Goal: Task Accomplishment & Management: Manage account settings

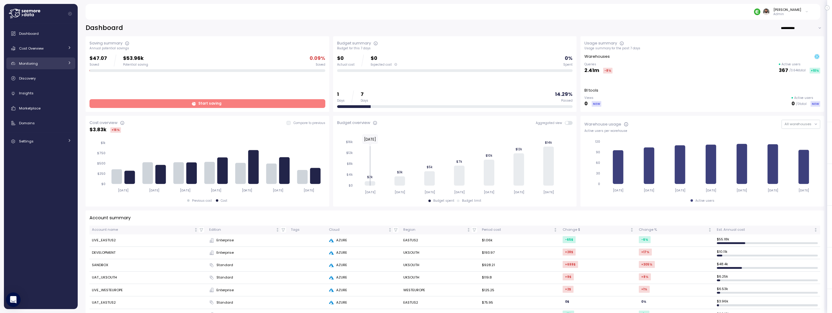
click at [49, 57] on link "Monitoring" at bounding box center [40, 63] width 69 height 12
click at [50, 50] on div "Cost Overview" at bounding box center [41, 48] width 45 height 6
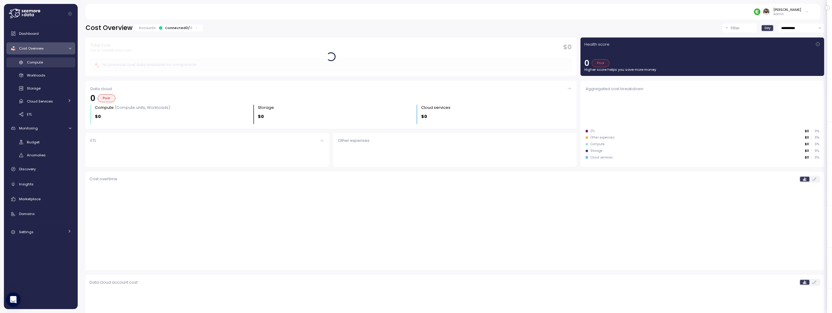
click at [50, 65] on div "Compute" at bounding box center [49, 62] width 44 height 6
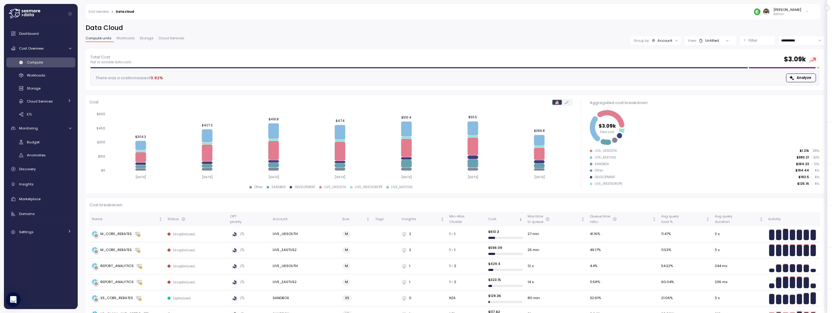
click at [790, 42] on input "**********" at bounding box center [801, 40] width 46 height 9
click at [791, 80] on span "Last 14 days" at bounding box center [791, 77] width 21 height 5
type input "**********"
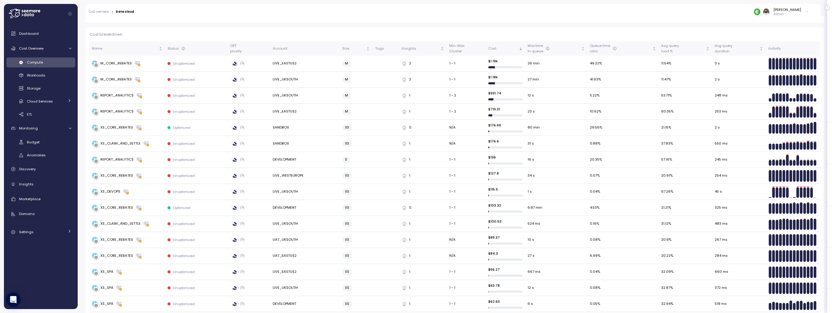
scroll to position [92, 0]
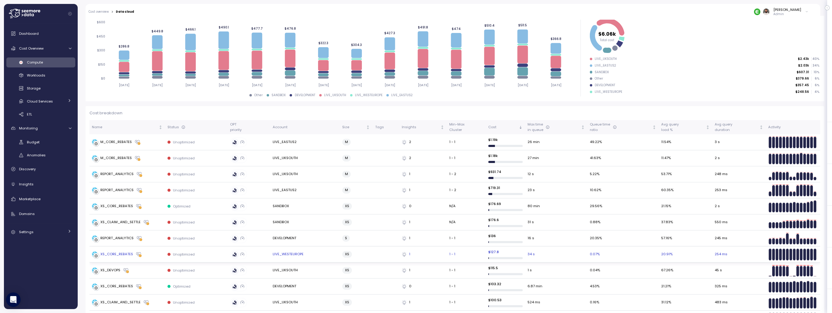
click at [212, 250] on td "Unoptimized" at bounding box center [196, 254] width 63 height 16
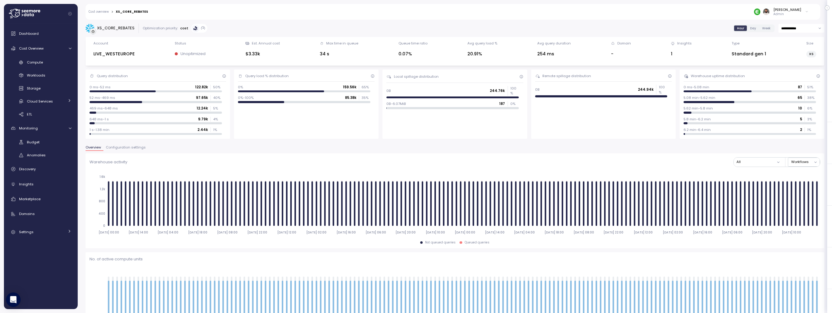
click at [119, 146] on span "Configuration settings" at bounding box center [126, 147] width 40 height 3
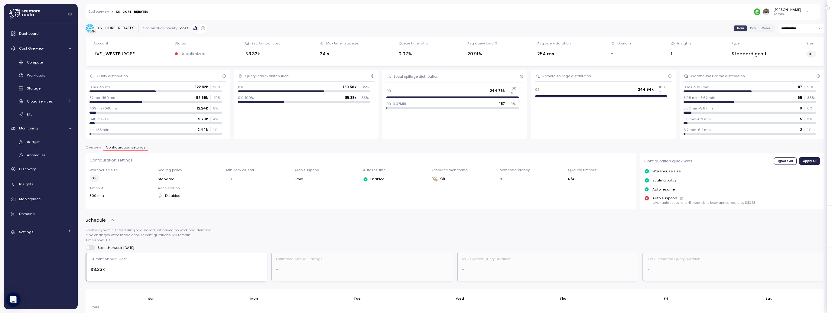
click at [99, 150] on button "Overview" at bounding box center [95, 148] width 18 height 5
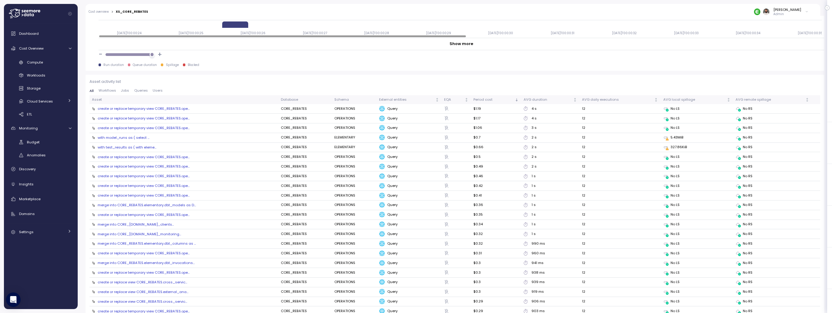
scroll to position [643, 0]
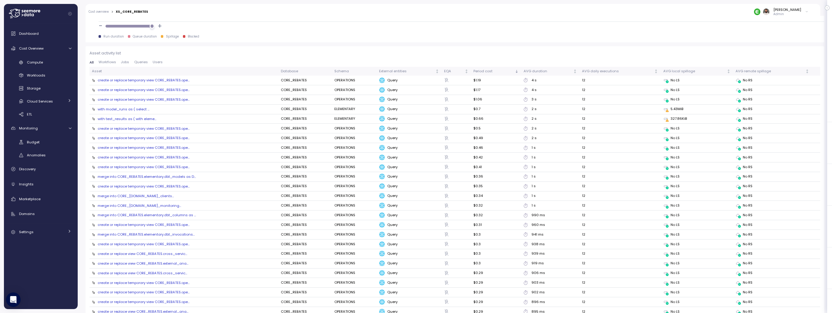
scroll to position [271, 0]
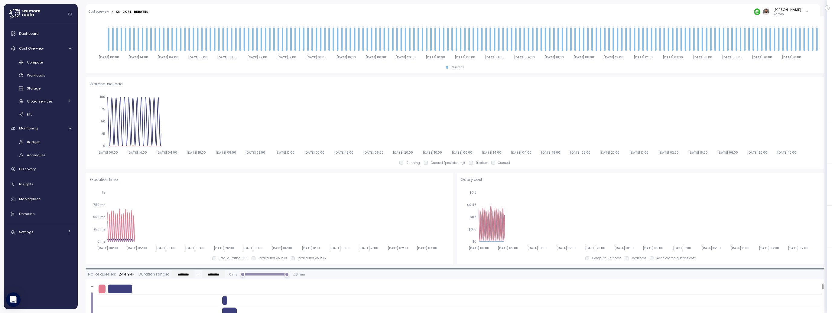
scroll to position [643, 0]
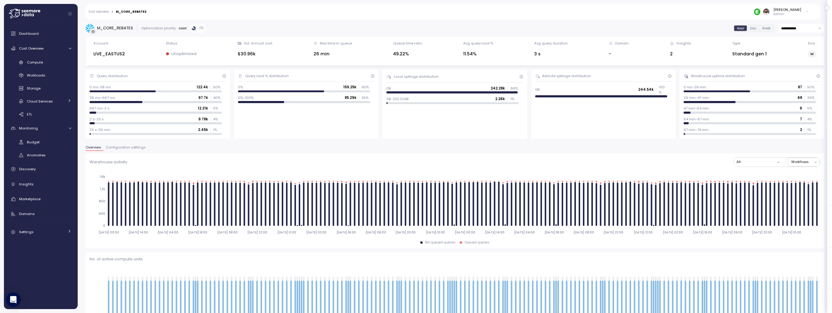
click at [130, 148] on span "Configuration settings" at bounding box center [126, 147] width 40 height 3
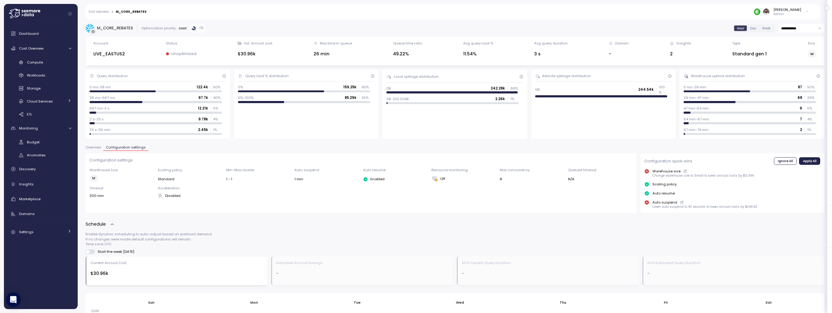
click at [97, 148] on span "Overview" at bounding box center [93, 147] width 15 height 3
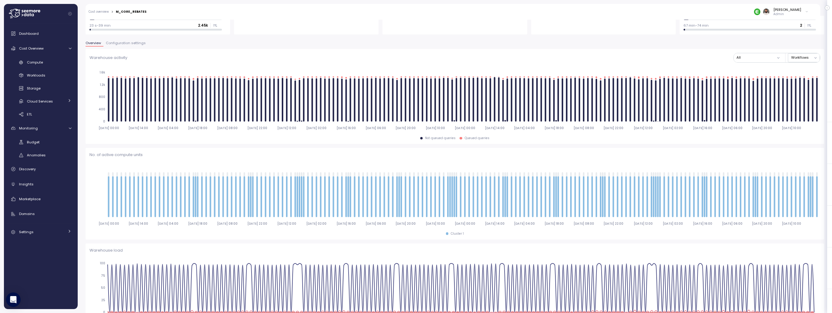
scroll to position [86, 0]
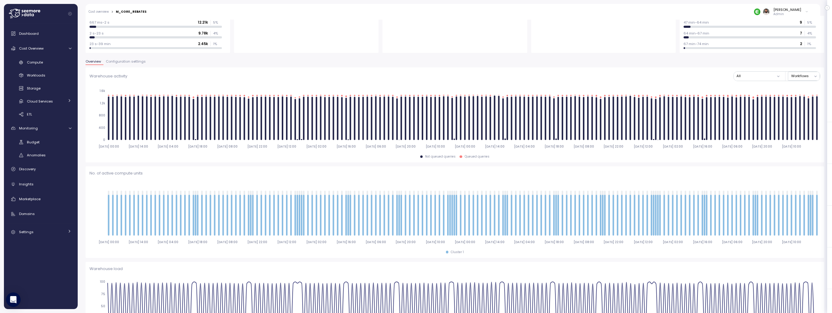
click at [124, 61] on span "Configuration settings" at bounding box center [126, 61] width 40 height 3
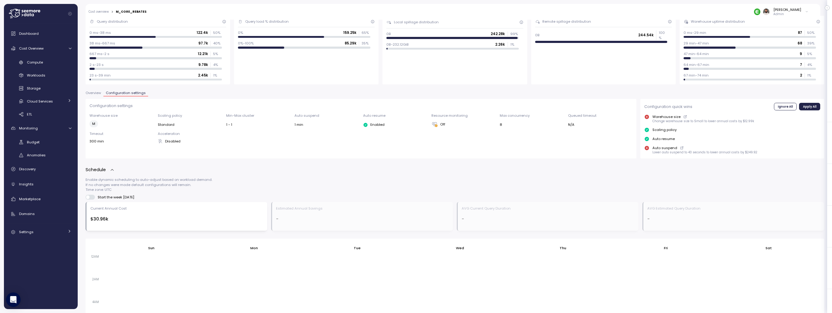
scroll to position [32, 0]
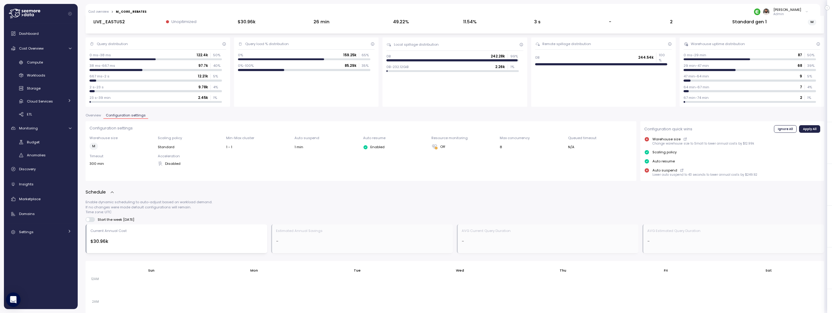
click at [92, 114] on span "Overview" at bounding box center [93, 115] width 15 height 3
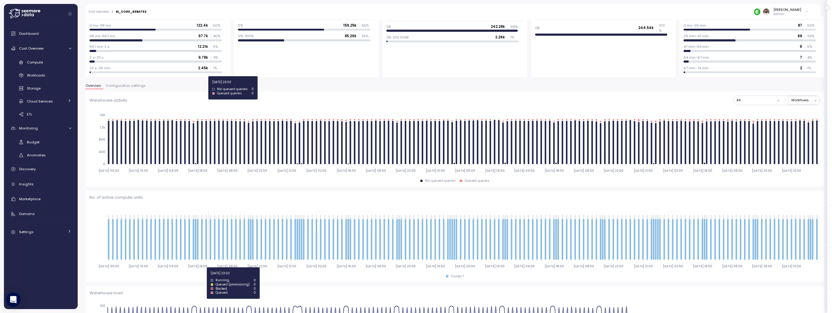
scroll to position [127, 0]
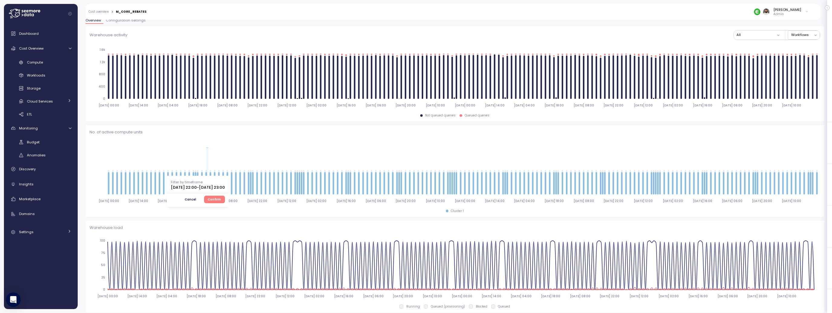
click at [221, 197] on span "Confirm" at bounding box center [214, 199] width 13 height 7
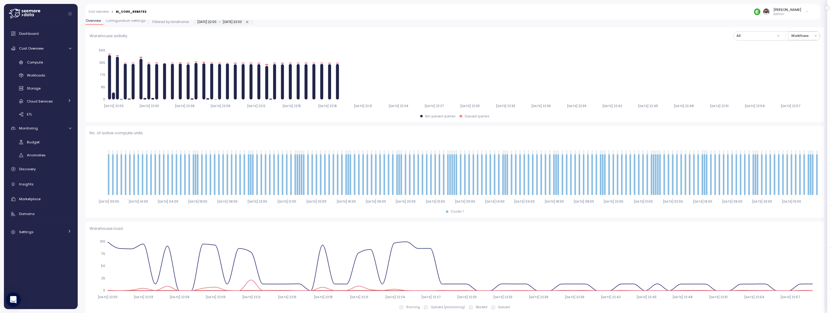
type input "*********"
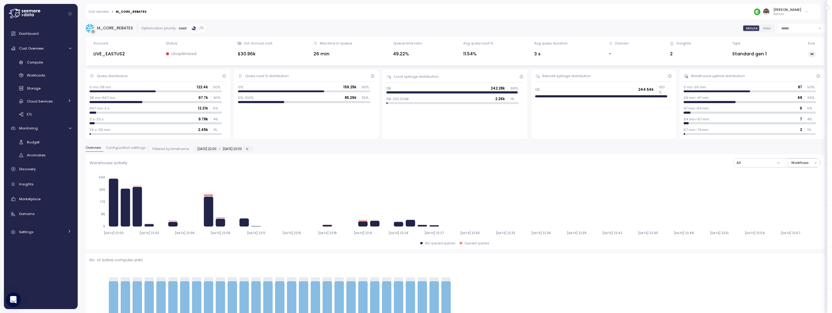
click at [125, 147] on span "Configuration settings" at bounding box center [126, 147] width 40 height 3
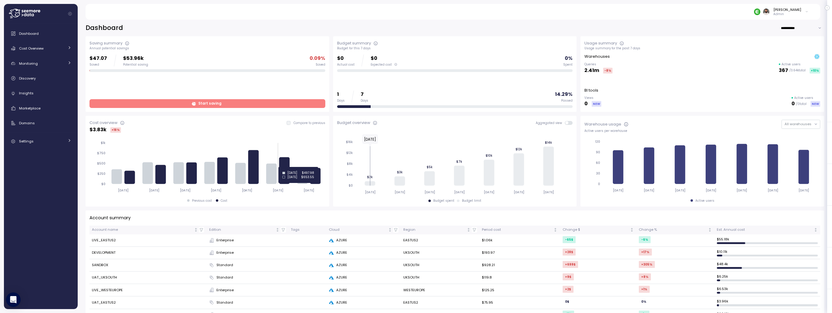
click at [284, 167] on icon at bounding box center [285, 170] width 11 height 27
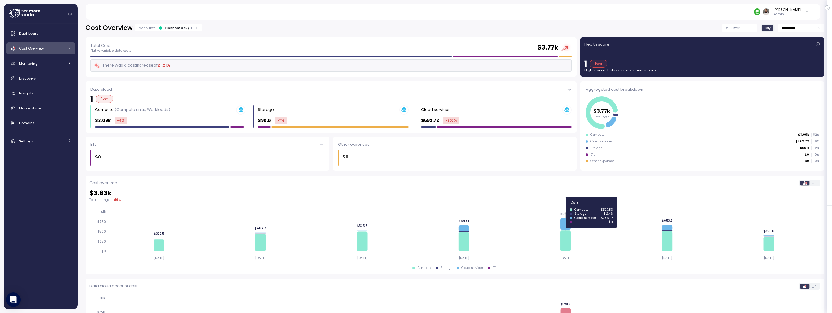
click at [571, 224] on icon "2025-08-10 2025-08-11 2025-08-12 2025-08-13 2025-08-14 2025-08-15 2025-08-16 $0…" at bounding box center [454, 234] width 731 height 57
click at [566, 224] on icon at bounding box center [565, 223] width 11 height 11
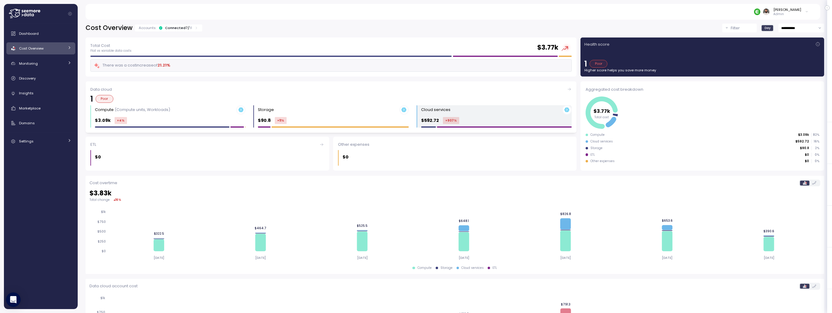
click at [471, 123] on div "$592.72 +907 %" at bounding box center [496, 120] width 151 height 7
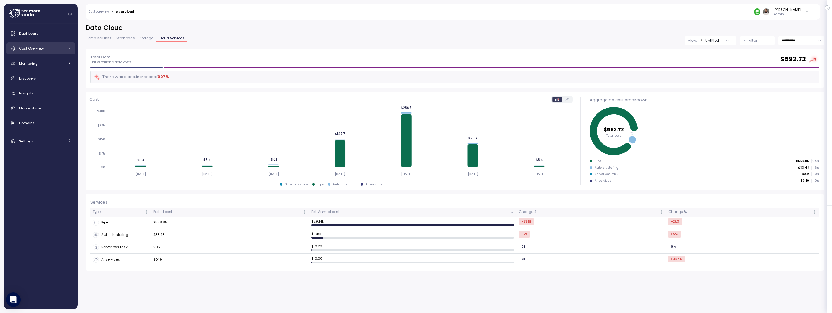
click at [58, 51] on div "Cost Overview" at bounding box center [41, 48] width 45 height 6
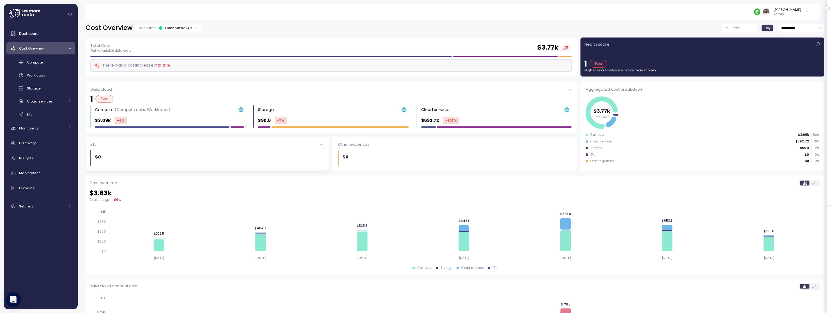
scroll to position [68, 0]
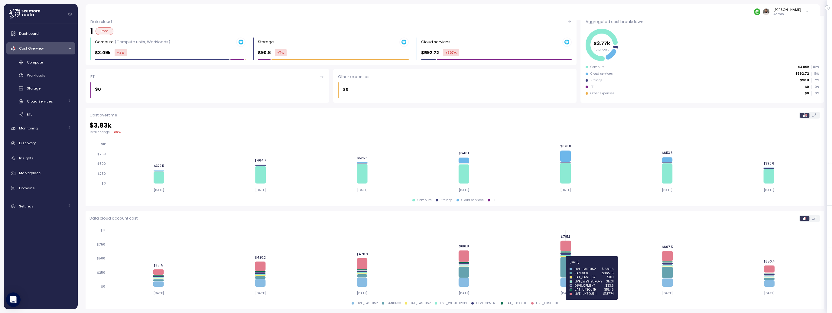
click at [566, 265] on icon at bounding box center [565, 267] width 11 height 21
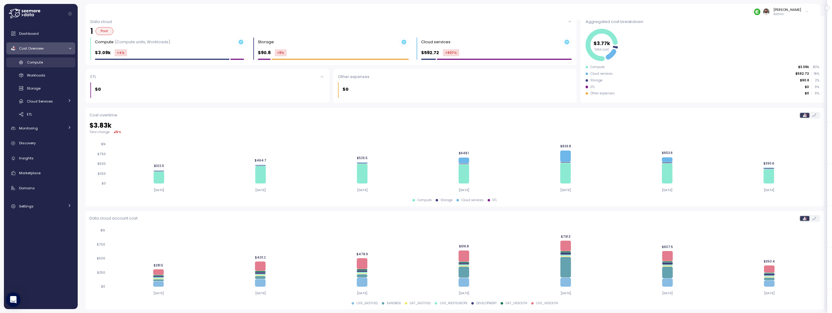
click at [57, 64] on div "Compute" at bounding box center [49, 62] width 44 height 6
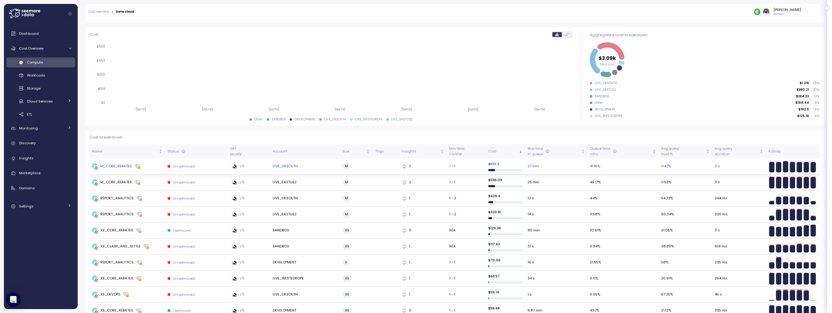
click at [157, 169] on td "M_CORE_REBATES" at bounding box center [127, 166] width 76 height 16
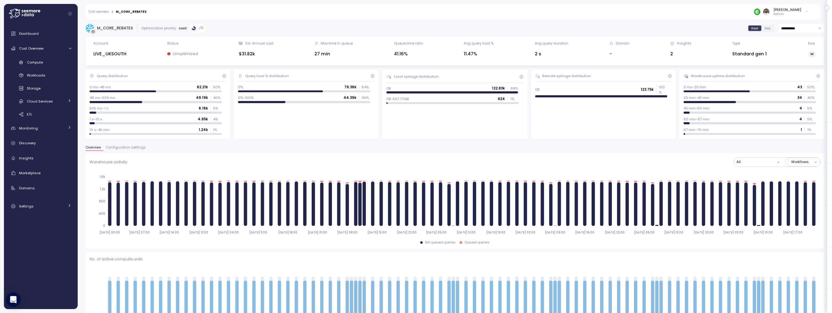
click at [122, 151] on div "Overview Configuration settings" at bounding box center [455, 150] width 739 height 8
click at [122, 149] on span "Configuration settings" at bounding box center [126, 147] width 40 height 3
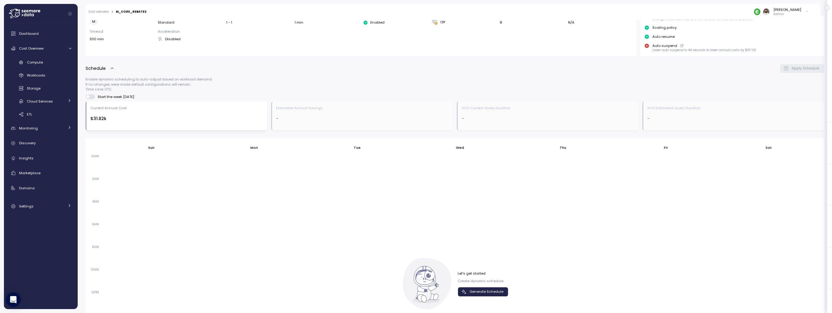
scroll to position [276, 0]
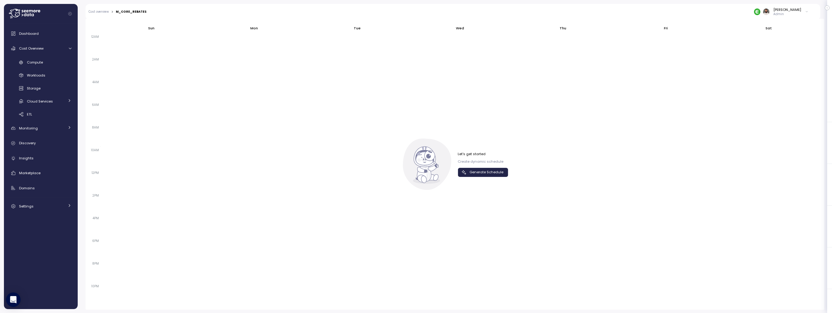
click at [460, 170] on button "Generate Schedule" at bounding box center [483, 172] width 50 height 9
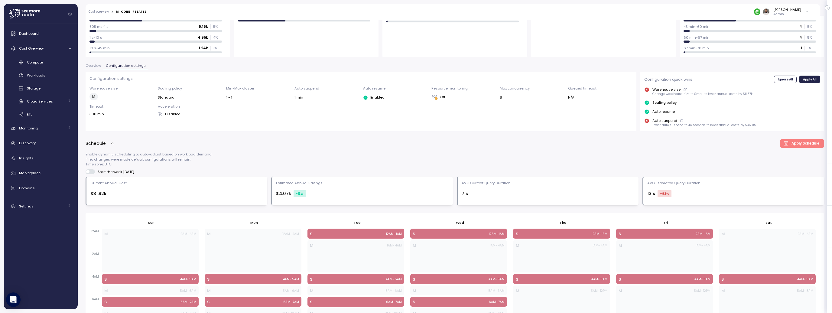
scroll to position [78, 0]
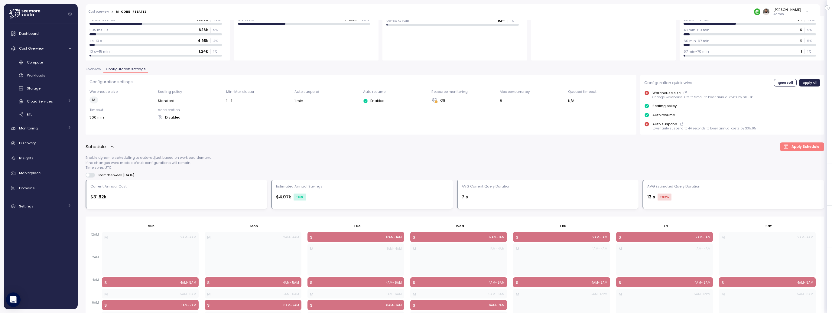
click at [98, 69] on span "Overview" at bounding box center [93, 68] width 15 height 3
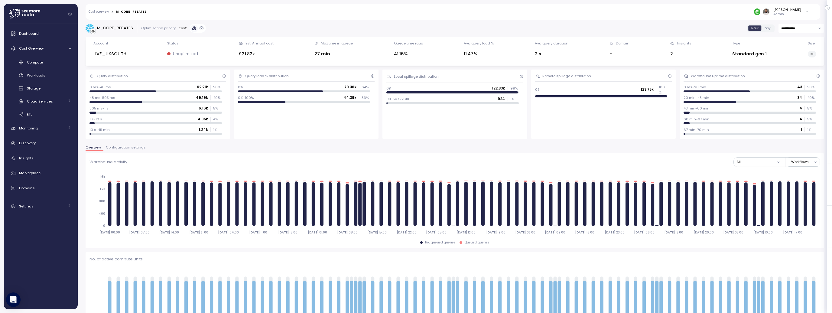
click at [138, 147] on span "Configuration settings" at bounding box center [126, 147] width 40 height 3
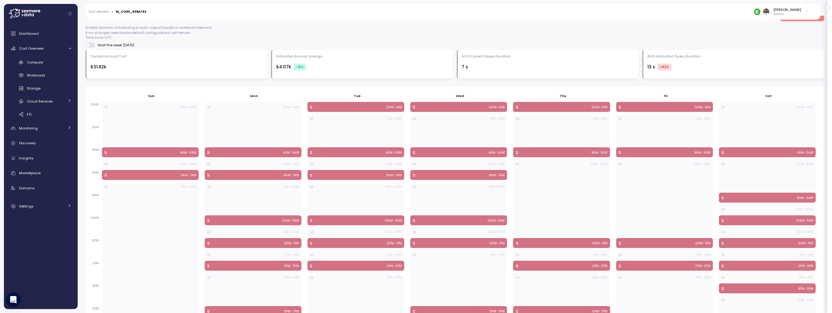
scroll to position [207, 0]
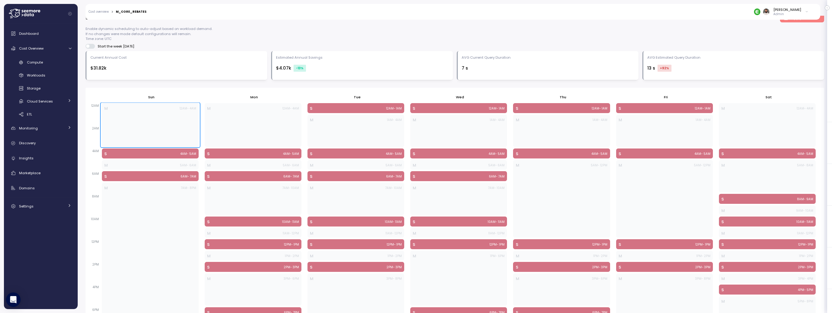
click at [177, 135] on div "M 12AM - 4AM" at bounding box center [150, 125] width 97 height 44
click at [246, 128] on div "M 12AM - 4AM" at bounding box center [253, 125] width 97 height 44
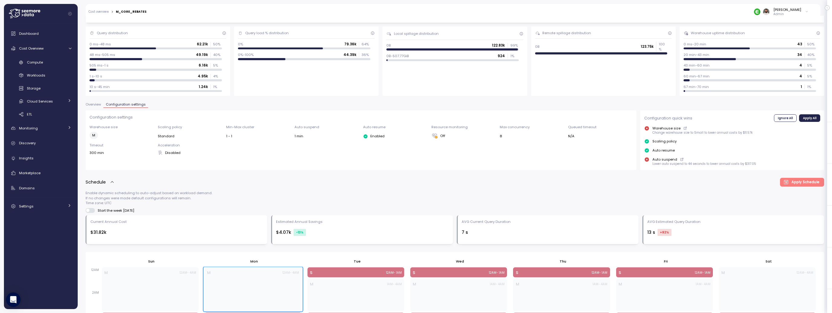
scroll to position [0, 0]
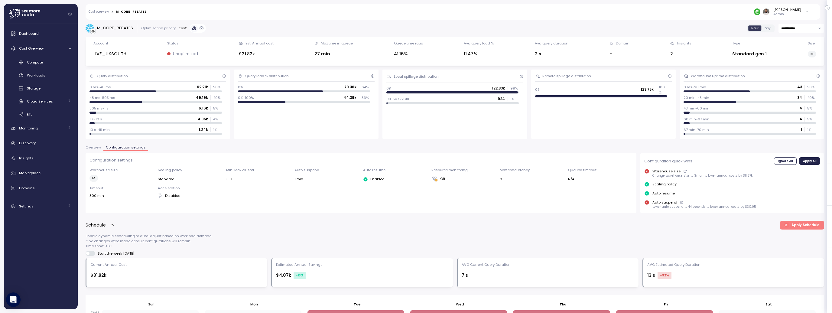
click at [101, 147] on button "Overview" at bounding box center [95, 148] width 18 height 5
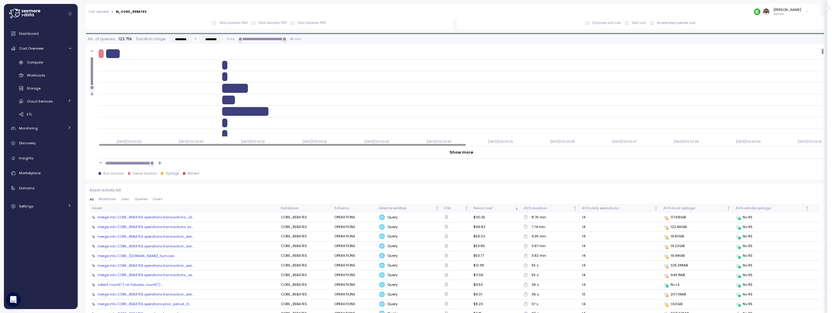
scroll to position [359, 0]
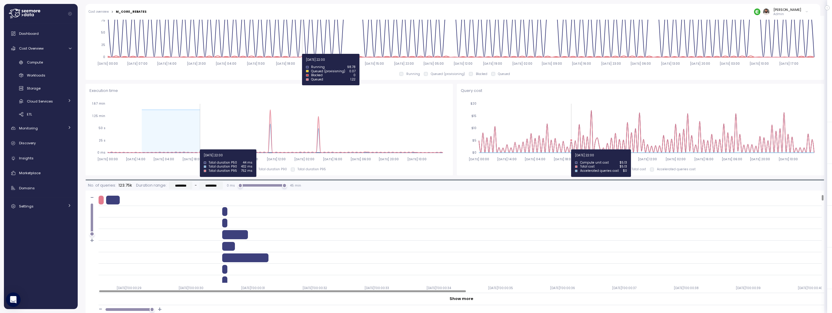
drag, startPoint x: 179, startPoint y: 149, endPoint x: 199, endPoint y: 149, distance: 20.6
click at [199, 149] on icon "2025-08-10 00:00 2025-08-10 14:00 2025-08-11 04:00 2025-08-11 18:00 2025-08-12 …" at bounding box center [268, 131] width 359 height 67
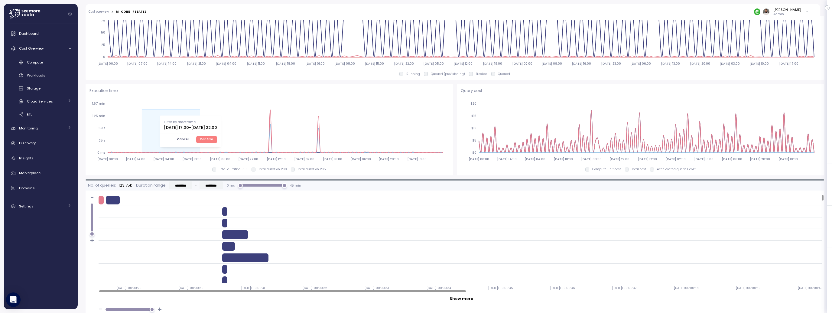
click at [213, 140] on span "Confirm" at bounding box center [206, 139] width 13 height 7
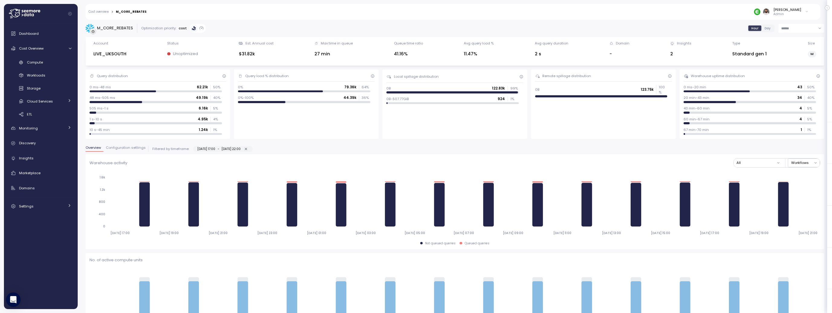
click at [249, 148] on button "10-08-2025 17:00 - 11-08-2025 22:00" at bounding box center [245, 148] width 5 height 5
type input "**********"
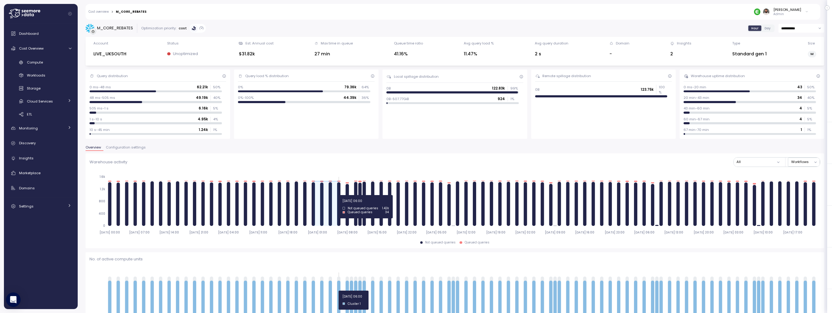
drag, startPoint x: 315, startPoint y: 195, endPoint x: 338, endPoint y: 195, distance: 23.0
click at [340, 195] on icon "2025-08-10 00:00 2025-08-10 07:00 2025-08-10 14:00 2025-08-10 21:00 2025-08-11 …" at bounding box center [454, 204] width 731 height 67
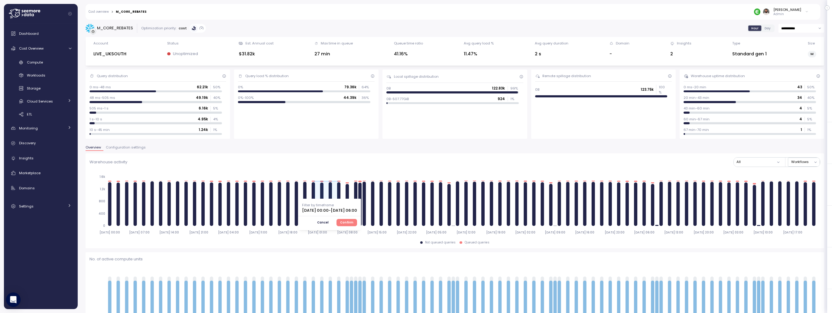
click at [353, 222] on span "Confirm" at bounding box center [346, 222] width 13 height 7
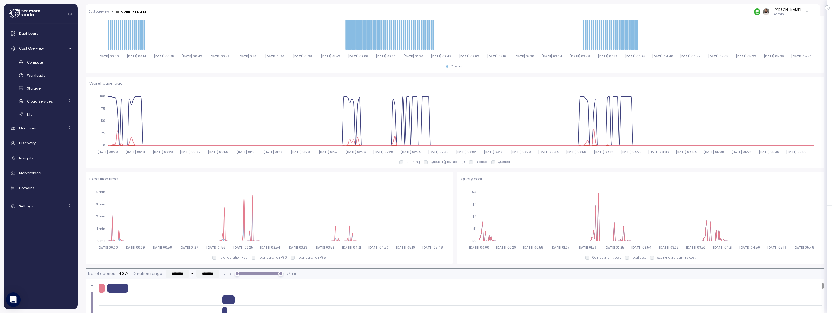
scroll to position [297, 0]
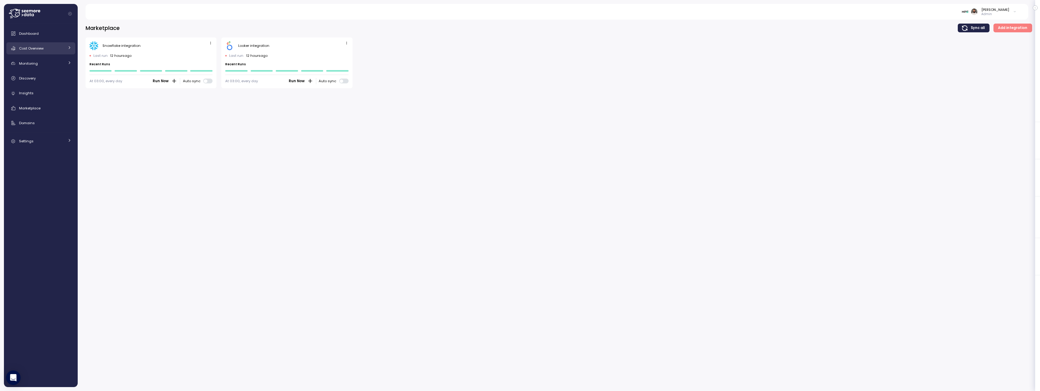
click at [45, 49] on div "Cost Overview" at bounding box center [41, 48] width 45 height 6
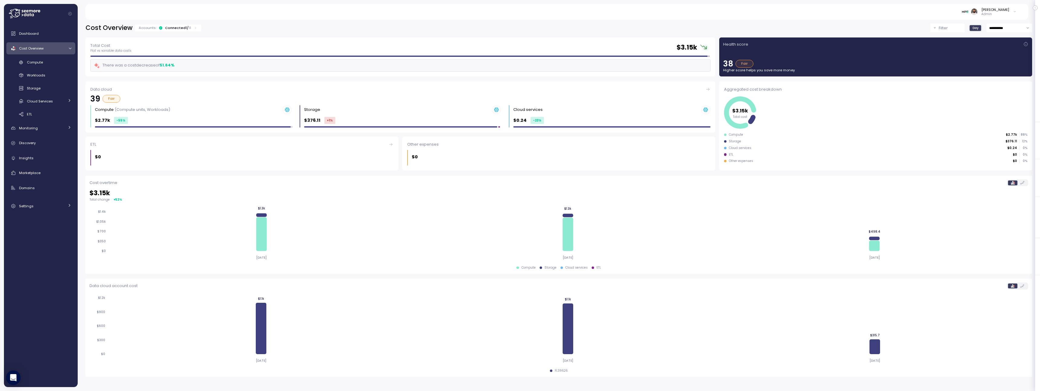
click at [995, 24] on input "**********" at bounding box center [1009, 28] width 46 height 9
click at [1006, 67] on span "Last 14 days" at bounding box center [999, 65] width 21 height 5
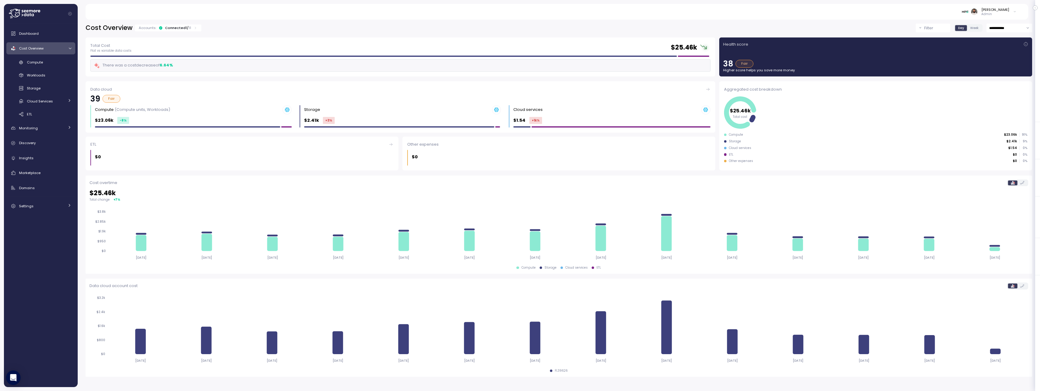
click at [1009, 29] on input "**********" at bounding box center [1009, 28] width 46 height 9
click at [1008, 73] on span "Last 30 days" at bounding box center [1000, 73] width 22 height 5
type input "**********"
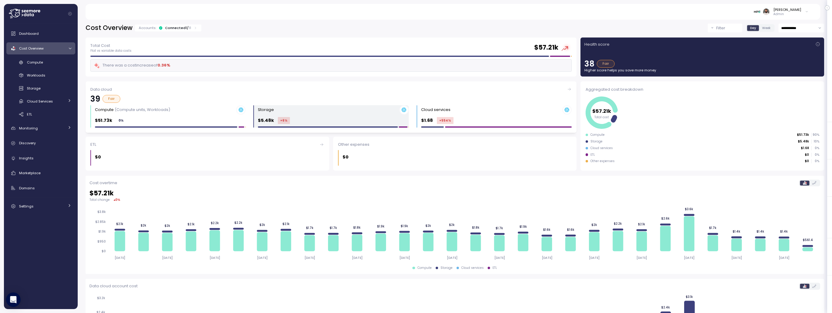
click at [387, 120] on div "$5.48k +6 %" at bounding box center [333, 120] width 151 height 7
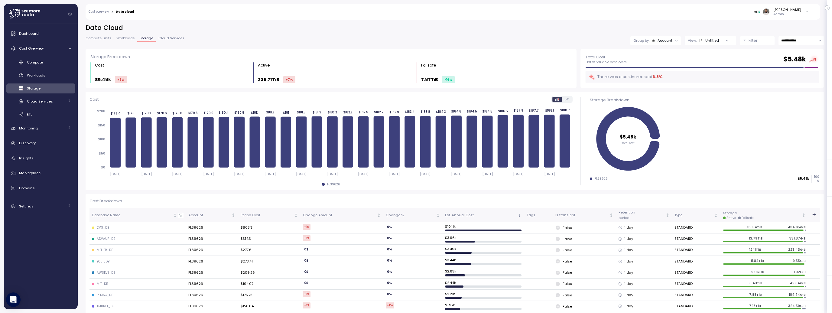
click at [124, 38] on span "Workloads" at bounding box center [125, 38] width 18 height 3
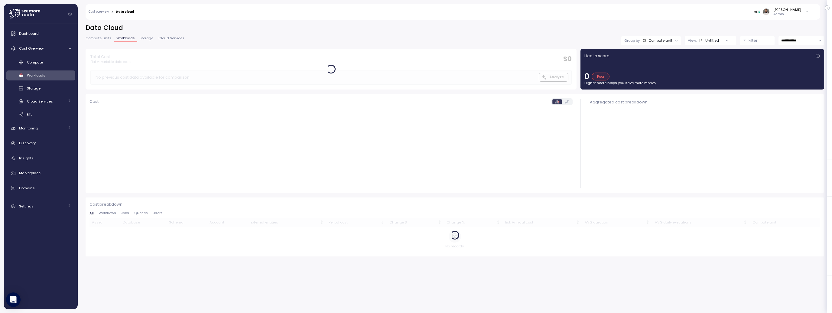
click at [150, 40] on span "Storage" at bounding box center [147, 38] width 14 height 3
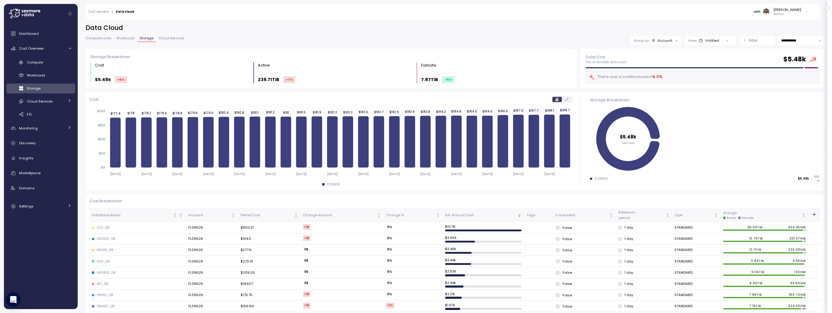
click at [127, 40] on span "Workloads" at bounding box center [125, 38] width 18 height 3
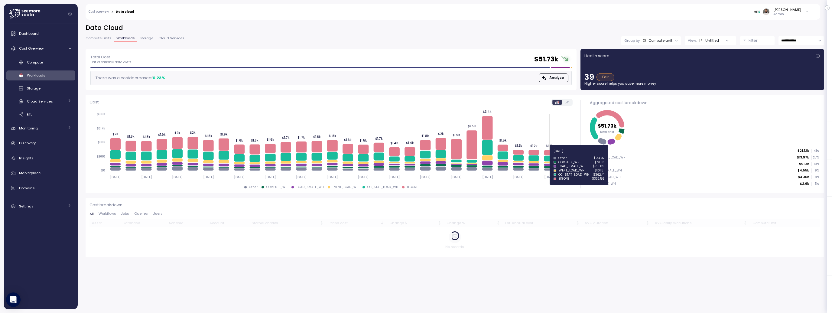
click at [550, 154] on icon at bounding box center [549, 152] width 11 height 5
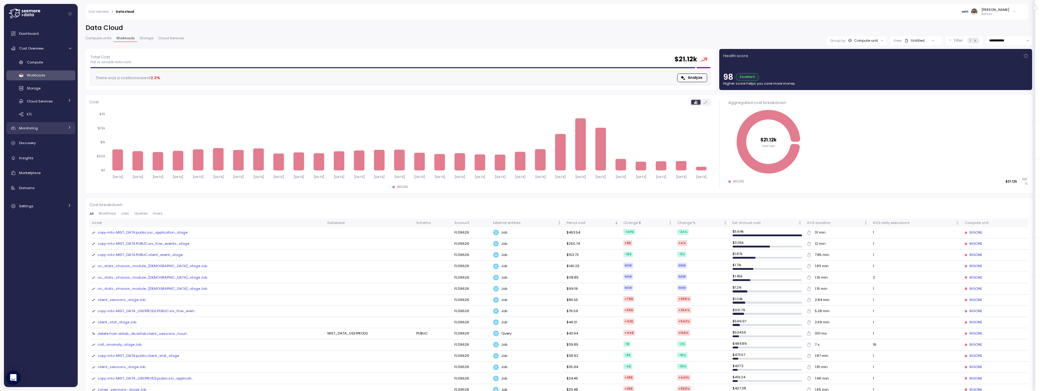
click at [48, 128] on div "Monitoring" at bounding box center [41, 128] width 45 height 6
click at [48, 141] on div "Budget" at bounding box center [49, 142] width 44 height 6
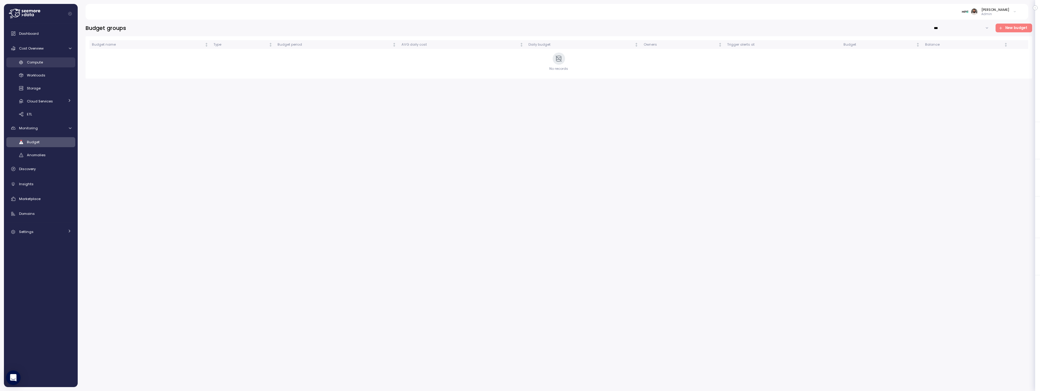
click at [37, 63] on span "Compute" at bounding box center [35, 62] width 16 height 5
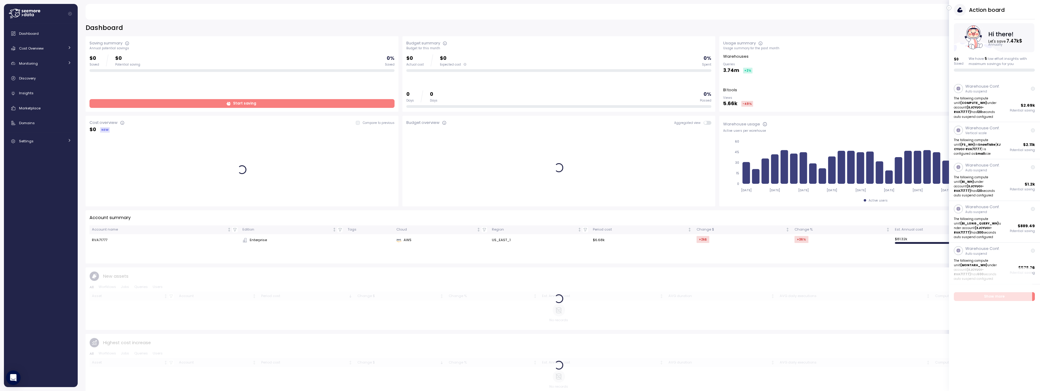
click at [949, 8] on icon "button" at bounding box center [949, 7] width 3 height 7
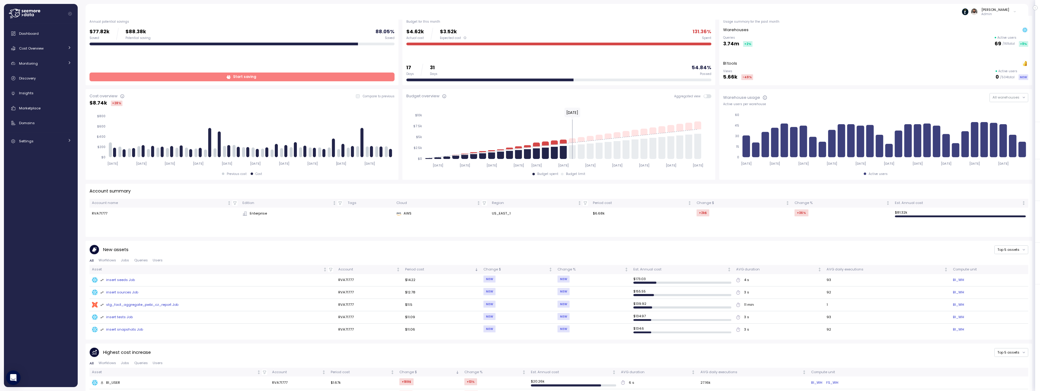
scroll to position [27, 0]
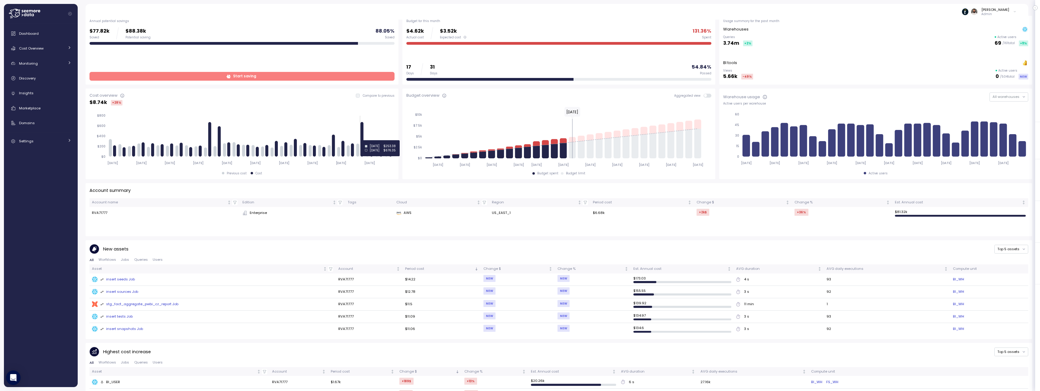
click at [363, 140] on icon at bounding box center [362, 139] width 3 height 35
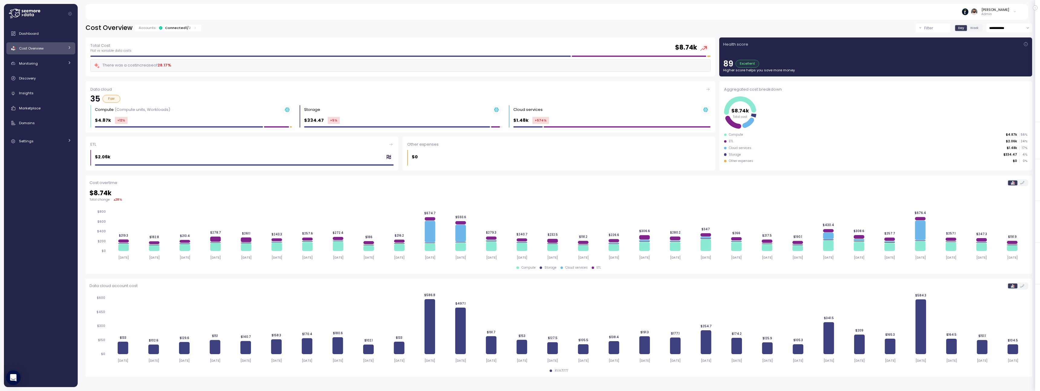
click at [1016, 30] on input "**********" at bounding box center [1009, 28] width 46 height 9
click at [1005, 54] on div "Last 7 days" at bounding box center [1009, 57] width 44 height 8
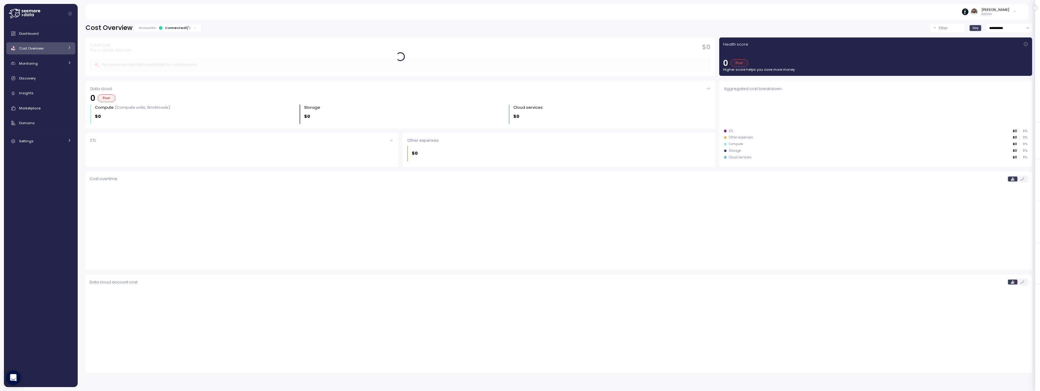
type input "**********"
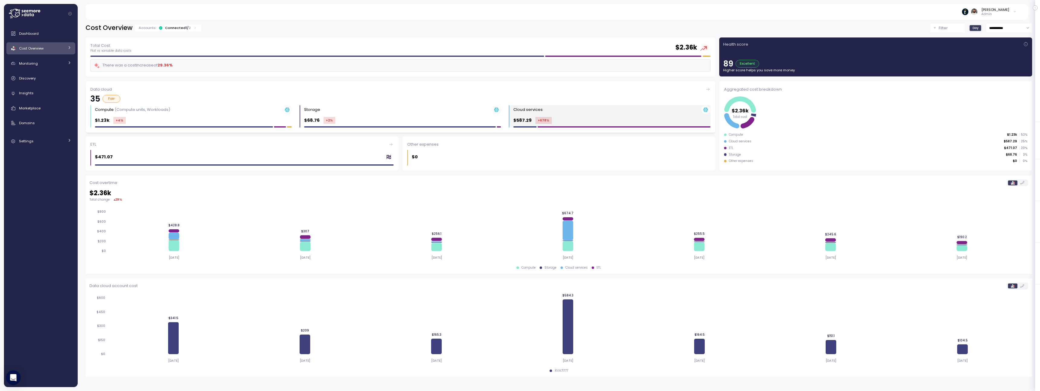
click at [577, 124] on div "Cloud services $587.29 +678 %" at bounding box center [611, 116] width 197 height 23
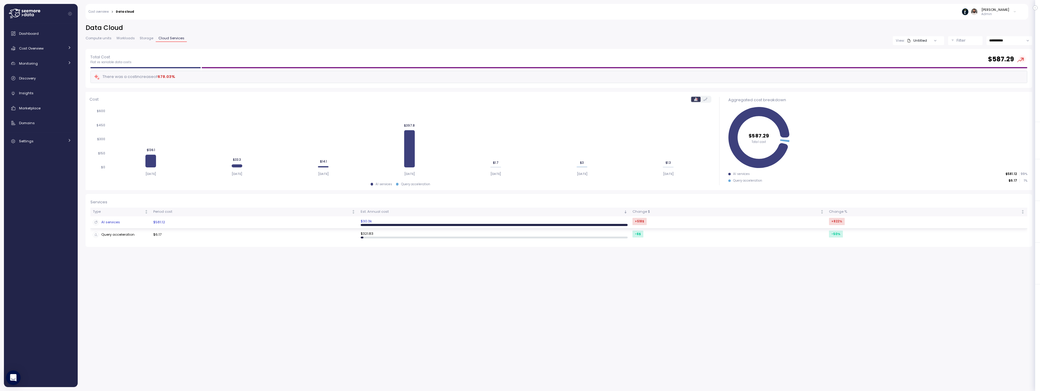
click at [341, 220] on td "$581.12" at bounding box center [254, 222] width 207 height 12
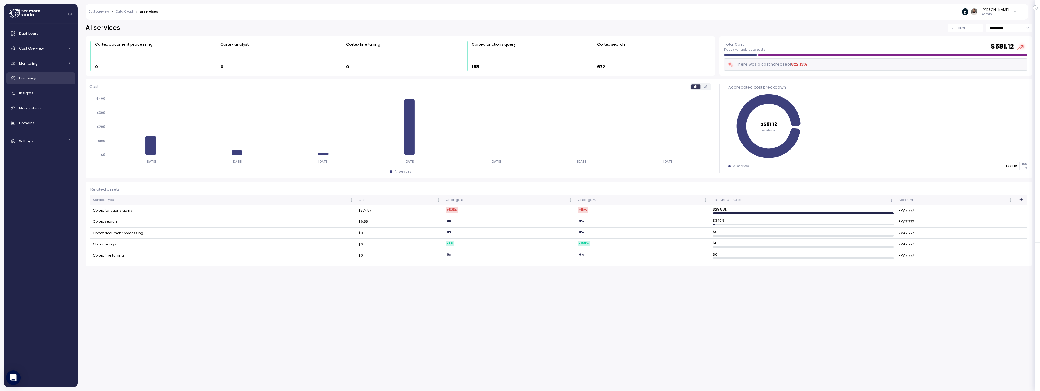
click at [43, 84] on div "Dashboard Cost Overview Compute Workloads Storage Cloud Services Clustering col…" at bounding box center [40, 88] width 69 height 120
click at [43, 83] on link "Discovery" at bounding box center [40, 78] width 69 height 12
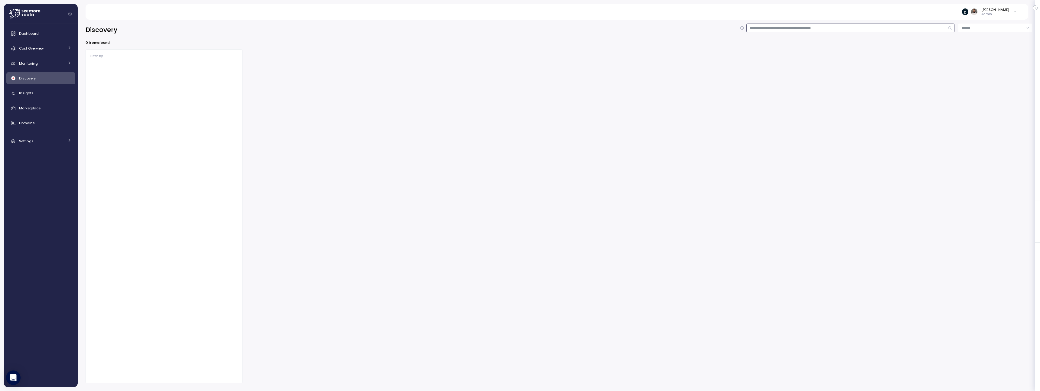
click at [765, 24] on input at bounding box center [850, 28] width 208 height 9
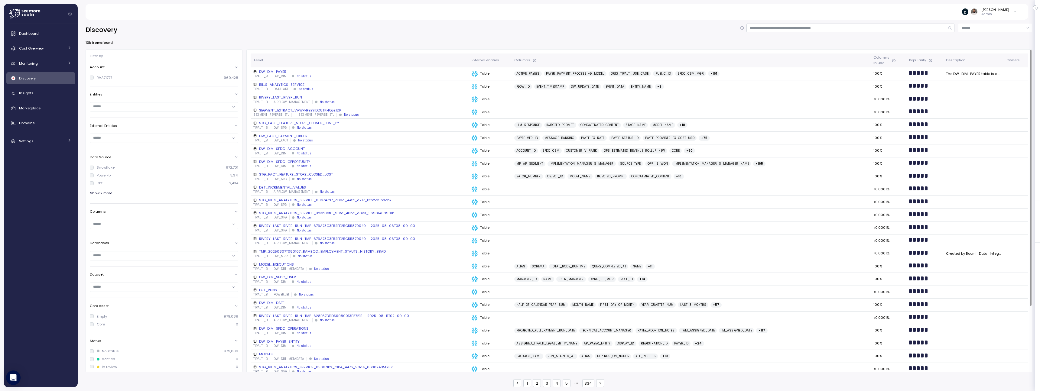
click at [287, 84] on div "BILLS_ANALYTICS_SERVICE" at bounding box center [359, 84] width 213 height 5
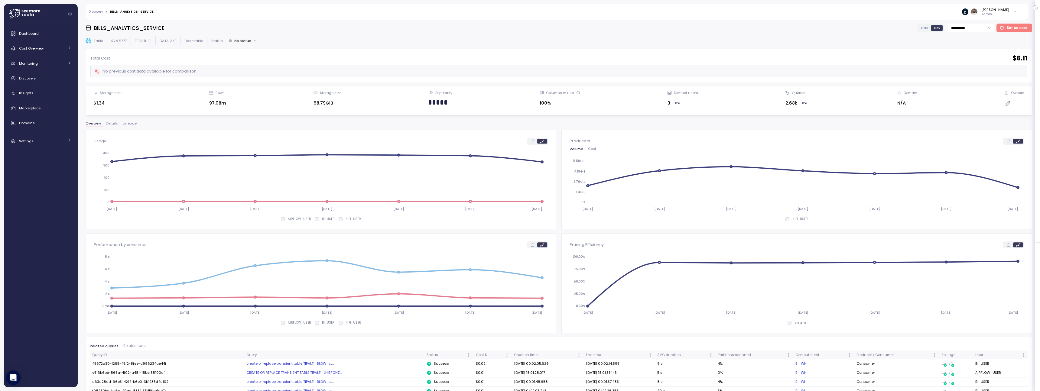
click at [42, 55] on div "Dashboard Cost Overview Compute Workloads Storage Cloud Services Clustering col…" at bounding box center [40, 88] width 69 height 120
click at [42, 50] on span "Cost Overview" at bounding box center [31, 48] width 24 height 5
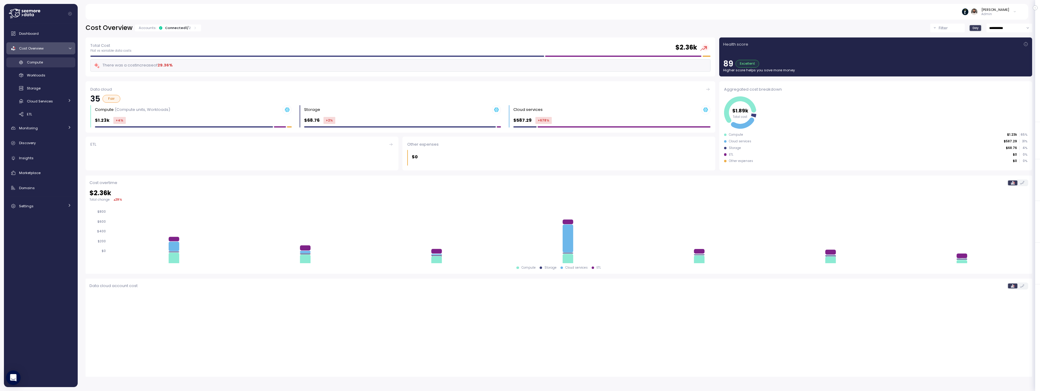
click at [49, 63] on div "Compute" at bounding box center [49, 62] width 44 height 6
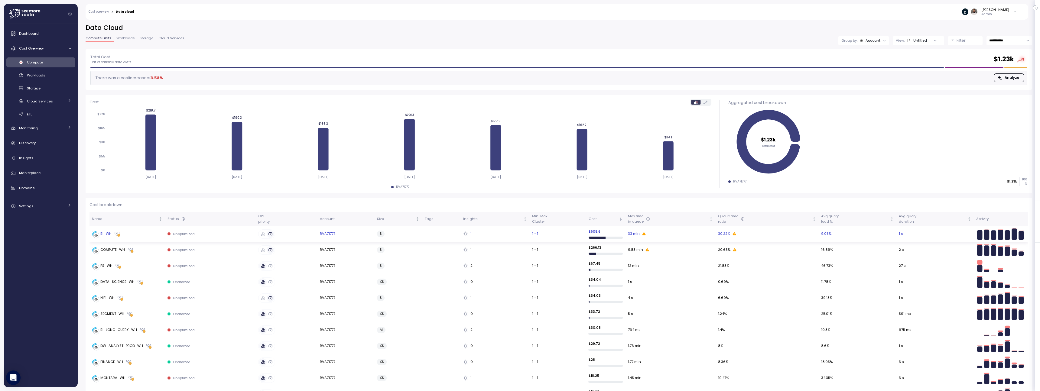
click at [218, 234] on div "Unoptimized" at bounding box center [210, 234] width 86 height 5
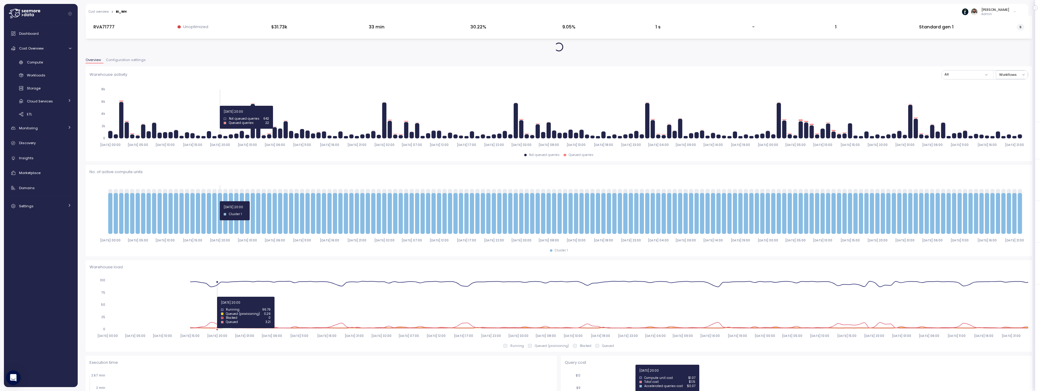
scroll to position [24, 0]
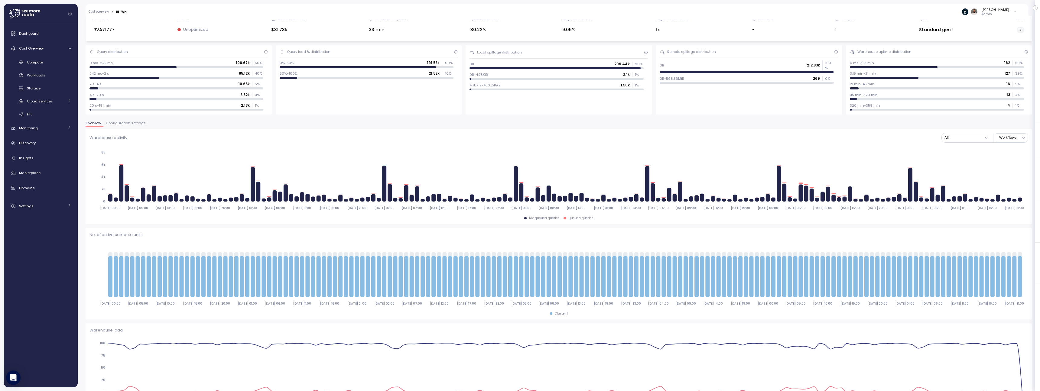
click at [127, 123] on span "Configuration settings" at bounding box center [126, 123] width 40 height 3
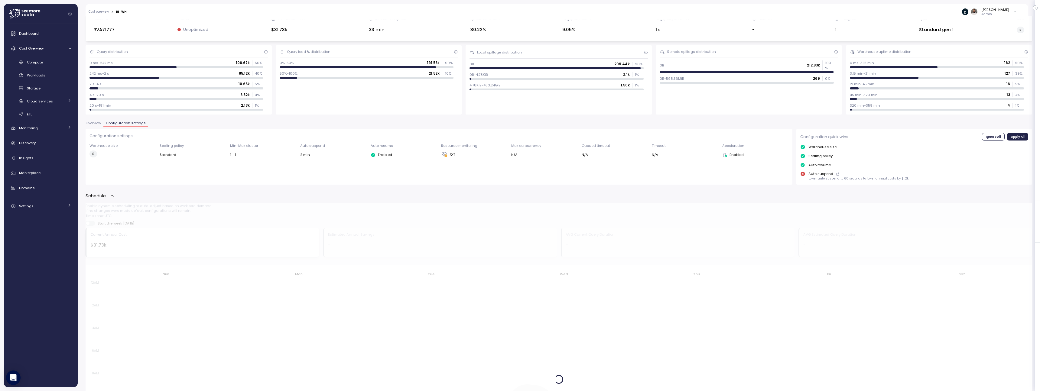
scroll to position [194, 0]
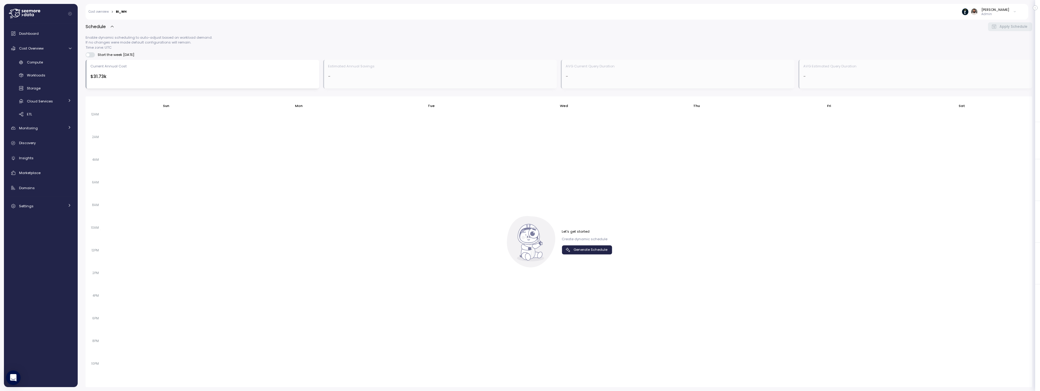
click at [592, 250] on span "Generate Schedule" at bounding box center [590, 250] width 34 height 8
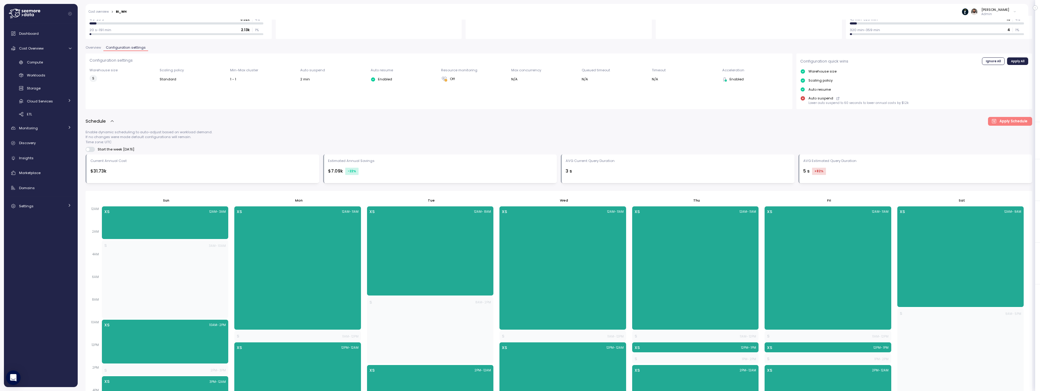
scroll to position [0, 0]
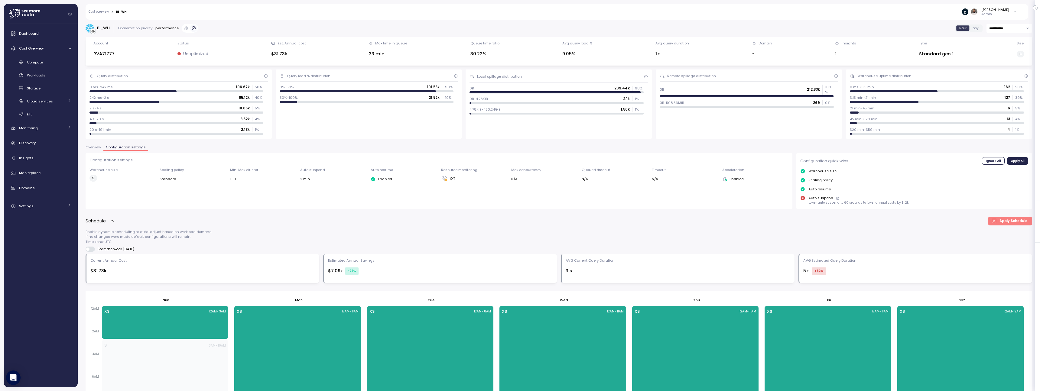
click at [99, 146] on span "Overview" at bounding box center [93, 147] width 15 height 3
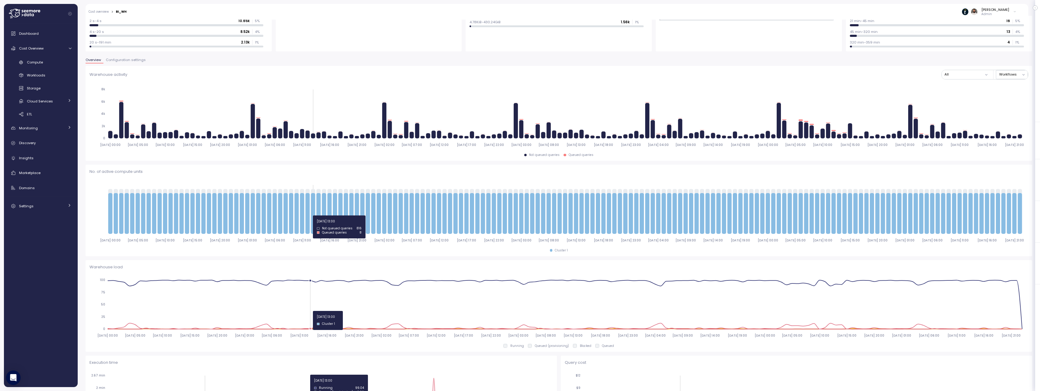
scroll to position [98, 0]
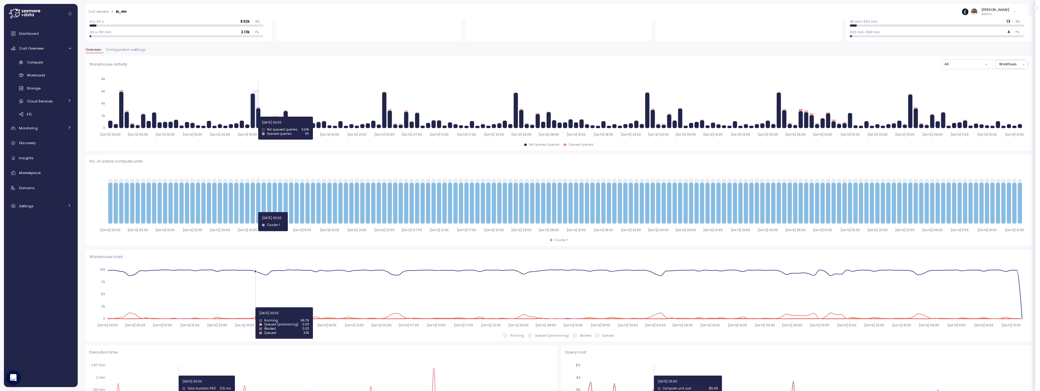
drag, startPoint x: 252, startPoint y: 117, endPoint x: 257, endPoint y: 117, distance: 5.7
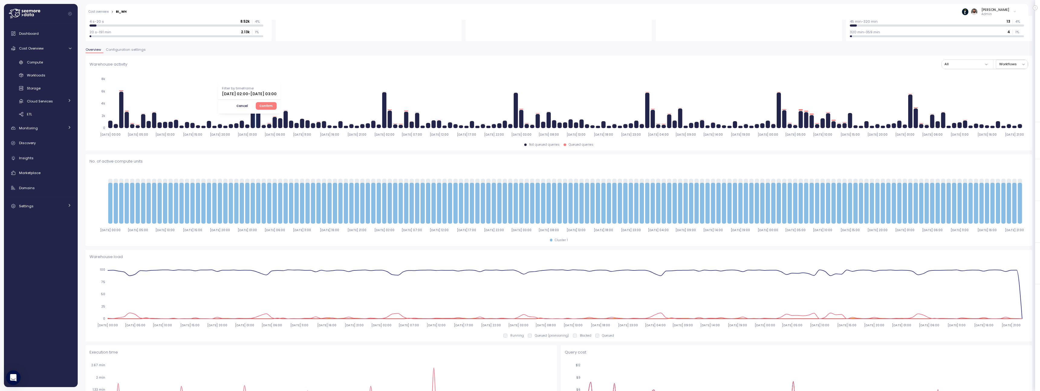
click at [273, 106] on span "Confirm" at bounding box center [265, 105] width 13 height 7
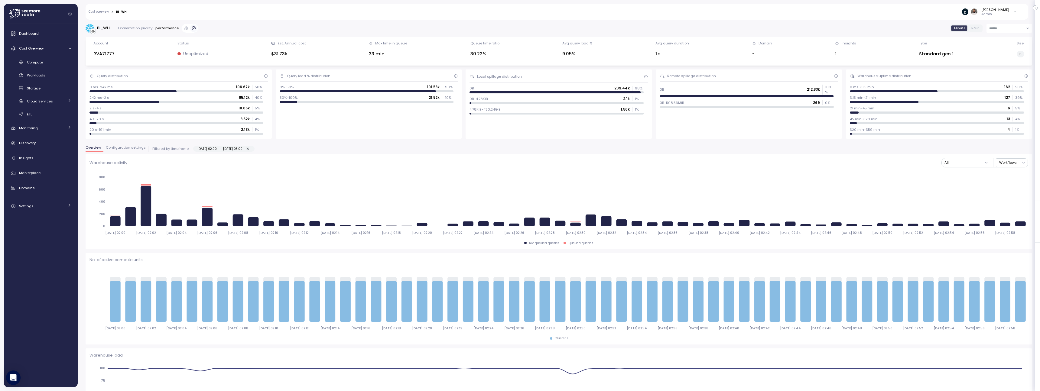
click at [250, 148] on icon "button" at bounding box center [248, 149] width 4 height 4
type input "**********"
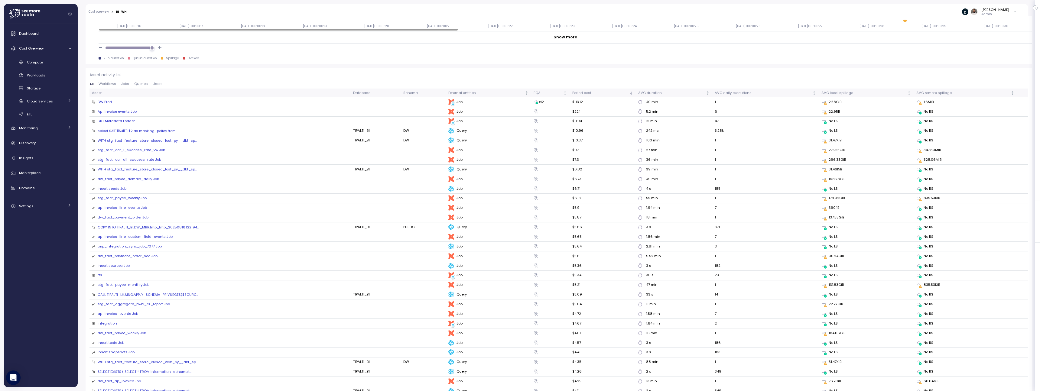
scroll to position [537, 0]
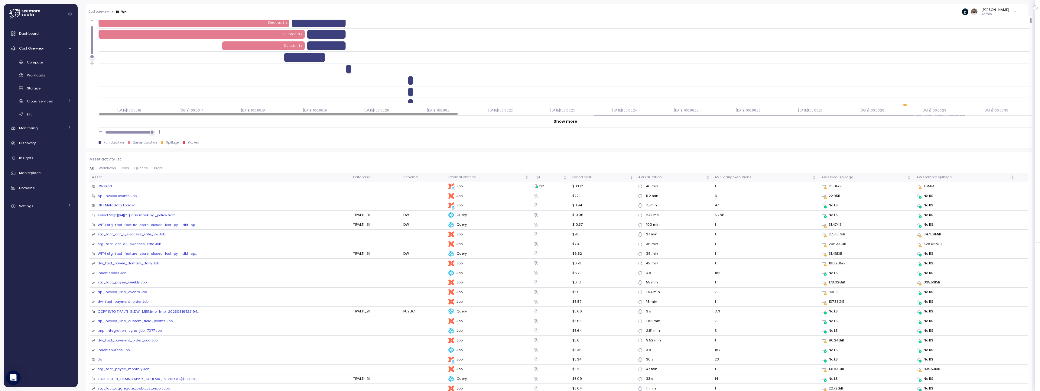
click at [133, 170] on button "Queries" at bounding box center [141, 169] width 18 height 4
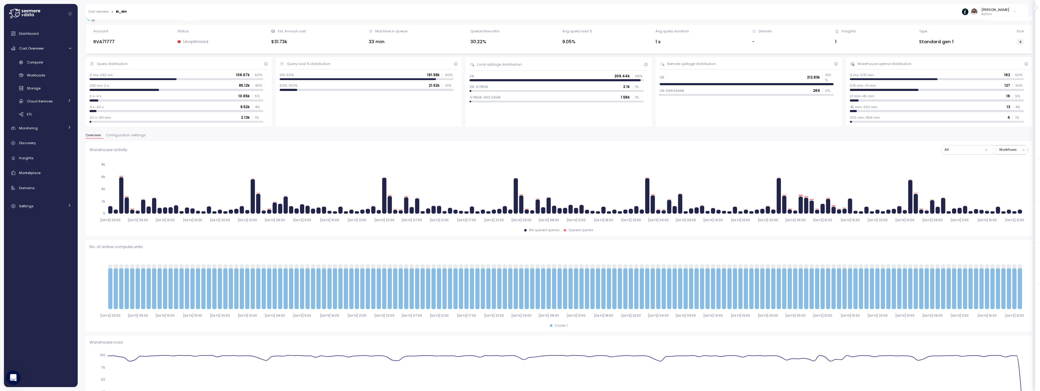
scroll to position [0, 0]
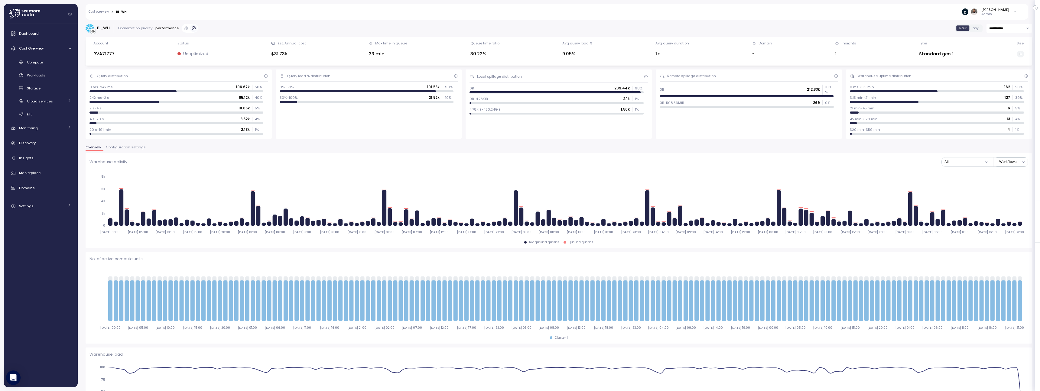
click at [133, 146] on span "Configuration settings" at bounding box center [126, 147] width 40 height 3
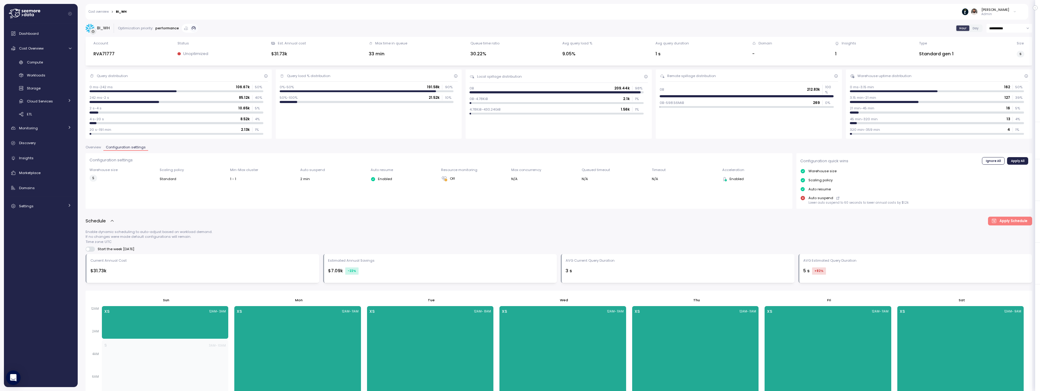
click at [70, 14] on icon "Collapse navigation" at bounding box center [69, 13] width 3 height 3
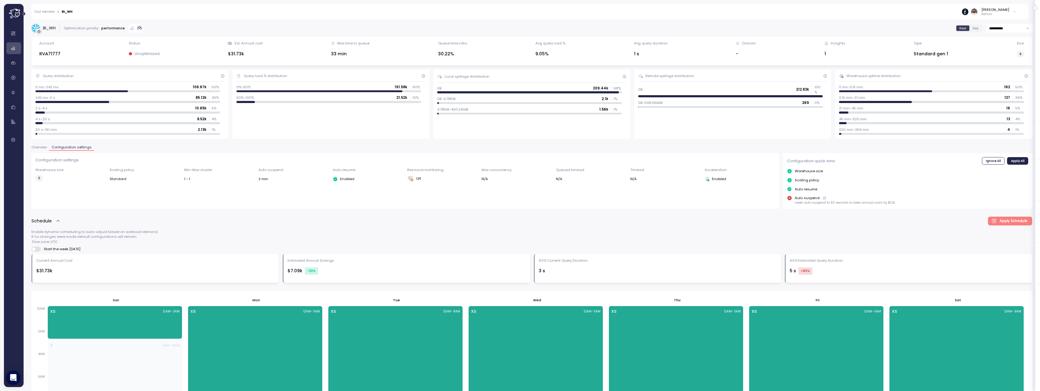
click at [24, 14] on icon "Expand navigation" at bounding box center [23, 13] width 3 height 3
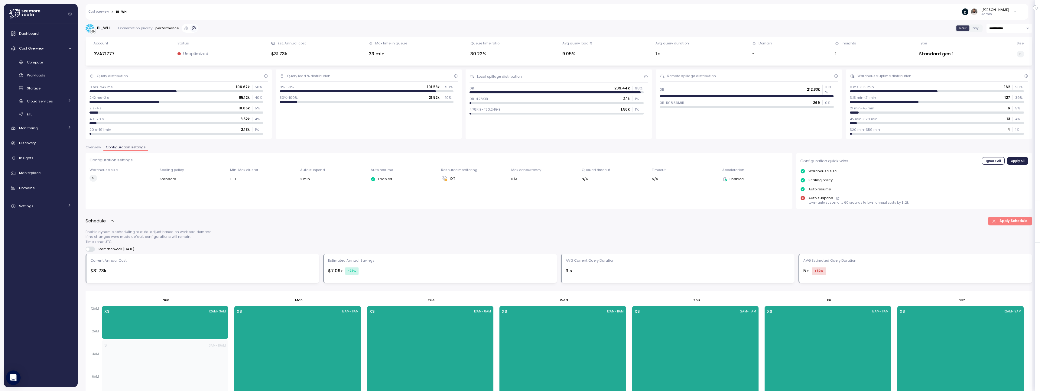
click at [73, 14] on button "Collapse navigation" at bounding box center [70, 13] width 8 height 5
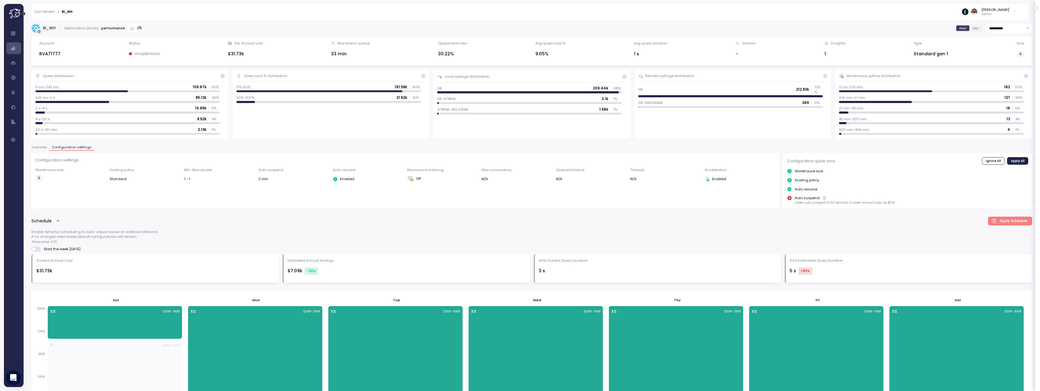
scroll to position [194, 0]
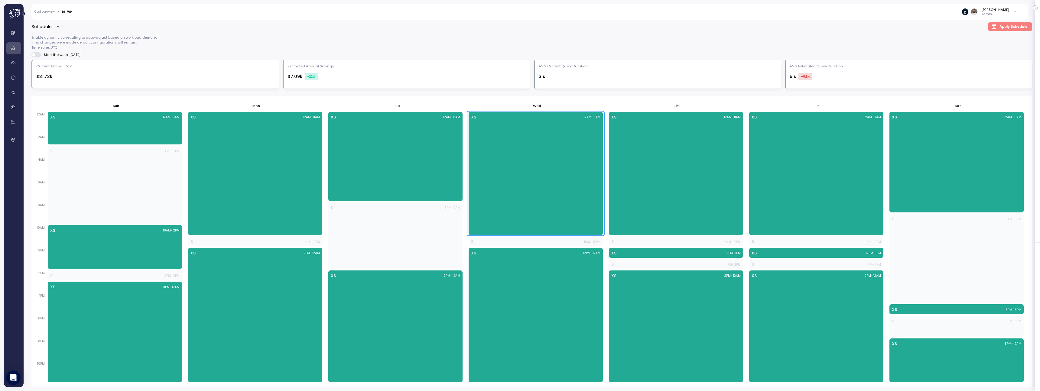
click at [521, 207] on div "XS 12AM - 11AM" at bounding box center [536, 173] width 134 height 123
click at [447, 172] on div "XS 12AM - 8AM" at bounding box center [395, 156] width 134 height 89
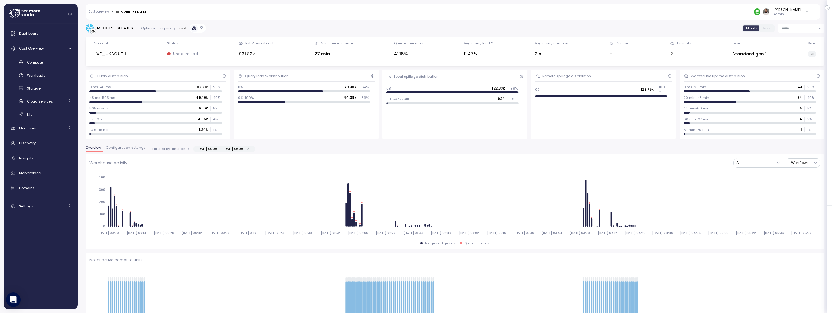
scroll to position [297, 0]
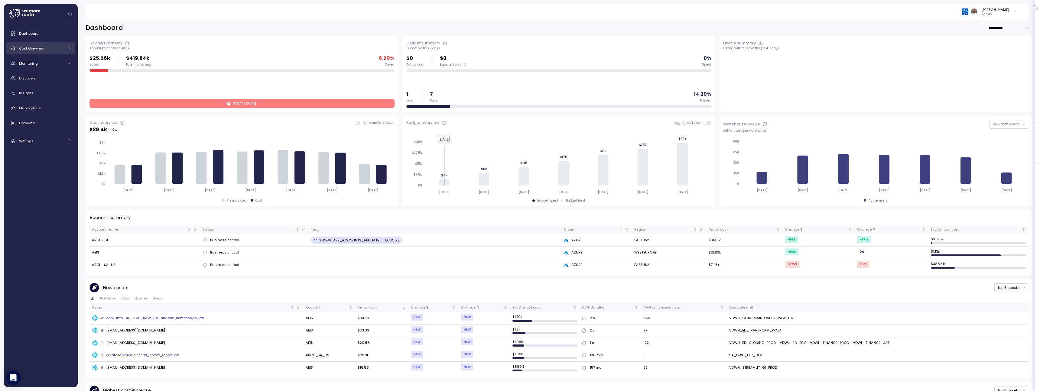
click at [56, 50] on div "Cost Overview" at bounding box center [41, 48] width 45 height 6
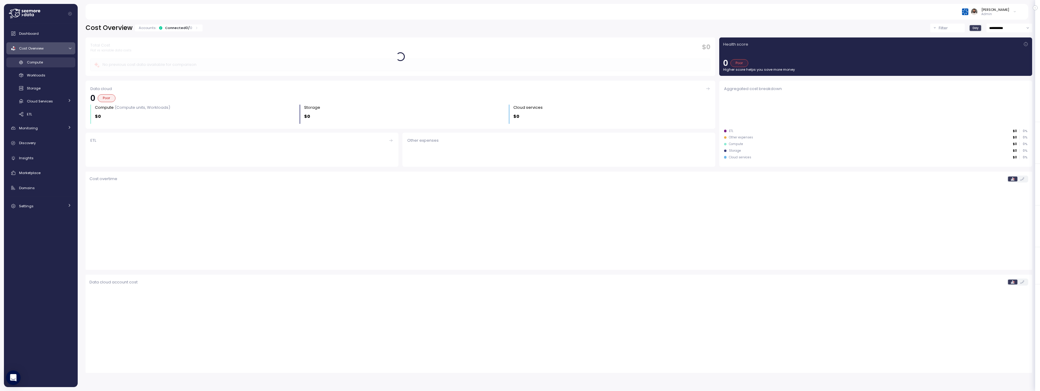
click at [54, 61] on div "Compute" at bounding box center [49, 62] width 44 height 6
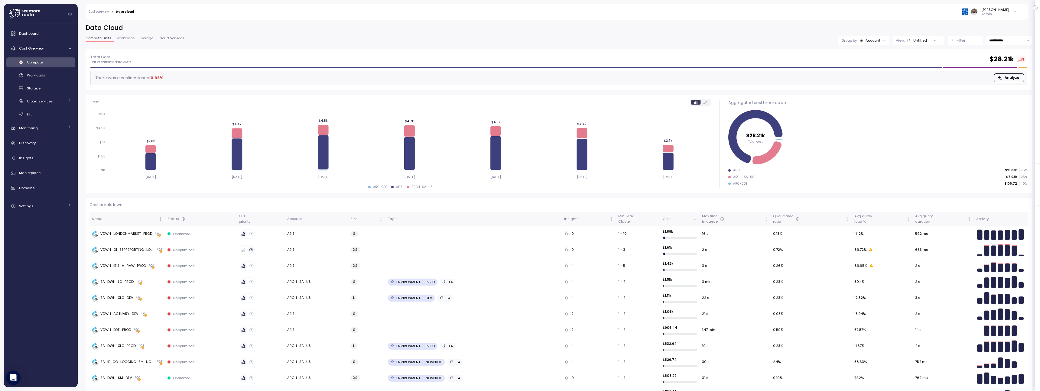
click at [966, 40] on div "Filter" at bounding box center [967, 40] width 23 height 6
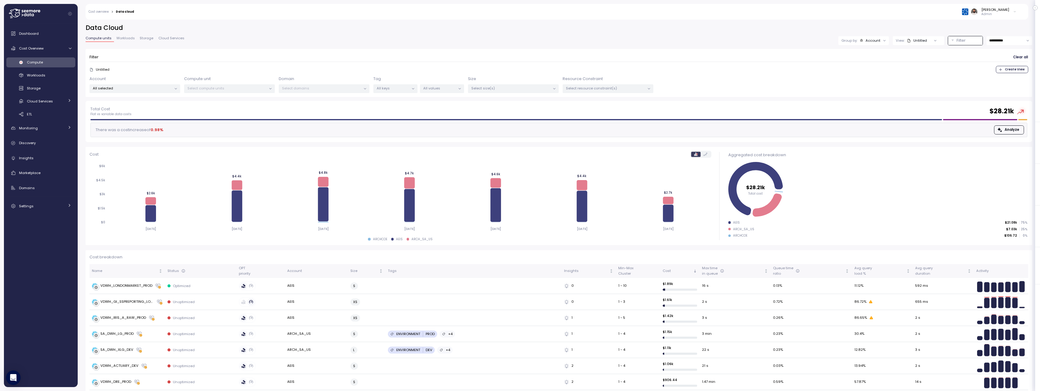
click at [436, 89] on p "All values" at bounding box center [439, 88] width 32 height 5
click at [450, 105] on input at bounding box center [442, 101] width 121 height 7
type input "****"
click at [478, 133] on span "only" at bounding box center [479, 131] width 7 height 7
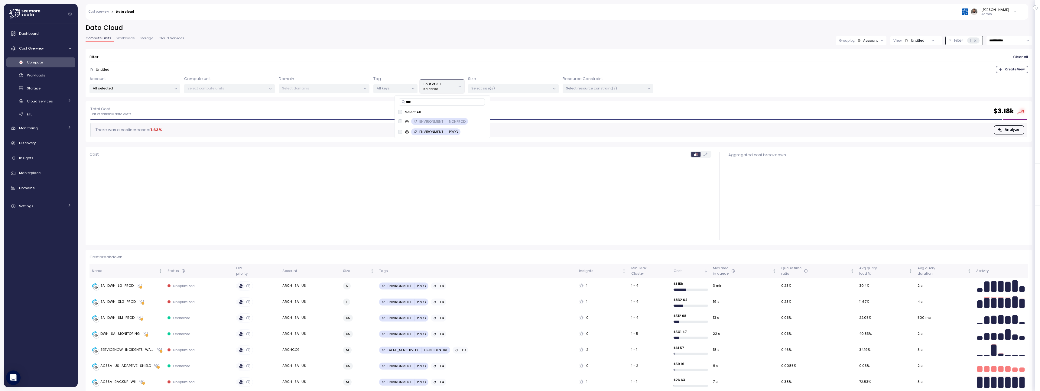
click at [521, 62] on div at bounding box center [558, 62] width 939 height 0
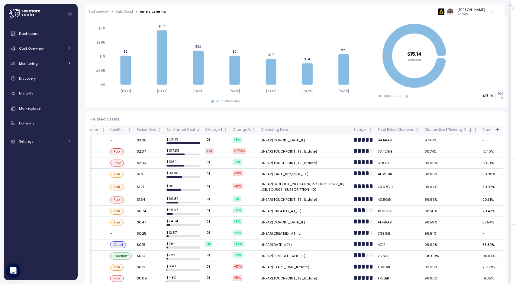
scroll to position [0, 333]
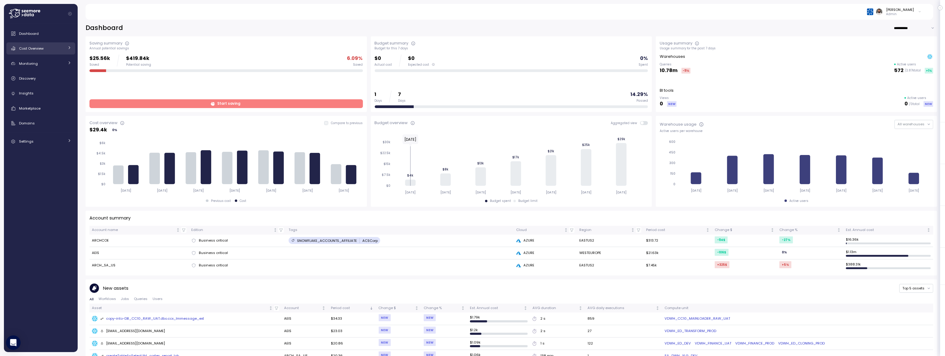
click at [63, 48] on div "Cost Overview" at bounding box center [41, 48] width 45 height 6
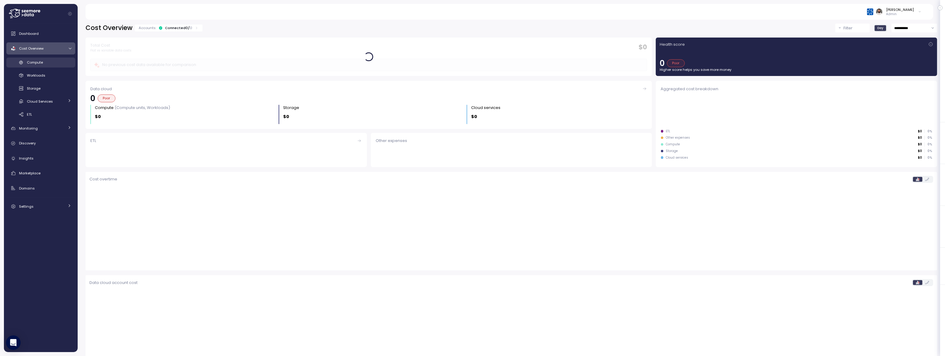
click at [55, 61] on div "Compute" at bounding box center [49, 62] width 44 height 6
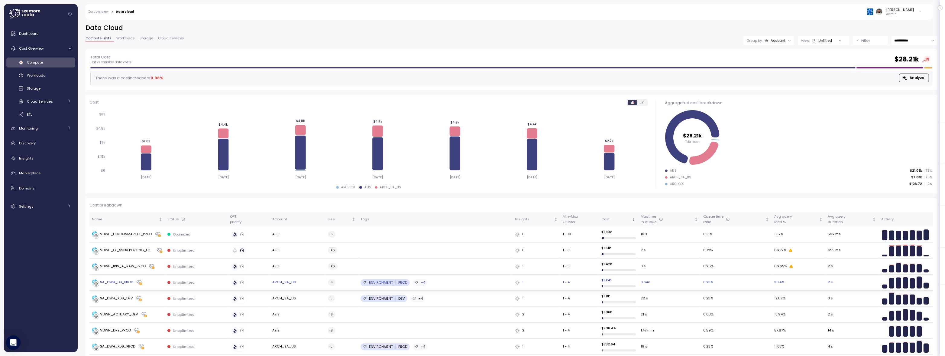
click at [392, 285] on td "ENVIRONMENT PROD +4" at bounding box center [435, 282] width 154 height 16
click at [816, 48] on div "**********" at bounding box center [512, 36] width 852 height 25
click at [816, 47] on div "**********" at bounding box center [512, 36] width 852 height 25
click at [817, 37] on div "View: Untitled" at bounding box center [823, 40] width 51 height 9
click at [865, 45] on div "**********" at bounding box center [512, 36] width 852 height 25
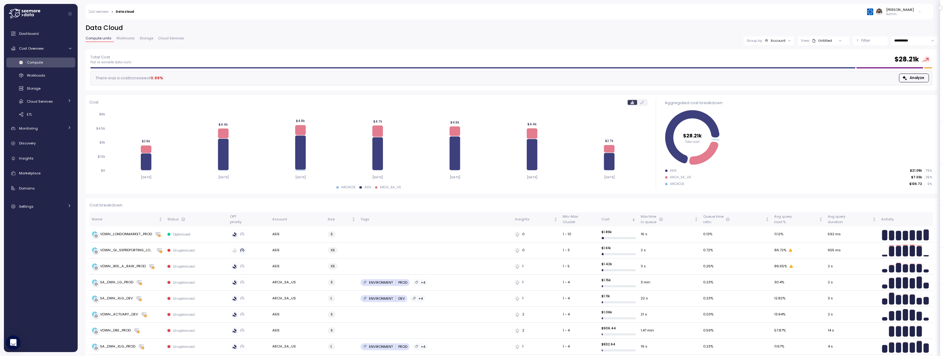
click at [864, 41] on p "Filter" at bounding box center [866, 40] width 9 height 6
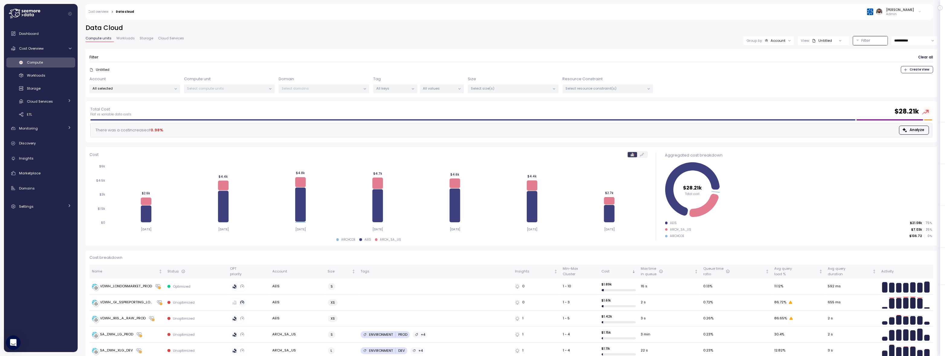
click at [490, 86] on p "Select size(s)" at bounding box center [510, 88] width 79 height 5
click at [575, 91] on div "Select resource constraint(s)" at bounding box center [608, 88] width 91 height 9
click at [346, 87] on p "Select domains" at bounding box center [321, 88] width 79 height 5
click at [409, 89] on div at bounding box center [413, 89] width 8 height 8
click at [437, 88] on p "All values" at bounding box center [439, 88] width 32 height 5
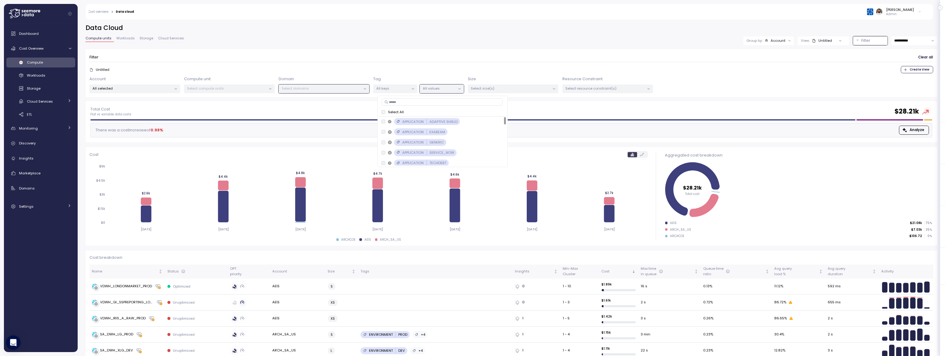
click at [438, 101] on input at bounding box center [442, 101] width 121 height 7
type input "***"
click at [479, 142] on span "only" at bounding box center [479, 142] width 7 height 7
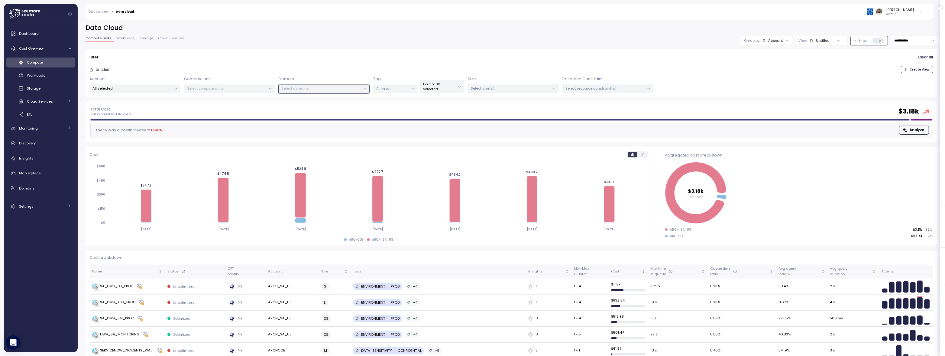
click at [525, 82] on div "Size Select size(s)" at bounding box center [513, 85] width 91 height 18
click at [454, 91] on div "1 out of 30 selected" at bounding box center [442, 86] width 44 height 13
click at [454, 87] on p "1 out of 30 selected" at bounding box center [439, 87] width 32 height 10
click at [459, 67] on div "Untitled Create View" at bounding box center [511, 69] width 844 height 7
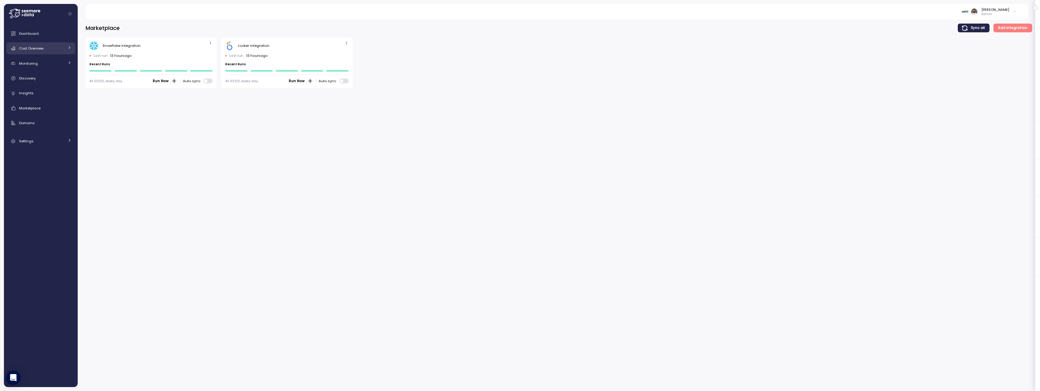
click at [58, 53] on link "Cost Overview" at bounding box center [40, 48] width 69 height 12
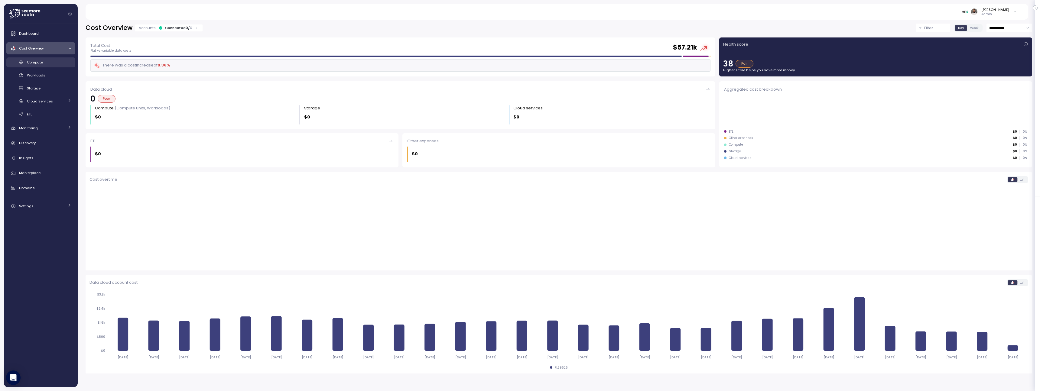
click at [55, 65] on div "Compute" at bounding box center [49, 62] width 44 height 6
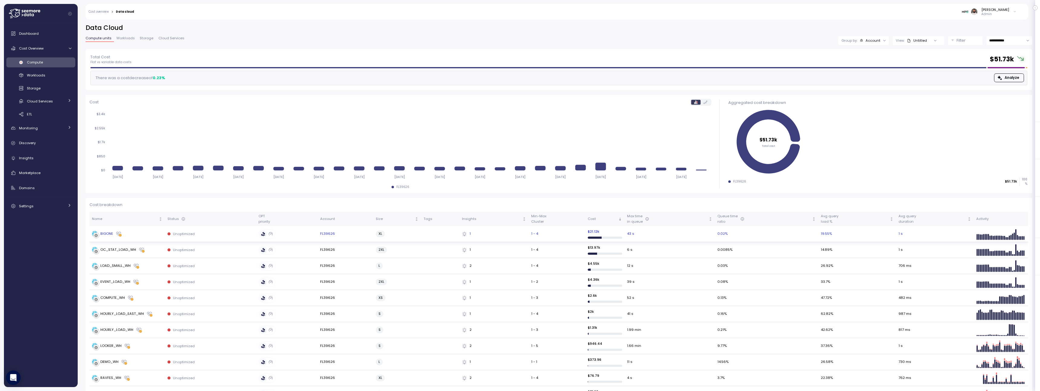
click at [161, 236] on div "BIGONE" at bounding box center [127, 234] width 71 height 6
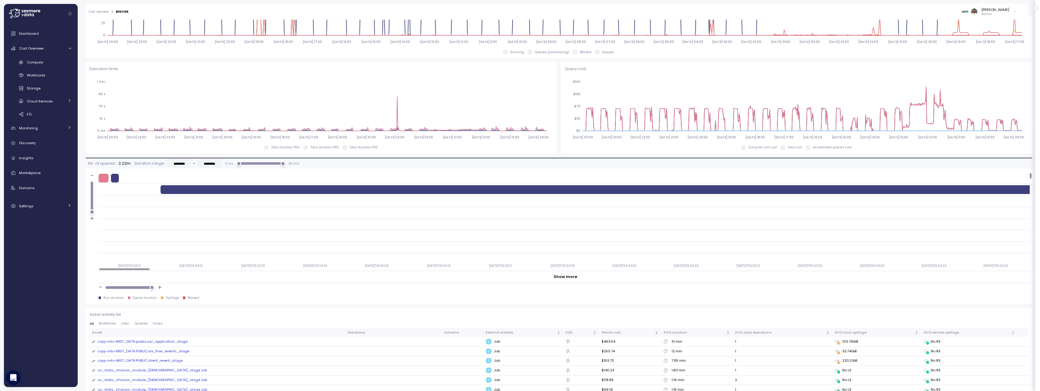
scroll to position [382, 0]
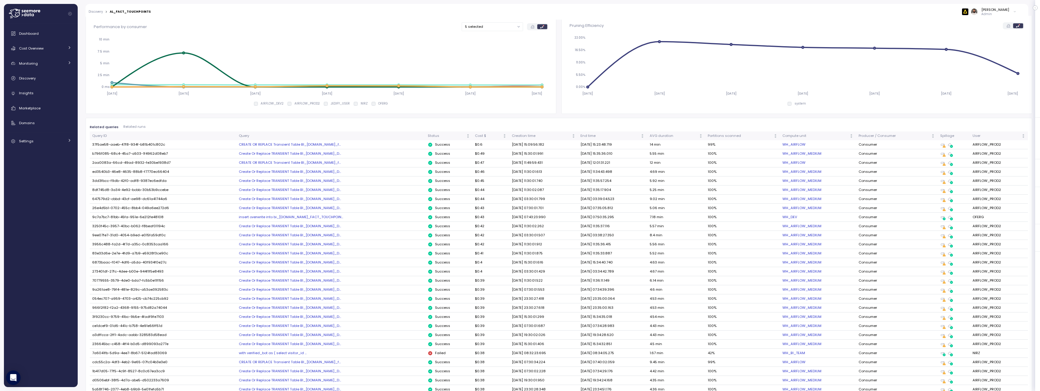
scroll to position [323, 0]
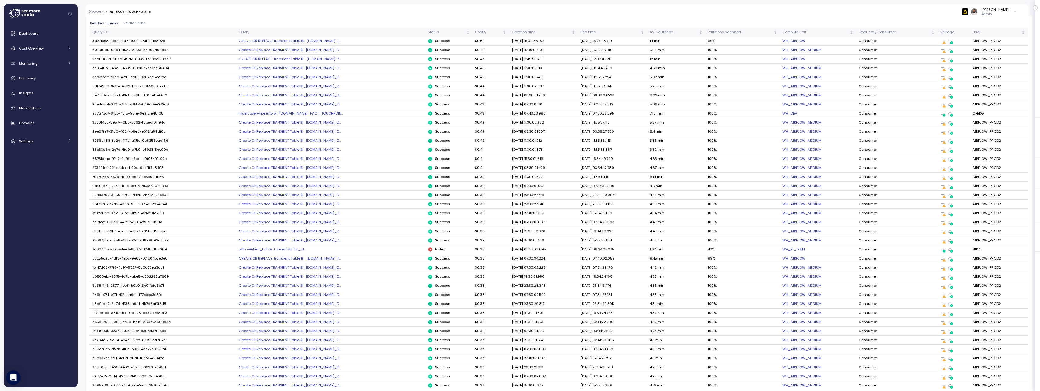
click at [308, 48] on div "Create Or Replace TRANSIENT Table BI_PROD.stg.al_D..." at bounding box center [331, 49] width 184 height 5
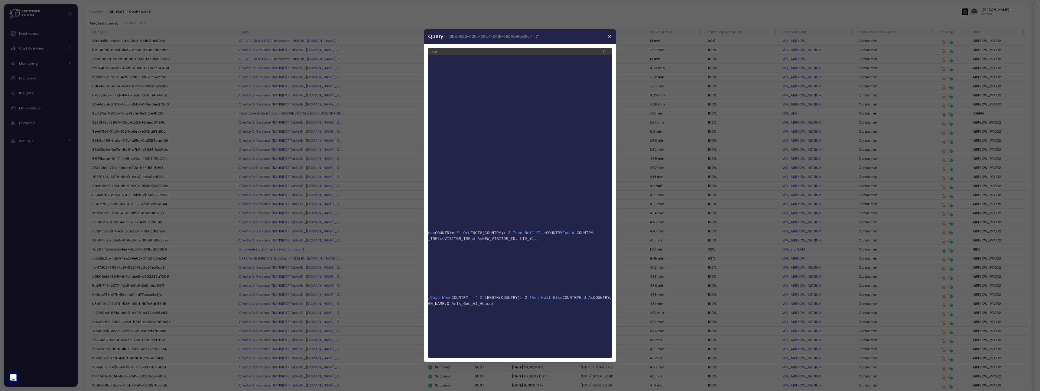
scroll to position [0, 0]
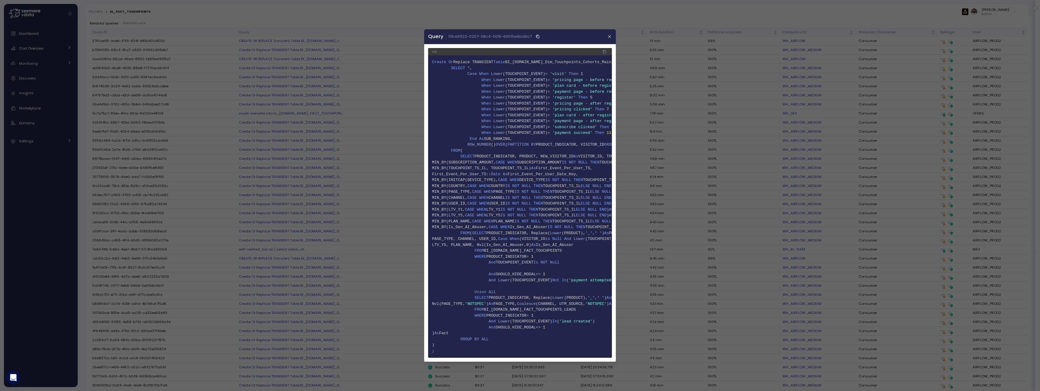
click at [519, 261] on span "TOUCHPOINT_EVENT" at bounding box center [515, 262] width 38 height 5
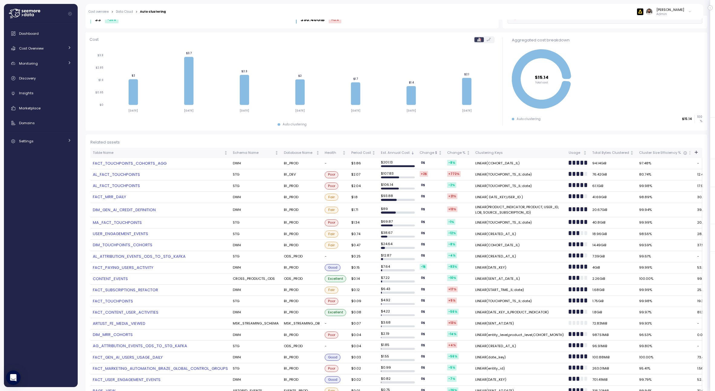
scroll to position [47, 0]
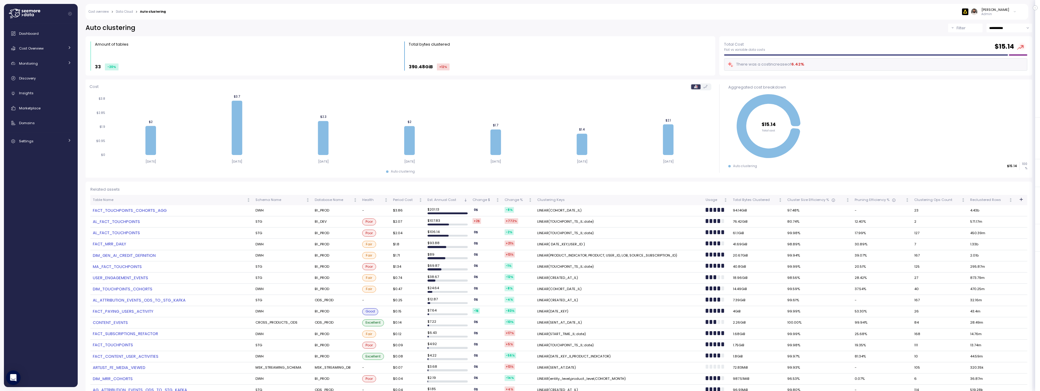
click at [135, 223] on link "AL_FACT_TOUCHPOINTS" at bounding box center [172, 222] width 158 height 6
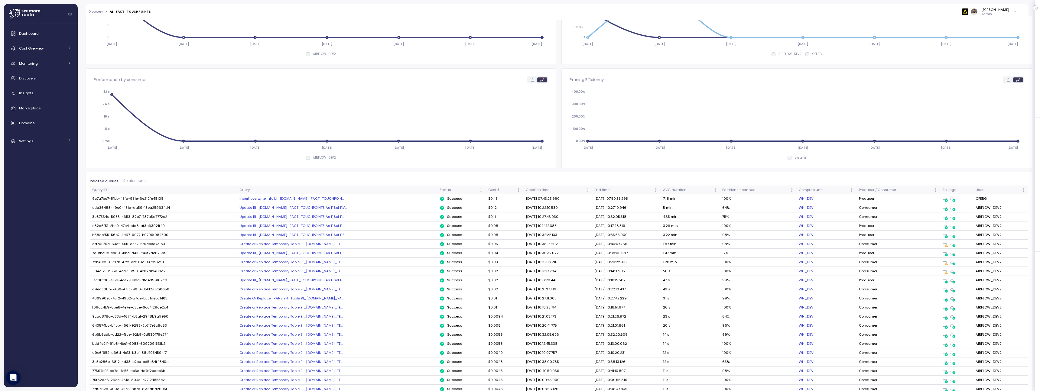
scroll to position [89, 0]
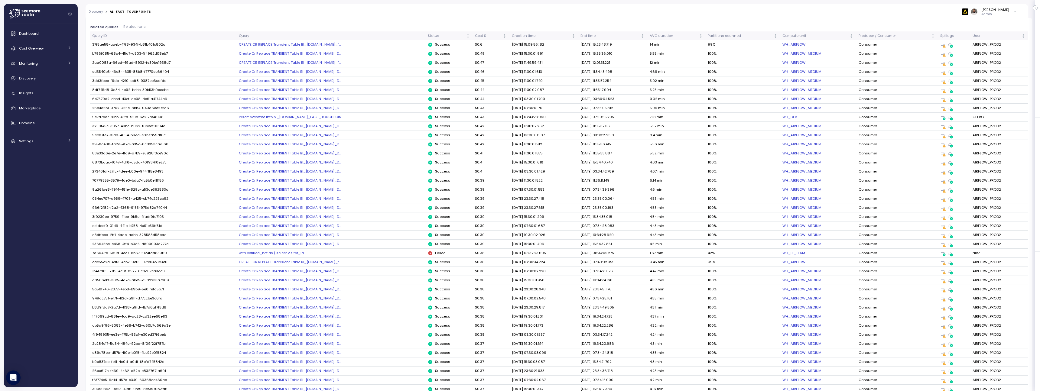
scroll to position [150, 0]
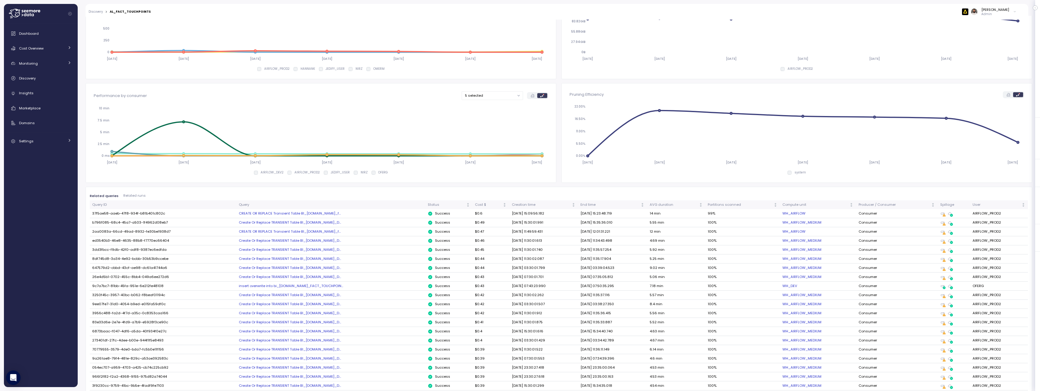
click at [287, 226] on td "Create Or Replace TRANSIENT Table BI_PROD.stg.al_D..." at bounding box center [330, 222] width 189 height 9
click at [287, 223] on div "Create Or Replace TRANSIENT Table BI_PROD.stg.al_D..." at bounding box center [331, 222] width 184 height 5
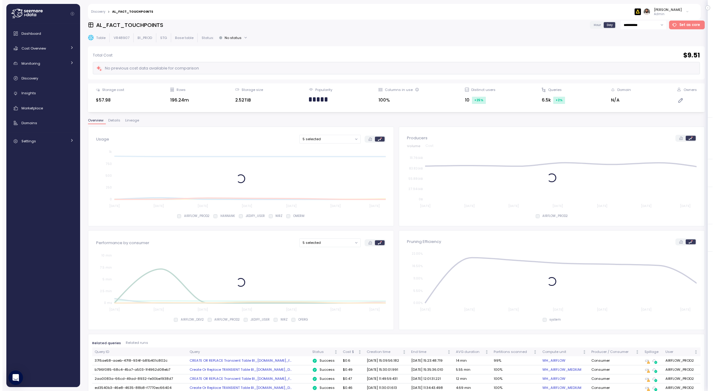
scroll to position [0, 0]
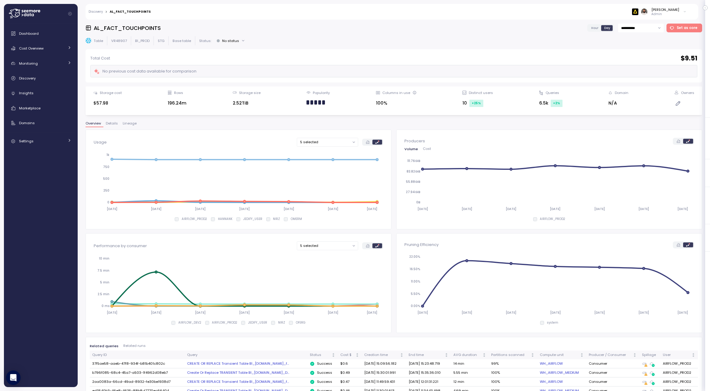
click at [321, 102] on div at bounding box center [319, 102] width 3 height 5
click at [595, 34] on div "**********" at bounding box center [394, 206] width 617 height 364
click at [595, 31] on div "Hour Day" at bounding box center [600, 28] width 27 height 8
click at [595, 28] on span "Hour" at bounding box center [594, 28] width 7 height 5
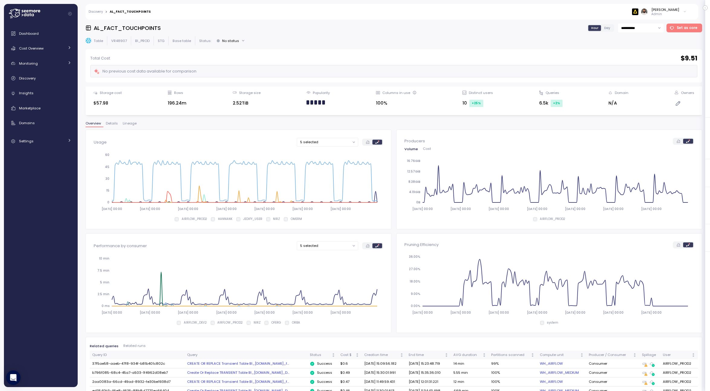
click at [647, 32] on input "**********" at bounding box center [641, 28] width 46 height 9
click at [642, 67] on span "Last 14 days" at bounding box center [633, 65] width 21 height 5
type input "**********"
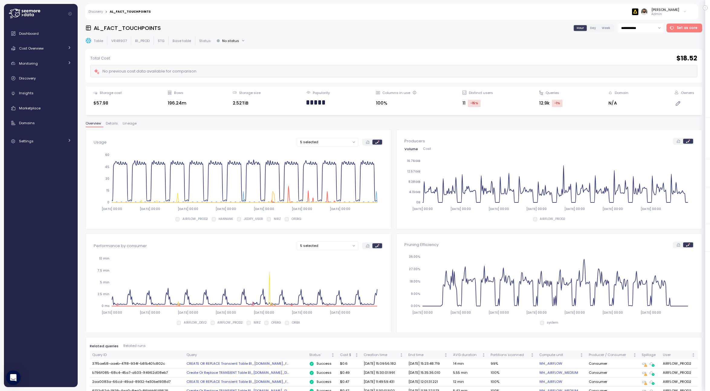
click at [651, 33] on div "**********" at bounding box center [394, 206] width 617 height 364
click at [651, 30] on input "**********" at bounding box center [641, 28] width 46 height 9
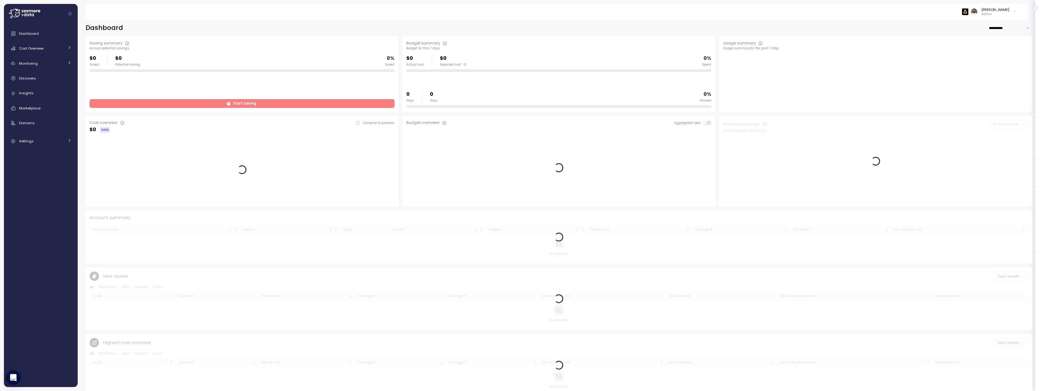
click at [58, 55] on div "Dashboard Cost Overview Compute Workloads Storage Cloud Services Clustering col…" at bounding box center [40, 88] width 69 height 120
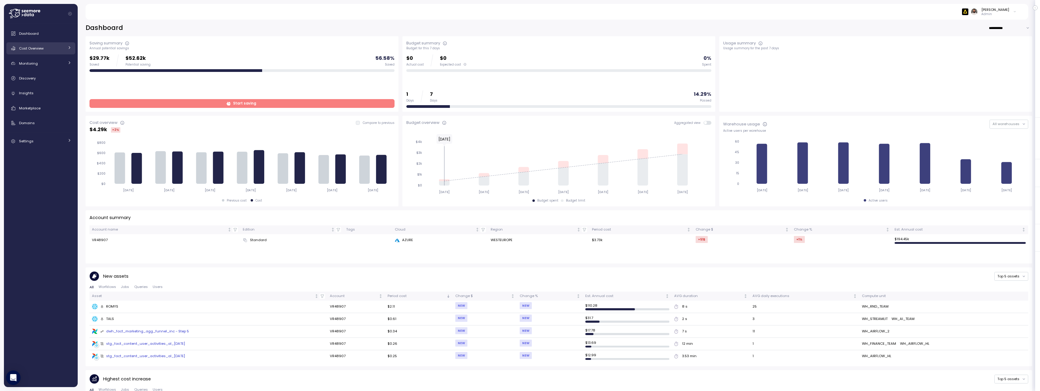
click at [58, 48] on div "Cost Overview" at bounding box center [41, 48] width 45 height 6
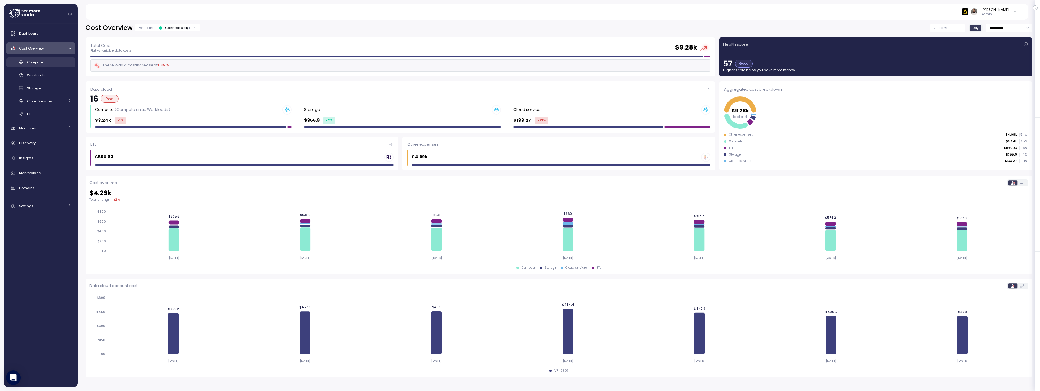
click at [61, 61] on div "Compute" at bounding box center [49, 62] width 44 height 6
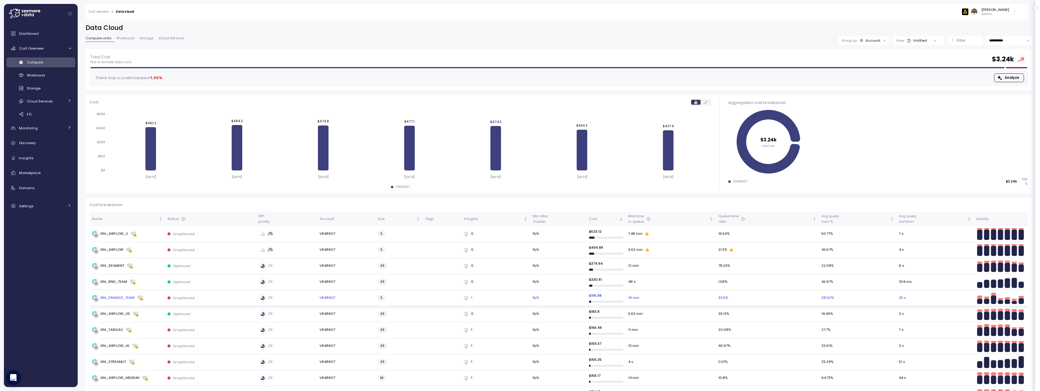
click at [148, 296] on div "WH_FINANCE_TEAM" at bounding box center [127, 298] width 71 height 6
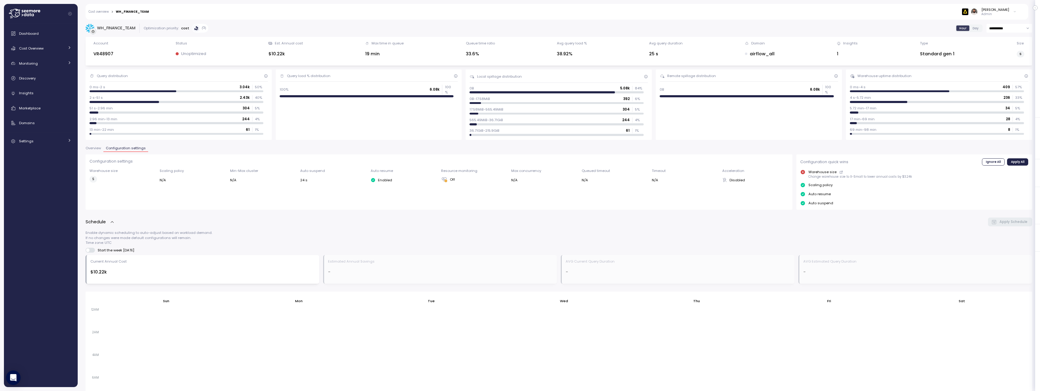
click at [701, 204] on div "Configuration settings Warehouse size S Scaling policy N/A Min-Max cluster N/A …" at bounding box center [559, 368] width 947 height 428
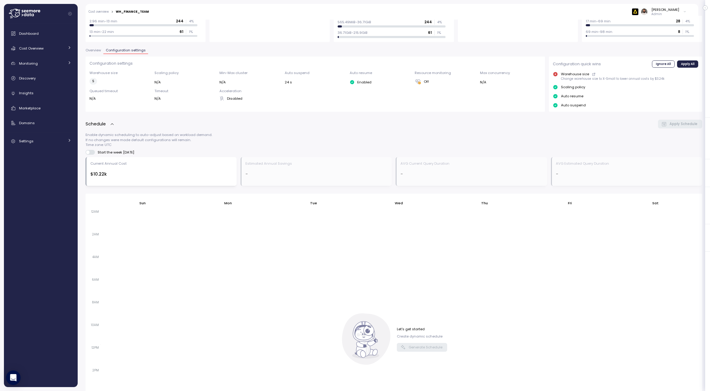
scroll to position [195, 0]
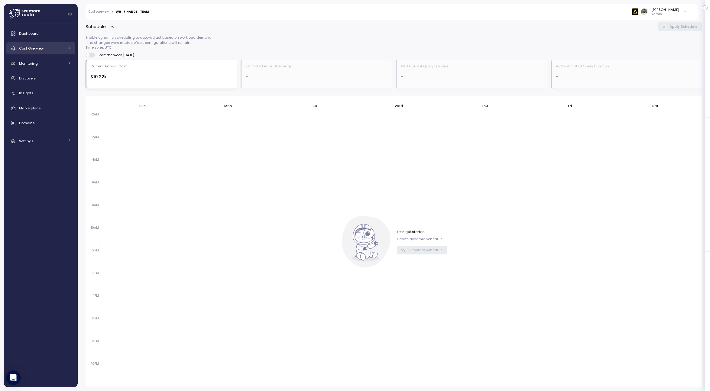
click at [41, 49] on span "Cost Overview" at bounding box center [31, 48] width 24 height 5
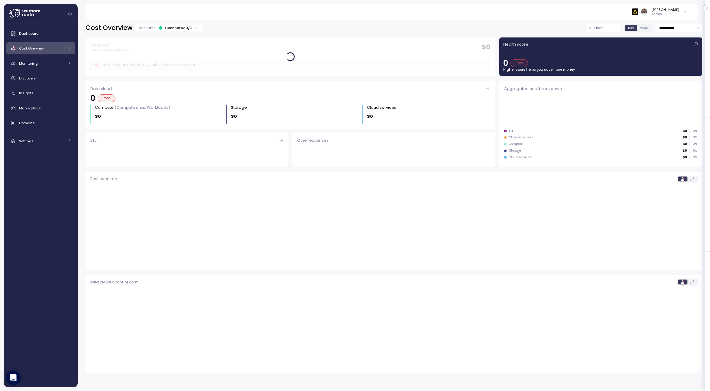
click at [41, 49] on span "Cost Overview" at bounding box center [31, 48] width 24 height 5
click at [41, 57] on div "Dashboard Cost Overview Compute Workloads Storage Cloud Services Clustering col…" at bounding box center [40, 120] width 69 height 185
click at [41, 63] on span "Compute" at bounding box center [35, 62] width 16 height 5
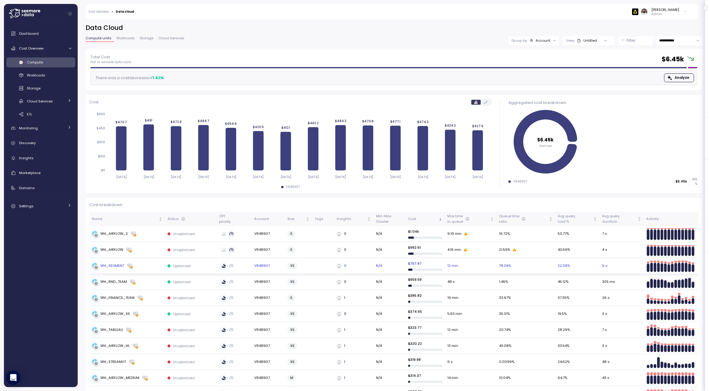
click at [142, 265] on div "WH_SEGMENT" at bounding box center [127, 266] width 71 height 6
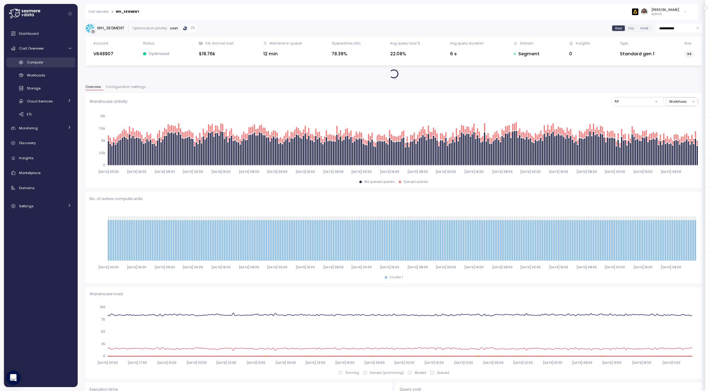
click at [46, 61] on div "Compute" at bounding box center [49, 62] width 44 height 6
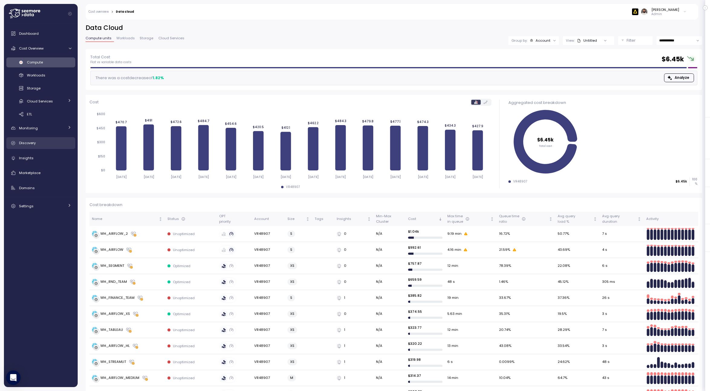
click at [54, 140] on div "Discovery" at bounding box center [45, 143] width 52 height 6
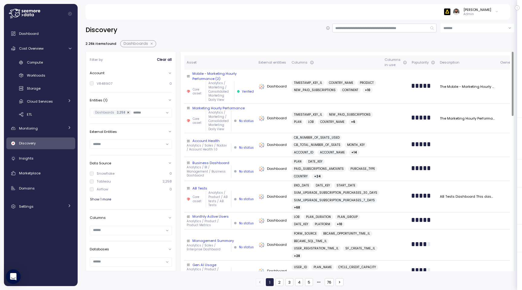
click at [225, 151] on p "Analytics / Sales / Nadav / Account Health 1.0" at bounding box center [208, 147] width 42 height 8
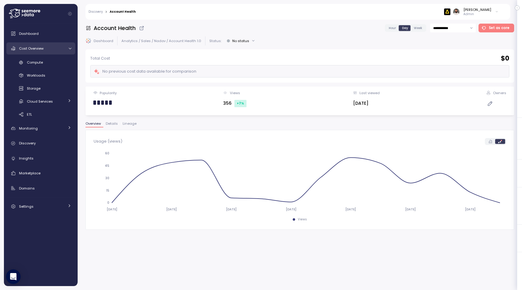
click at [41, 52] on link "Cost Overview" at bounding box center [40, 48] width 69 height 12
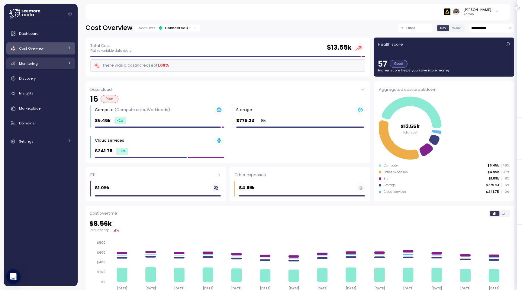
click at [41, 60] on link "Monitoring" at bounding box center [40, 63] width 69 height 12
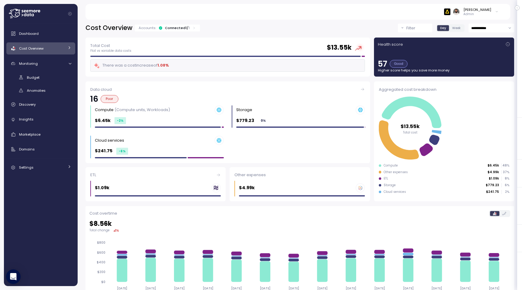
click at [42, 46] on div "Cost Overview" at bounding box center [41, 48] width 45 height 6
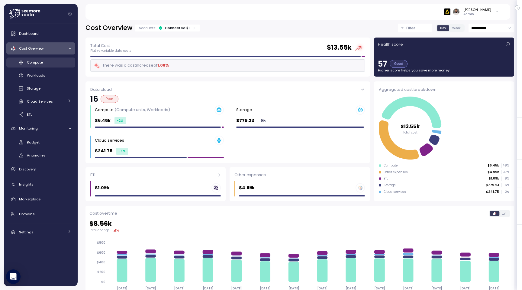
click at [42, 61] on span "Compute" at bounding box center [35, 62] width 16 height 5
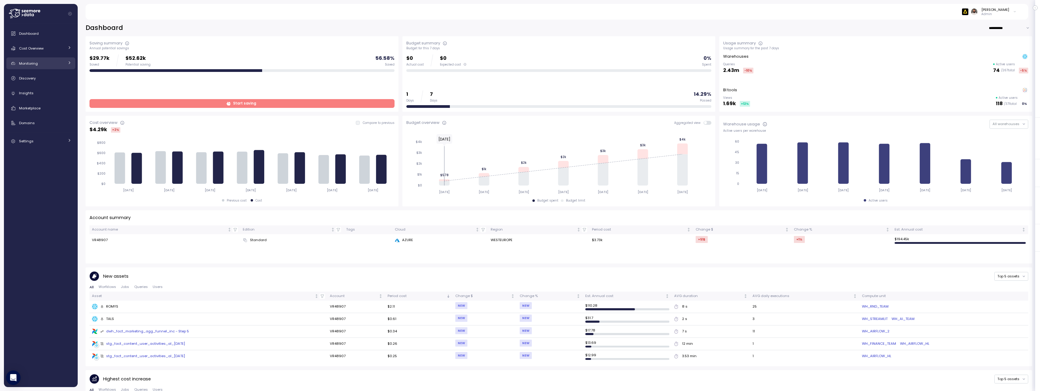
click at [43, 66] on div "Monitoring" at bounding box center [41, 63] width 45 height 6
click at [55, 51] on div "Cost Overview" at bounding box center [41, 48] width 45 height 6
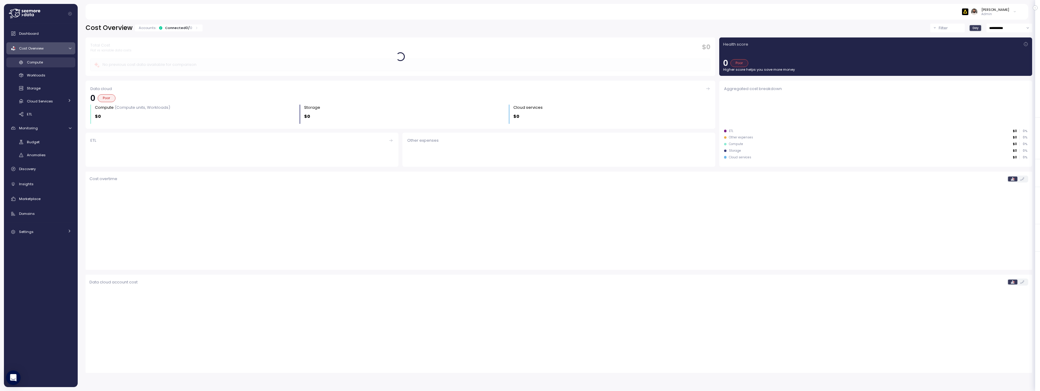
click at [54, 65] on link "Compute" at bounding box center [40, 62] width 69 height 10
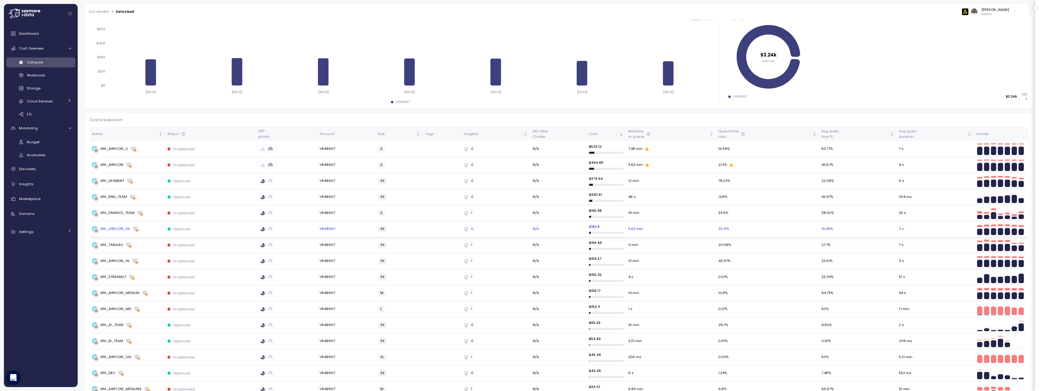
scroll to position [113, 0]
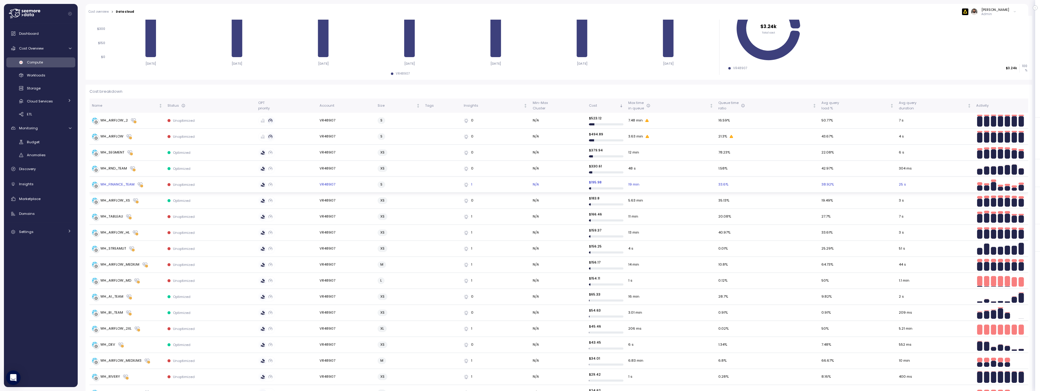
click at [149, 185] on div "WH_FINANCE_TEAM" at bounding box center [127, 185] width 71 height 6
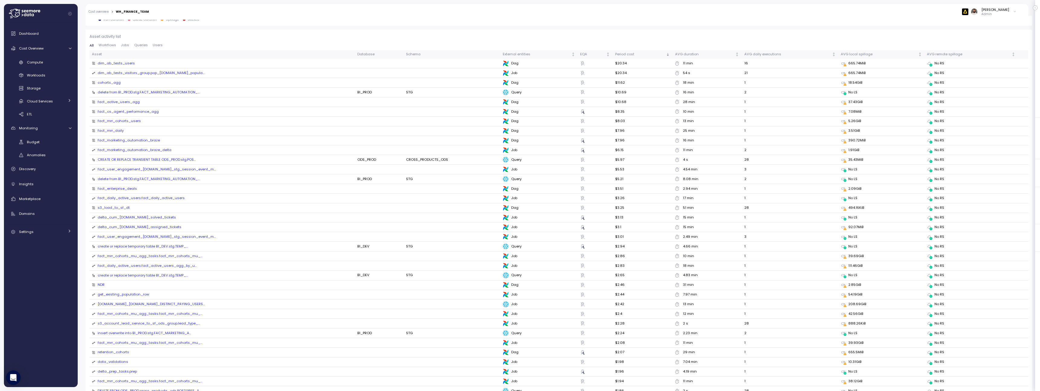
scroll to position [637, 0]
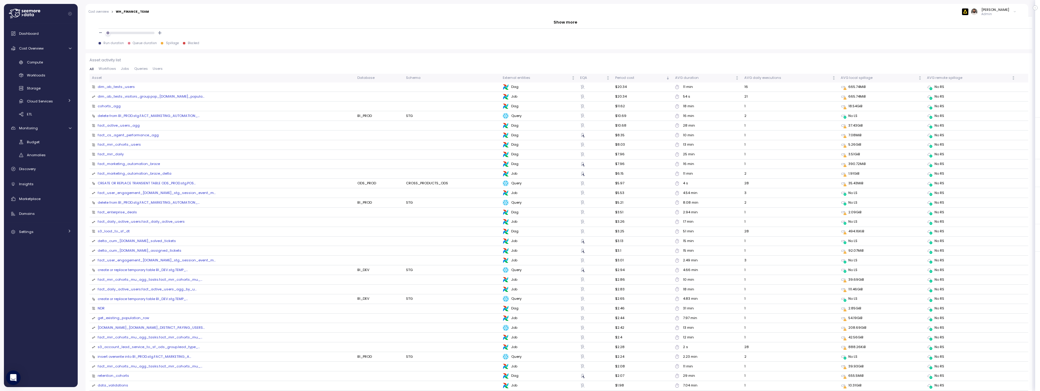
click at [110, 68] on span "Workflows" at bounding box center [108, 68] width 18 height 3
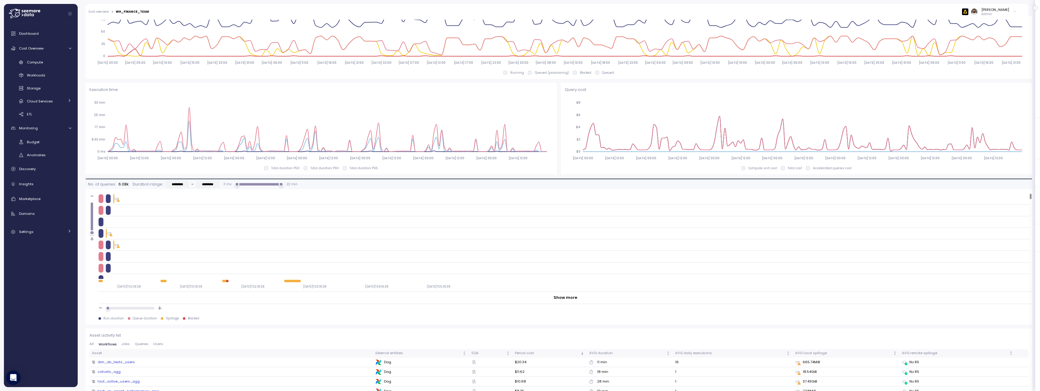
scroll to position [528, 0]
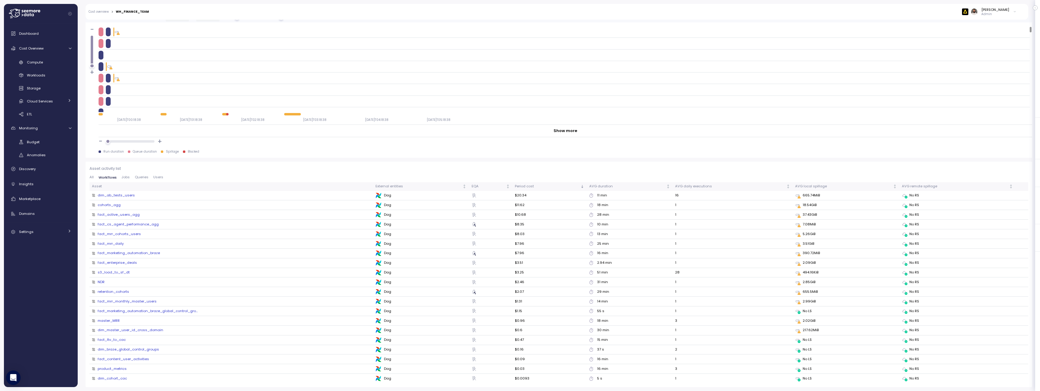
click at [139, 177] on span "Queries" at bounding box center [142, 177] width 14 height 3
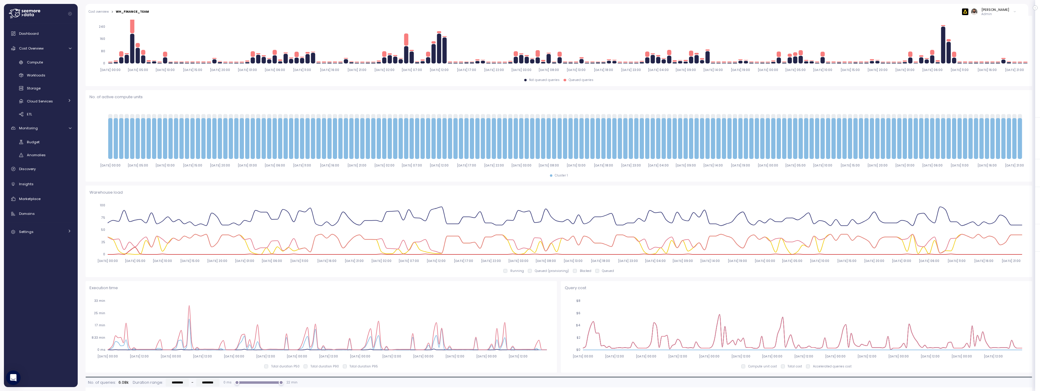
scroll to position [80, 0]
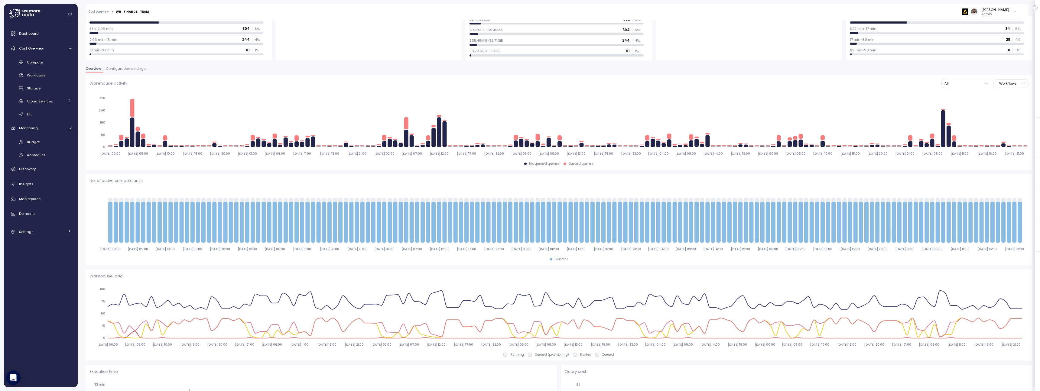
click at [132, 67] on span "Configuration settings" at bounding box center [126, 68] width 40 height 3
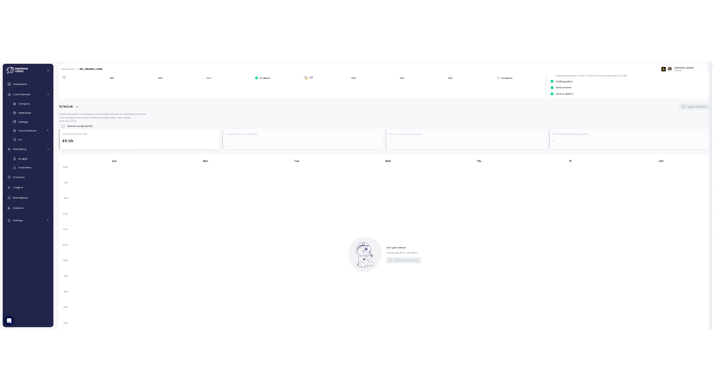
scroll to position [155, 0]
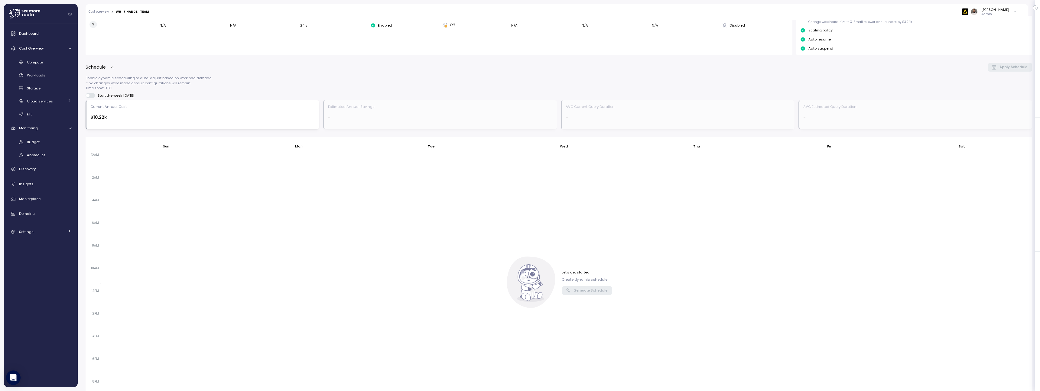
click at [136, 10] on div "WH_FINANCE_TEAM" at bounding box center [132, 11] width 33 height 3
copy div "WH_FINANCE_TEAM"
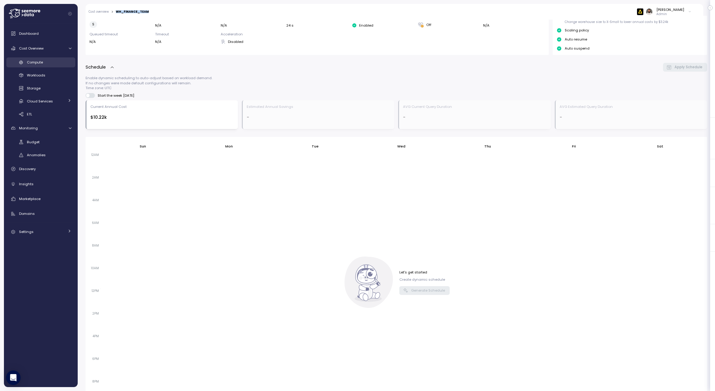
click at [40, 67] on link "Compute" at bounding box center [40, 62] width 69 height 10
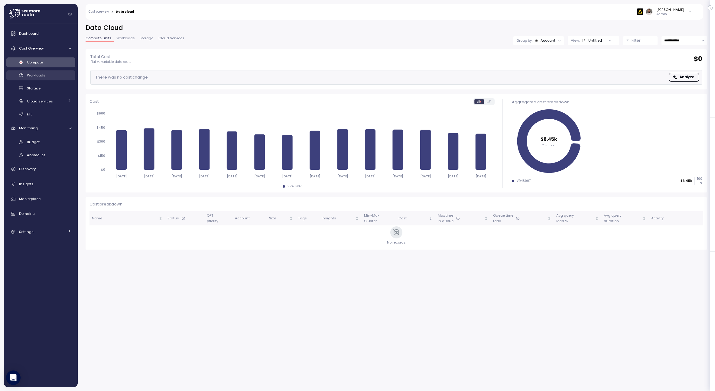
click at [55, 76] on div "Workloads" at bounding box center [49, 75] width 44 height 6
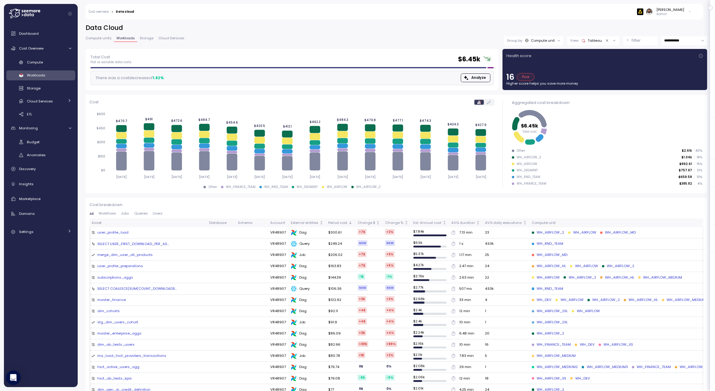
click at [149, 37] on span "Storage" at bounding box center [147, 38] width 14 height 3
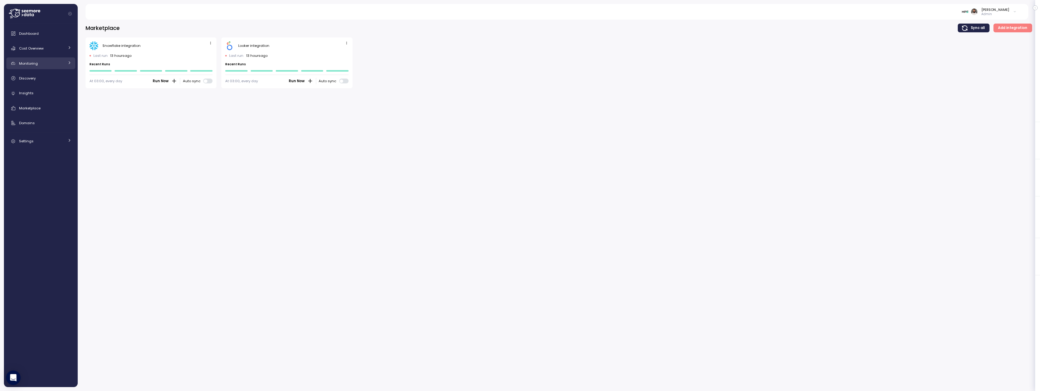
click at [50, 63] on div "Monitoring" at bounding box center [41, 63] width 45 height 6
click at [62, 51] on div "Cost Overview" at bounding box center [41, 48] width 45 height 6
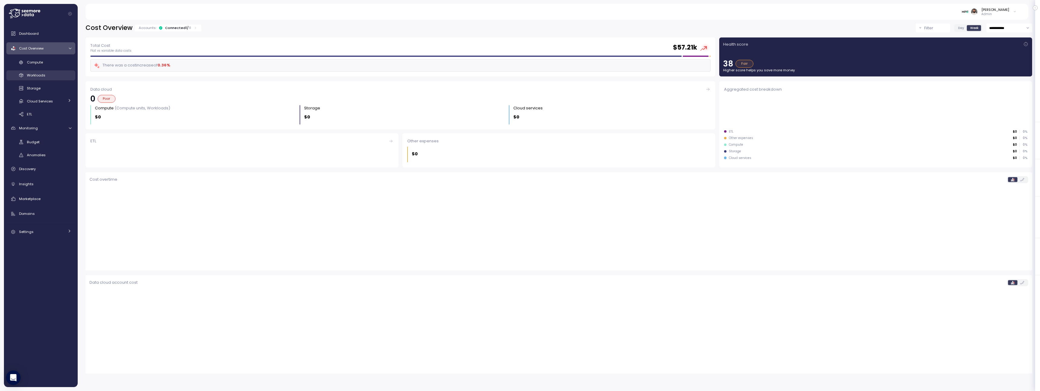
click at [65, 74] on div "Workloads" at bounding box center [49, 75] width 44 height 6
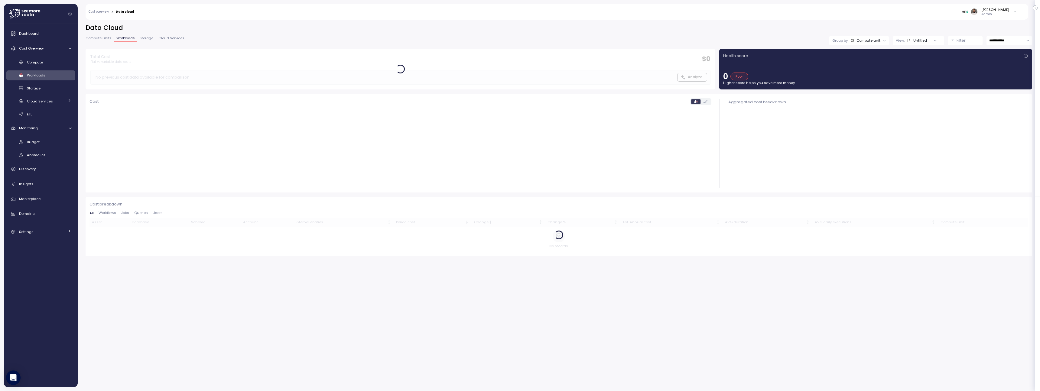
click at [95, 38] on span "Compute units" at bounding box center [99, 38] width 26 height 3
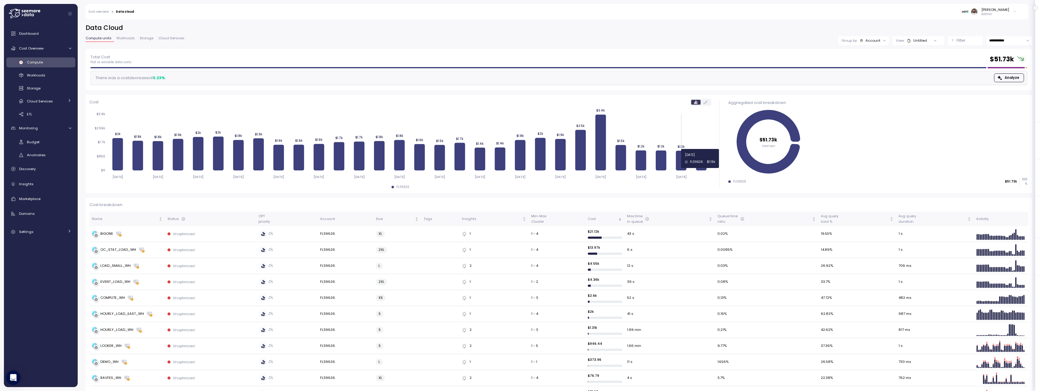
click at [677, 158] on icon at bounding box center [681, 161] width 11 height 20
click at [207, 238] on td "Unoptimized" at bounding box center [210, 234] width 91 height 16
click at [931, 44] on div at bounding box center [935, 40] width 17 height 8
click at [930, 42] on div at bounding box center [935, 40] width 17 height 8
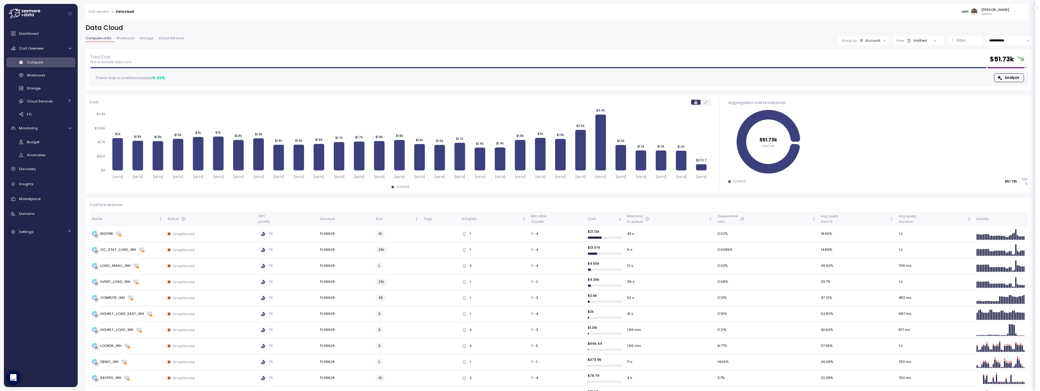
click at [927, 38] on div at bounding box center [935, 40] width 17 height 8
click at [918, 41] on div "Untitled" at bounding box center [917, 40] width 20 height 5
click at [964, 40] on p "Filter" at bounding box center [960, 40] width 9 height 6
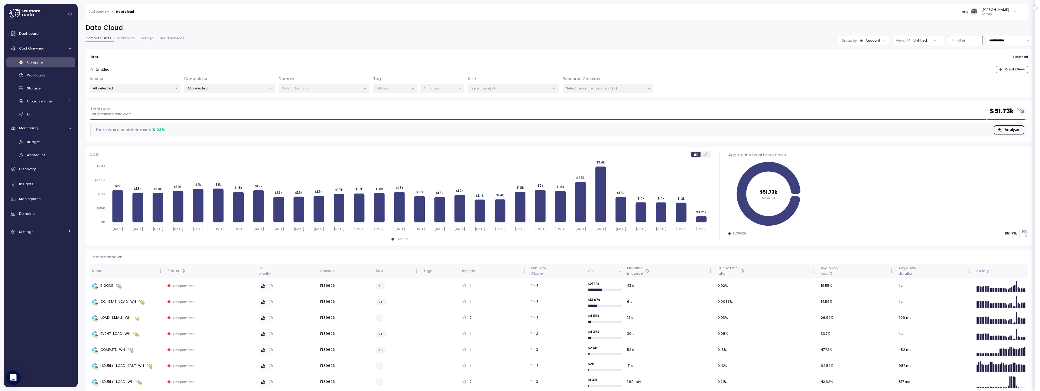
click at [509, 90] on p "Select size(s)" at bounding box center [510, 88] width 79 height 5
click at [266, 87] on div at bounding box center [270, 89] width 8 height 8
click at [257, 90] on p "All selected" at bounding box center [226, 88] width 79 height 5
click at [264, 141] on span "only" at bounding box center [266, 142] width 7 height 7
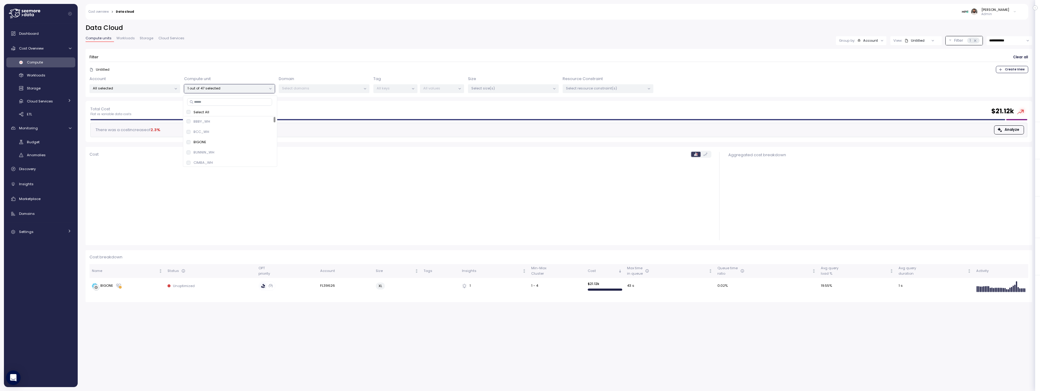
click at [339, 45] on div "**********" at bounding box center [559, 62] width 947 height 77
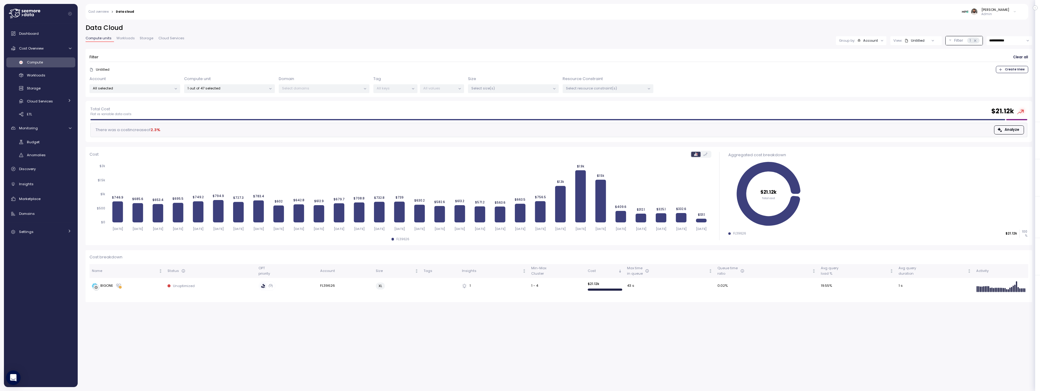
click at [996, 41] on input "**********" at bounding box center [1009, 40] width 46 height 9
click at [1007, 79] on span "Last 14 days" at bounding box center [999, 77] width 21 height 5
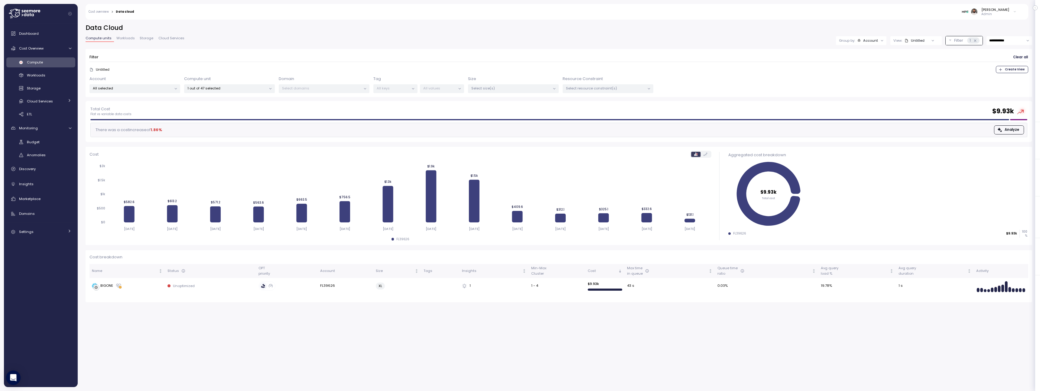
click at [1010, 41] on input "**********" at bounding box center [1009, 40] width 46 height 9
click at [1008, 88] on span "Last 30 days" at bounding box center [1000, 85] width 22 height 5
type input "**********"
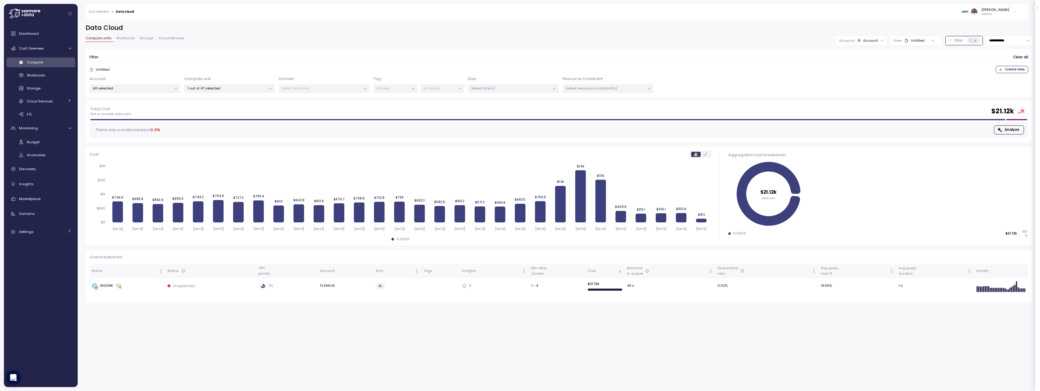
click at [979, 40] on button "Filter 1" at bounding box center [964, 40] width 37 height 9
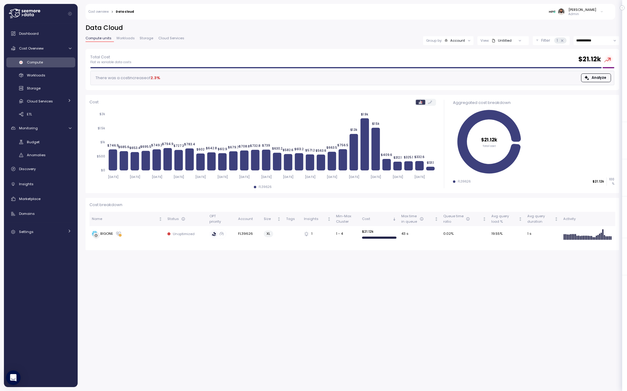
click at [596, 79] on span "Analyze" at bounding box center [599, 78] width 15 height 8
click at [142, 237] on td "BIGONE" at bounding box center [127, 234] width 76 height 16
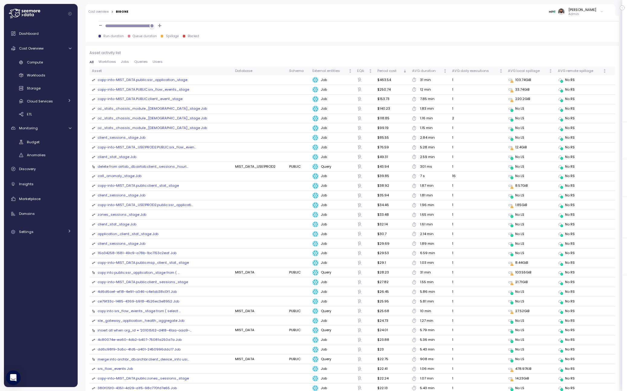
scroll to position [641, 0]
click at [144, 66] on div "All Workflows Jobs Queries Users" at bounding box center [352, 65] width 526 height 7
click at [144, 64] on span "Queries" at bounding box center [141, 63] width 14 height 3
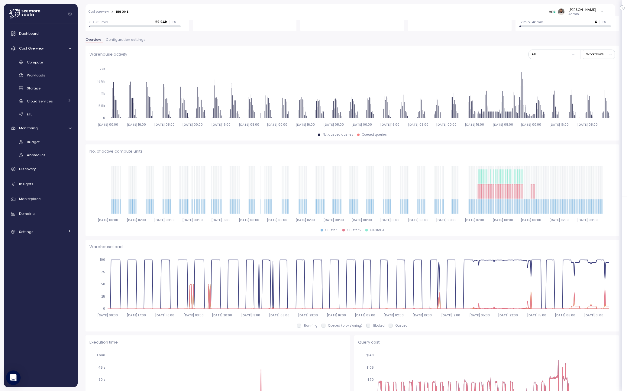
scroll to position [0, 0]
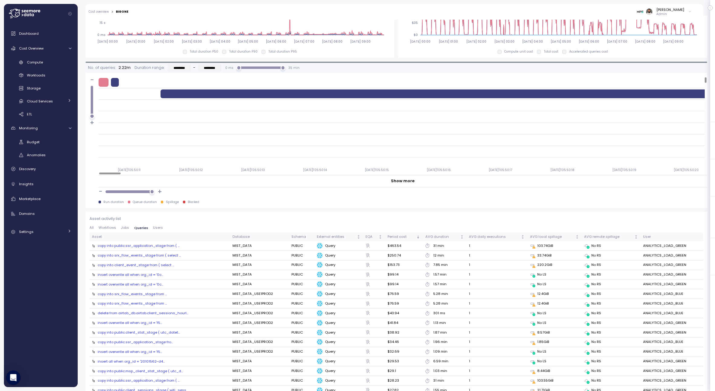
scroll to position [419, 0]
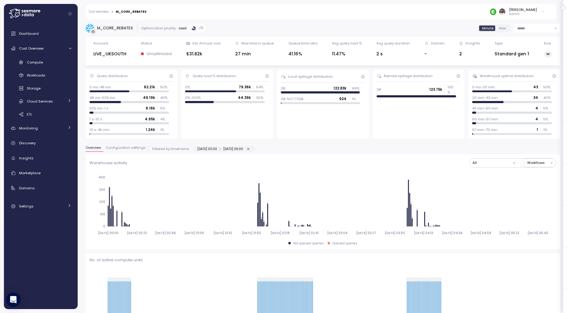
scroll to position [297, 0]
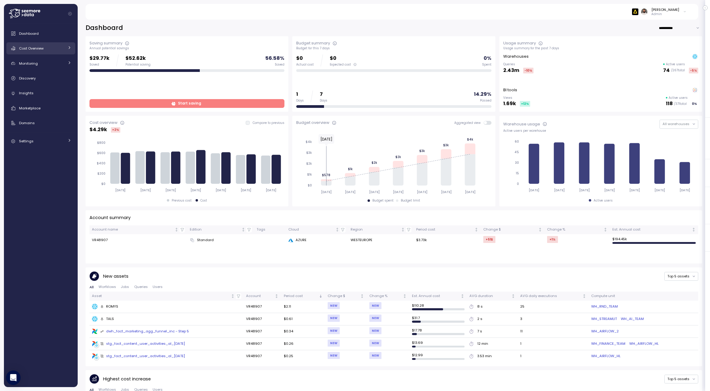
click at [63, 53] on link "Cost Overview" at bounding box center [40, 48] width 69 height 12
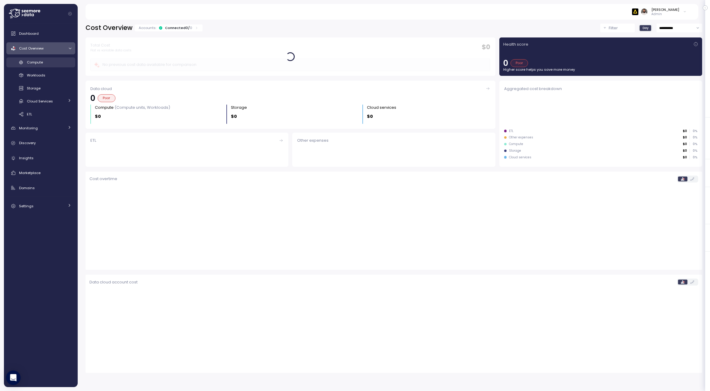
click at [57, 66] on link "Compute" at bounding box center [40, 62] width 69 height 10
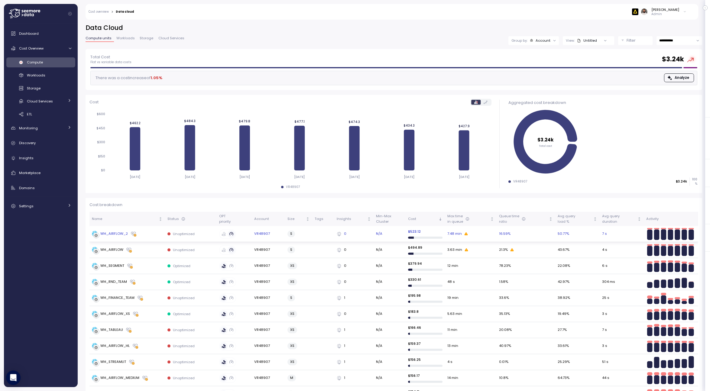
click at [142, 237] on div "WH_AIRFLOW_2" at bounding box center [127, 234] width 71 height 6
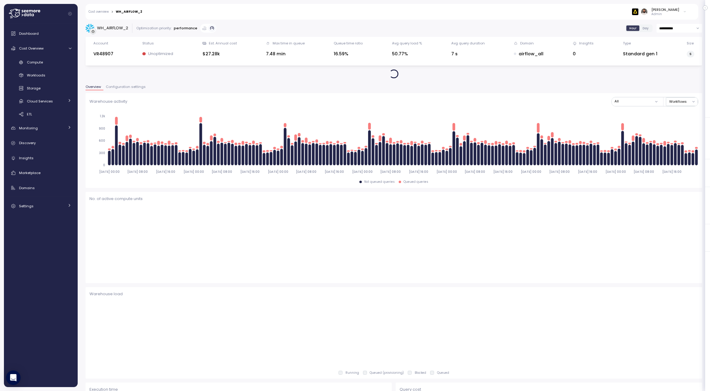
click at [137, 83] on div "**********" at bounding box center [394, 356] width 617 height 664
click at [136, 85] on span "Configuration settings" at bounding box center [126, 86] width 40 height 3
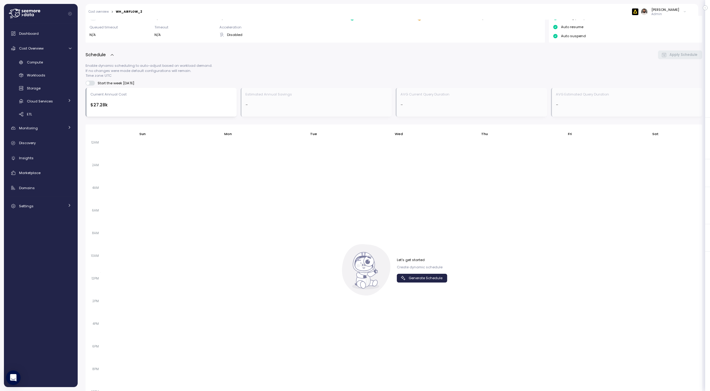
scroll to position [160, 0]
click at [417, 275] on span "Generate Schedule" at bounding box center [426, 279] width 34 height 8
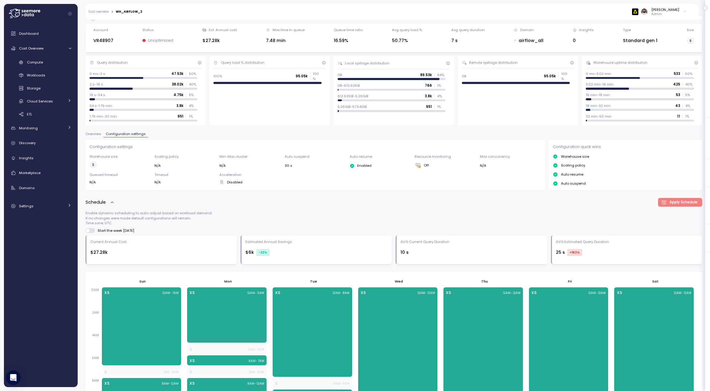
scroll to position [0, 0]
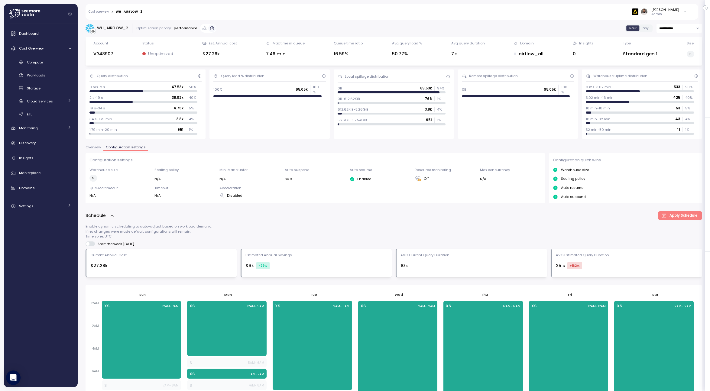
click at [98, 147] on span "Overview" at bounding box center [93, 147] width 15 height 3
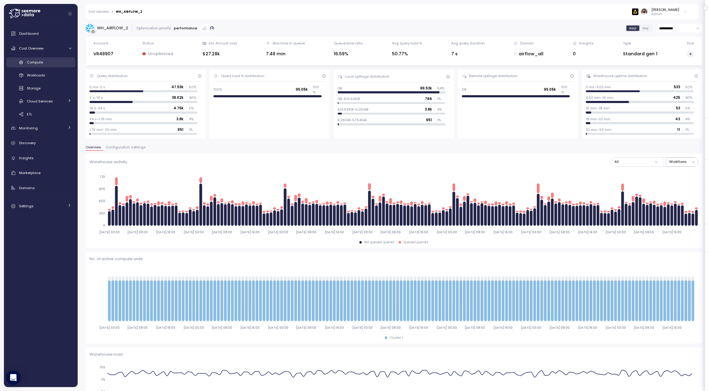
click at [58, 65] on link "Compute" at bounding box center [40, 62] width 69 height 10
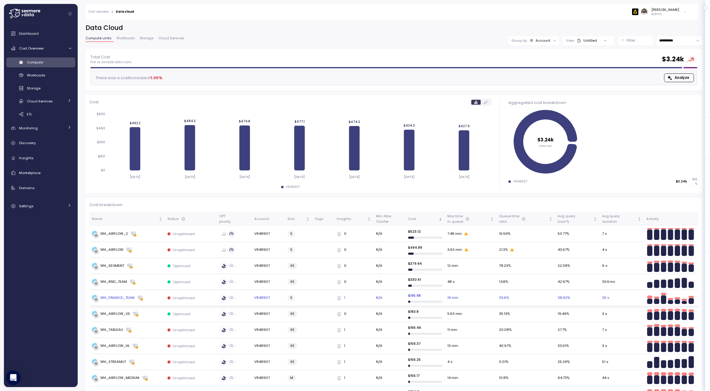
click at [153, 298] on div "WH_FINANCE_TEAM" at bounding box center [127, 298] width 71 height 6
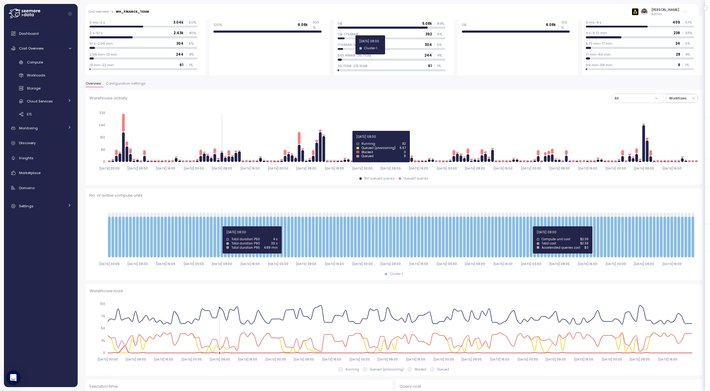
scroll to position [62, 0]
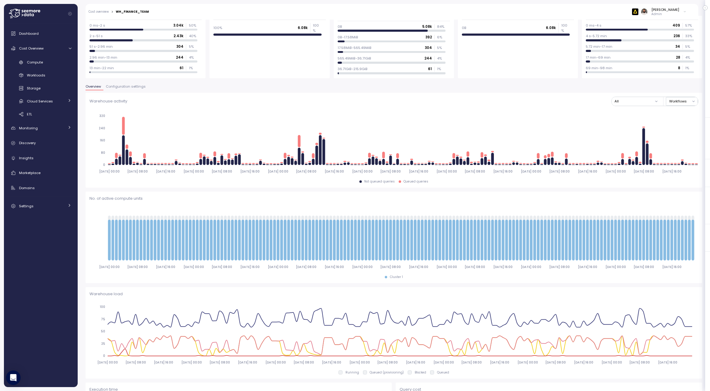
click at [117, 89] on button "Configuration settings" at bounding box center [125, 87] width 45 height 5
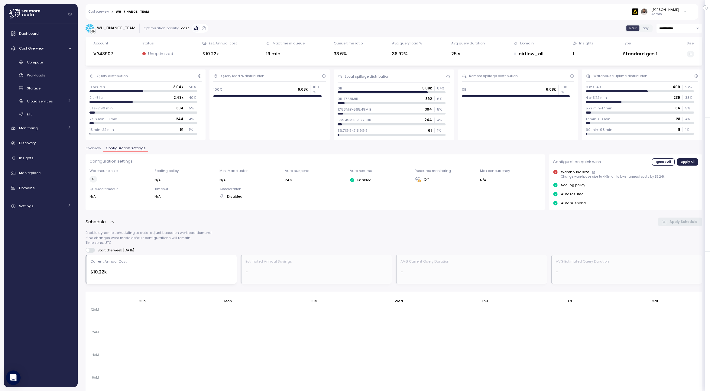
click at [93, 147] on span "Overview" at bounding box center [93, 148] width 15 height 3
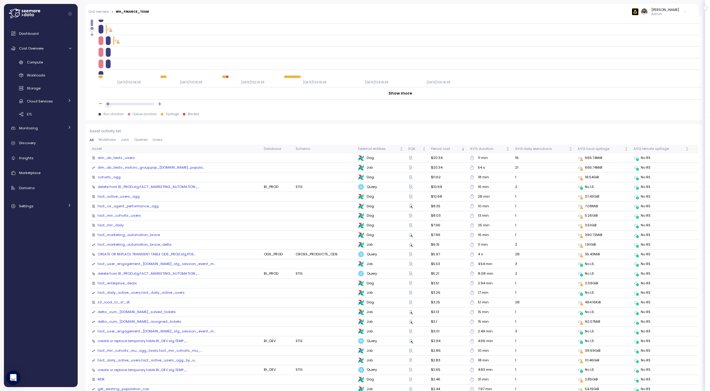
scroll to position [615, 0]
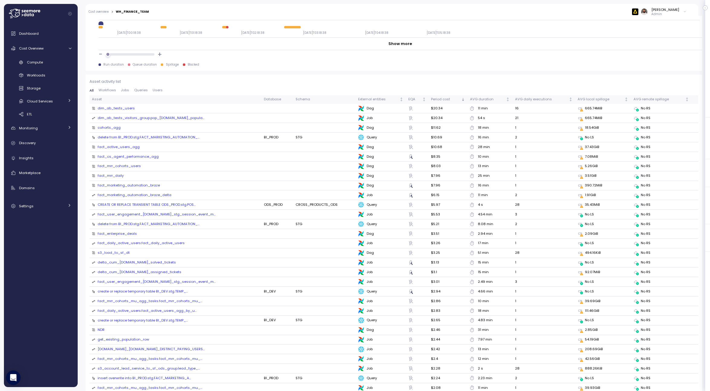
click at [126, 92] on span "Jobs" at bounding box center [125, 90] width 8 height 3
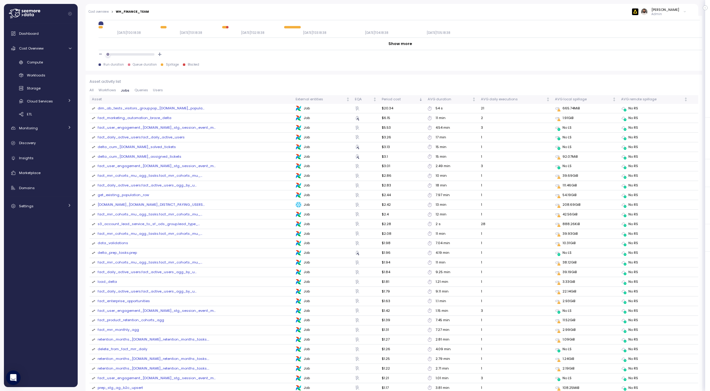
click at [90, 90] on span "All" at bounding box center [91, 90] width 4 height 3
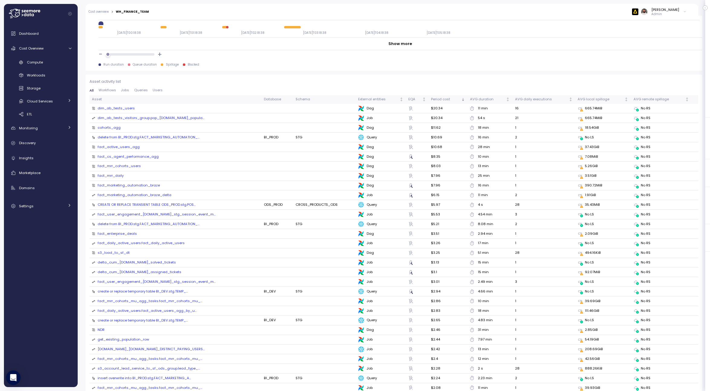
click at [112, 91] on span "Workflows" at bounding box center [108, 90] width 18 height 3
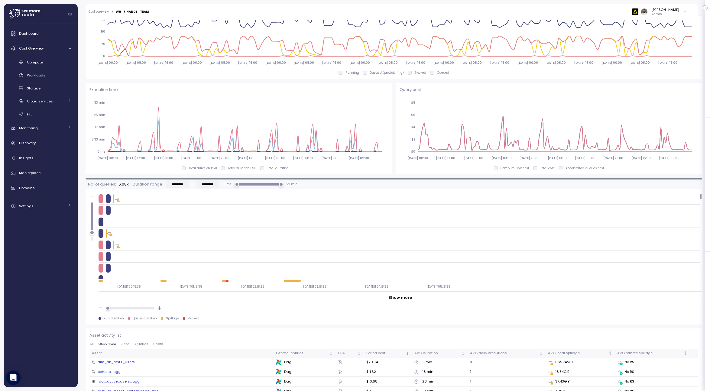
scroll to position [528, 0]
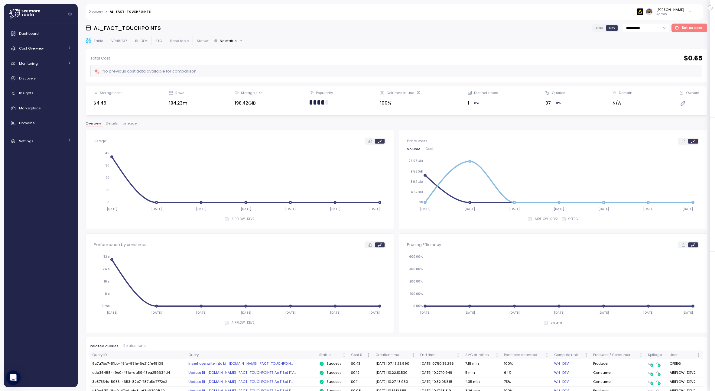
click at [650, 31] on input "**********" at bounding box center [646, 28] width 46 height 9
click at [640, 66] on span "Last 14 days" at bounding box center [638, 65] width 21 height 5
type input "**********"
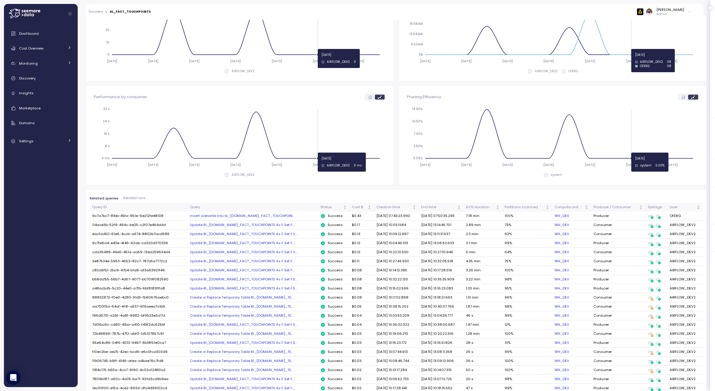
scroll to position [276, 0]
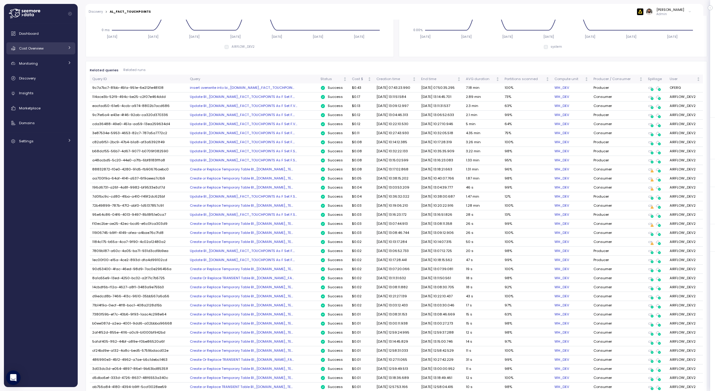
click at [60, 47] on div "Cost Overview" at bounding box center [41, 48] width 45 height 6
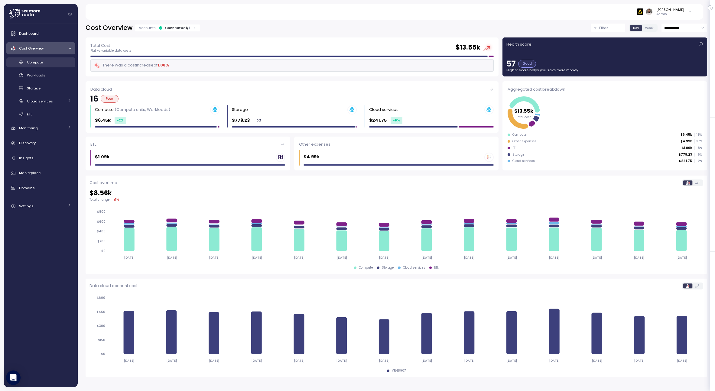
click at [55, 65] on link "Compute" at bounding box center [40, 62] width 69 height 10
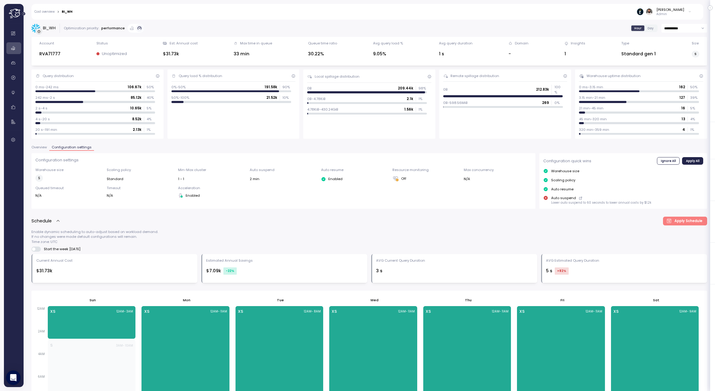
click at [44, 148] on span "Overview" at bounding box center [38, 147] width 15 height 3
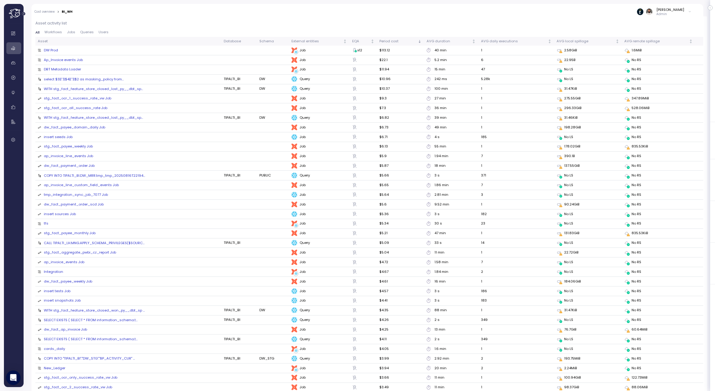
scroll to position [672, 0]
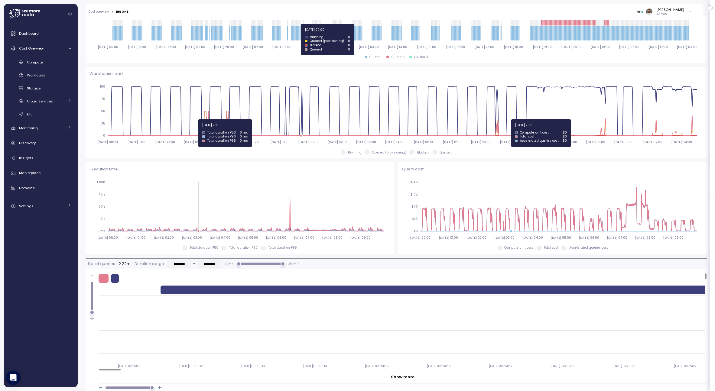
scroll to position [164, 0]
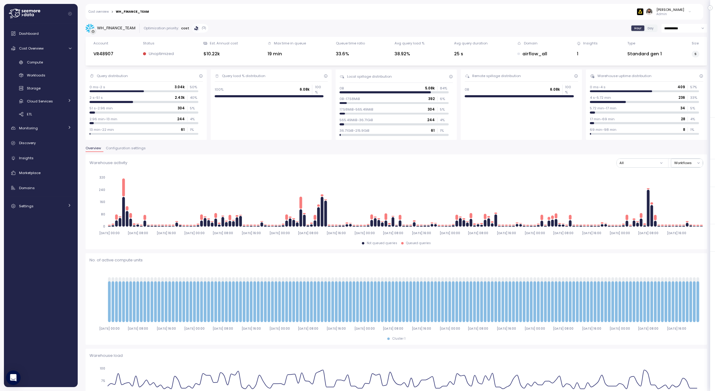
click at [128, 151] on button "Configuration settings" at bounding box center [125, 149] width 45 height 5
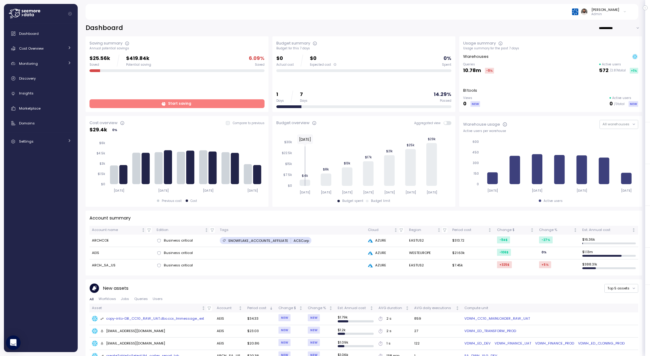
click at [617, 28] on input "**********" at bounding box center [621, 28] width 44 height 9
click at [615, 48] on span "Last 30 days" at bounding box center [613, 48] width 22 height 5
type input "**********"
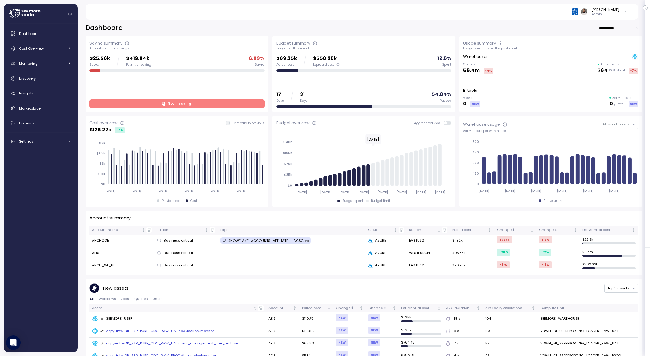
click at [249, 101] on span "Start saving" at bounding box center [176, 103] width 167 height 8
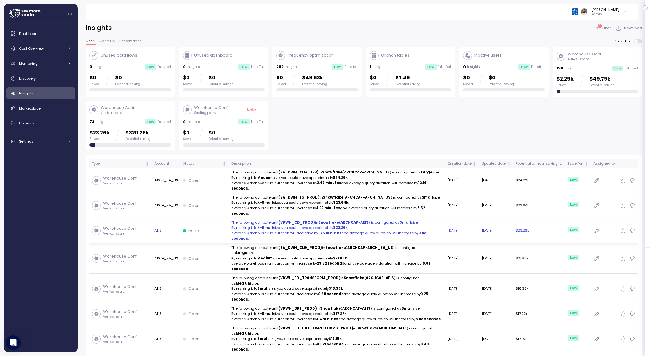
click at [318, 218] on td "The following compute unit (VDWH_CD_PROD) in Snowflake ( ARCHCAP-AEIS ) is conf…" at bounding box center [337, 230] width 216 height 25
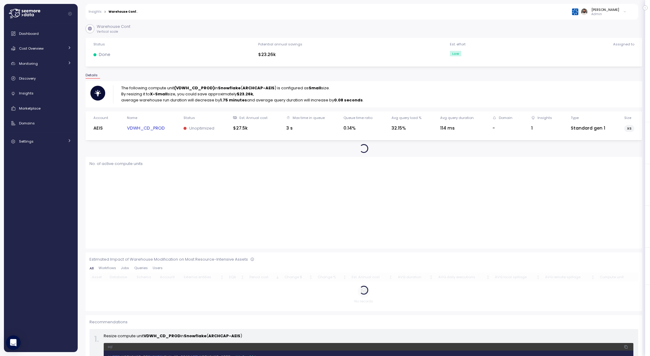
click at [196, 87] on strong "(VDWH_CD_PROD)" at bounding box center [194, 88] width 41 height 6
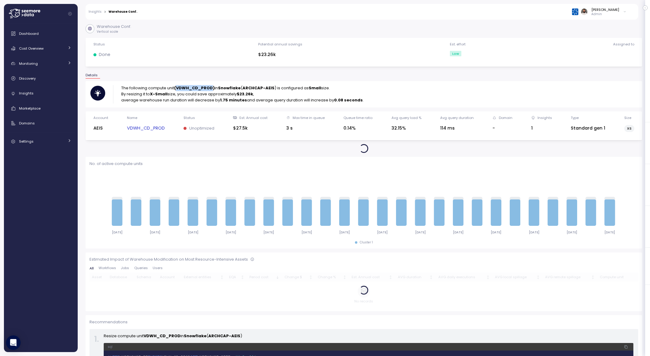
click at [156, 131] on link "VDWH_CD_PROD" at bounding box center [146, 128] width 38 height 7
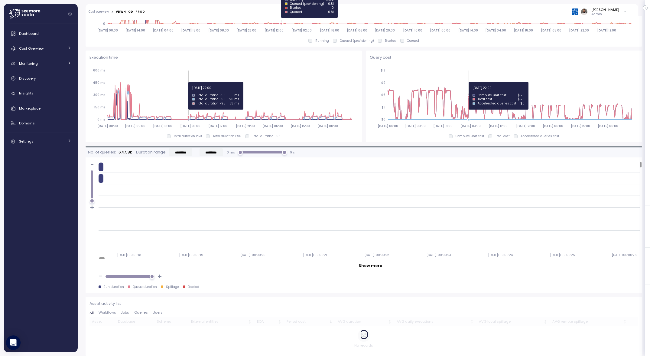
scroll to position [392, 0]
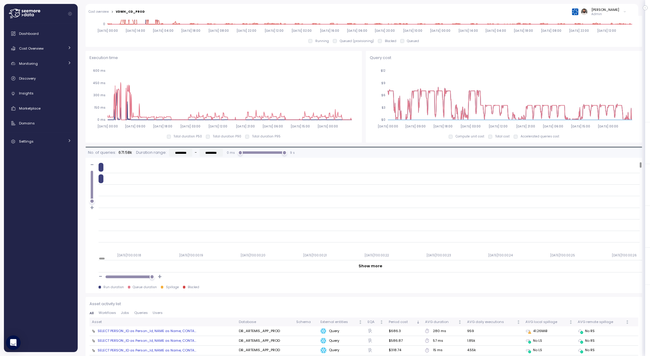
click at [186, 139] on div "Execution time 2025-07-18 00:00 2025-07-21 09:00 2025-07-24 18:00 2025-07-28 03…" at bounding box center [224, 97] width 276 height 92
click at [186, 138] on p "Total duration P50" at bounding box center [188, 136] width 28 height 4
click at [202, 136] on p "Total duration P50" at bounding box center [188, 136] width 28 height 4
click at [216, 137] on p "Total duration P90" at bounding box center [227, 136] width 28 height 4
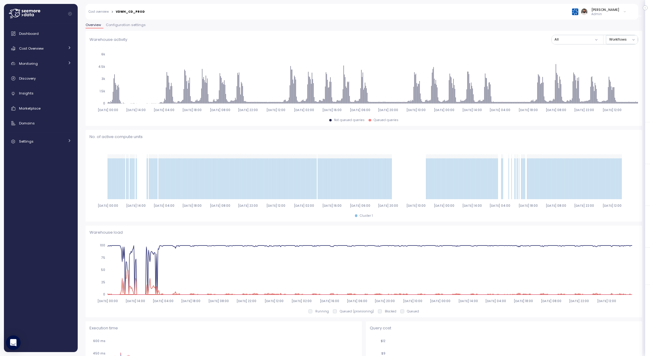
scroll to position [61, 0]
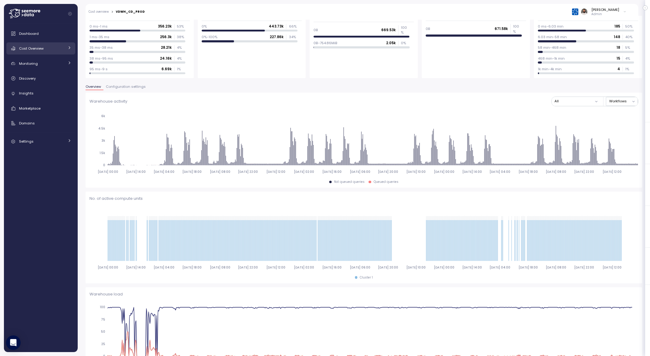
click at [62, 52] on link "Cost Overview" at bounding box center [40, 48] width 69 height 12
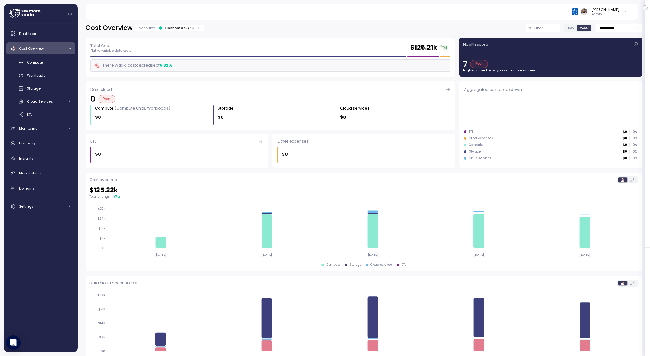
click at [615, 30] on input "**********" at bounding box center [619, 28] width 46 height 9
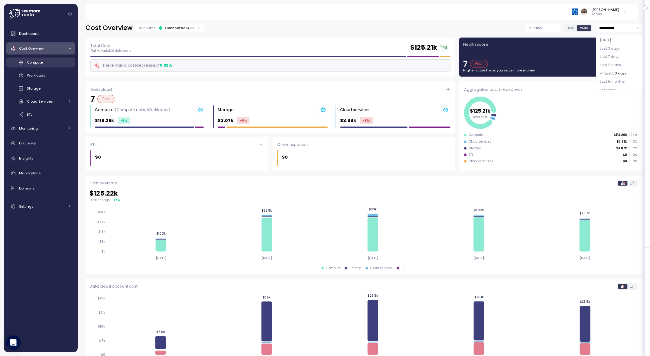
click at [56, 65] on div "Compute" at bounding box center [49, 62] width 44 height 6
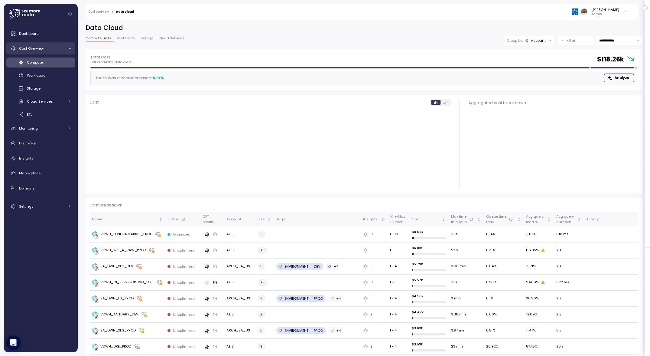
click at [71, 48] on icon at bounding box center [70, 49] width 4 height 4
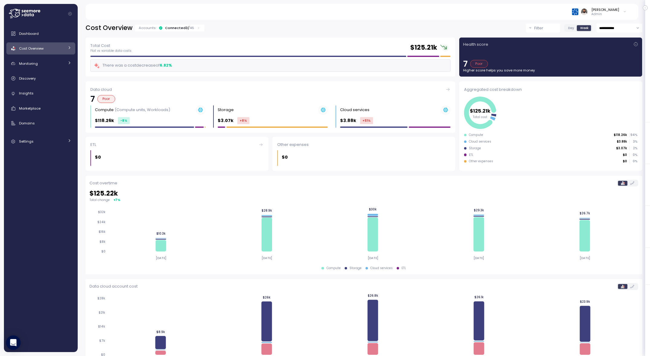
click at [196, 28] on icon at bounding box center [198, 28] width 4 height 4
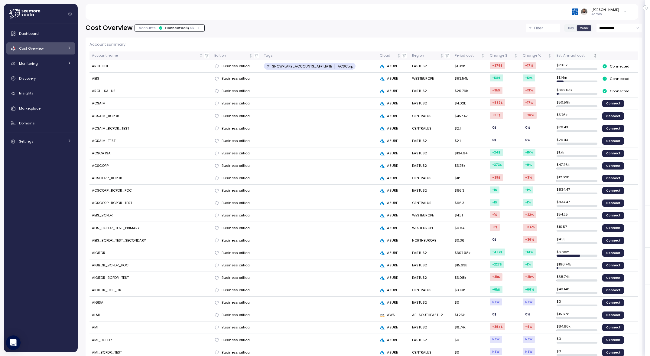
click at [582, 54] on div "Est. Annual cost" at bounding box center [575, 55] width 36 height 5
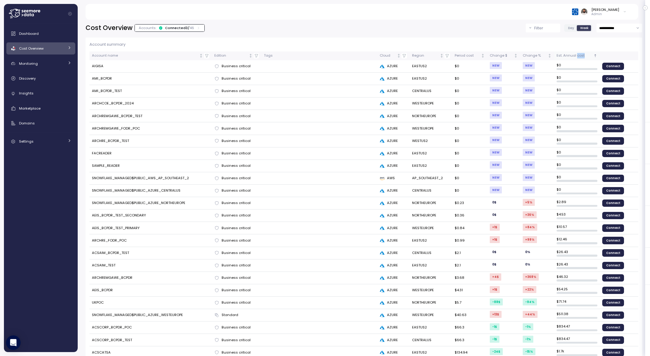
click at [582, 54] on div "Est. Annual cost" at bounding box center [575, 55] width 36 height 5
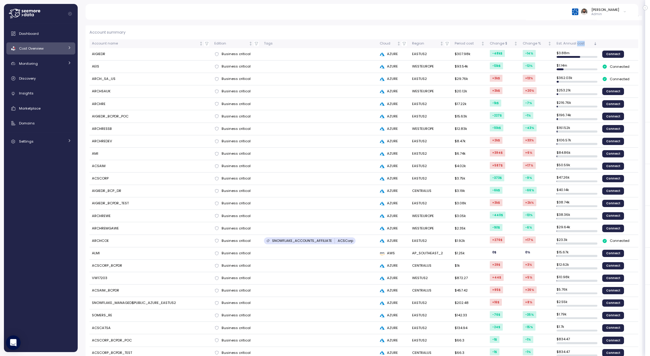
scroll to position [13, 0]
click at [110, 79] on td "ARCH_SA_US" at bounding box center [150, 78] width 122 height 12
click at [47, 98] on link "Insights" at bounding box center [40, 93] width 69 height 12
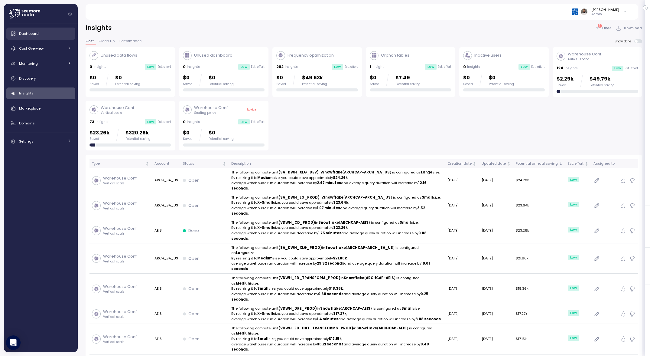
click at [60, 35] on div "Dashboard" at bounding box center [45, 34] width 52 height 6
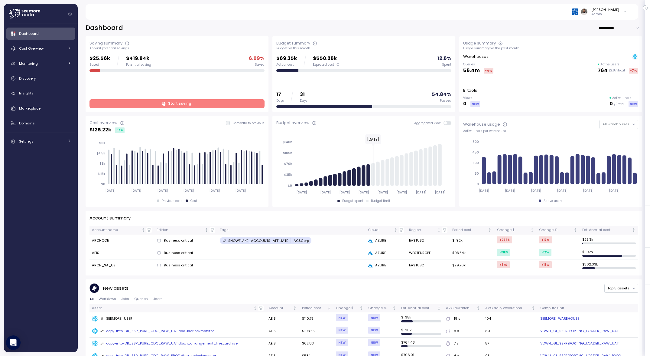
click at [110, 267] on td "ARCH_SA_US" at bounding box center [121, 265] width 65 height 12
copy tr "ARCH_SA_US"
click at [35, 95] on div "Insights" at bounding box center [45, 93] width 52 height 6
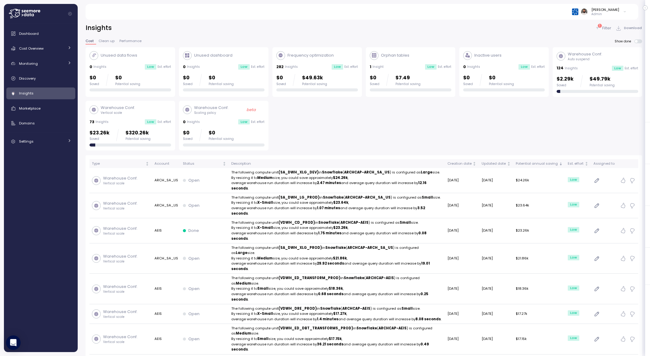
click at [600, 28] on div "1 Filter" at bounding box center [603, 28] width 16 height 6
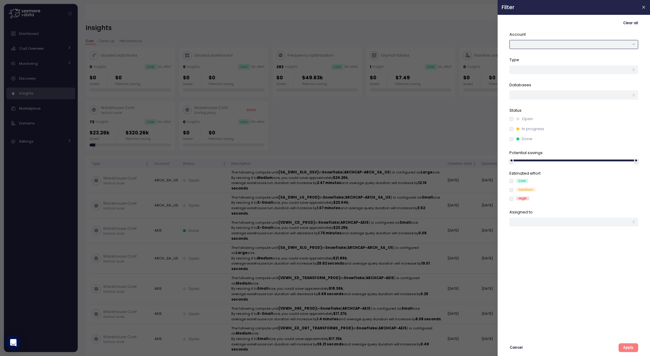
click at [586, 43] on button "button" at bounding box center [573, 44] width 129 height 9
click at [568, 70] on div "ARCH_SA_US" at bounding box center [574, 73] width 126 height 8
click at [624, 344] on span "Apply" at bounding box center [628, 347] width 10 height 8
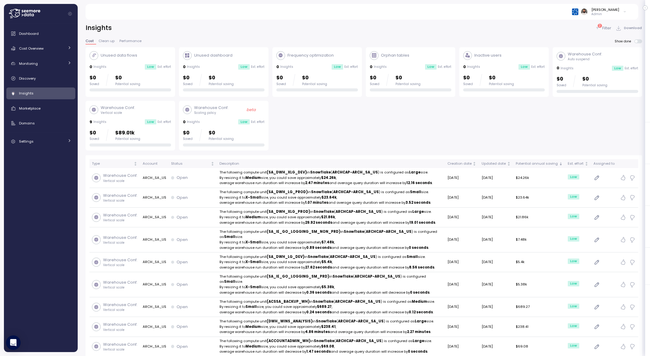
click at [611, 14] on p "Admin" at bounding box center [605, 14] width 28 height 4
click at [592, 83] on button "Disable API cache" at bounding box center [598, 85] width 54 height 8
click at [73, 80] on link "Discovery" at bounding box center [40, 78] width 69 height 12
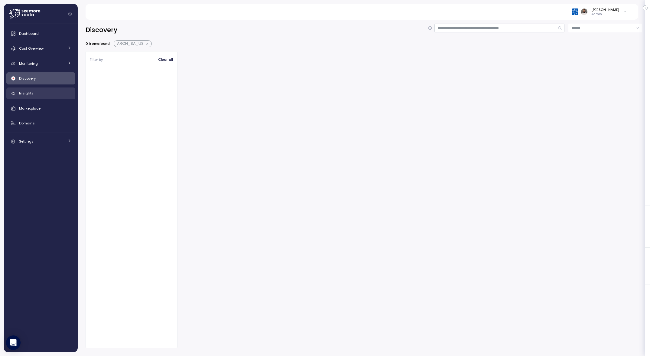
click at [58, 93] on div "Insights" at bounding box center [45, 93] width 52 height 6
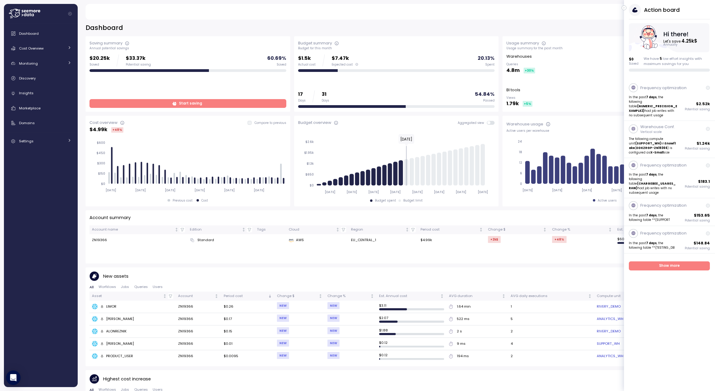
click at [623, 8] on icon "button" at bounding box center [624, 7] width 3 height 7
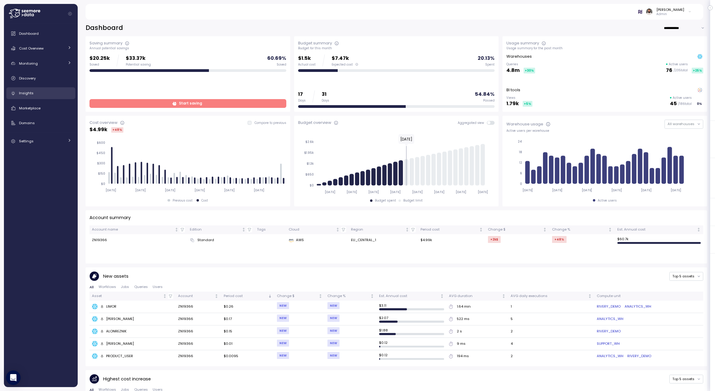
click at [41, 92] on div "Insights" at bounding box center [45, 93] width 52 height 6
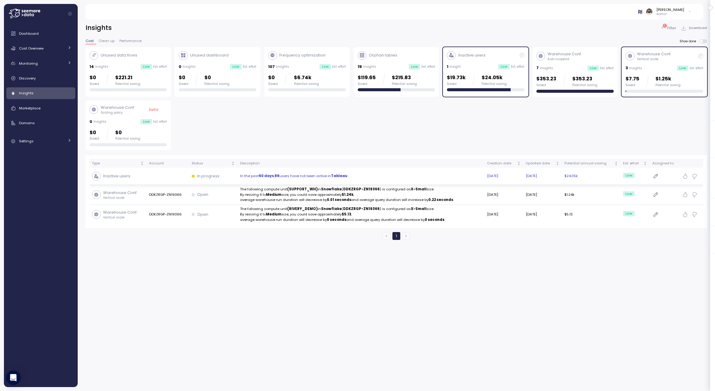
click at [391, 178] on p "In the past 60 days , 89 users have not been active in Tableau" at bounding box center [361, 176] width 242 height 5
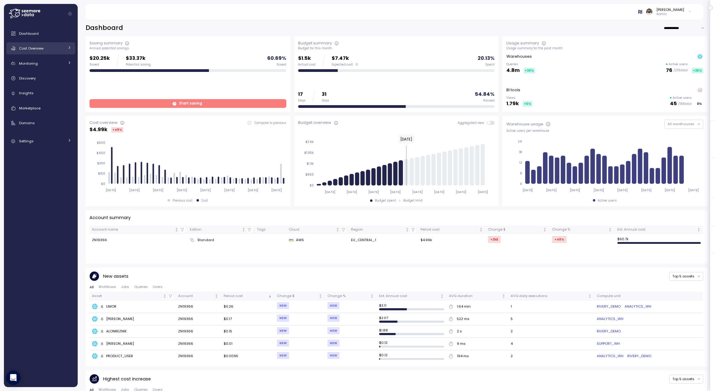
click at [54, 53] on link "Cost Overview" at bounding box center [40, 48] width 69 height 12
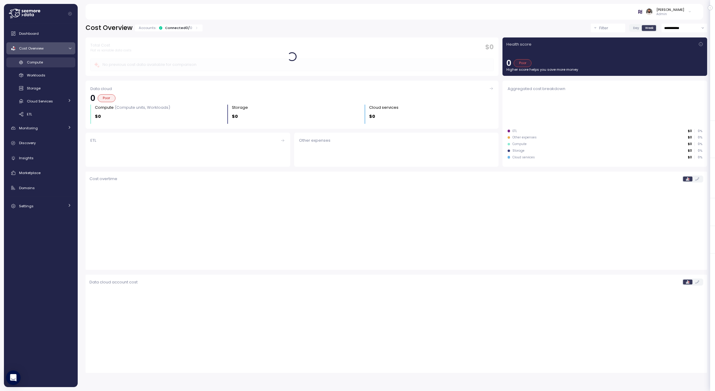
click at [53, 66] on link "Compute" at bounding box center [40, 62] width 69 height 10
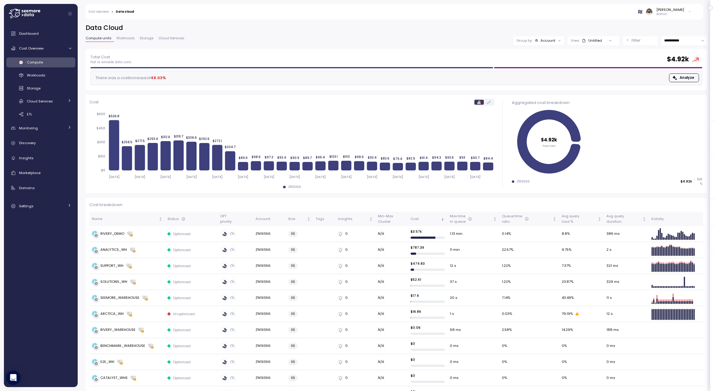
click at [548, 44] on div "Group by: Account" at bounding box center [538, 40] width 50 height 9
click at [546, 72] on p "Compute unit" at bounding box center [545, 74] width 24 height 5
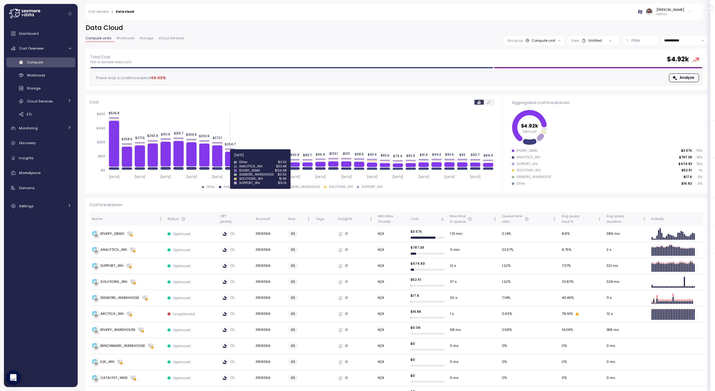
click at [231, 159] on icon at bounding box center [230, 159] width 10 height 15
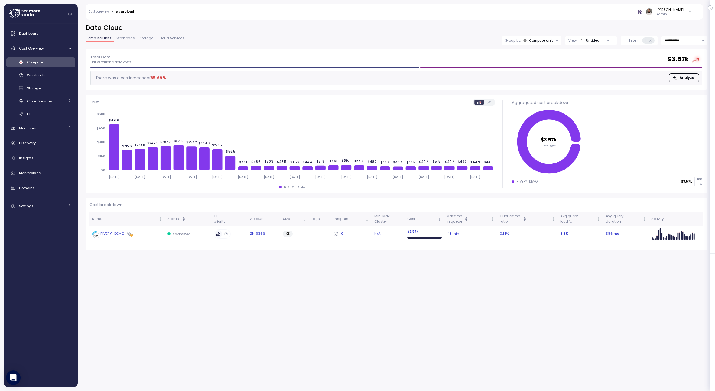
click at [150, 231] on div "RIVERY_DEMO" at bounding box center [127, 234] width 71 height 6
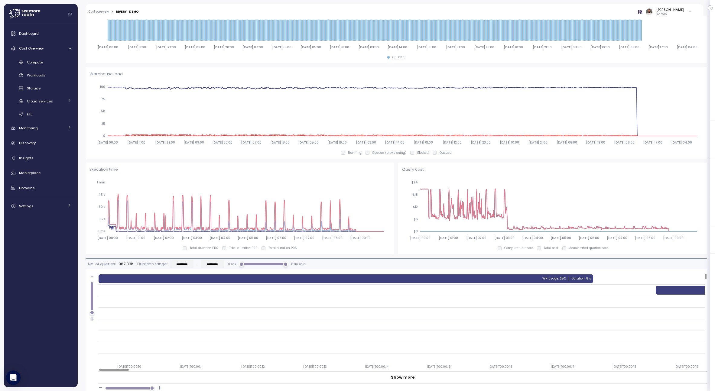
scroll to position [459, 0]
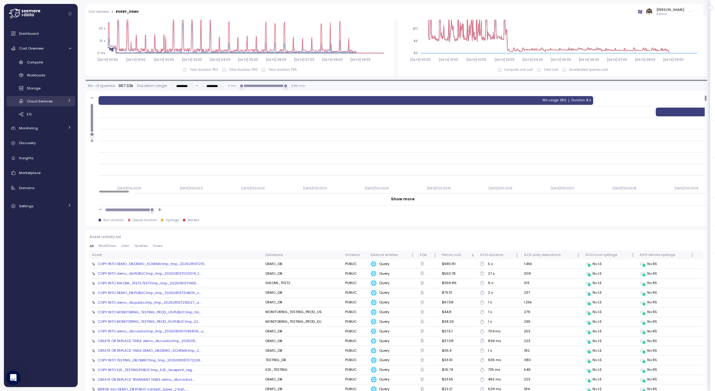
click at [48, 103] on span "Cloud Services" at bounding box center [40, 101] width 26 height 5
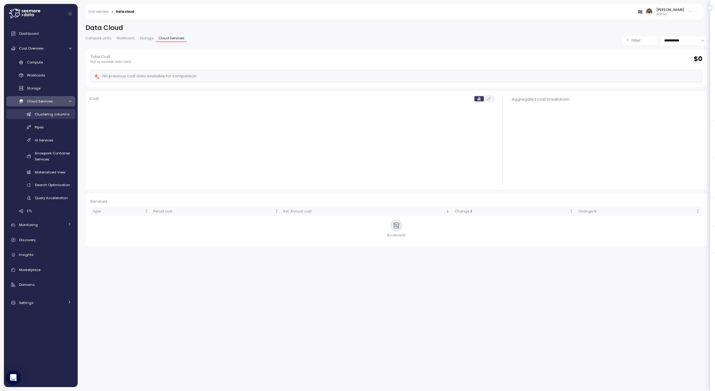
click at [47, 115] on span "Clustering columns" at bounding box center [52, 114] width 35 height 5
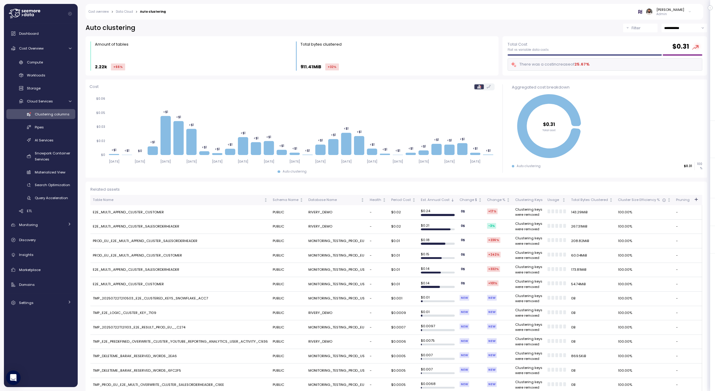
click at [140, 210] on td "E2E_MULTI_APPEND_CLUSTER_CUSTOMER" at bounding box center [180, 212] width 180 height 15
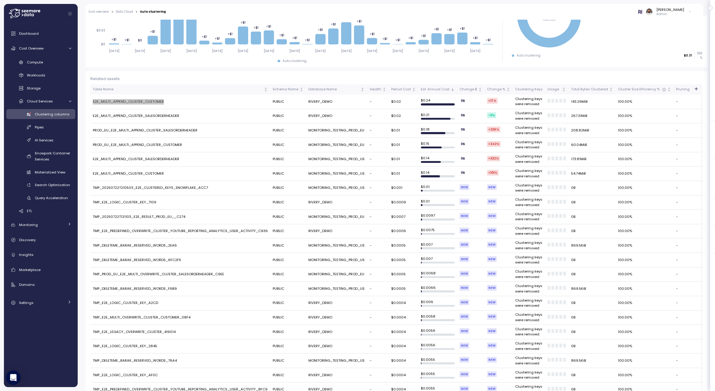
scroll to position [16, 0]
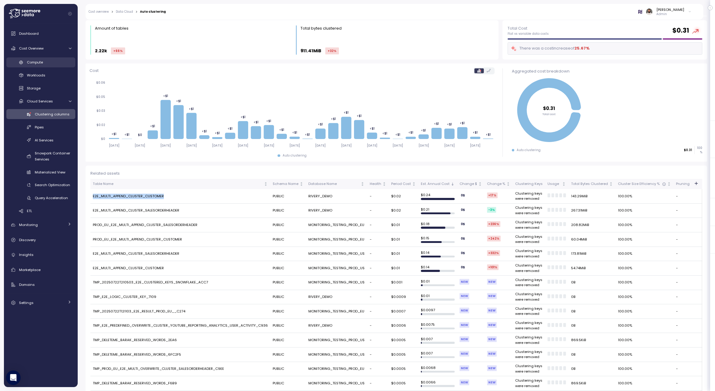
click at [44, 62] on div "Compute" at bounding box center [49, 62] width 44 height 6
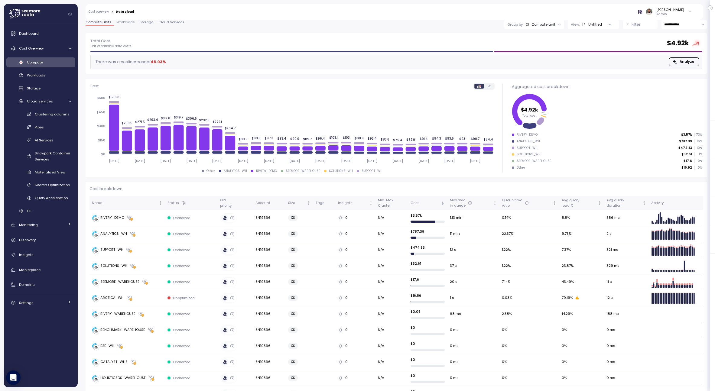
scroll to position [15, 0]
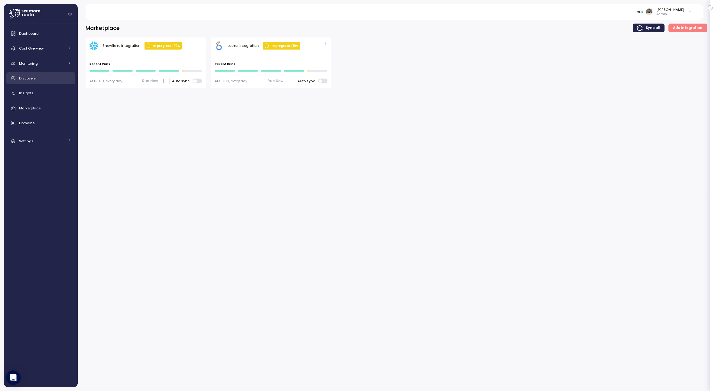
click at [49, 78] on div "Discovery" at bounding box center [45, 78] width 52 height 6
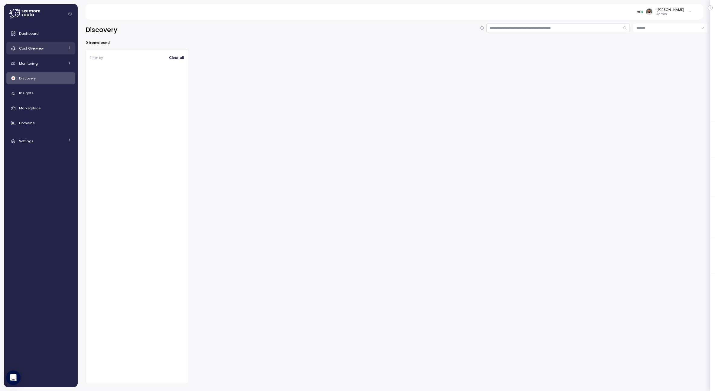
click at [52, 48] on div "Cost Overview" at bounding box center [41, 48] width 45 height 6
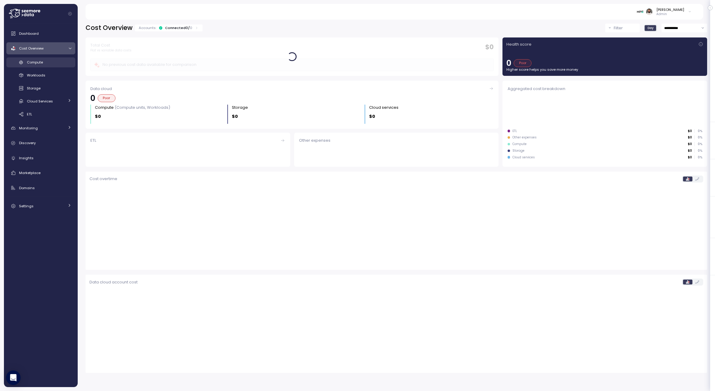
click at [53, 62] on div "Compute" at bounding box center [49, 62] width 44 height 6
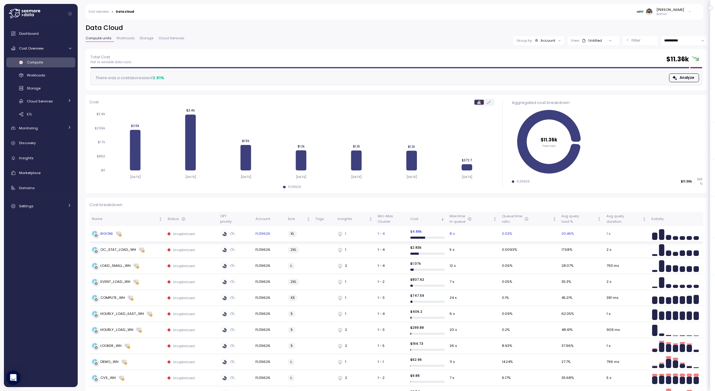
click at [154, 234] on div "BIGONE" at bounding box center [127, 234] width 71 height 6
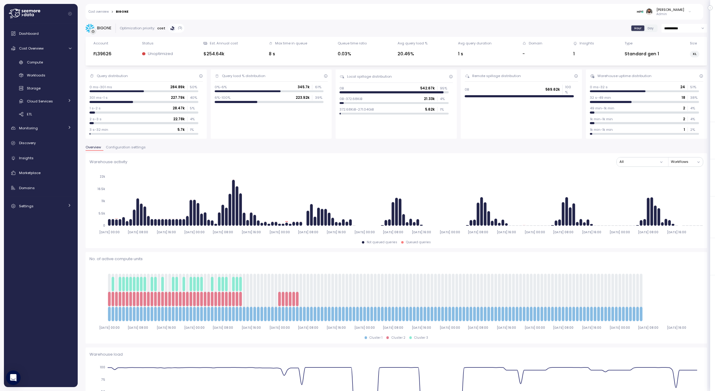
click at [675, 32] on input "**********" at bounding box center [684, 28] width 46 height 9
click at [674, 70] on div "Last 30 days" at bounding box center [684, 74] width 44 height 8
type input "**********"
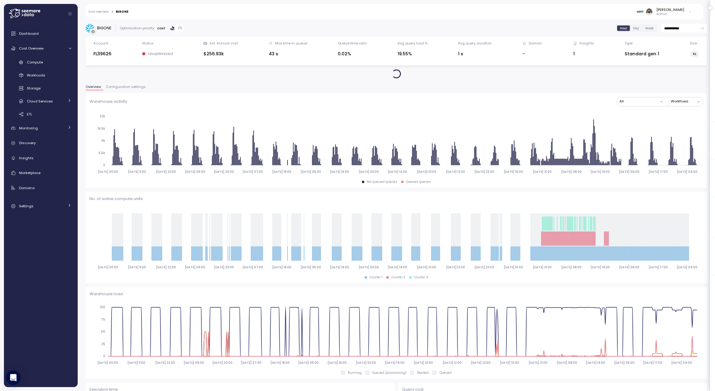
click at [632, 29] on label "Day" at bounding box center [636, 27] width 12 height 5
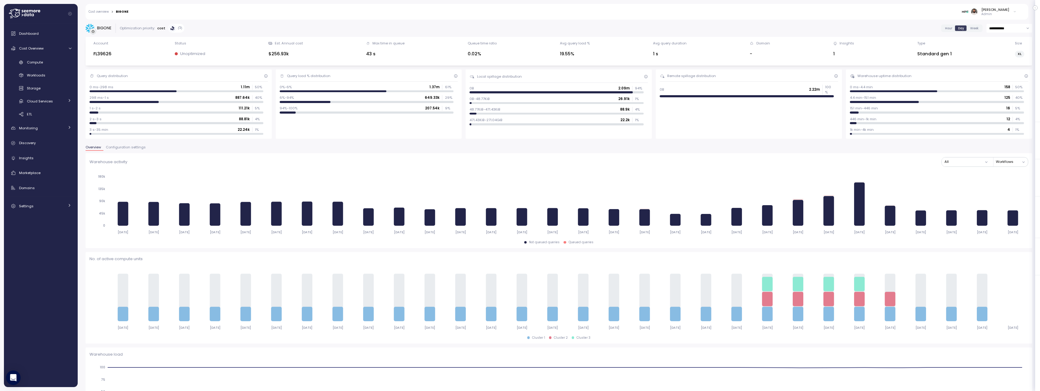
click at [124, 146] on span "Configuration settings" at bounding box center [126, 147] width 40 height 3
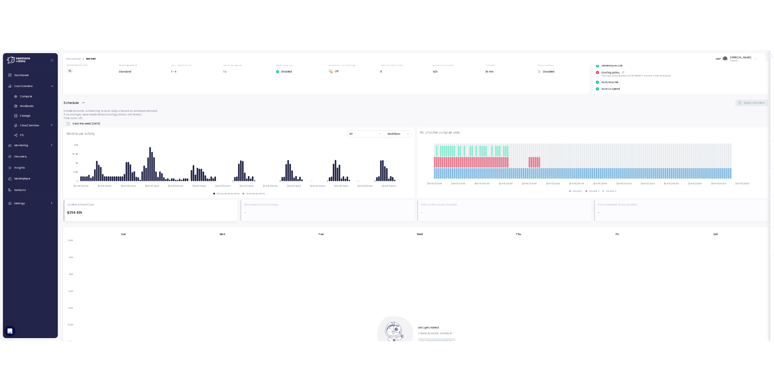
scroll to position [151, 0]
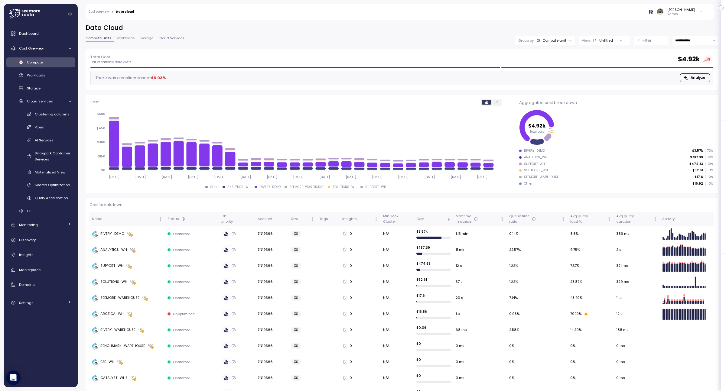
scroll to position [15, 0]
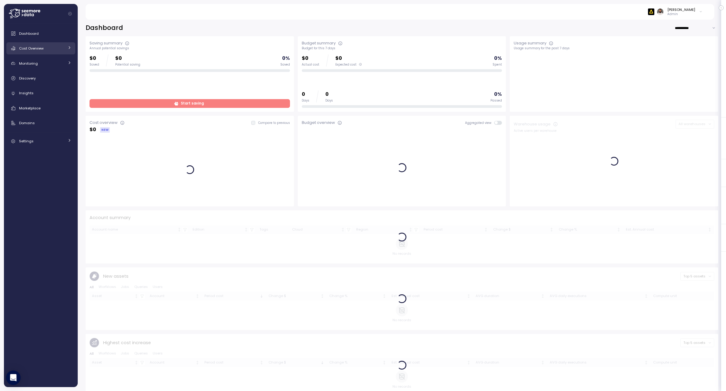
click at [50, 50] on div "Cost Overview" at bounding box center [41, 48] width 45 height 6
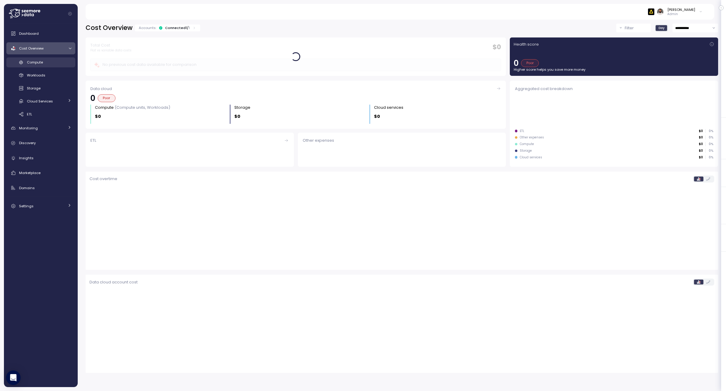
click at [60, 61] on div "Compute" at bounding box center [49, 62] width 44 height 6
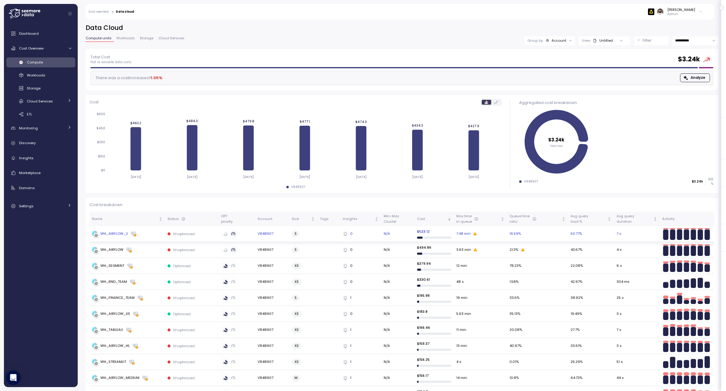
click at [143, 233] on div "WH_AIRFLOW_2" at bounding box center [127, 234] width 71 height 6
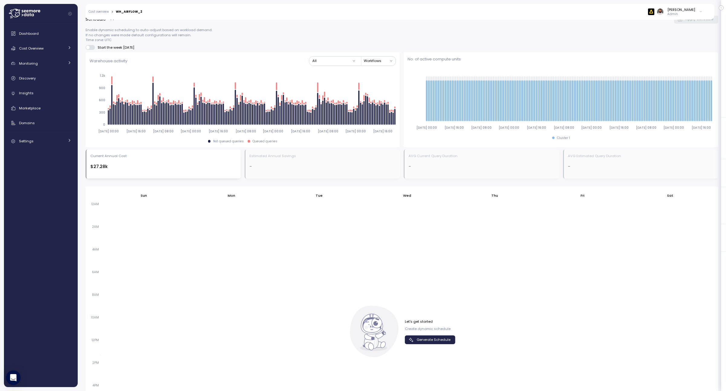
scroll to position [286, 0]
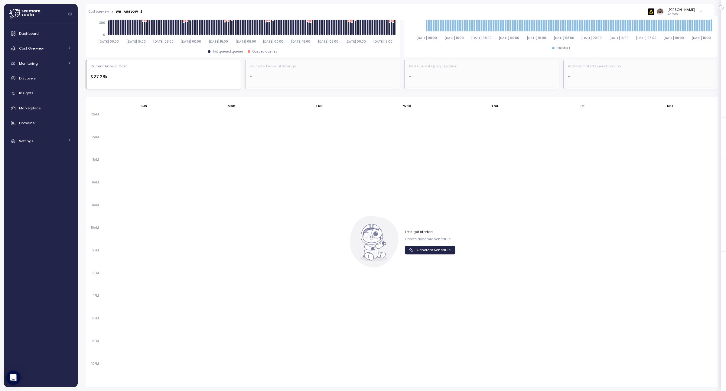
click at [433, 254] on span "Generate Schedule" at bounding box center [434, 250] width 34 height 8
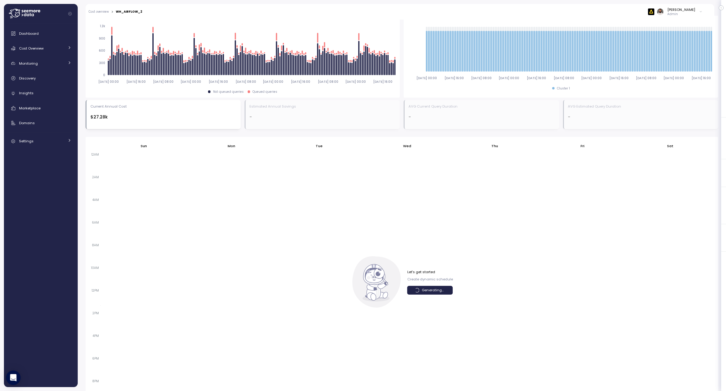
scroll to position [245, 0]
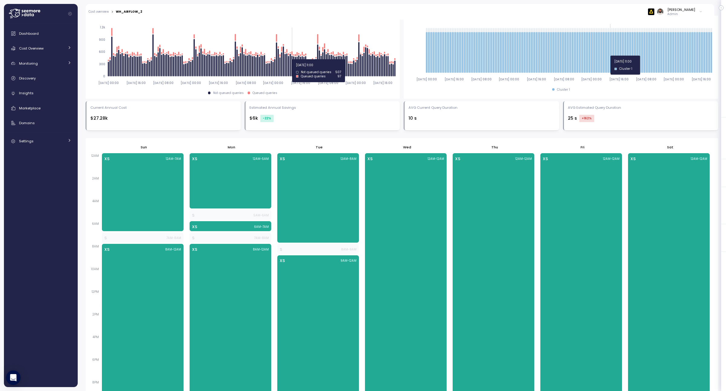
drag, startPoint x: 276, startPoint y: 59, endPoint x: 291, endPoint y: 59, distance: 15.1
click at [274, 57] on icon at bounding box center [274, 58] width 1 height 2
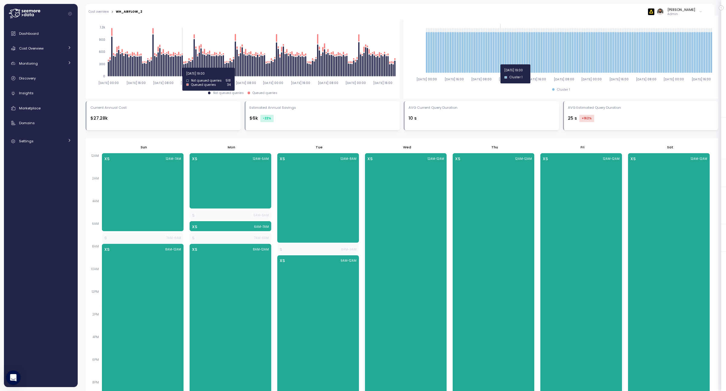
drag, startPoint x: 501, startPoint y: 64, endPoint x: 548, endPoint y: 60, distance: 47.0
click at [549, 60] on g at bounding box center [569, 52] width 286 height 41
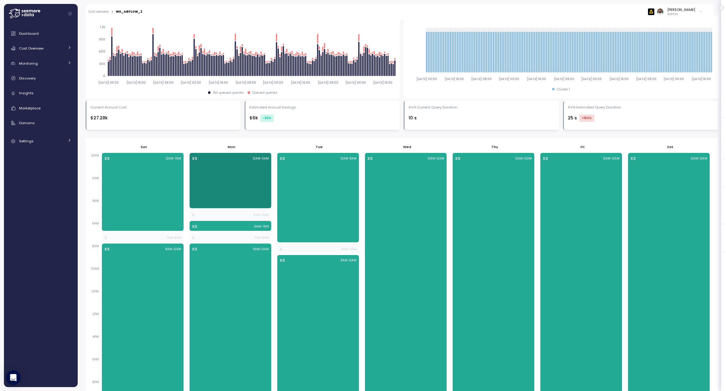
scroll to position [195, 0]
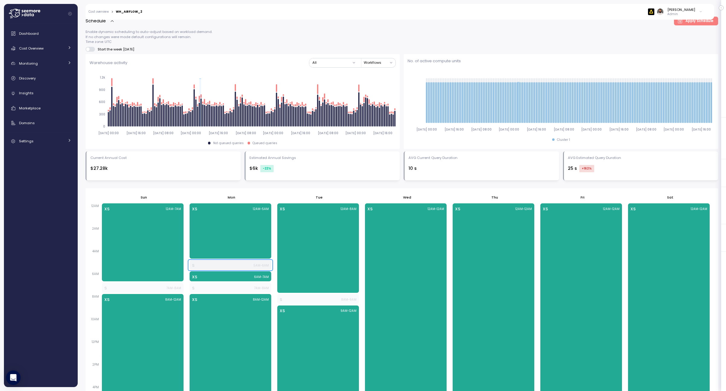
click at [239, 263] on div "S 5AM - 6AM" at bounding box center [230, 266] width 77 height 6
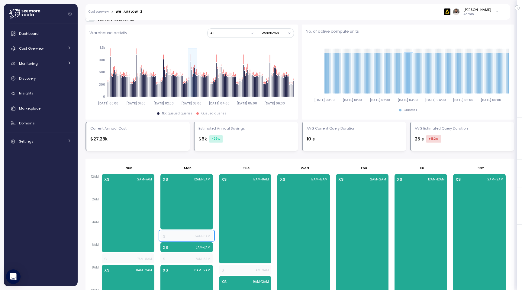
scroll to position [241, 0]
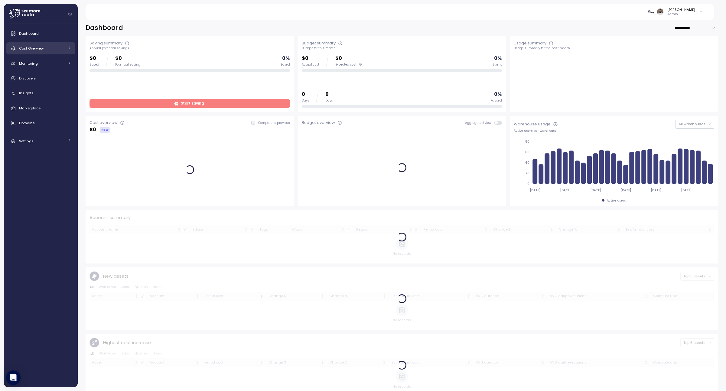
click at [44, 49] on div "Cost Overview" at bounding box center [41, 48] width 45 height 6
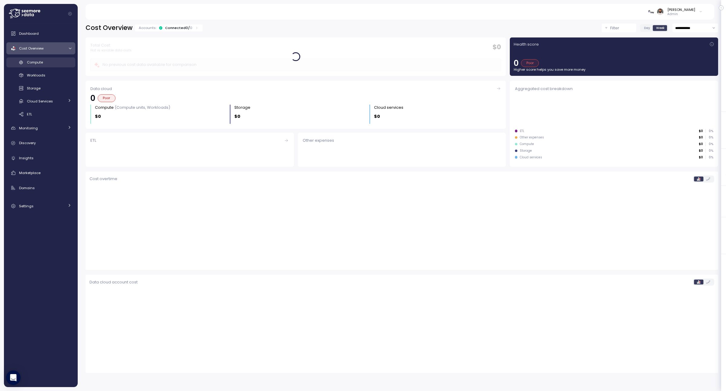
click at [49, 64] on div "Compute" at bounding box center [49, 62] width 44 height 6
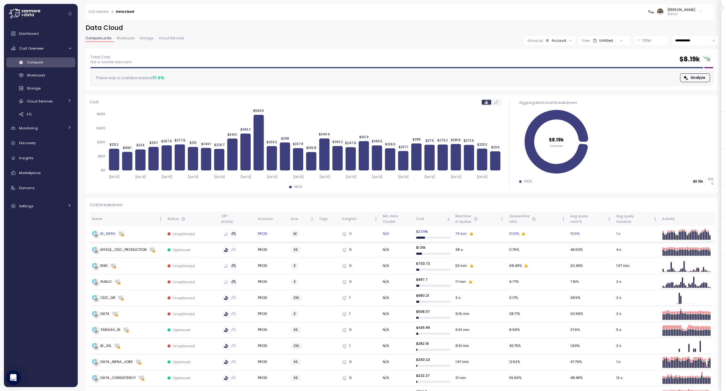
click at [149, 233] on div "BI_INFRA" at bounding box center [127, 234] width 71 height 6
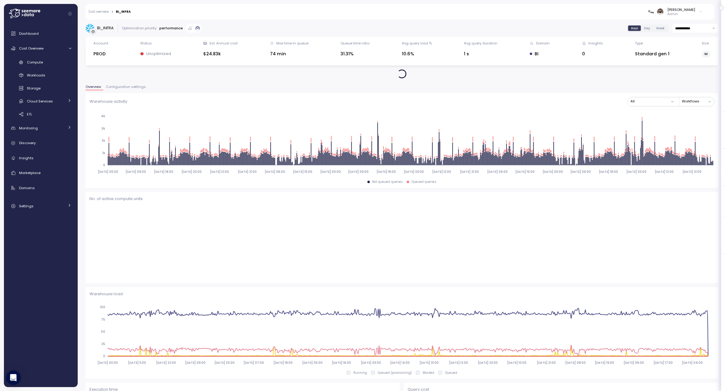
click at [122, 89] on span "Configuration settings" at bounding box center [126, 86] width 40 height 3
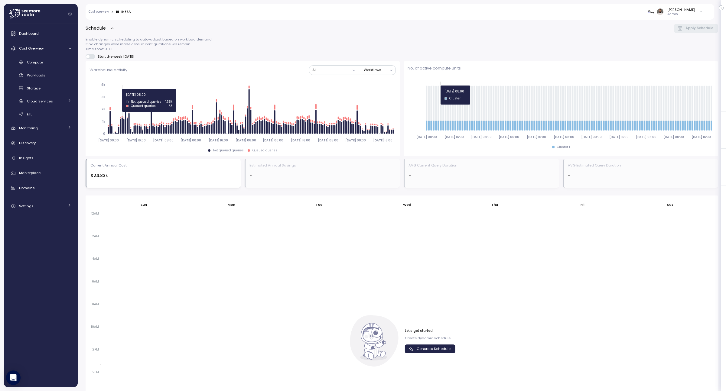
scroll to position [126, 0]
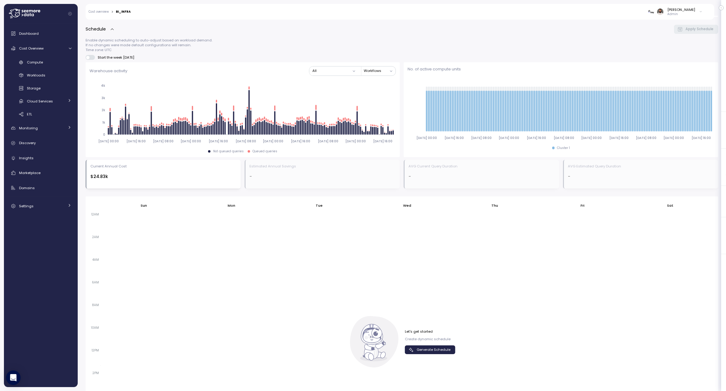
click at [423, 344] on div "Let's get started Create dynamic schedule Generate Schedule" at bounding box center [430, 341] width 50 height 25
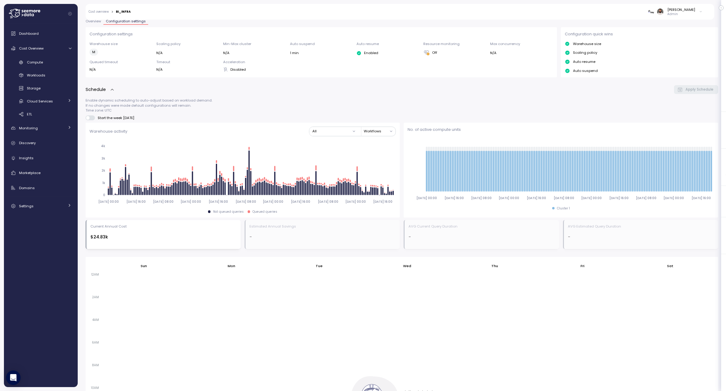
scroll to position [186, 0]
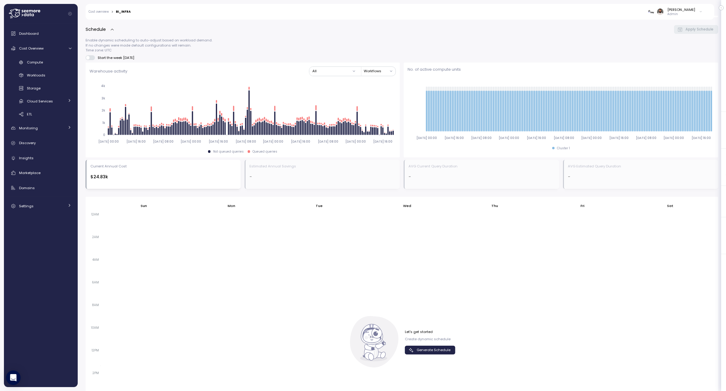
click at [423, 349] on span "Generate Schedule" at bounding box center [434, 350] width 34 height 8
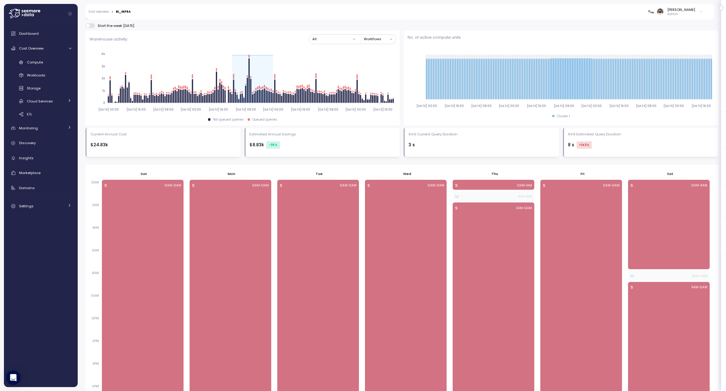
scroll to position [207, 0]
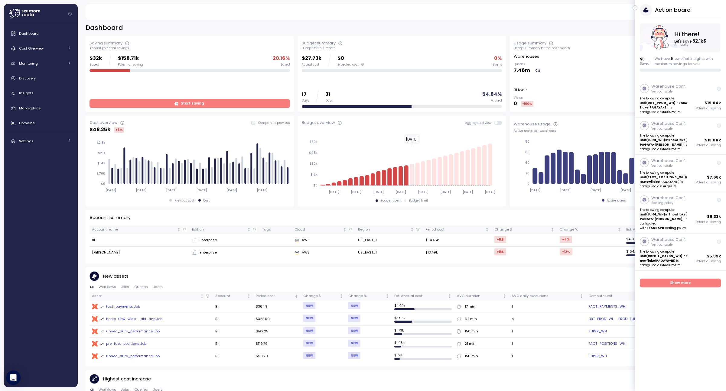
click at [637, 9] on div "Action board Let's save 52.1k $ Annually $ 0 Saved We have 5 low effort insight…" at bounding box center [680, 195] width 91 height 391
click at [637, 9] on button "button" at bounding box center [634, 7] width 5 height 5
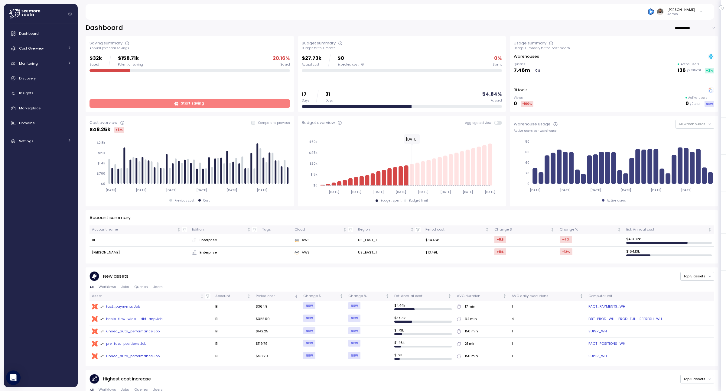
click at [682, 29] on input "**********" at bounding box center [696, 28] width 44 height 9
click at [688, 40] on span "Last 7 days" at bounding box center [688, 39] width 20 height 5
type input "**********"
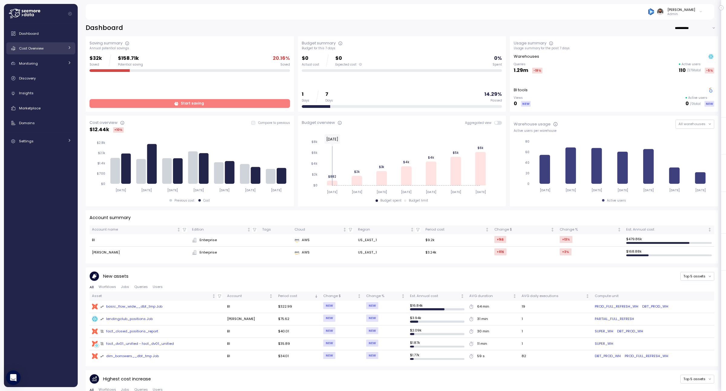
click at [60, 49] on div "Cost Overview" at bounding box center [41, 48] width 45 height 6
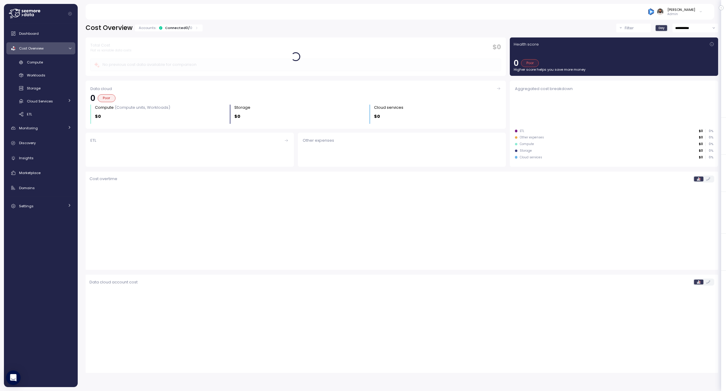
click at [43, 135] on div "Dashboard Cost Overview Compute Workloads Storage Cloud Services Clustering col…" at bounding box center [40, 120] width 69 height 185
click at [46, 125] on div "Monitoring" at bounding box center [41, 128] width 45 height 6
click at [45, 145] on div "Budget" at bounding box center [49, 142] width 44 height 6
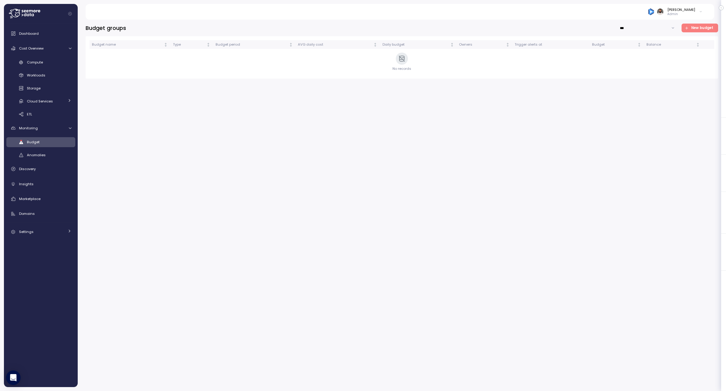
click at [691, 28] on span "New budget" at bounding box center [698, 28] width 29 height 8
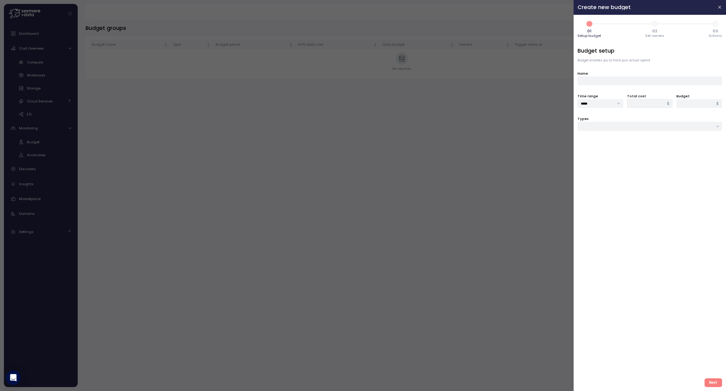
click at [648, 134] on div "Budget setup Budget enables you to track your actual spend Name Time range ****…" at bounding box center [649, 210] width 145 height 327
click at [648, 125] on input "Types" at bounding box center [649, 126] width 145 height 9
click at [629, 174] on div "Cloud service" at bounding box center [650, 171] width 142 height 8
type input "**********"
click at [630, 149] on div at bounding box center [649, 149] width 145 height 9
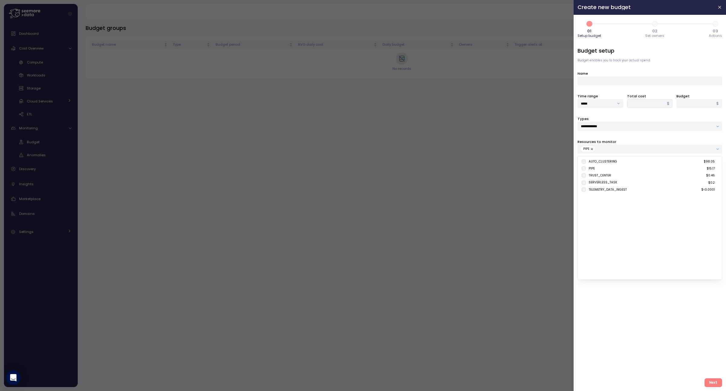
type input "*****"
click at [606, 300] on div "**********" at bounding box center [649, 210] width 145 height 327
click at [719, 9] on icon "button" at bounding box center [719, 7] width 5 height 5
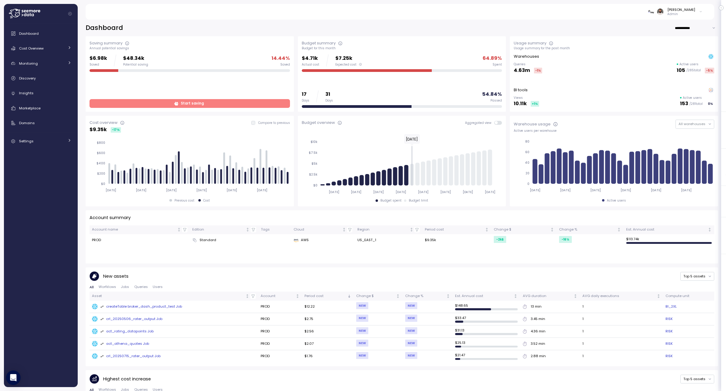
click at [698, 26] on input "**********" at bounding box center [696, 28] width 44 height 9
click at [55, 48] on div "Cost Overview" at bounding box center [41, 48] width 45 height 6
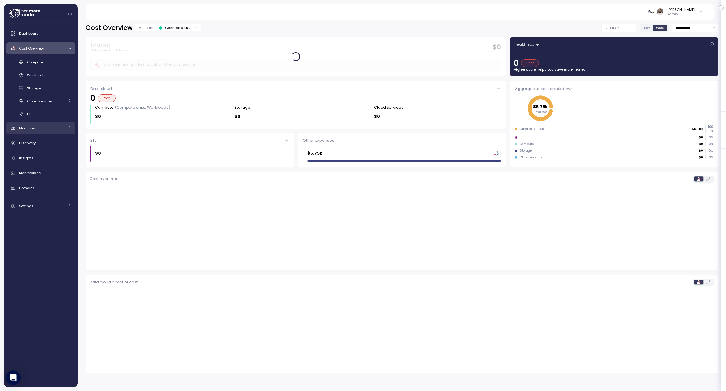
click at [57, 133] on link "Monitoring" at bounding box center [40, 128] width 69 height 12
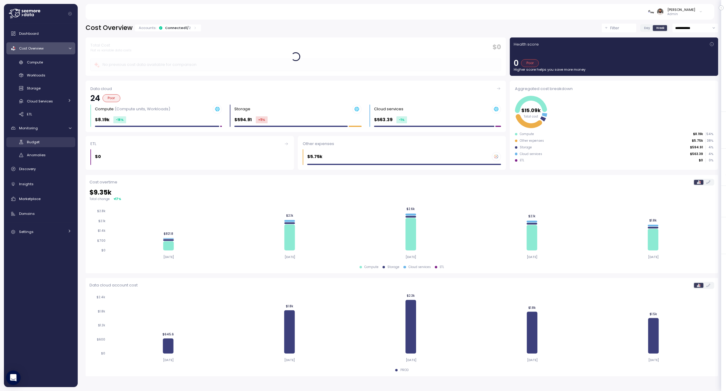
click at [58, 142] on div "Budget" at bounding box center [49, 142] width 44 height 6
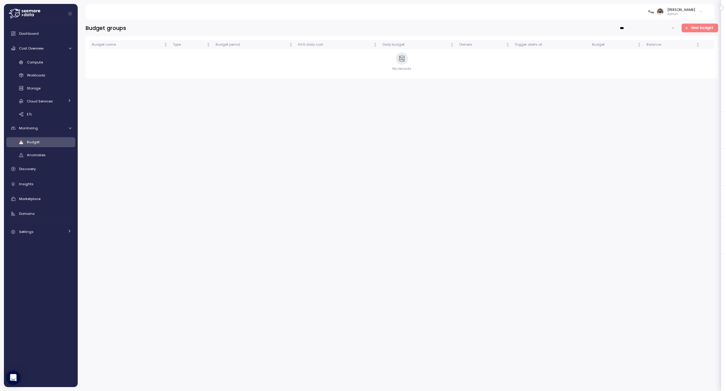
click at [708, 26] on span "New budget" at bounding box center [702, 28] width 22 height 8
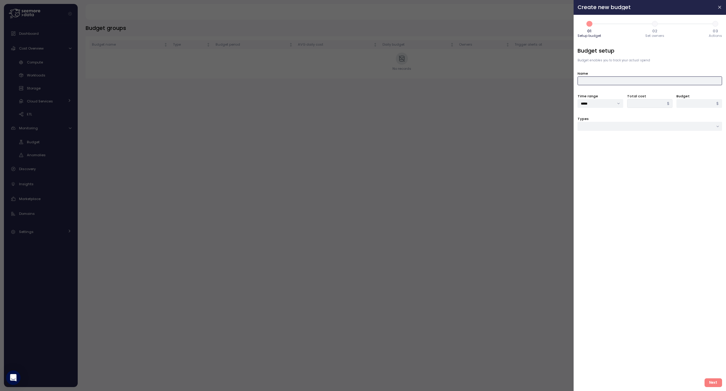
click at [675, 79] on input "Name" at bounding box center [649, 80] width 145 height 9
click at [648, 123] on input "Types" at bounding box center [649, 126] width 145 height 9
click at [621, 169] on div "Cloud service" at bounding box center [650, 171] width 142 height 8
type input "**********"
click at [623, 149] on div at bounding box center [649, 149] width 145 height 9
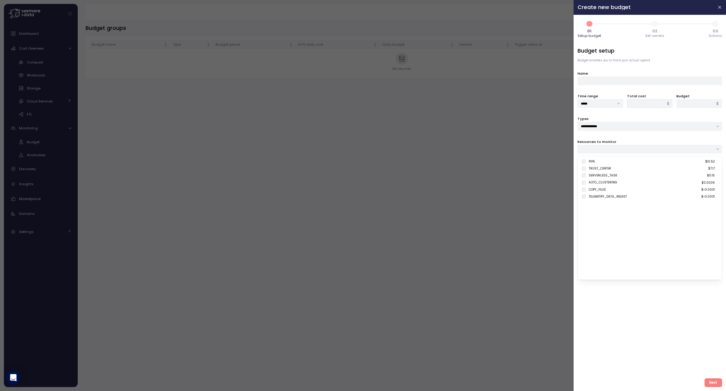
click at [620, 148] on div at bounding box center [649, 149] width 145 height 9
click at [602, 161] on div "PIPE $10.52" at bounding box center [652, 161] width 126 height 5
click at [601, 79] on input "Name" at bounding box center [649, 80] width 145 height 9
click at [597, 99] on input "*****" at bounding box center [600, 103] width 46 height 9
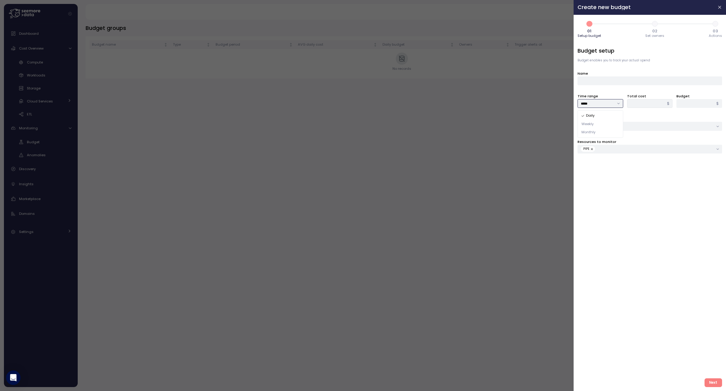
type input "*****"
click at [603, 132] on div "Monthly" at bounding box center [600, 132] width 43 height 8
type input "*******"
click at [604, 125] on input "**********" at bounding box center [649, 126] width 145 height 9
type input "******"
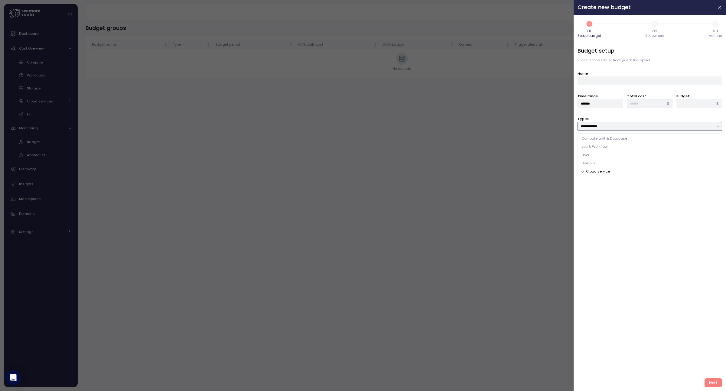
click at [604, 125] on input "**********" at bounding box center [649, 126] width 145 height 9
click at [606, 80] on input "Name" at bounding box center [649, 80] width 145 height 9
click at [643, 149] on div "PIPE" at bounding box center [647, 148] width 132 height 5
click at [602, 150] on div "PIPE" at bounding box center [647, 148] width 132 height 5
click at [612, 128] on input "**********" at bounding box center [649, 126] width 145 height 9
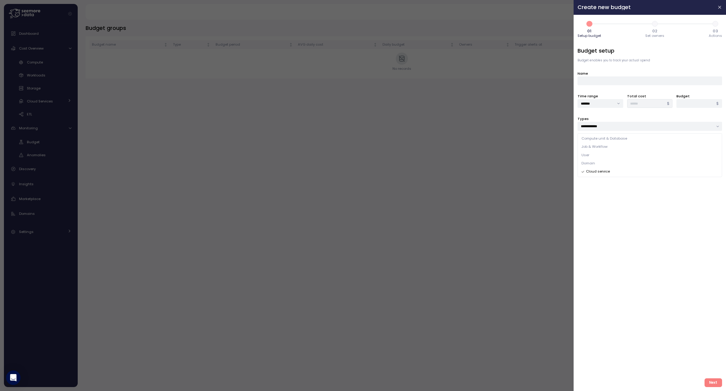
click at [599, 182] on div "**********" at bounding box center [649, 210] width 145 height 327
click at [614, 148] on div "PIPE" at bounding box center [647, 148] width 132 height 5
click at [592, 148] on button "button" at bounding box center [592, 148] width 6 height 5
click at [595, 149] on div at bounding box center [649, 149] width 145 height 9
click at [598, 148] on div at bounding box center [649, 149] width 145 height 9
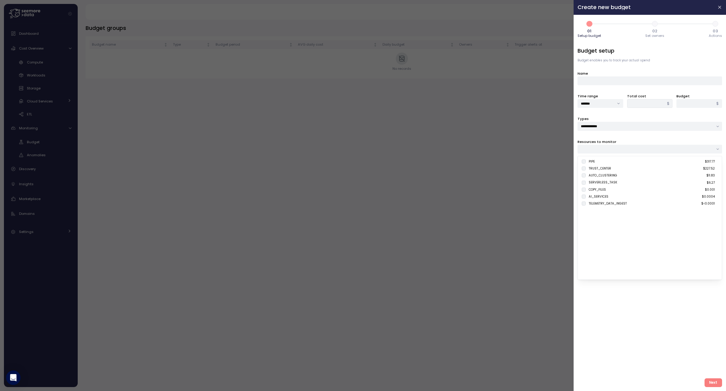
type input "******"
click at [609, 140] on label "Resources to monitor" at bounding box center [596, 141] width 39 height 5
click at [613, 81] on input "Name" at bounding box center [649, 80] width 145 height 9
click at [623, 82] on input "Name" at bounding box center [649, 80] width 145 height 9
click at [599, 150] on div "PIPE" at bounding box center [647, 148] width 132 height 5
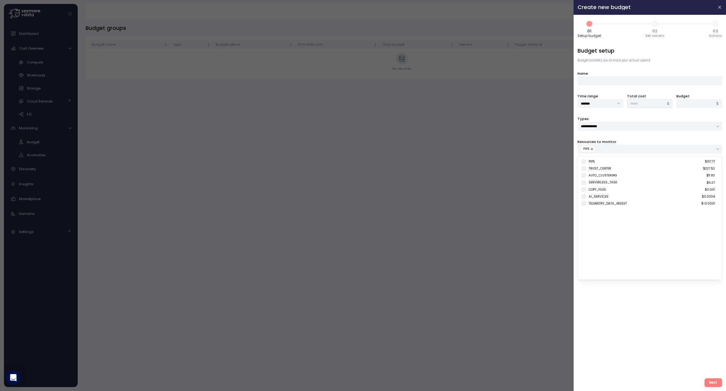
click at [592, 149] on button "button" at bounding box center [592, 148] width 6 height 5
click at [662, 295] on div "**********" at bounding box center [649, 210] width 145 height 327
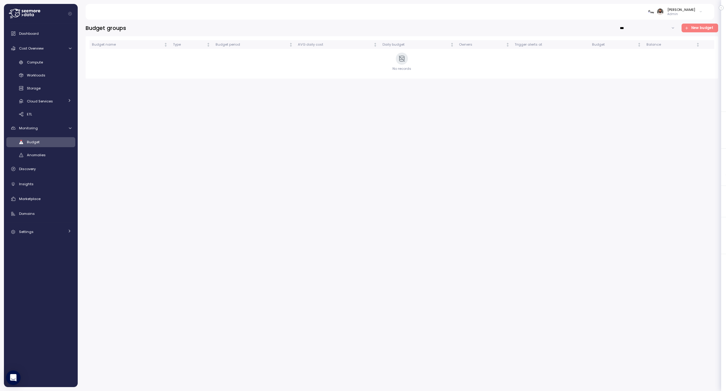
click at [63, 147] on link "Budget" at bounding box center [40, 142] width 69 height 10
click at [684, 12] on p "Admin" at bounding box center [681, 14] width 28 height 4
click at [518, 110] on div "Budget groups *** New budget Budget name Type Budget period AVG daily cost Dail…" at bounding box center [402, 206] width 632 height 364
click at [58, 99] on div "Cloud Services" at bounding box center [45, 101] width 37 height 6
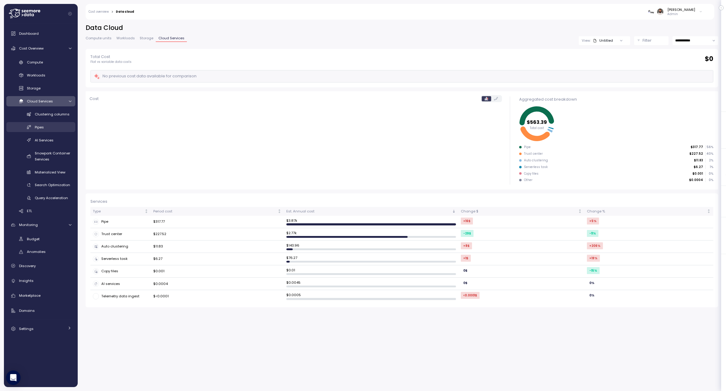
click at [57, 128] on div "Pipes" at bounding box center [53, 127] width 37 height 6
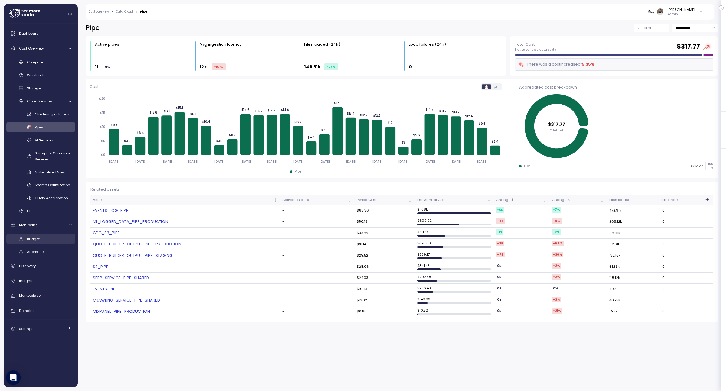
click at [45, 239] on div "Budget" at bounding box center [49, 239] width 44 height 6
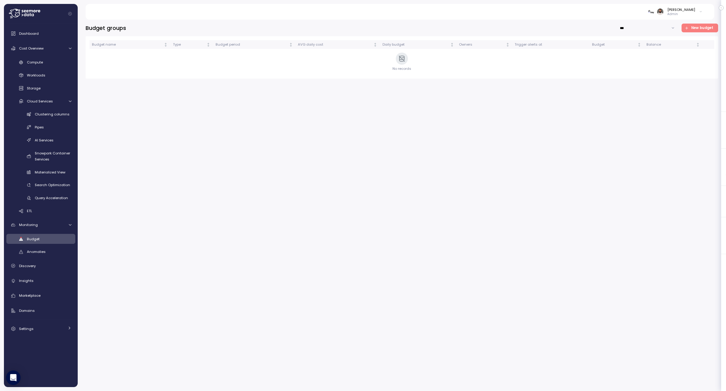
click at [703, 30] on span "New budget" at bounding box center [702, 28] width 22 height 8
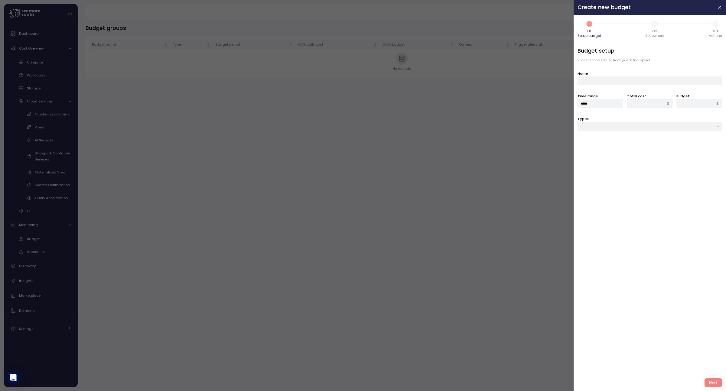
click at [618, 76] on div "Name" at bounding box center [649, 77] width 145 height 15
click at [615, 81] on input "Name" at bounding box center [649, 80] width 145 height 9
click at [605, 123] on input "Types" at bounding box center [649, 126] width 145 height 9
click at [604, 172] on span "Cloud service" at bounding box center [593, 171] width 24 height 5
type input "**********"
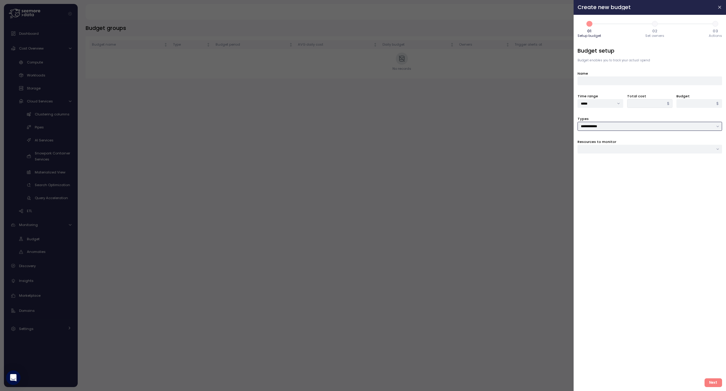
click at [614, 153] on div at bounding box center [649, 149] width 145 height 9
click at [611, 159] on div "PIPE $10.52" at bounding box center [652, 161] width 126 height 5
type input "*****"
click at [601, 80] on input "Name" at bounding box center [649, 80] width 145 height 9
type input "****"
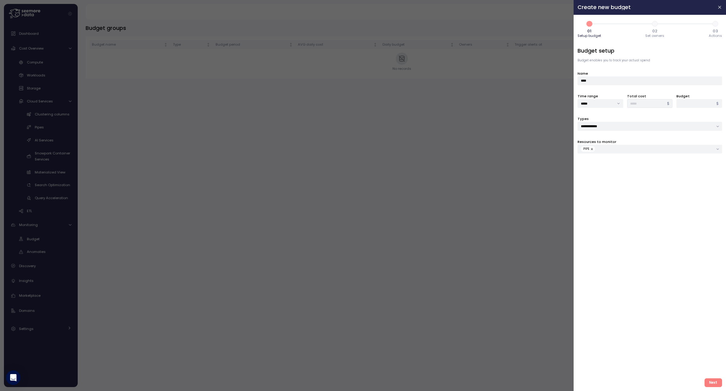
click at [717, 382] on span "Next" at bounding box center [713, 383] width 8 height 8
type input "**"
click at [710, 387] on button "Next" at bounding box center [713, 382] width 18 height 9
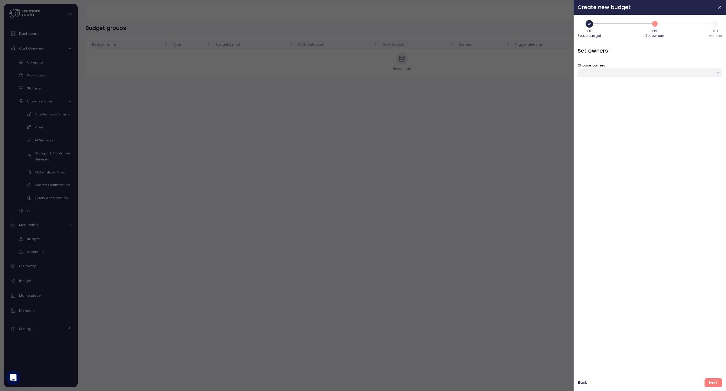
click at [706, 76] on div at bounding box center [649, 72] width 145 height 9
click at [703, 123] on div "Set owners Choose owners" at bounding box center [649, 210] width 145 height 327
click at [711, 382] on span "Next" at bounding box center [713, 383] width 8 height 8
click at [595, 101] on span "Add rule" at bounding box center [591, 99] width 15 height 6
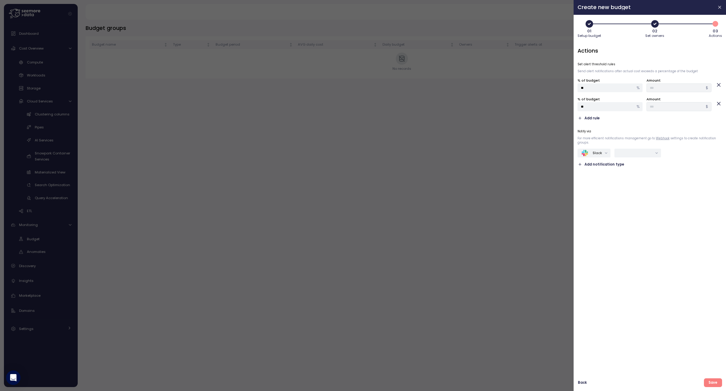
click at [589, 122] on div "Actions Set alert threshold rules Send alert notifications after actual cost ex…" at bounding box center [649, 210] width 145 height 327
click at [589, 116] on span "Add rule" at bounding box center [591, 118] width 15 height 6
click at [627, 161] on input "text" at bounding box center [635, 161] width 34 height 5
click at [601, 166] on div "Slack Add notification type" at bounding box center [624, 166] width 94 height 19
click at [529, 106] on div at bounding box center [363, 195] width 726 height 391
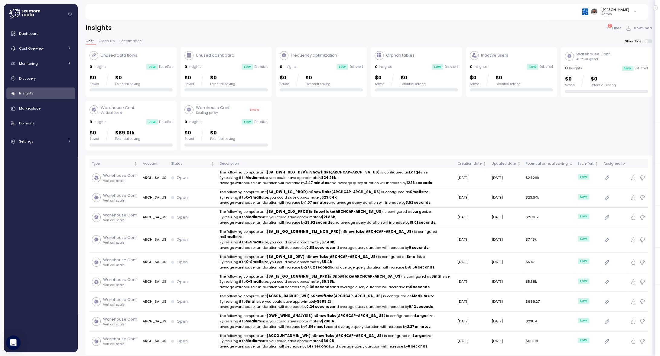
click at [612, 29] on p "Filter" at bounding box center [616, 28] width 9 height 6
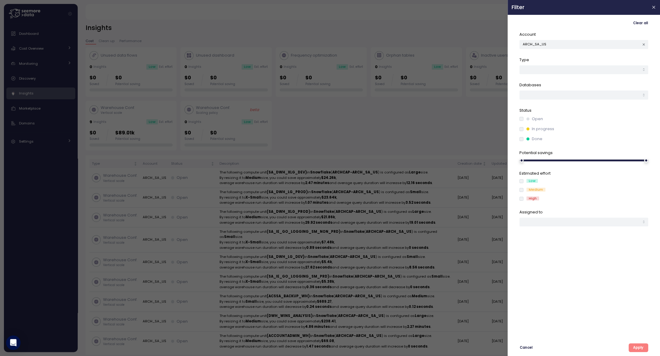
click at [470, 17] on div at bounding box center [330, 178] width 660 height 356
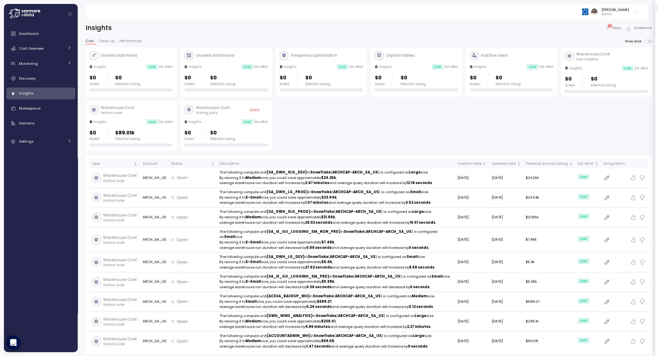
click at [621, 13] on p "Admin" at bounding box center [615, 14] width 28 height 4
click at [48, 107] on div "Marketplace" at bounding box center [45, 108] width 52 height 6
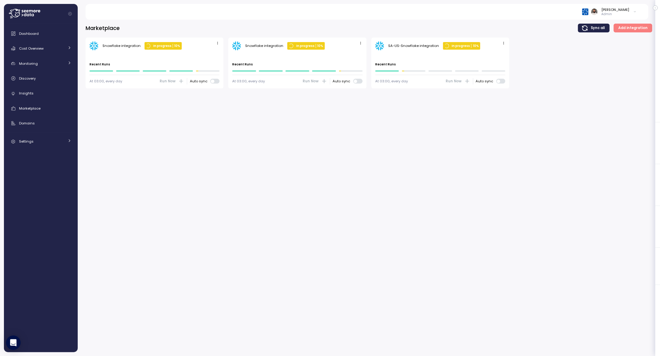
click at [47, 99] on div "Dashboard Cost Overview Compute Workloads Storage Cloud Services Clustering col…" at bounding box center [40, 88] width 69 height 120
click at [47, 95] on div "Insights" at bounding box center [45, 93] width 52 height 6
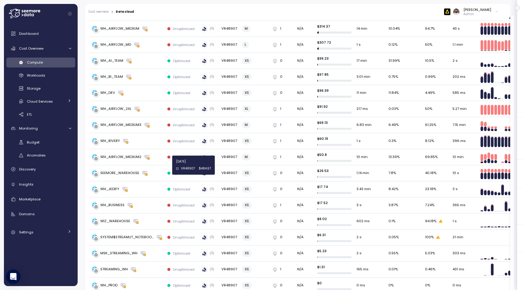
scroll to position [388, 0]
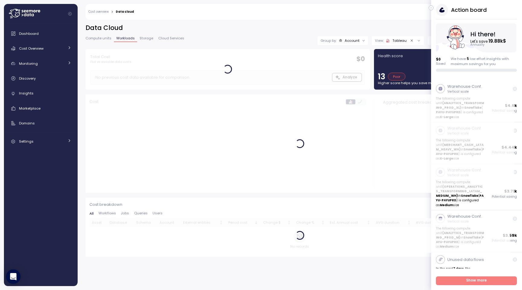
click at [431, 8] on icon "button" at bounding box center [431, 7] width 3 height 7
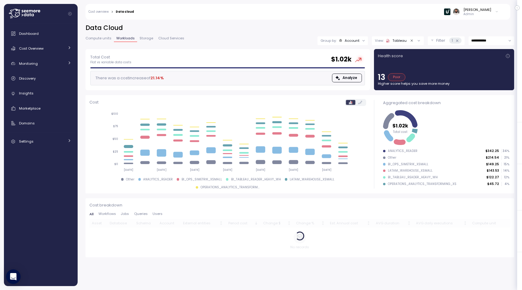
click at [410, 40] on icon "Clear value" at bounding box center [412, 41] width 4 height 4
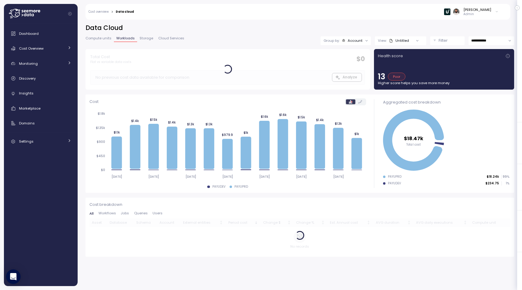
click at [410, 40] on div at bounding box center [417, 40] width 17 height 8
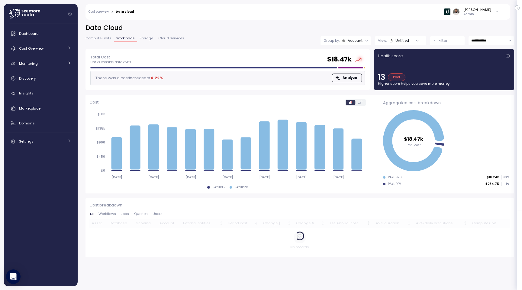
click at [409, 40] on div at bounding box center [417, 40] width 17 height 8
click at [395, 42] on div "Untitled" at bounding box center [399, 40] width 20 height 5
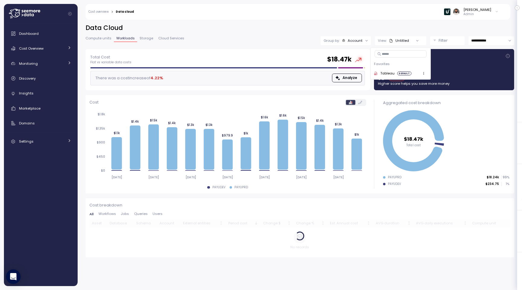
click at [424, 73] on icon "button" at bounding box center [424, 73] width 4 height 4
click at [408, 20] on div "**********" at bounding box center [300, 153] width 445 height 274
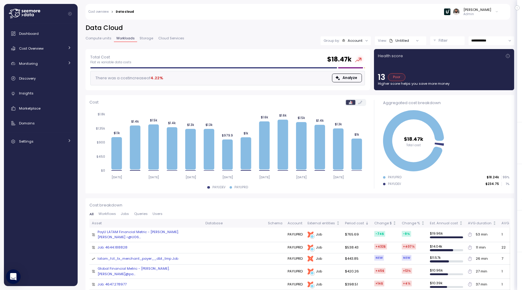
click at [165, 256] on div "latam_fct_tx_merchant_payer__dbt_tmp Job" at bounding box center [138, 258] width 81 height 5
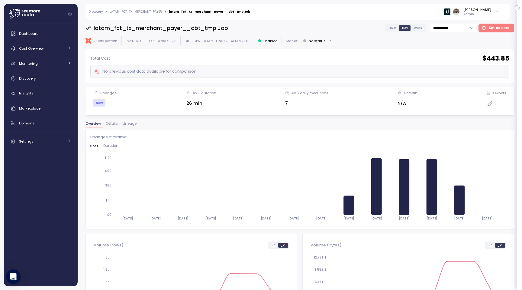
click at [129, 124] on span "Lineage" at bounding box center [130, 123] width 14 height 3
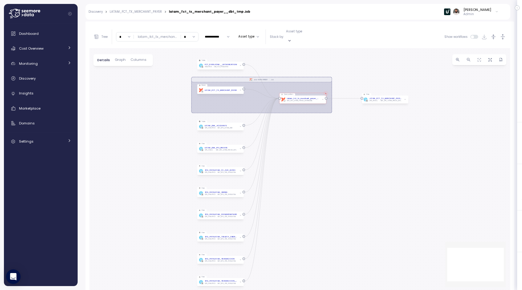
scroll to position [114, 0]
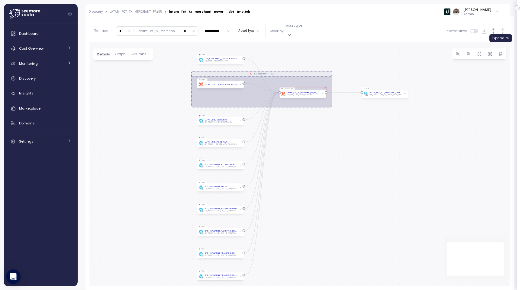
click at [501, 30] on icon "button" at bounding box center [503, 31] width 6 height 6
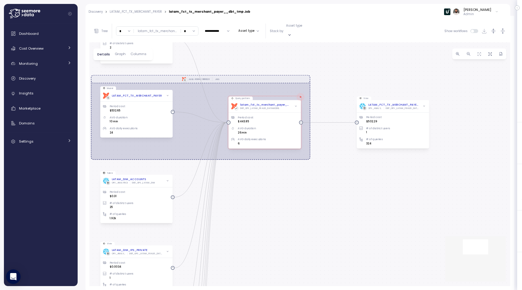
click at [117, 52] on span "Graph" at bounding box center [120, 53] width 11 height 3
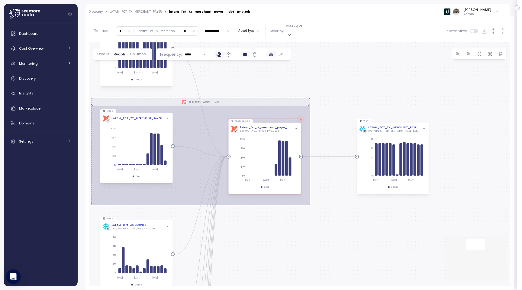
click at [195, 50] on input "*****" at bounding box center [195, 54] width 27 height 9
click at [195, 64] on span "Daily" at bounding box center [194, 66] width 8 height 5
click at [217, 31] on input "**********" at bounding box center [218, 30] width 30 height 7
click at [214, 51] on span "Last 7 days" at bounding box center [213, 52] width 18 height 5
type input "**********"
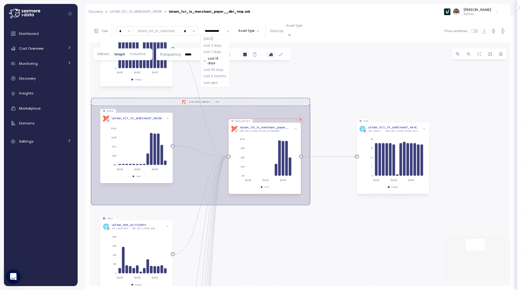
type input "**********"
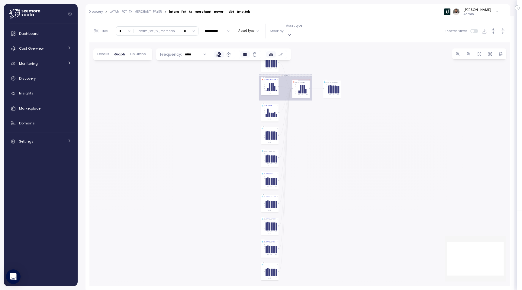
click at [185, 50] on input "*****" at bounding box center [195, 54] width 27 height 9
click at [190, 61] on div "Hourly Daily" at bounding box center [195, 70] width 27 height 19
click at [190, 63] on div "Hourly" at bounding box center [195, 67] width 24 height 8
type input "******"
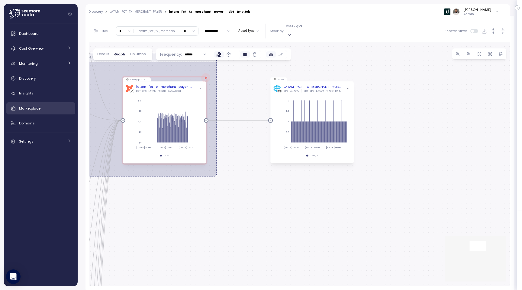
click at [29, 108] on span "Marketplace" at bounding box center [29, 108] width 21 height 5
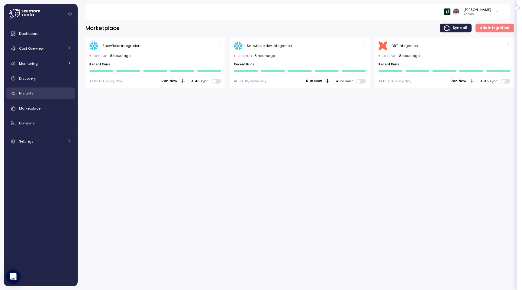
click at [28, 96] on div "Insights" at bounding box center [45, 93] width 52 height 6
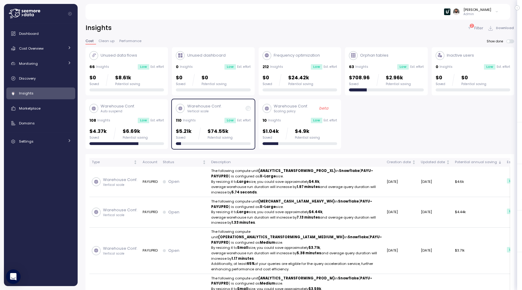
click at [240, 134] on div "$5.21k Saved $74.55k Potential saving" at bounding box center [213, 133] width 75 height 12
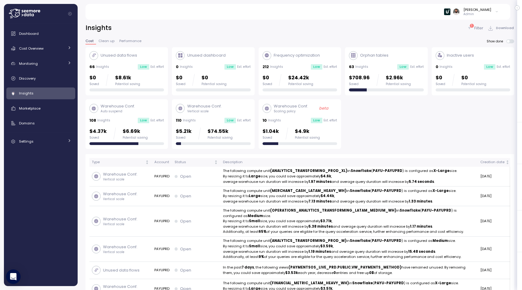
click at [116, 141] on div "$4.37k Saved $6.69k Potential saving" at bounding box center [126, 136] width 75 height 18
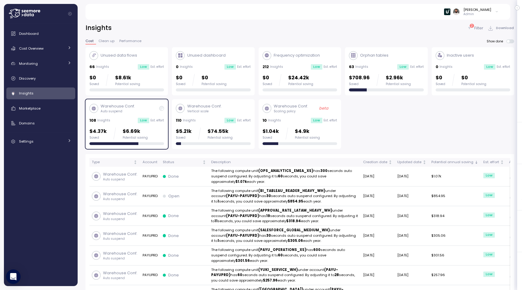
click at [229, 126] on div "Warehouse Conf. Vertical scale 110 Insights Low Est. effort $5.21k Saved $74.55…" at bounding box center [213, 124] width 75 height 42
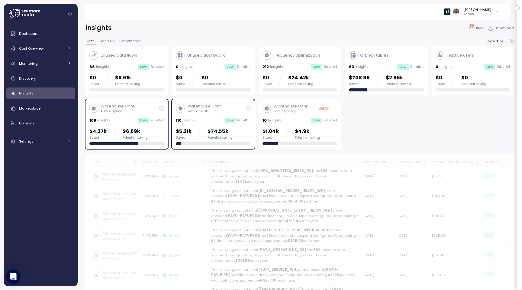
click at [167, 127] on div "Warehouse Conf. Auto suspend 108 Insights Low Est. effort $4.37k Saved $6.69k P…" at bounding box center [127, 124] width 83 height 50
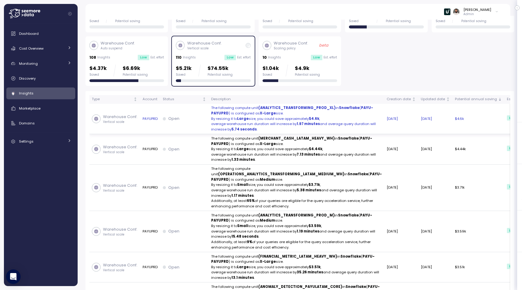
scroll to position [66, 0]
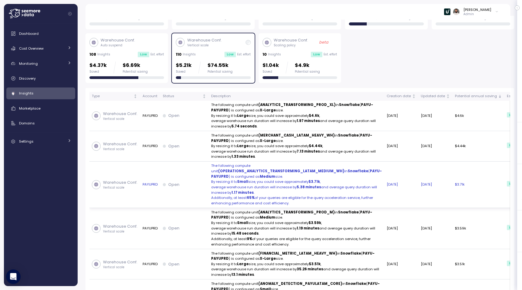
click at [324, 173] on strong "(OPERATIONS_ANALYTICS_TRANSFORMING_LATAM_MEDIUM_WH)" at bounding box center [281, 170] width 126 height 5
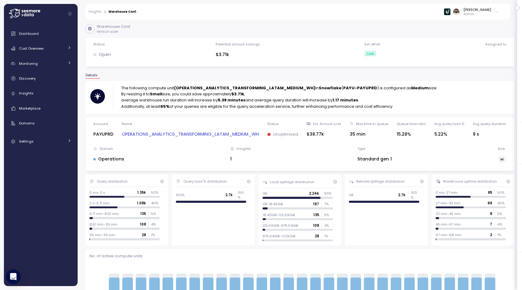
click at [221, 129] on div "Name OPERATIONS_ANALYTICS_TRANSFORMING_LATAM_MEDIUM_WH" at bounding box center [190, 131] width 137 height 21
click at [221, 133] on link "OPERATIONS_ANALYTICS_TRANSFORMING_LATAM_MEDIUM_WH" at bounding box center [190, 134] width 137 height 7
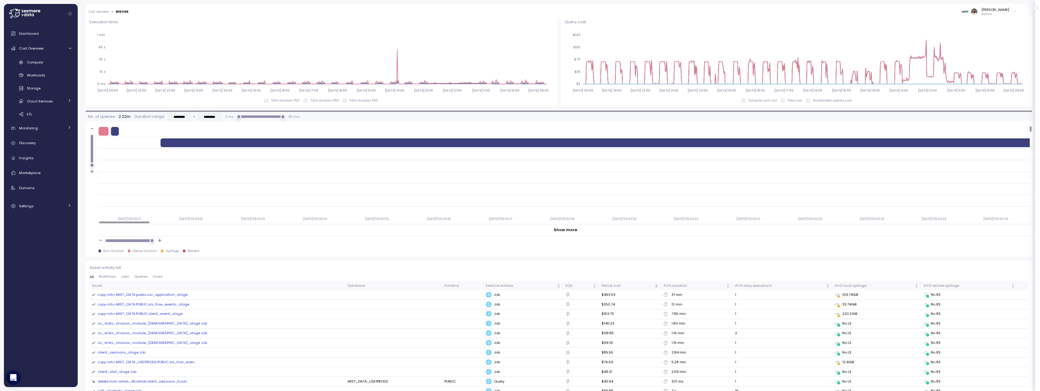
scroll to position [430, 0]
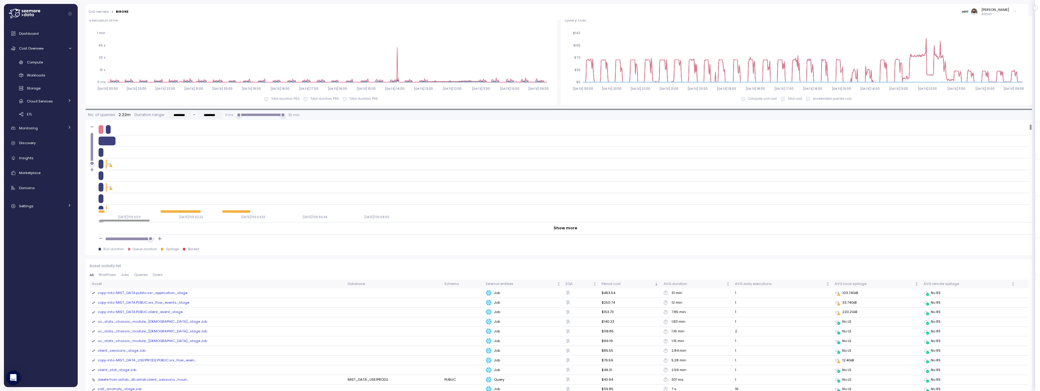
click at [150, 239] on div at bounding box center [150, 238] width 5 height 5
click at [179, 214] on div "2025-07-18T05:50:11 2025-07-18T05:52:22 2025-07-18T05:54:33 2025-07-18T05:56:44…" at bounding box center [564, 216] width 931 height 12
click at [179, 213] on div at bounding box center [179, 212] width 2 height 2
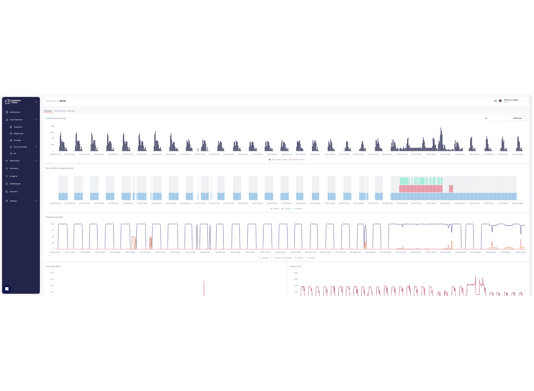
scroll to position [0, 0]
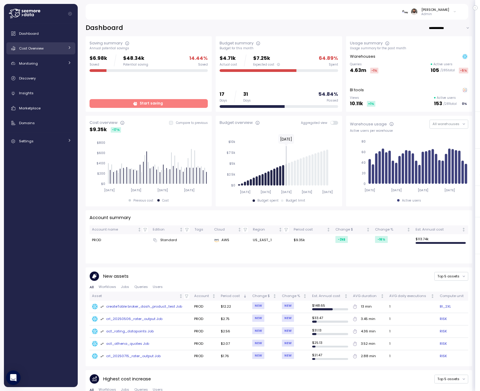
click at [52, 52] on link "Cost Overview" at bounding box center [40, 48] width 69 height 12
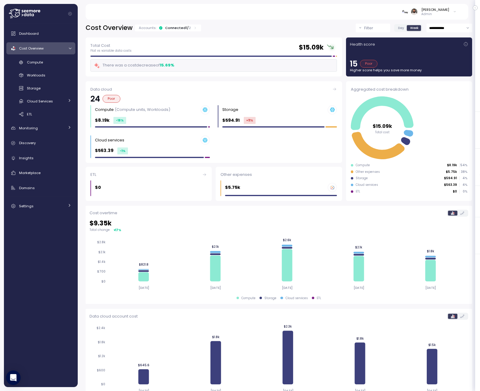
click at [193, 34] on div "**********" at bounding box center [279, 216] width 386 height 384
click at [189, 27] on div "Accounts: Connected 1 / 2" at bounding box center [168, 27] width 58 height 5
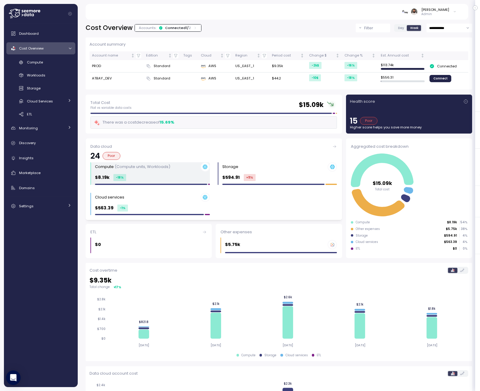
click at [162, 176] on div "$8.19k -18 %" at bounding box center [152, 177] width 115 height 7
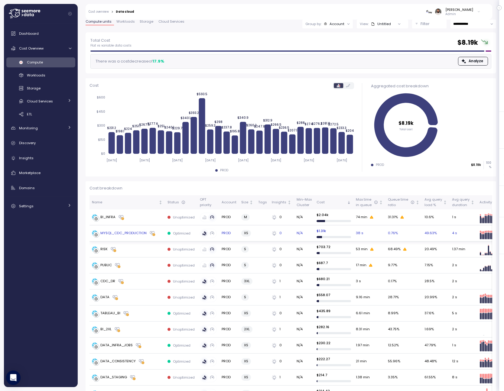
scroll to position [22, 0]
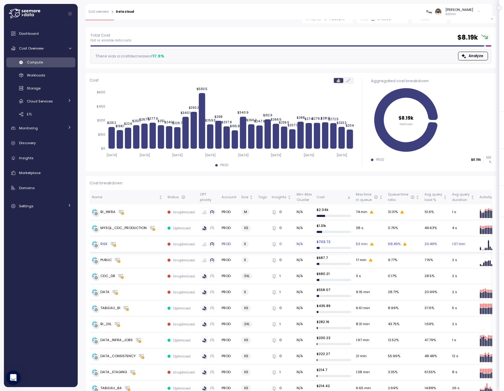
click at [135, 246] on div "RISK" at bounding box center [127, 244] width 71 height 6
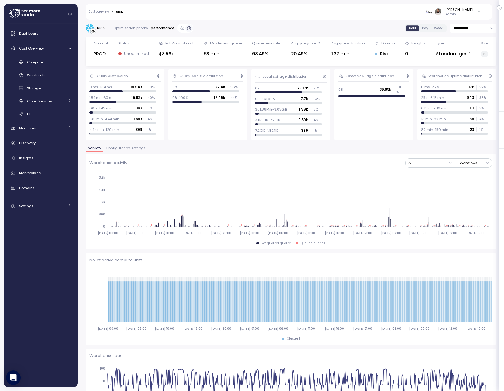
click at [476, 31] on input "**********" at bounding box center [473, 28] width 46 height 9
click at [469, 62] on div "Last 14 days" at bounding box center [473, 65] width 44 height 8
type input "**********"
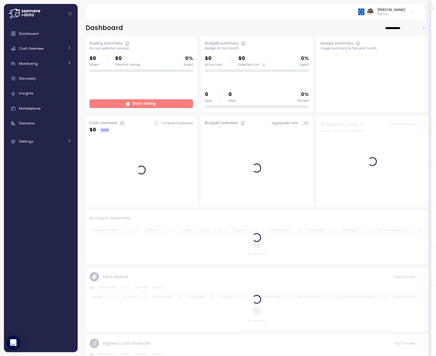
click at [70, 15] on icon "Collapse navigation" at bounding box center [69, 13] width 3 height 3
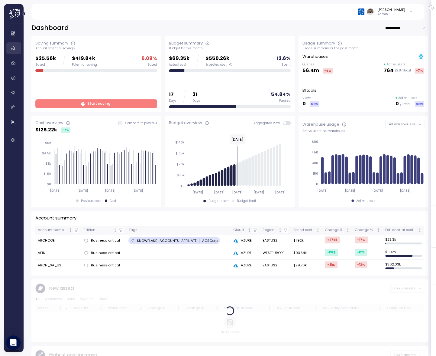
click at [12, 51] on link at bounding box center [13, 48] width 15 height 12
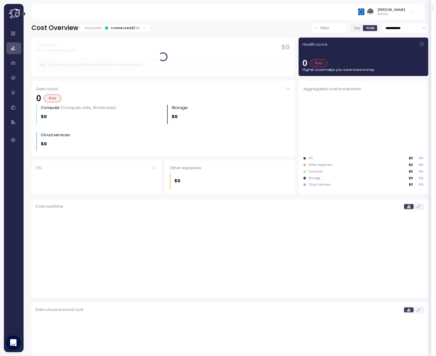
click at [136, 28] on p "46" at bounding box center [137, 27] width 5 height 5
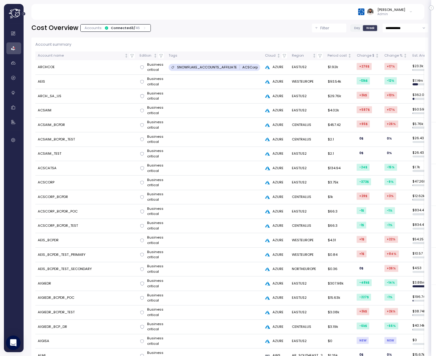
click at [64, 96] on td "ARCH_SA_US" at bounding box center [86, 96] width 102 height 15
click at [51, 97] on td "ARCH_SA_US" at bounding box center [86, 96] width 102 height 15
copy td "ARCH_SA_US"
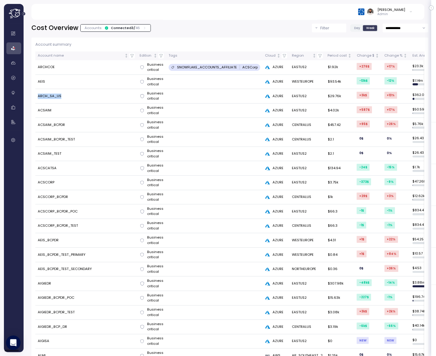
click at [24, 13] on icon "Expand navigation" at bounding box center [23, 13] width 3 height 3
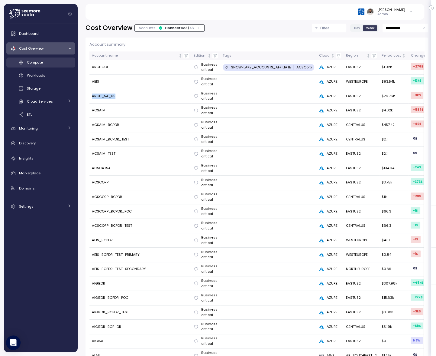
click at [54, 64] on div "Compute" at bounding box center [49, 62] width 44 height 6
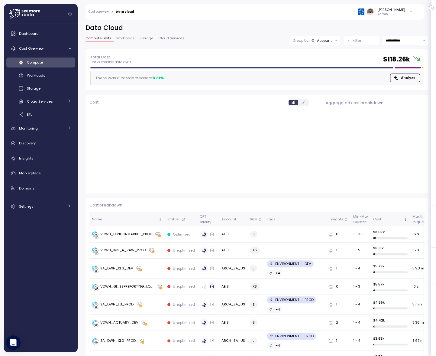
click at [360, 38] on p "Filter" at bounding box center [357, 40] width 9 height 6
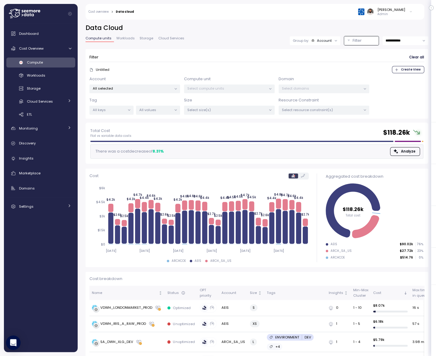
click at [166, 93] on div "Account All selected Compute unit Select compute units Domain Select domains Ta…" at bounding box center [256, 95] width 335 height 39
click at [165, 91] on div "All selected" at bounding box center [134, 88] width 91 height 9
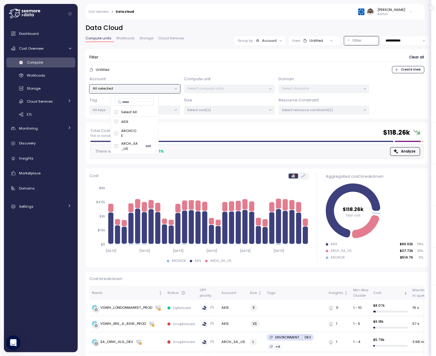
click at [150, 147] on span "only" at bounding box center [148, 146] width 5 height 7
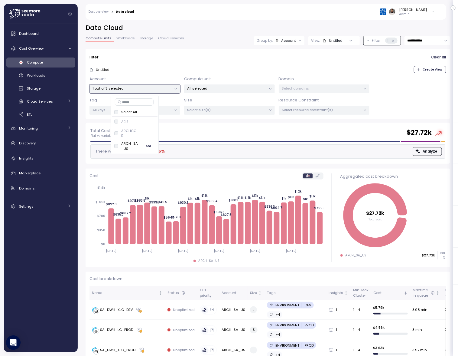
click at [149, 147] on span "only" at bounding box center [148, 146] width 5 height 7
click at [284, 151] on div "There was a cost increase of 12.95 % Analyze" at bounding box center [267, 151] width 355 height 15
click at [345, 46] on div "**********" at bounding box center [268, 73] width 365 height 99
click at [344, 40] on div at bounding box center [350, 40] width 17 height 8
click at [340, 40] on div "Untitled" at bounding box center [333, 40] width 20 height 5
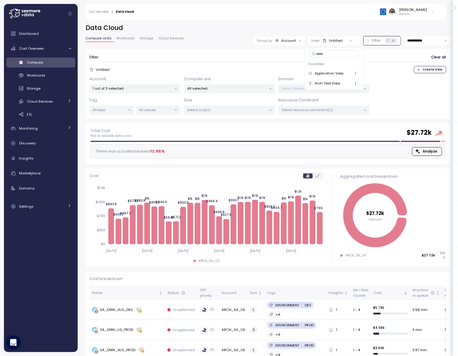
click at [340, 40] on div "Untitled" at bounding box center [333, 40] width 20 height 5
click at [336, 73] on div "Application View" at bounding box center [325, 73] width 35 height 5
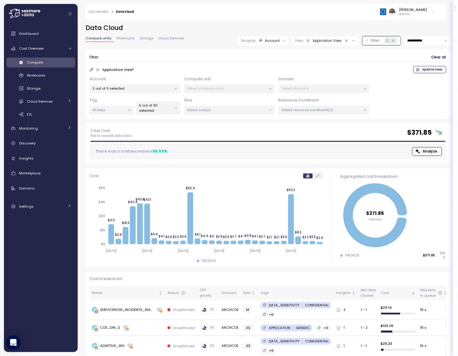
click at [336, 44] on div "View: Application View" at bounding box center [325, 40] width 67 height 9
click at [333, 82] on div "Arch Test View" at bounding box center [325, 83] width 51 height 7
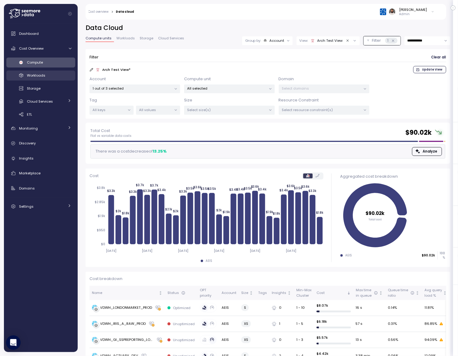
click at [63, 78] on div "Workloads" at bounding box center [49, 75] width 44 height 6
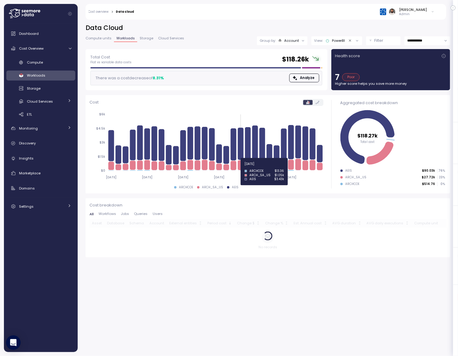
click at [242, 167] on icon at bounding box center [241, 165] width 6 height 10
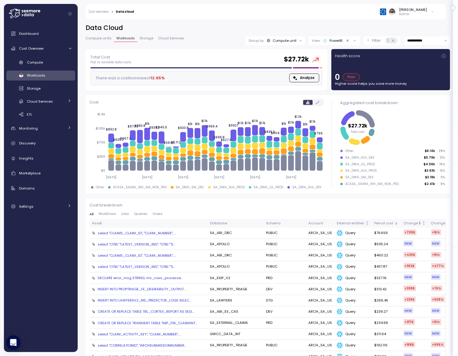
click at [71, 15] on icon "Collapse navigation" at bounding box center [69, 13] width 3 height 3
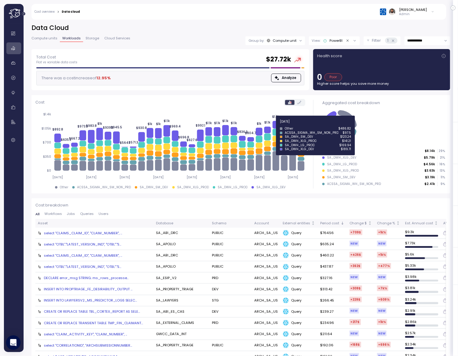
click at [275, 125] on icon at bounding box center [276, 125] width 7 height 8
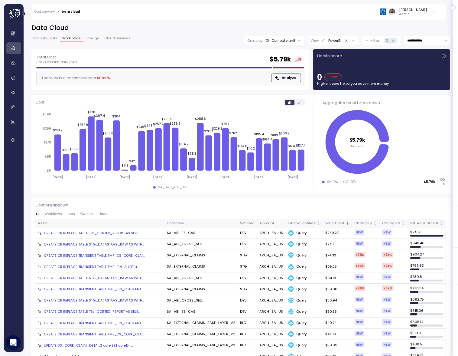
click at [23, 15] on icon "Expand navigation" at bounding box center [23, 13] width 3 height 3
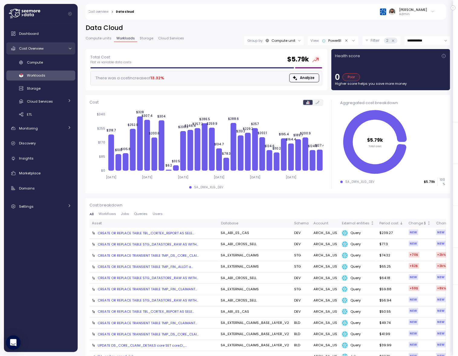
click at [39, 50] on span "Cost Overview" at bounding box center [31, 48] width 24 height 5
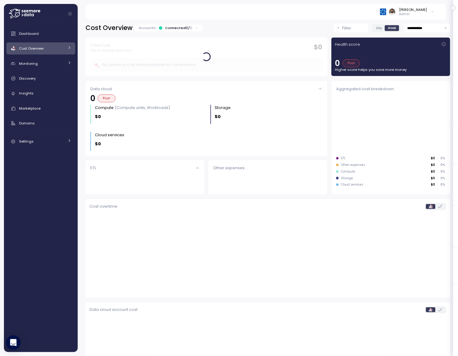
click at [39, 50] on span "Cost Overview" at bounding box center [31, 48] width 24 height 5
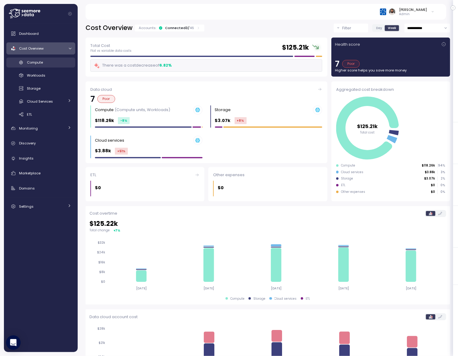
click at [38, 60] on span "Compute" at bounding box center [35, 62] width 16 height 5
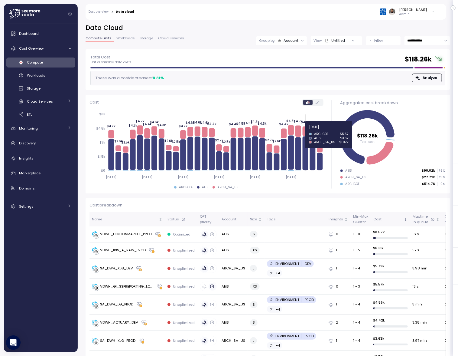
click at [305, 130] on icon at bounding box center [306, 131] width 6 height 10
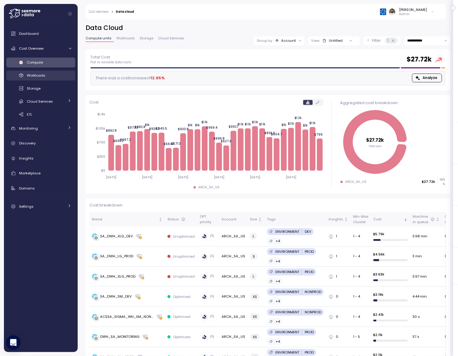
click at [60, 75] on div "Workloads" at bounding box center [49, 75] width 44 height 6
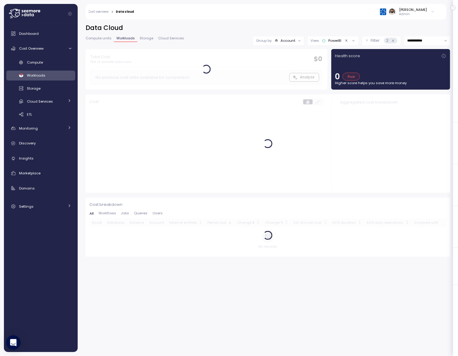
click at [296, 43] on div at bounding box center [299, 40] width 8 height 8
click at [288, 41] on div "Account" at bounding box center [288, 40] width 15 height 5
click at [288, 66] on div "Tags" at bounding box center [278, 63] width 28 height 7
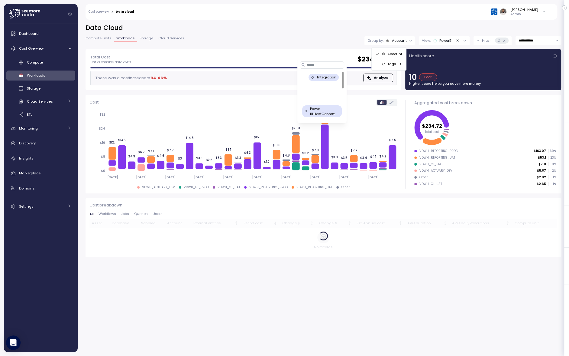
click at [235, 43] on div "**********" at bounding box center [324, 40] width 476 height 9
click at [402, 66] on icon at bounding box center [401, 64] width 4 height 4
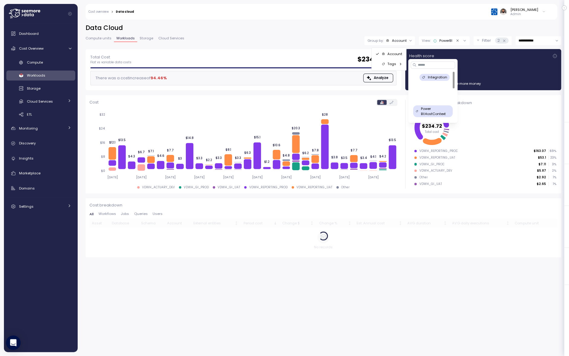
click at [402, 66] on icon at bounding box center [401, 64] width 4 height 4
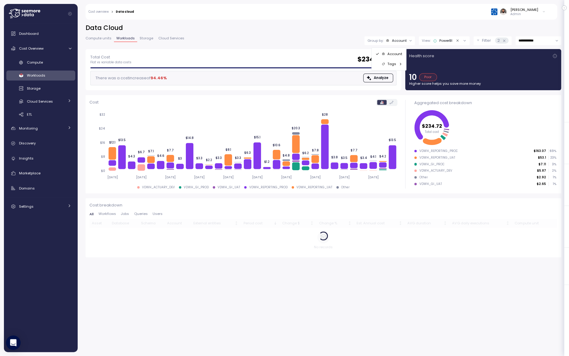
click at [293, 30] on h2 "Data Cloud" at bounding box center [324, 28] width 476 height 9
click at [328, 15] on div "[PERSON_NAME] Admin" at bounding box center [344, 12] width 412 height 16
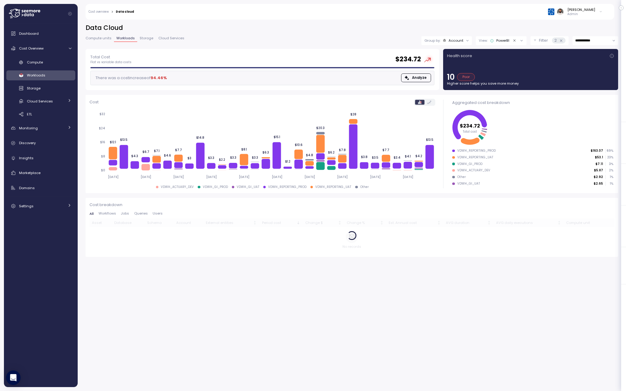
click at [458, 42] on p "Filter" at bounding box center [543, 40] width 9 height 6
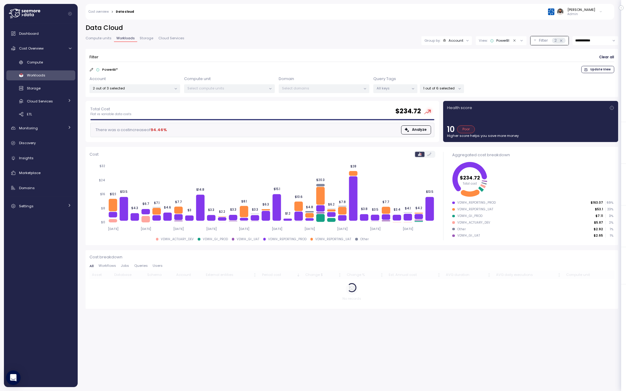
click at [400, 88] on p "All keys" at bounding box center [393, 88] width 32 height 5
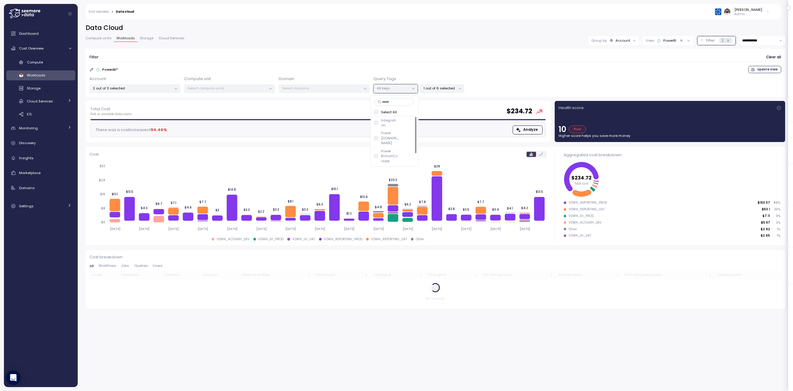
click at [385, 58] on div "Filter Clear all" at bounding box center [434, 57] width 691 height 9
click at [414, 96] on div "Filter Clear all PowerBI * Update View Account 2 out of 3 selected Compute unit…" at bounding box center [435, 73] width 699 height 48
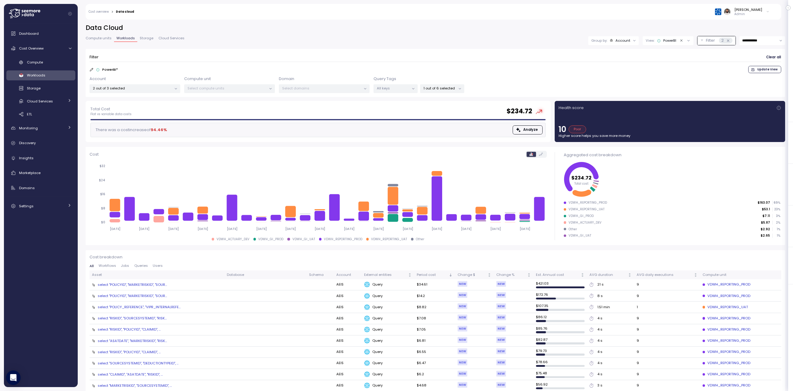
click at [414, 89] on icon at bounding box center [413, 89] width 4 height 4
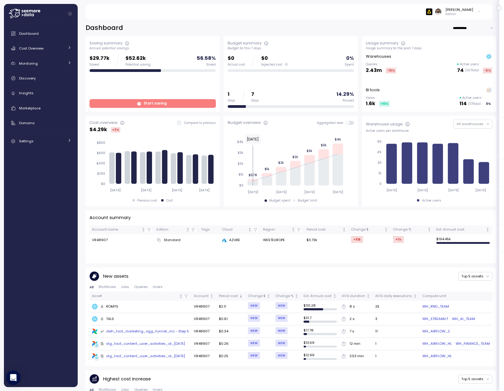
click at [69, 16] on div at bounding box center [43, 14] width 69 height 20
click at [69, 15] on button "Collapse navigation" at bounding box center [70, 13] width 8 height 5
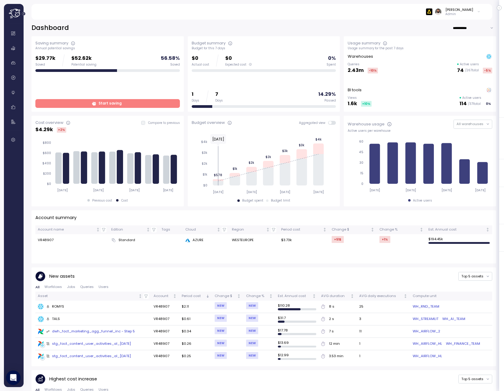
click at [24, 15] on icon "Expand navigation" at bounding box center [24, 14] width 4 height 4
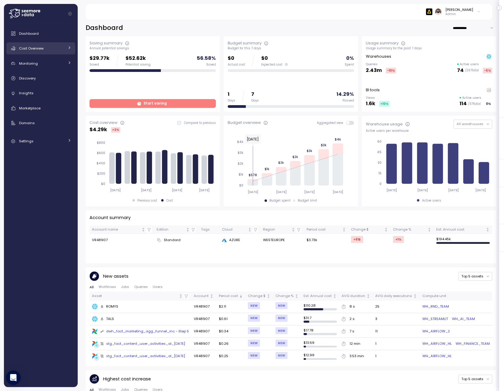
click at [64, 47] on div "Cost Overview" at bounding box center [41, 48] width 45 height 6
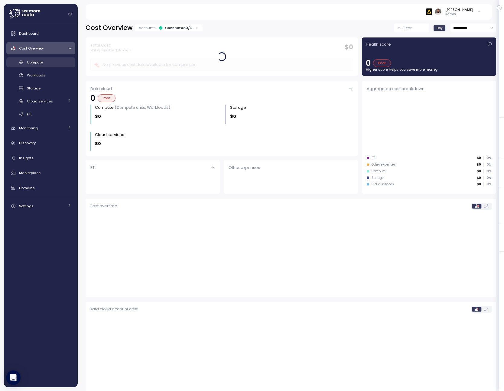
click at [58, 61] on div "Compute" at bounding box center [49, 62] width 44 height 6
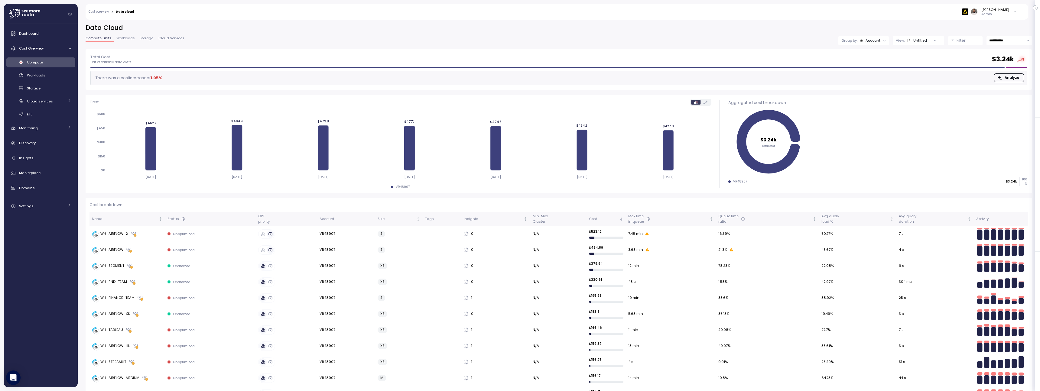
click at [504, 47] on div "**********" at bounding box center [559, 36] width 947 height 25
click at [504, 40] on input "**********" at bounding box center [1009, 40] width 46 height 9
click at [504, 76] on span "Last 14 days" at bounding box center [999, 77] width 21 height 5
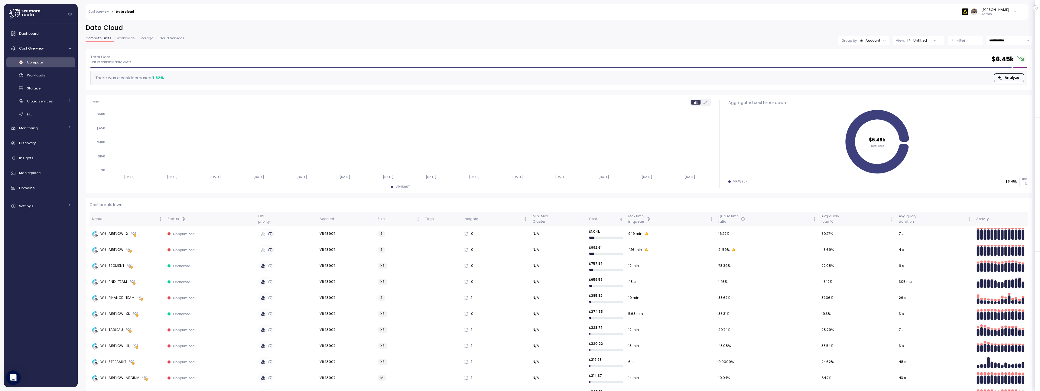
click at [504, 42] on input "**********" at bounding box center [1009, 40] width 46 height 9
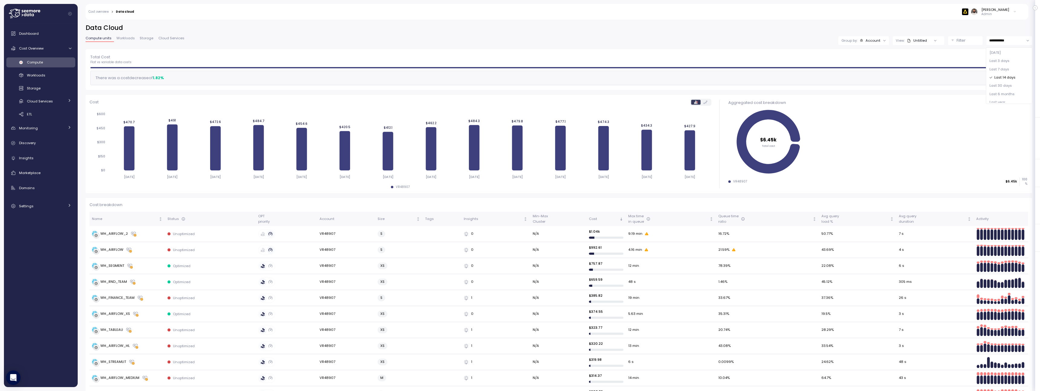
click at [504, 83] on div "Last 30 days" at bounding box center [1009, 86] width 44 height 8
type input "**********"
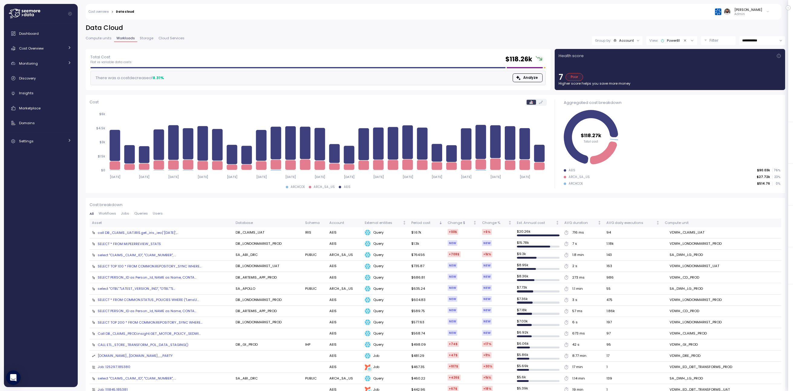
click at [629, 42] on div "Account" at bounding box center [626, 40] width 15 height 5
click at [626, 64] on icon at bounding box center [628, 64] width 4 height 4
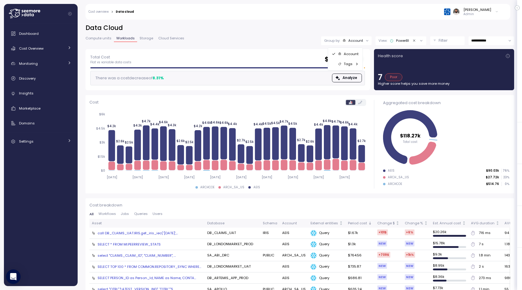
click at [341, 64] on icon at bounding box center [339, 63] width 3 height 3
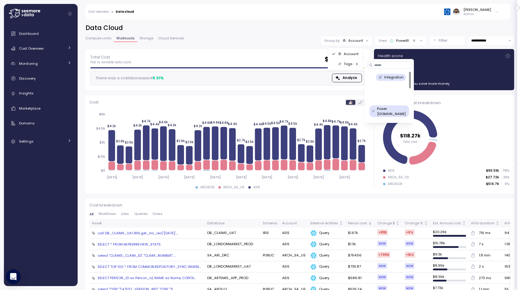
click at [442, 39] on p "Filter" at bounding box center [443, 40] width 9 height 6
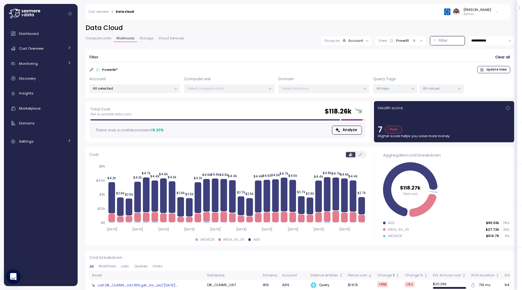
click at [401, 89] on p "All keys" at bounding box center [393, 88] width 32 height 5
click at [437, 89] on p "All values" at bounding box center [439, 88] width 32 height 5
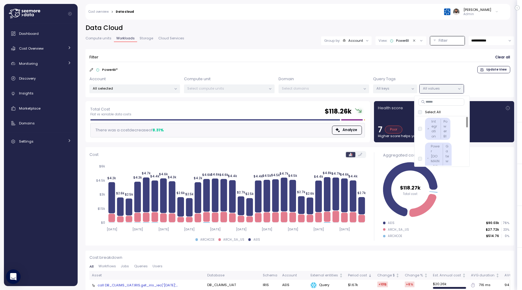
click at [411, 87] on icon at bounding box center [413, 89] width 4 height 4
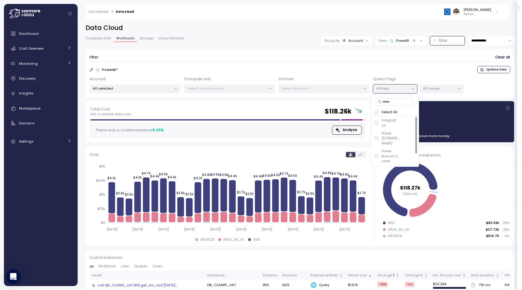
click at [443, 89] on p "All values" at bounding box center [439, 88] width 32 height 5
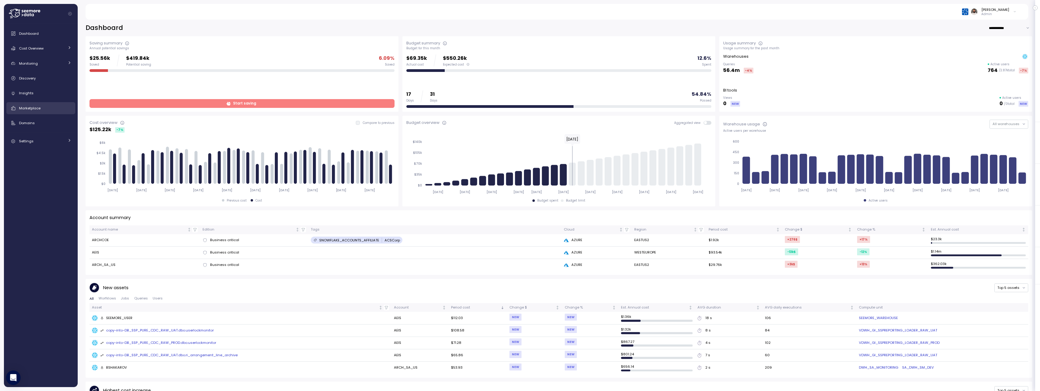
click at [51, 109] on div "Marketplace" at bounding box center [45, 108] width 52 height 6
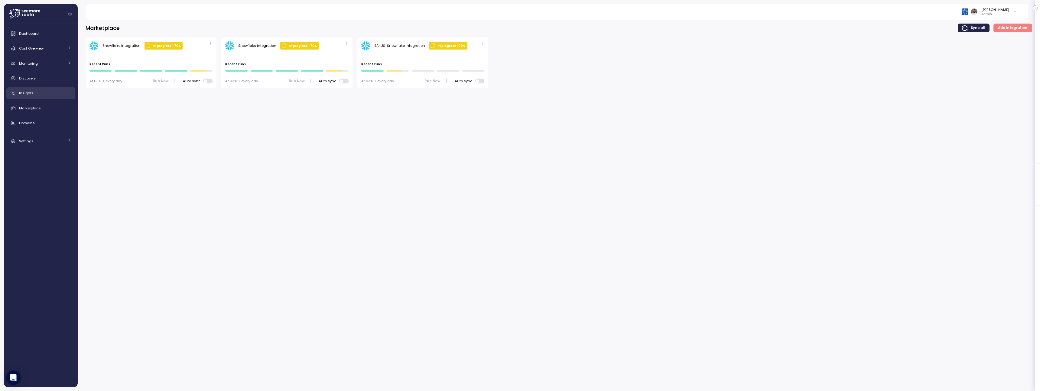
click at [41, 97] on link "Insights" at bounding box center [40, 93] width 69 height 12
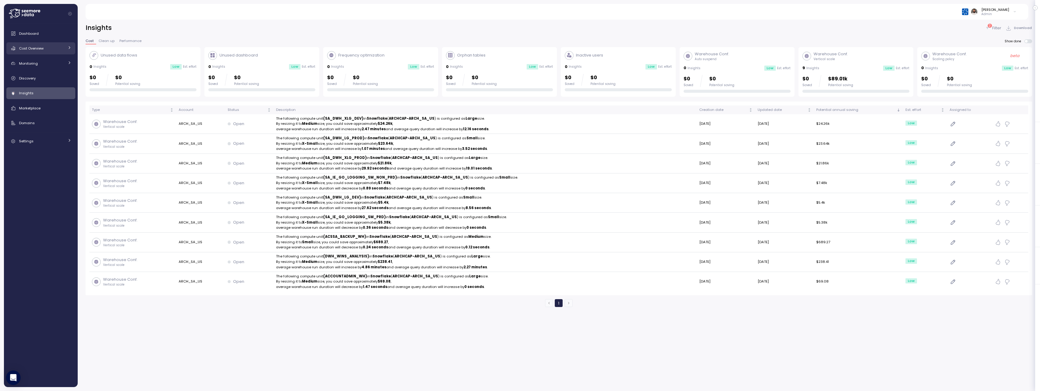
click at [47, 53] on link "Cost Overview" at bounding box center [40, 48] width 69 height 12
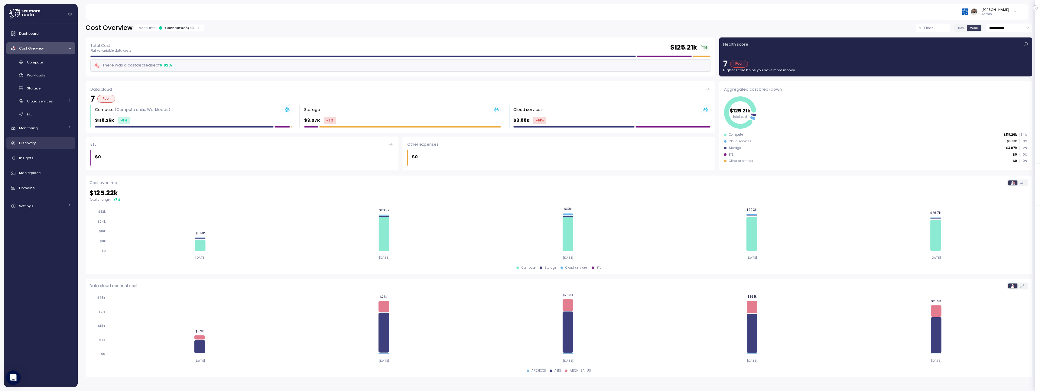
click at [42, 142] on div "Discovery" at bounding box center [45, 143] width 52 height 6
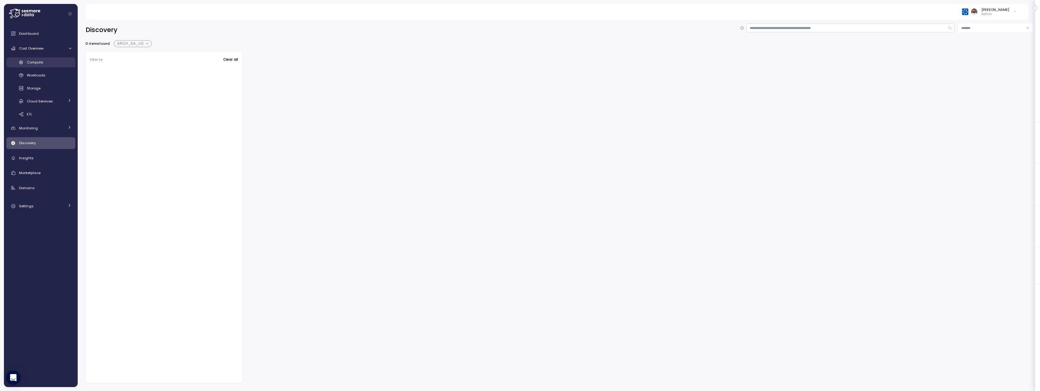
click at [56, 61] on div "Compute" at bounding box center [49, 62] width 44 height 6
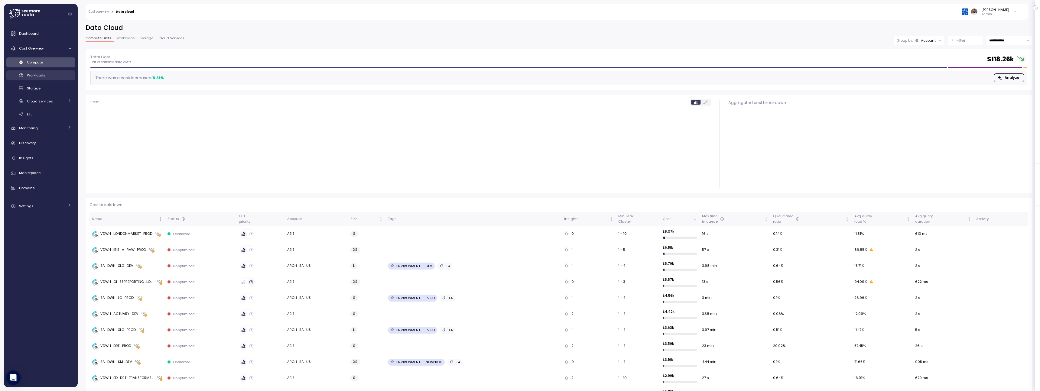
click at [51, 76] on div "Workloads" at bounding box center [49, 75] width 44 height 6
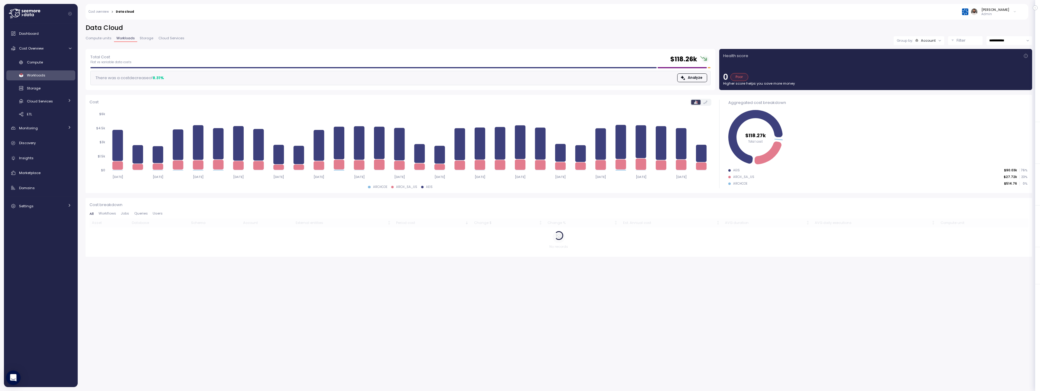
click at [924, 41] on div "Account" at bounding box center [928, 40] width 15 height 5
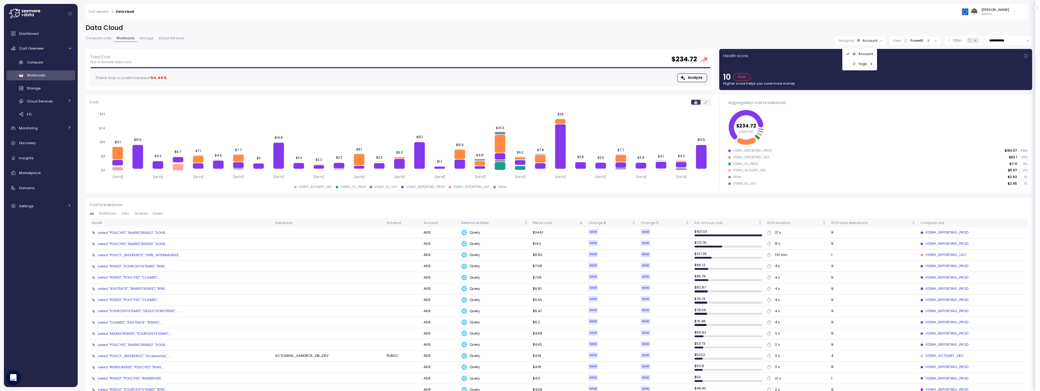
click at [958, 41] on p "Filter" at bounding box center [957, 40] width 9 height 6
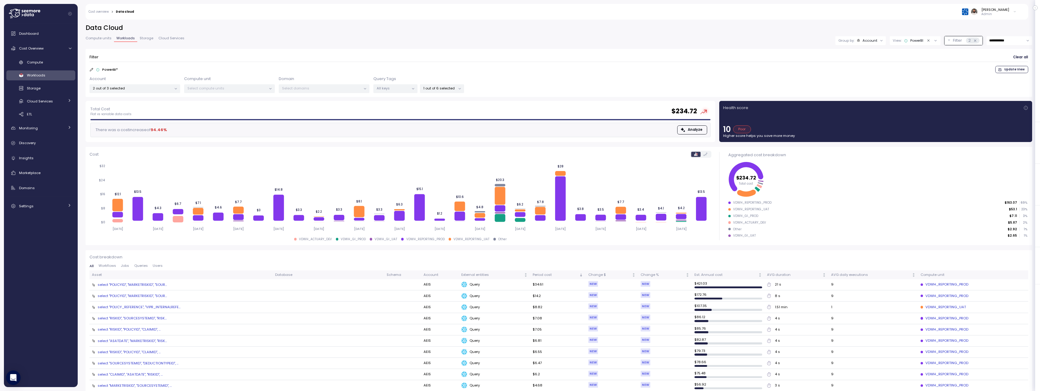
click at [142, 86] on p "2 out of 3 selected" at bounding box center [132, 88] width 79 height 5
click at [148, 143] on span "only" at bounding box center [147, 146] width 5 height 7
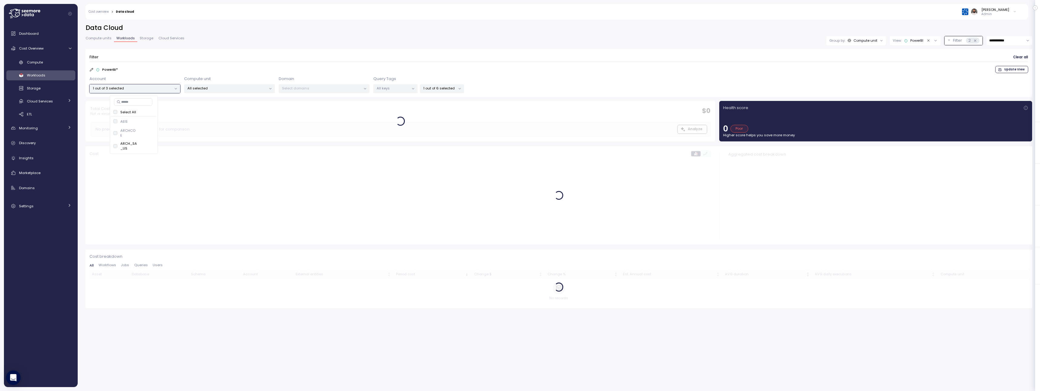
click at [270, 55] on div "Filter Clear all" at bounding box center [558, 57] width 939 height 9
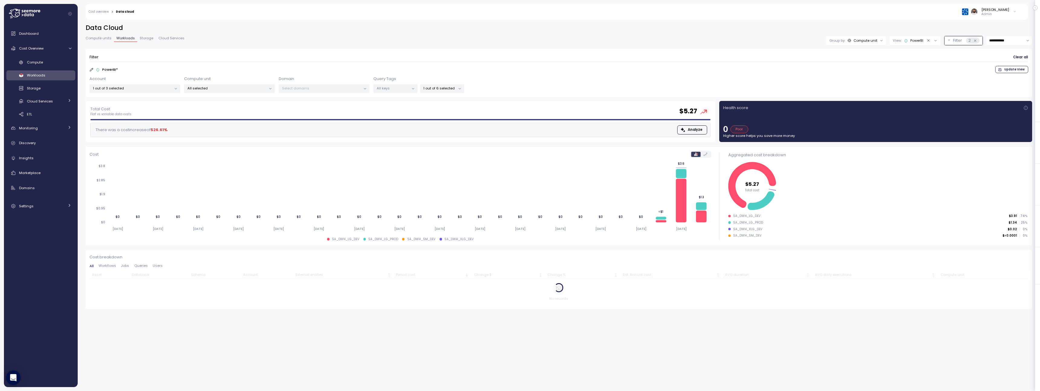
click at [928, 41] on icon "Clear value" at bounding box center [929, 41] width 4 height 4
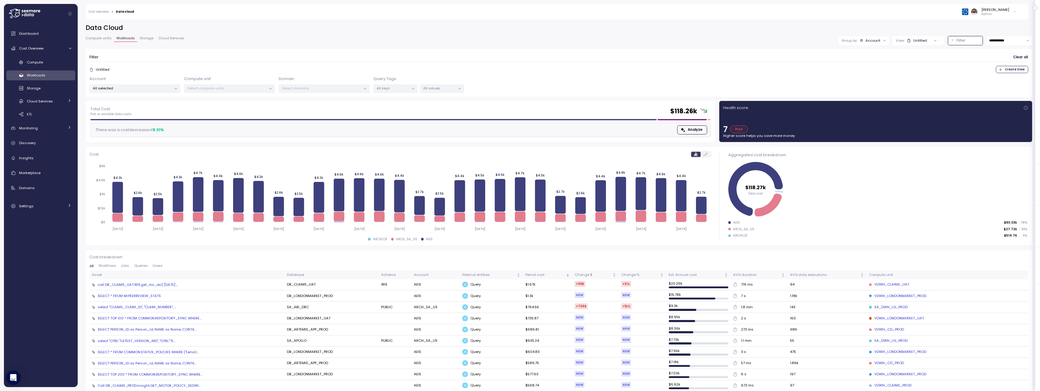
click at [962, 42] on p "Filter" at bounding box center [960, 40] width 9 height 6
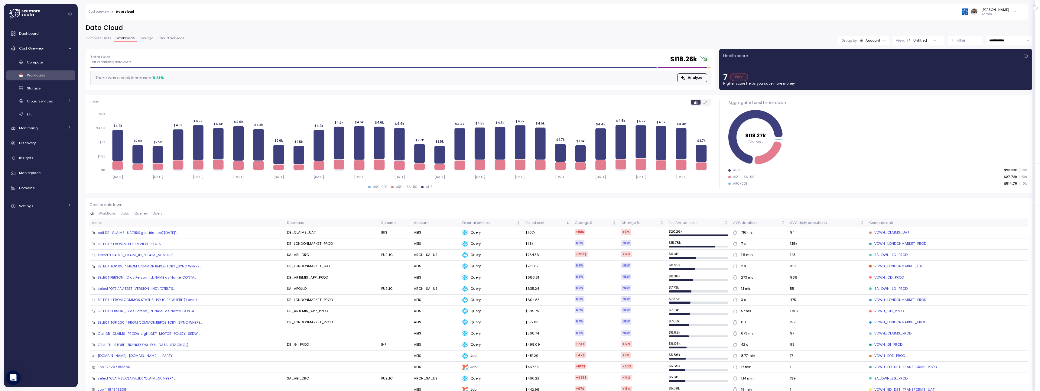
click at [958, 41] on p "Filter" at bounding box center [960, 40] width 9 height 6
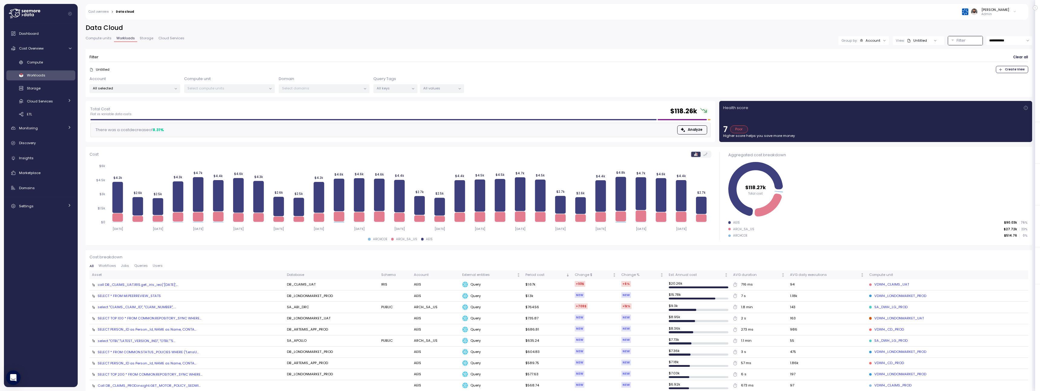
click at [173, 88] on div at bounding box center [175, 89] width 8 height 8
click at [162, 90] on p "All selected" at bounding box center [132, 88] width 79 height 5
click at [150, 143] on span "only" at bounding box center [147, 146] width 5 height 7
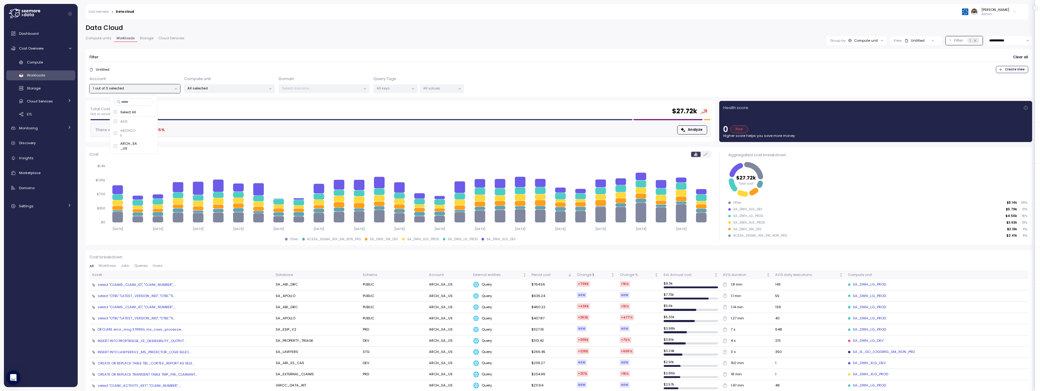
click at [326, 77] on div "Domain Select domains" at bounding box center [324, 85] width 91 height 18
click at [127, 268] on div "All Workflows Jobs Queries Users" at bounding box center [558, 267] width 939 height 7
click at [125, 266] on span "Jobs" at bounding box center [125, 265] width 8 height 3
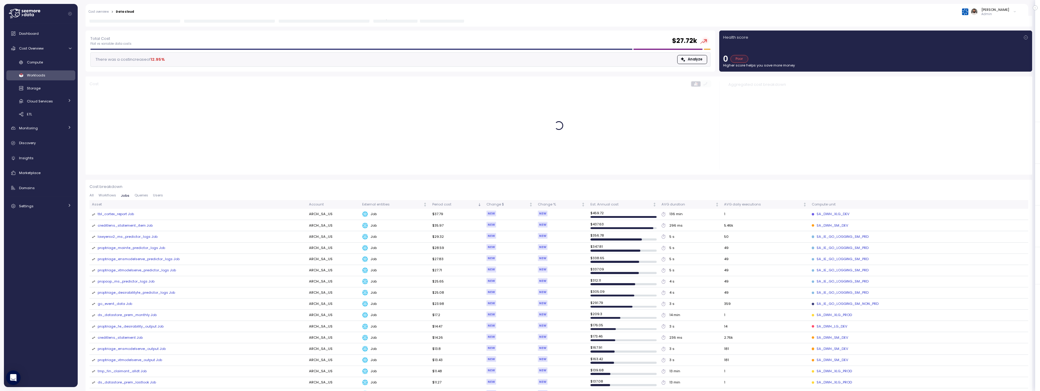
scroll to position [72, 0]
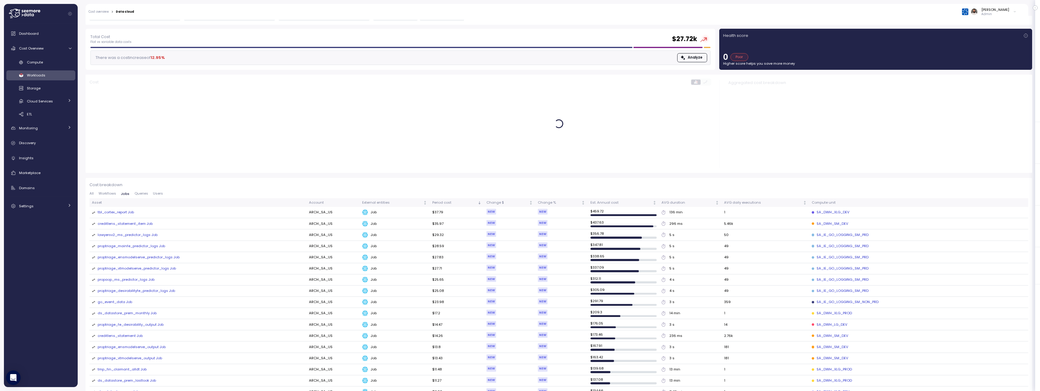
click at [128, 215] on div "tbl_cortex_report Job" at bounding box center [116, 212] width 36 height 5
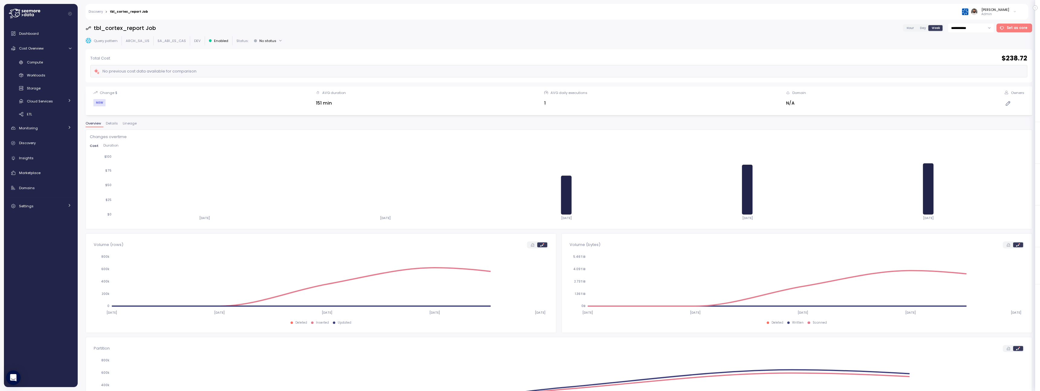
click at [116, 123] on span "Details" at bounding box center [112, 123] width 12 height 3
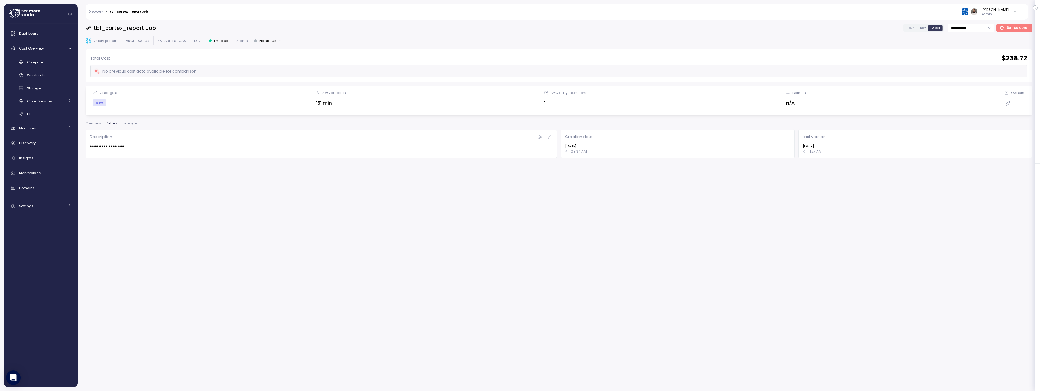
click at [125, 126] on button "Lineage" at bounding box center [129, 124] width 19 height 5
click at [503, 172] on div "dim_policy Query pattern tbl_cortex_report Job DEV dim_party_named_insured dim_…" at bounding box center [558, 328] width 939 height 345
click at [128, 145] on input "*" at bounding box center [124, 145] width 17 height 9
click at [122, 196] on div "4" at bounding box center [125, 196] width 15 height 8
type input "*"
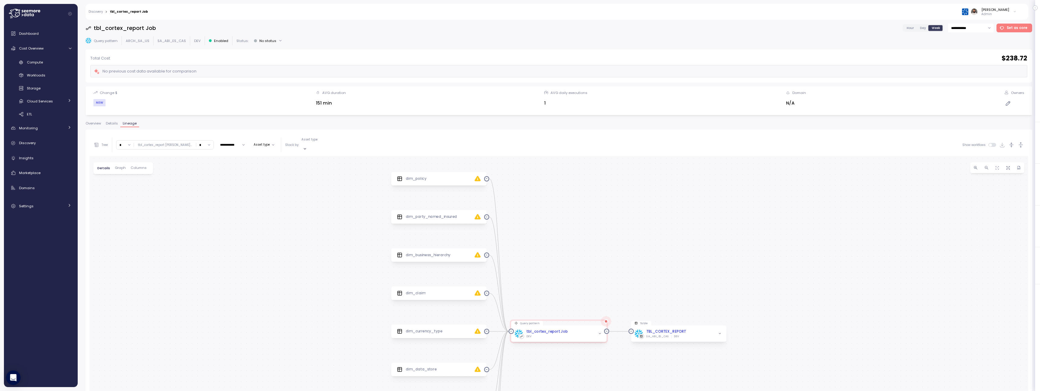
click at [196, 141] on input "*" at bounding box center [204, 145] width 17 height 9
click at [180, 195] on div "4" at bounding box center [183, 196] width 15 height 8
click at [722, 331] on div at bounding box center [720, 334] width 6 height 6
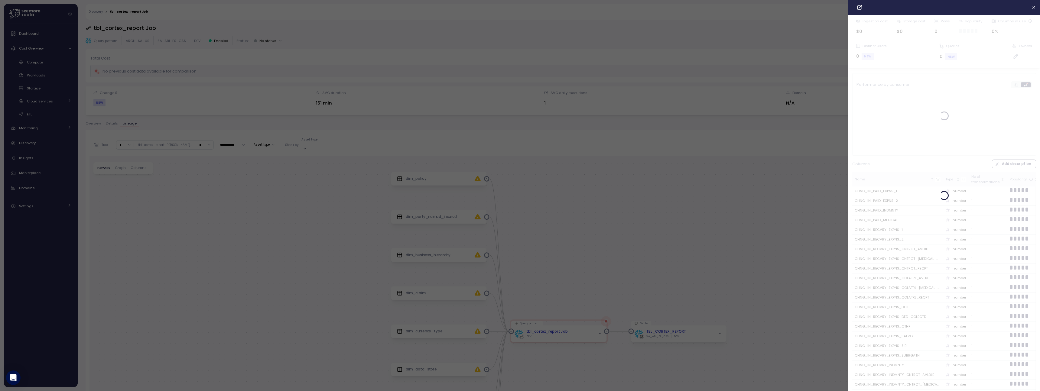
click at [720, 328] on div at bounding box center [520, 195] width 1040 height 391
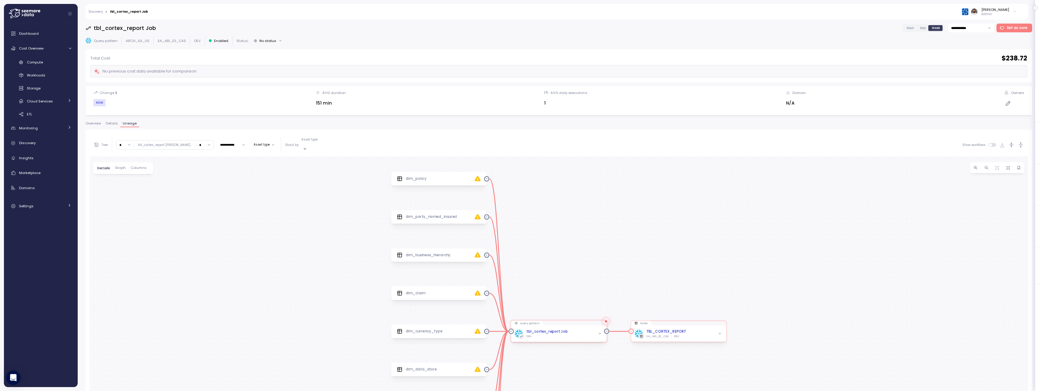
click at [719, 332] on icon "button" at bounding box center [720, 334] width 4 height 4
click at [718, 326] on icon "button" at bounding box center [720, 328] width 4 height 4
click at [708, 326] on div "TBL_CORTEX_REPORT SA_ABI_ES_CAS DEV" at bounding box center [679, 334] width 96 height 16
click at [706, 332] on div "TBL_CORTEX_REPORT SA_ABI_ES_CAS DEV" at bounding box center [679, 333] width 88 height 9
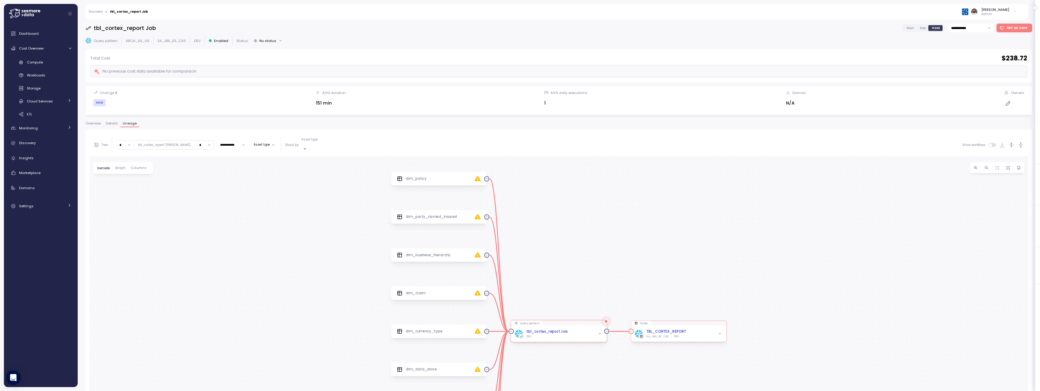
click at [706, 332] on div "TBL_CORTEX_REPORT SA_ABI_ES_CAS DEV" at bounding box center [679, 333] width 88 height 9
click at [603, 331] on div at bounding box center [600, 334] width 6 height 6
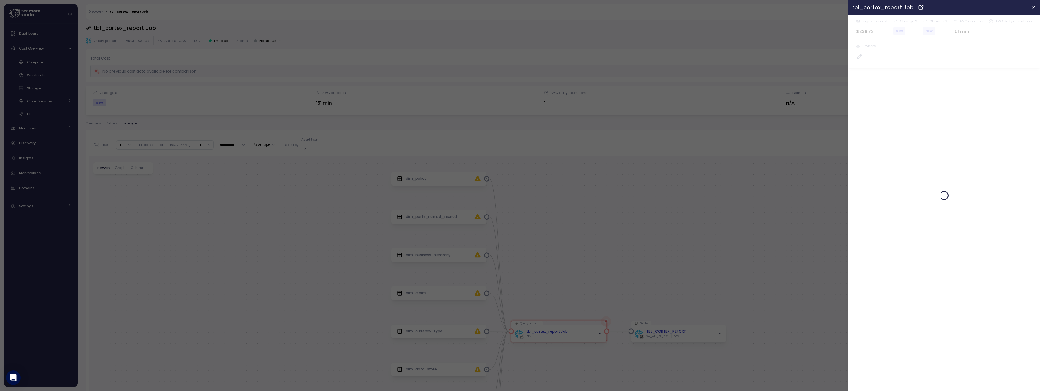
click at [601, 327] on div at bounding box center [520, 195] width 1040 height 391
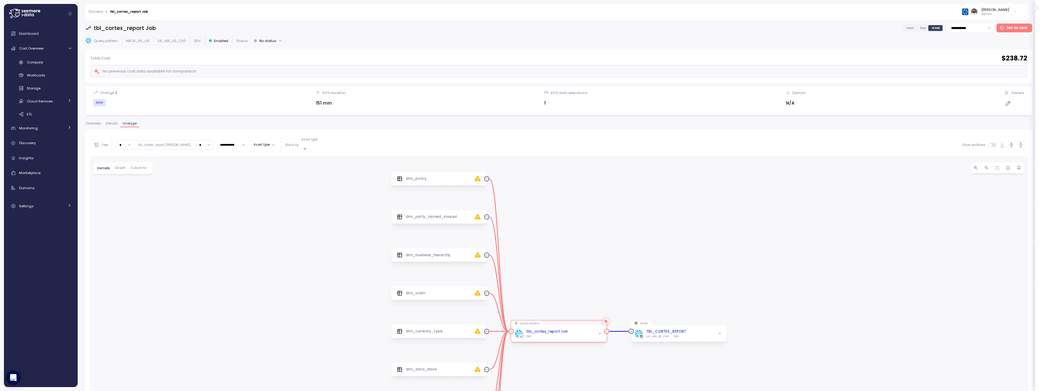
click at [599, 332] on icon "button" at bounding box center [600, 334] width 4 height 4
click at [590, 315] on div "Period cost $238.72 AVG duration 151 min AVG daily executions 0" at bounding box center [559, 338] width 88 height 47
click at [544, 311] on div "DEV" at bounding box center [546, 313] width 41 height 4
click at [545, 306] on div "tbl_cortex_report Job" at bounding box center [546, 308] width 41 height 5
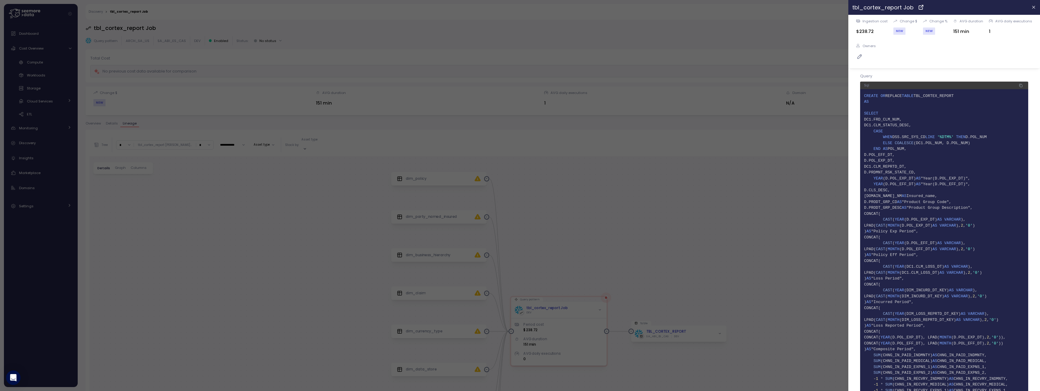
click at [374, 170] on div at bounding box center [520, 195] width 1040 height 391
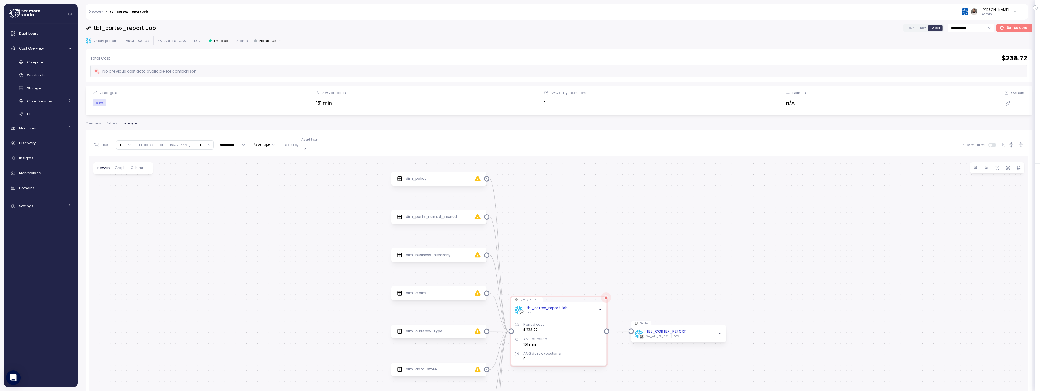
click at [196, 143] on input "*" at bounding box center [204, 145] width 17 height 9
click at [184, 202] on div "5" at bounding box center [183, 204] width 15 height 8
type input "*"
click at [123, 132] on div "**********" at bounding box center [559, 317] width 947 height 375
click at [115, 127] on button "Details" at bounding box center [111, 124] width 17 height 5
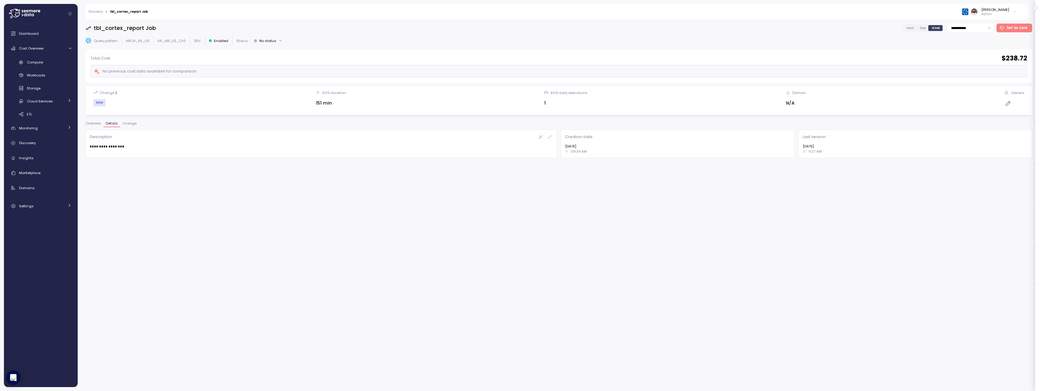
click at [89, 127] on button "Overview" at bounding box center [95, 124] width 18 height 5
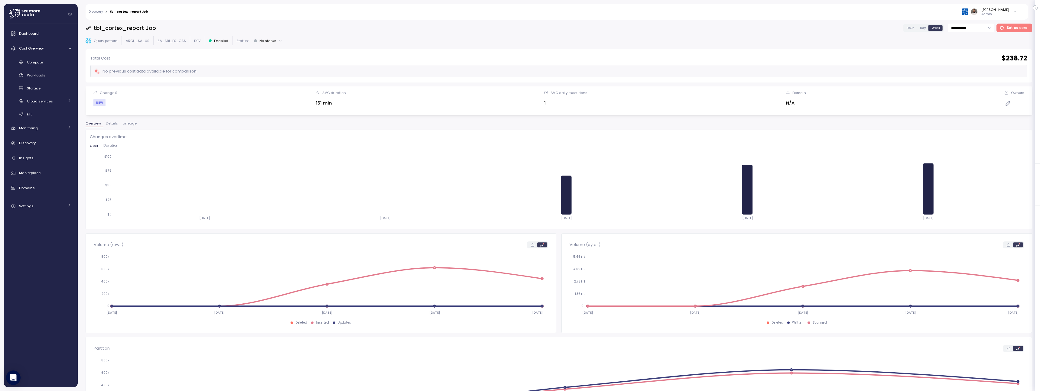
click at [133, 125] on span "Lineage" at bounding box center [130, 123] width 14 height 3
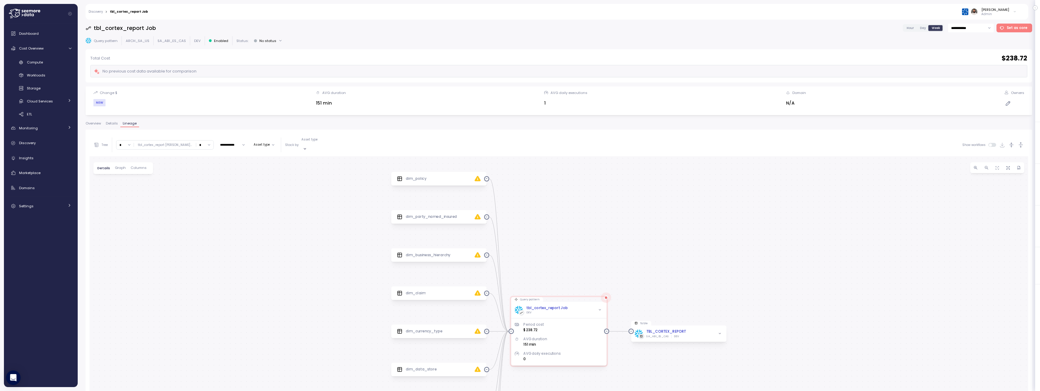
click at [148, 163] on div "Details Graph Columns" at bounding box center [123, 168] width 60 height 12
click at [146, 166] on button "Columns" at bounding box center [138, 168] width 21 height 4
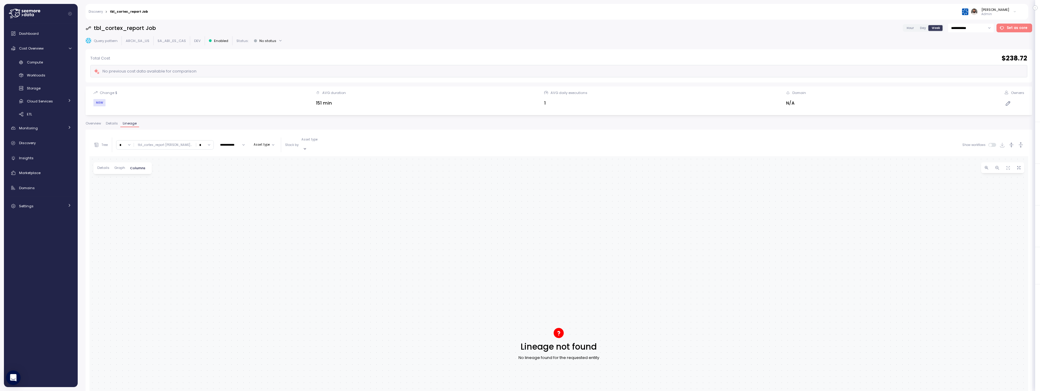
click at [95, 162] on div "Details Graph Columns" at bounding box center [122, 168] width 59 height 12
click at [112, 166] on button "Graph" at bounding box center [120, 168] width 16 height 4
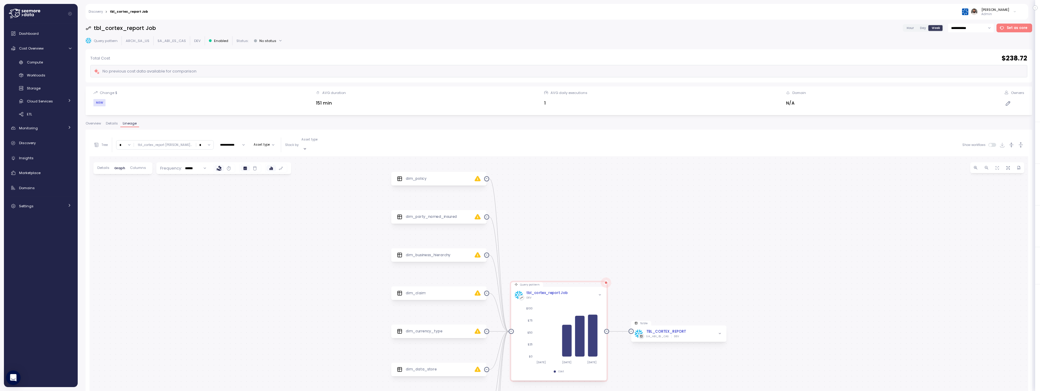
click at [100, 166] on span "Details" at bounding box center [103, 167] width 12 height 3
click at [92, 122] on span "Overview" at bounding box center [93, 123] width 15 height 3
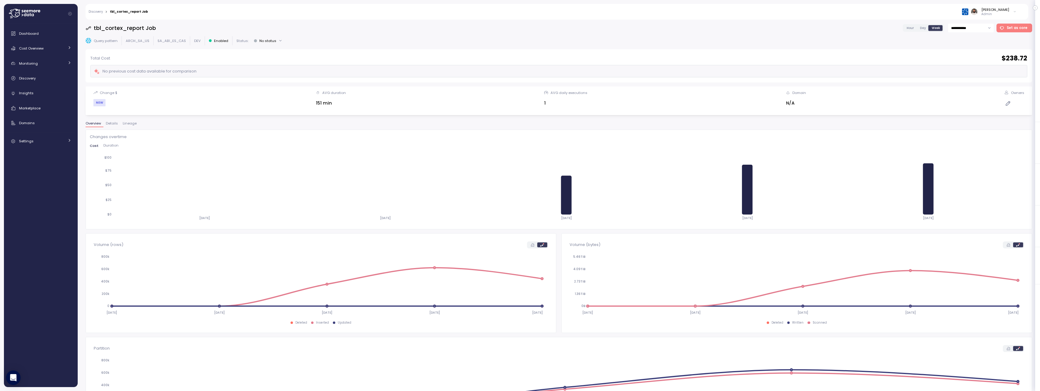
click at [913, 28] on span "Hour" at bounding box center [910, 28] width 7 height 5
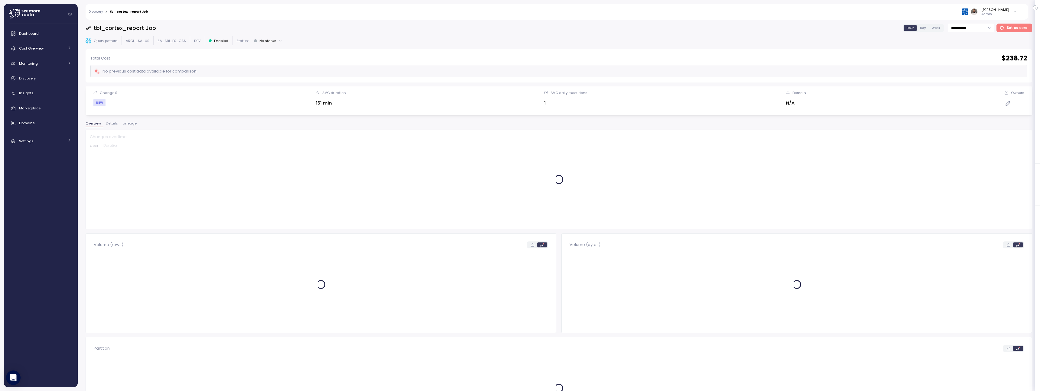
click at [918, 28] on label "Day" at bounding box center [923, 27] width 12 height 5
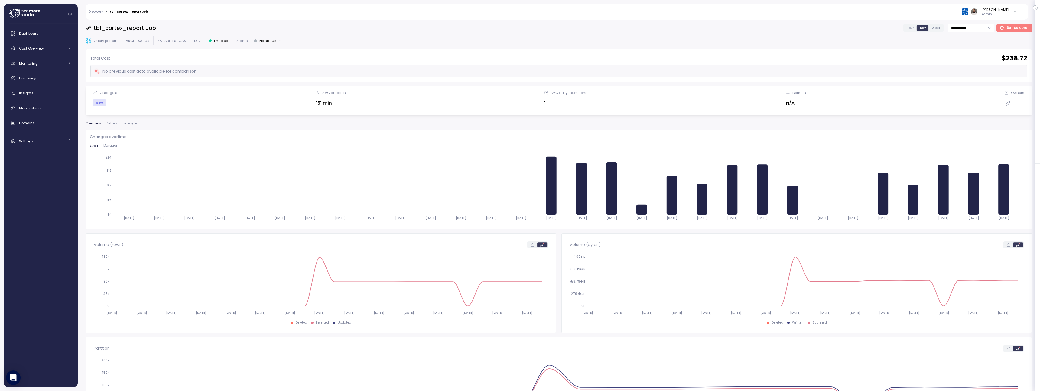
click at [905, 30] on div "Hour" at bounding box center [910, 27] width 13 height 5
click at [911, 29] on span "Hour" at bounding box center [910, 28] width 7 height 5
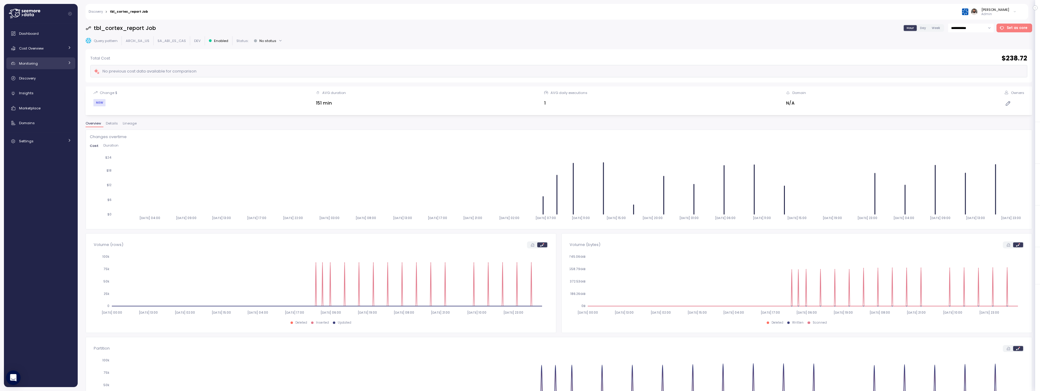
click at [52, 63] on div "Monitoring" at bounding box center [41, 63] width 45 height 6
click at [48, 93] on link "Anomalies" at bounding box center [40, 90] width 69 height 10
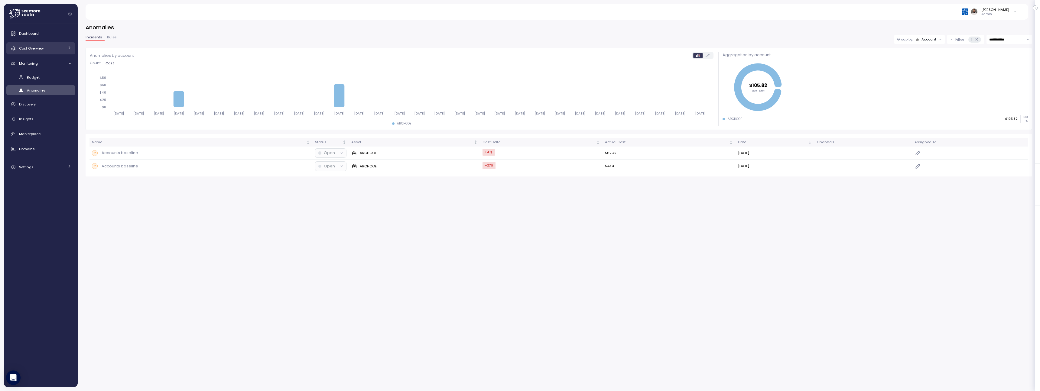
click at [37, 46] on span "Cost Overview" at bounding box center [31, 48] width 24 height 5
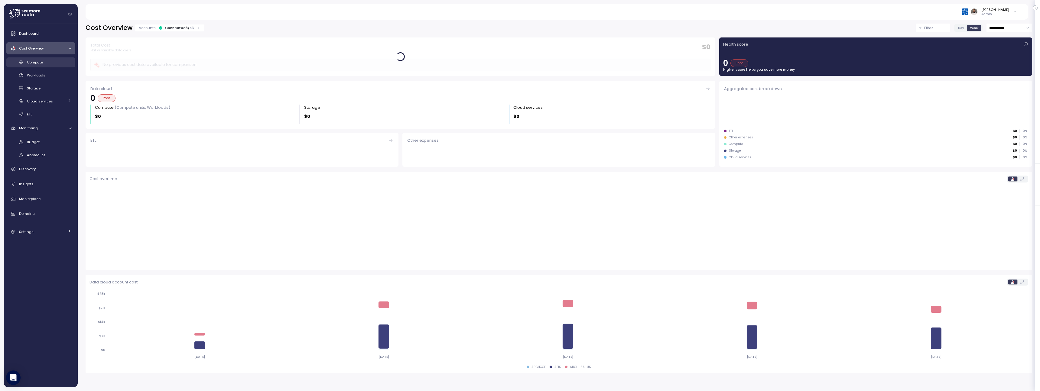
click at [40, 63] on span "Compute" at bounding box center [35, 62] width 16 height 5
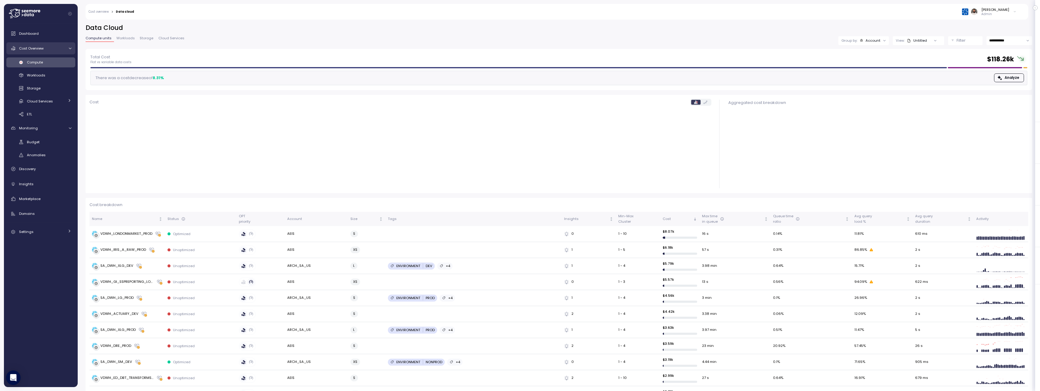
click at [57, 52] on link "Cost Overview" at bounding box center [40, 48] width 69 height 12
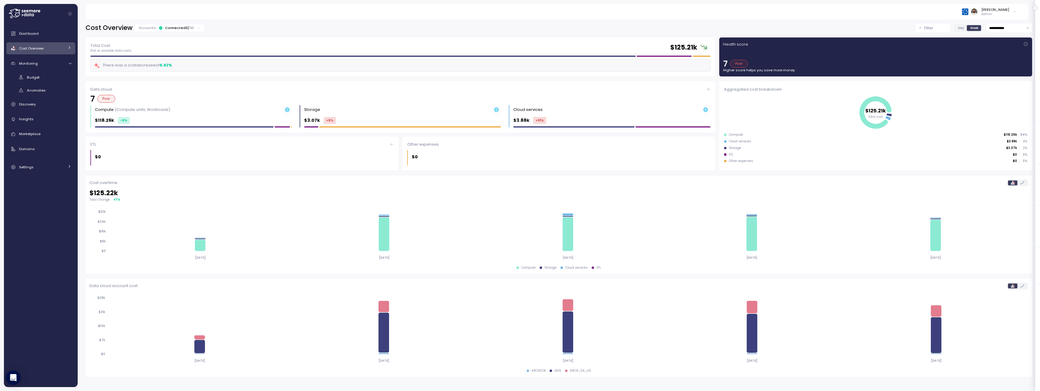
click at [57, 52] on link "Cost Overview" at bounding box center [40, 48] width 69 height 12
click at [53, 62] on div "Compute" at bounding box center [49, 62] width 44 height 6
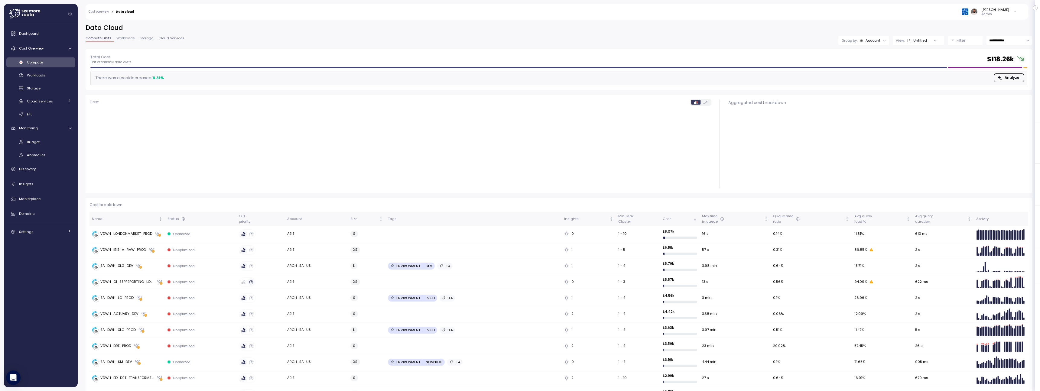
click at [131, 41] on link "Workloads" at bounding box center [125, 39] width 23 height 5
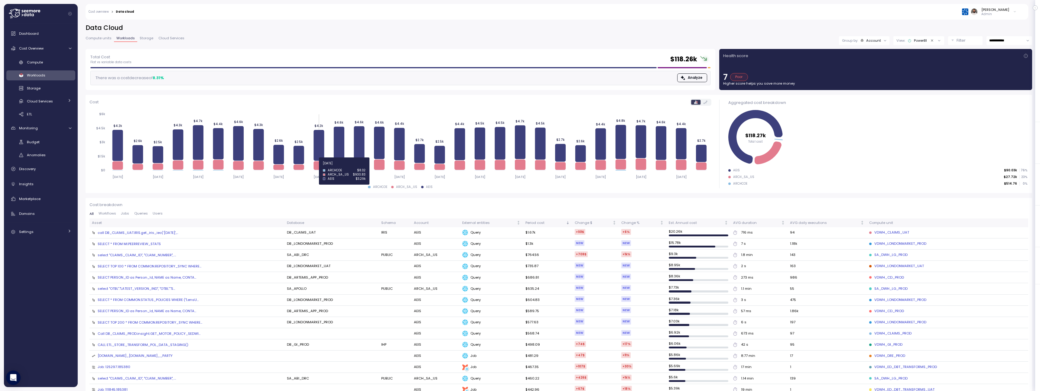
click at [319, 167] on icon at bounding box center [318, 165] width 11 height 9
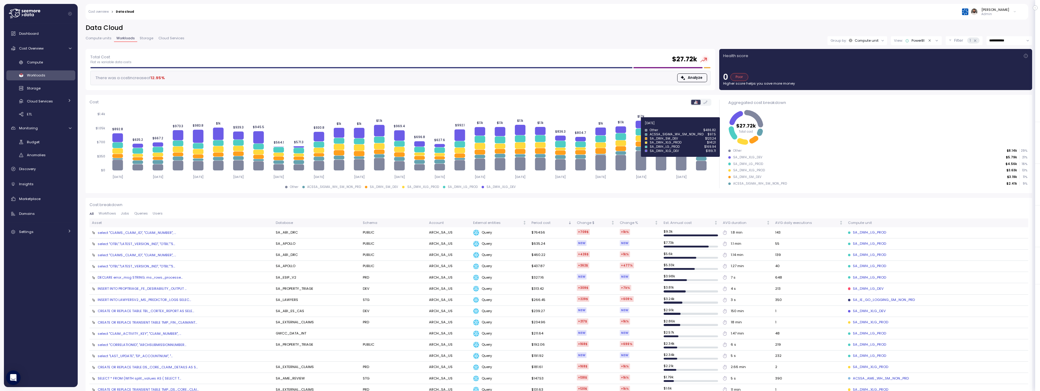
click at [635, 127] on icon "2025-07-18 2025-07-20 2025-07-22 2025-07-24 2025-07-26 2025-07-28 2025-07-30 20…" at bounding box center [400, 145] width 622 height 74
click at [642, 124] on icon at bounding box center [640, 125] width 11 height 8
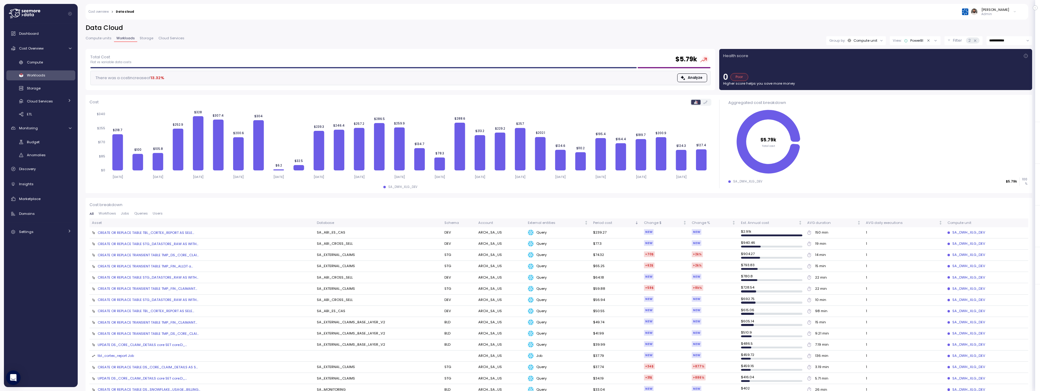
click at [160, 233] on div "CREATE OR REPLACE TABLE TBL_CORTEX_REPORT AS SELE..." at bounding box center [146, 232] width 96 height 5
click at [129, 219] on th "Asset" at bounding box center [201, 223] width 225 height 9
click at [127, 215] on span "Jobs" at bounding box center [125, 213] width 8 height 3
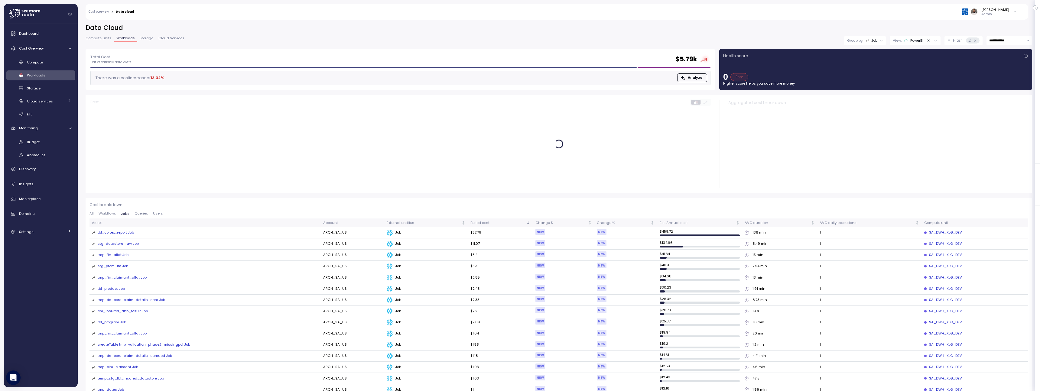
click at [125, 232] on div "tbl_cortex_report Job" at bounding box center [116, 232] width 36 height 5
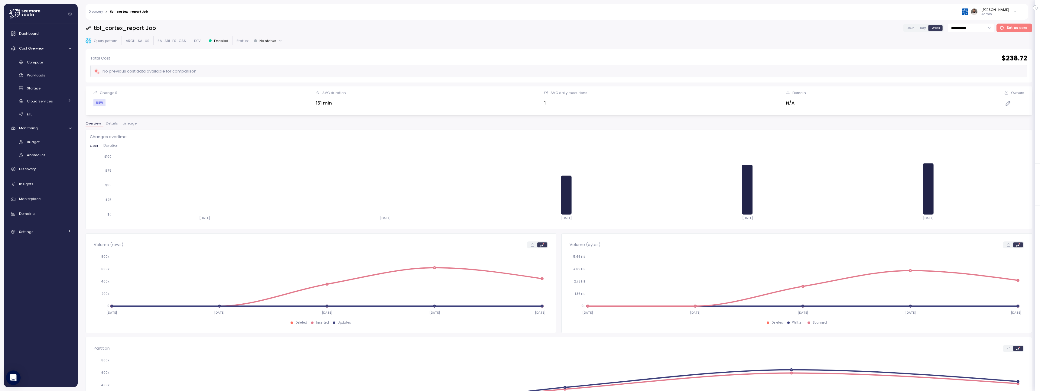
click at [922, 29] on span "Day" at bounding box center [923, 28] width 6 height 5
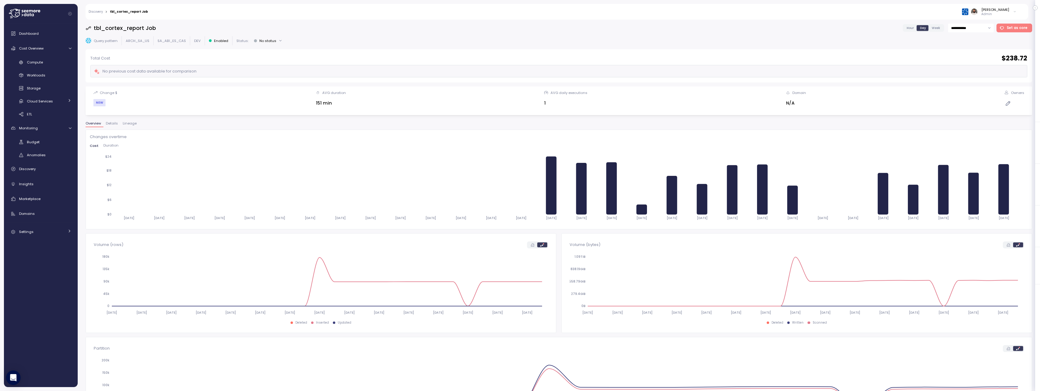
click at [910, 29] on span "Hour" at bounding box center [910, 28] width 7 height 5
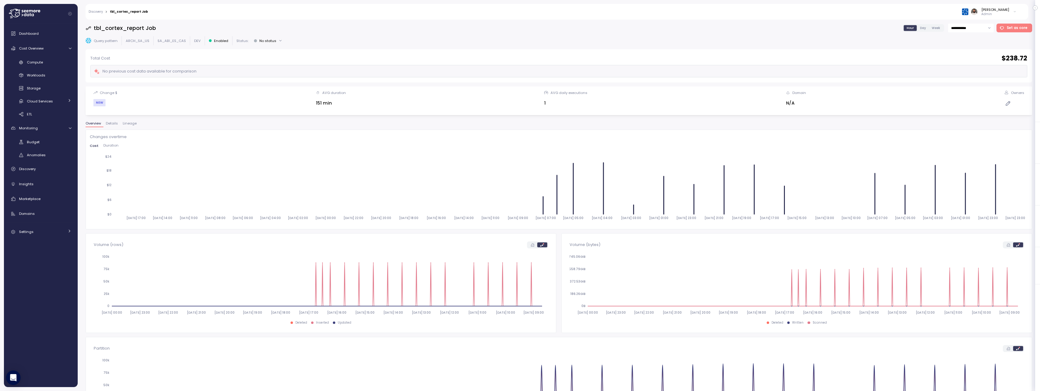
click at [127, 122] on span "Lineage" at bounding box center [130, 123] width 14 height 3
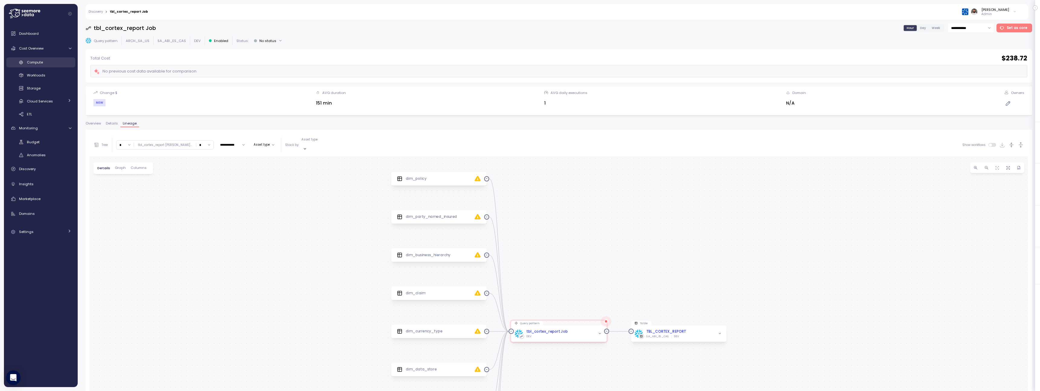
click at [49, 66] on link "Compute" at bounding box center [40, 62] width 69 height 10
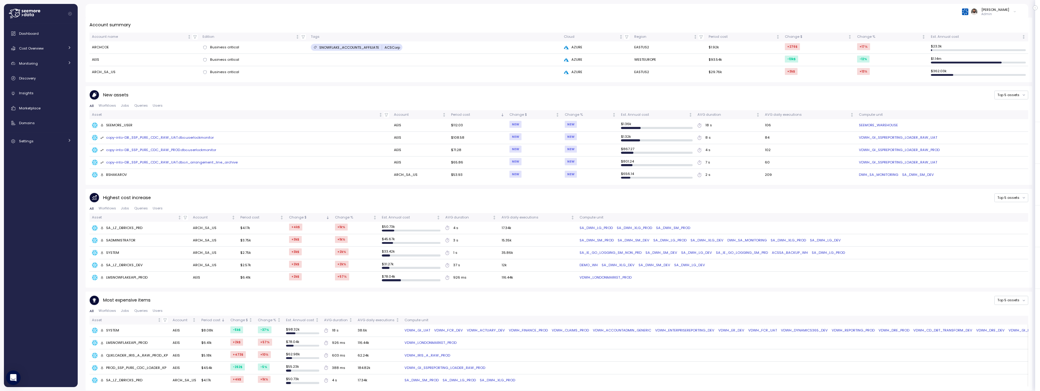
scroll to position [196, 0]
click at [134, 222] on div "SA_LZ_DBRICKS_PRD" at bounding box center [140, 225] width 96 height 6
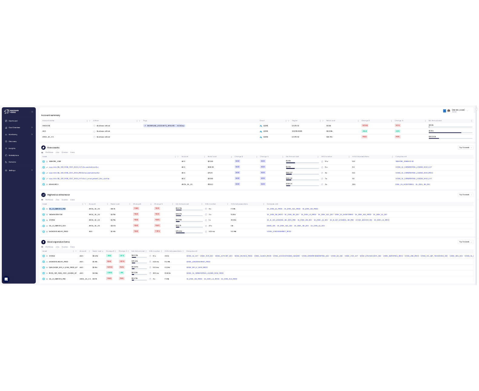
scroll to position [0, 0]
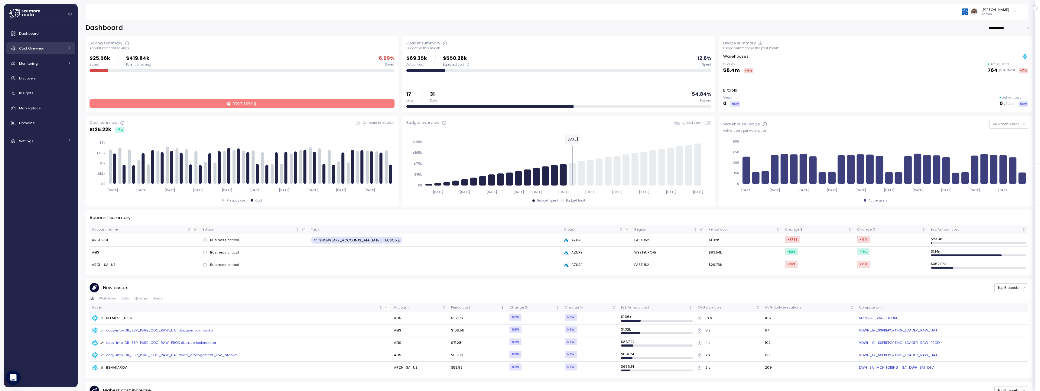
click at [47, 44] on link "Cost Overview" at bounding box center [40, 48] width 69 height 12
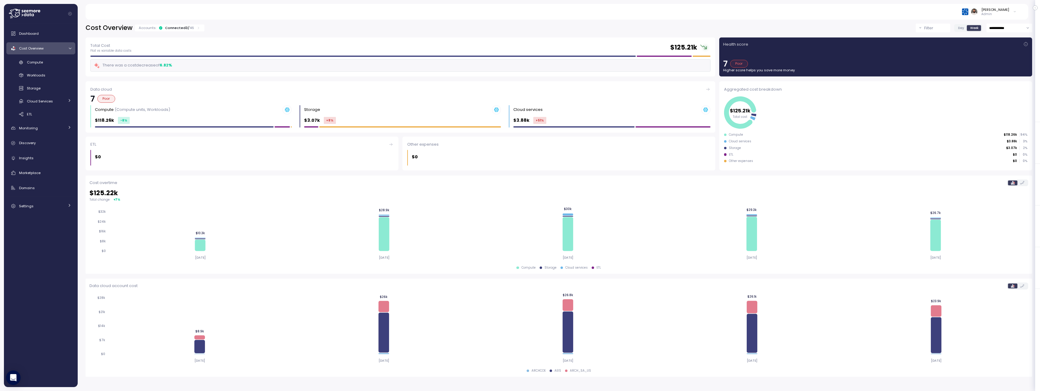
click at [183, 22] on div "**********" at bounding box center [559, 203] width 962 height 375
click at [183, 26] on div "Connected 3 / 46" at bounding box center [179, 27] width 29 height 5
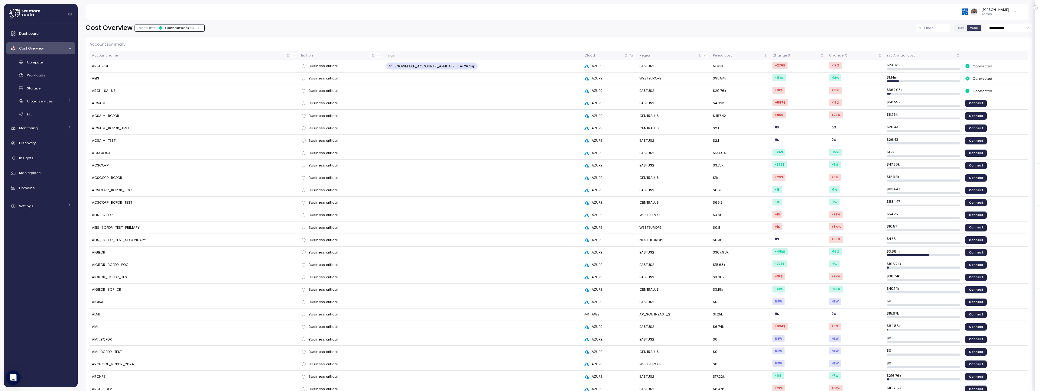
click at [183, 26] on div "Connected 3 / 46" at bounding box center [179, 27] width 29 height 5
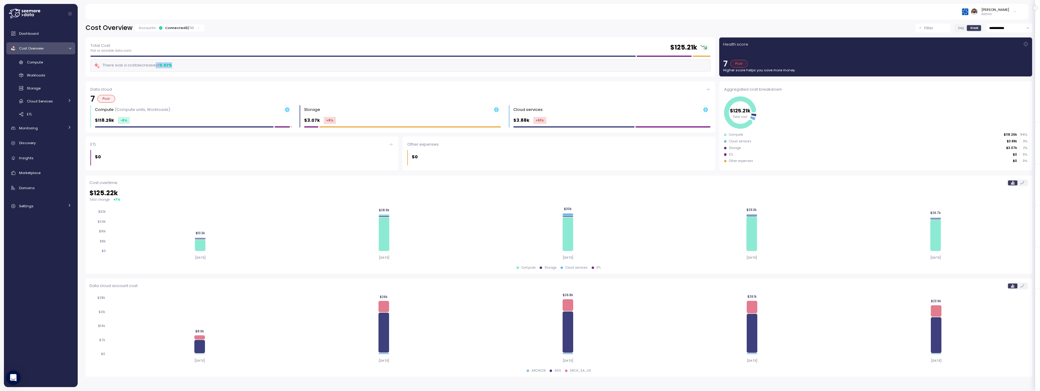
drag, startPoint x: 155, startPoint y: 65, endPoint x: 227, endPoint y: 65, distance: 72.6
click at [227, 65] on div "There was a cost decrease of 6.82 %" at bounding box center [400, 65] width 620 height 12
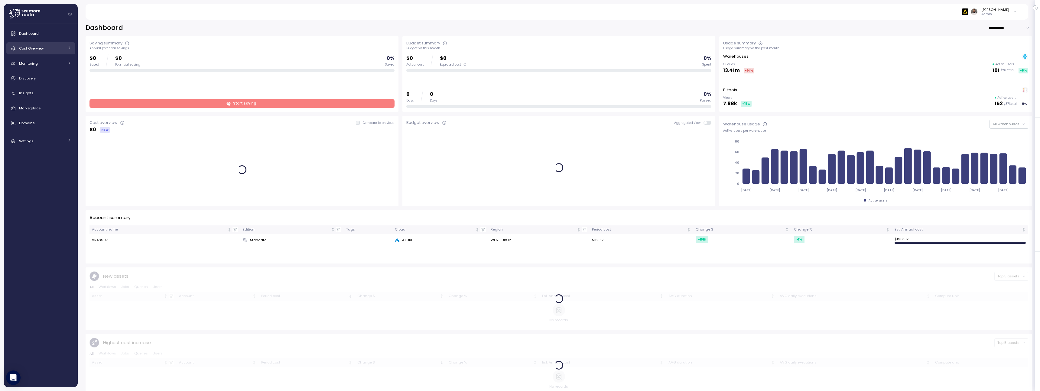
click at [60, 52] on link "Cost Overview" at bounding box center [40, 48] width 69 height 12
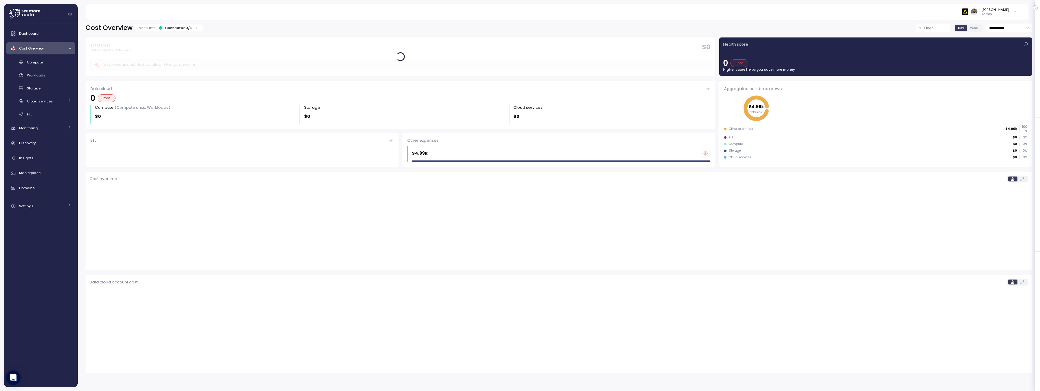
click at [170, 29] on div "Connected 0 / 0" at bounding box center [178, 27] width 27 height 5
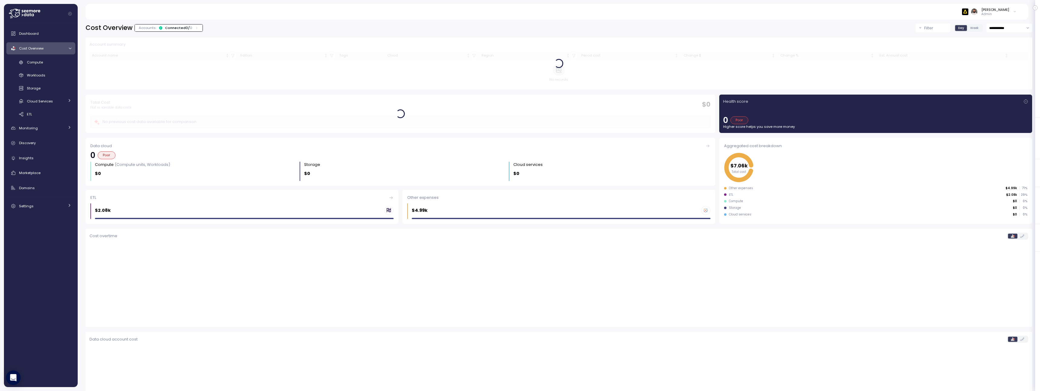
click at [171, 30] on div "Connected 0 / 0" at bounding box center [178, 27] width 27 height 5
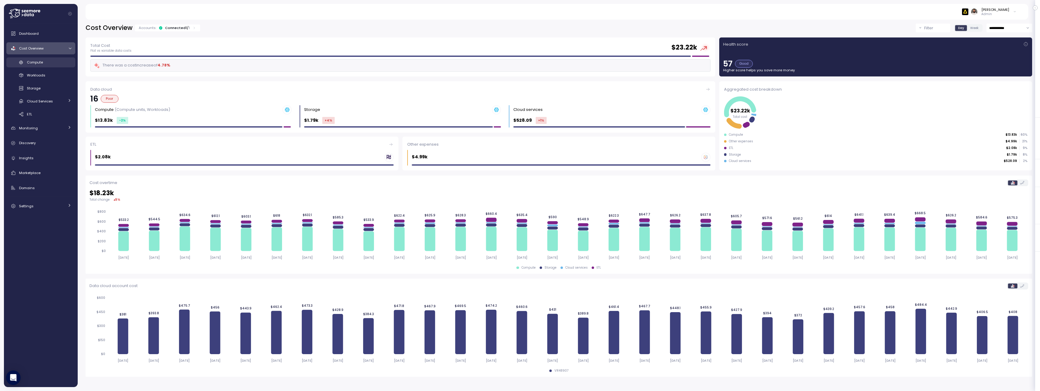
click at [46, 66] on link "Compute" at bounding box center [40, 62] width 69 height 10
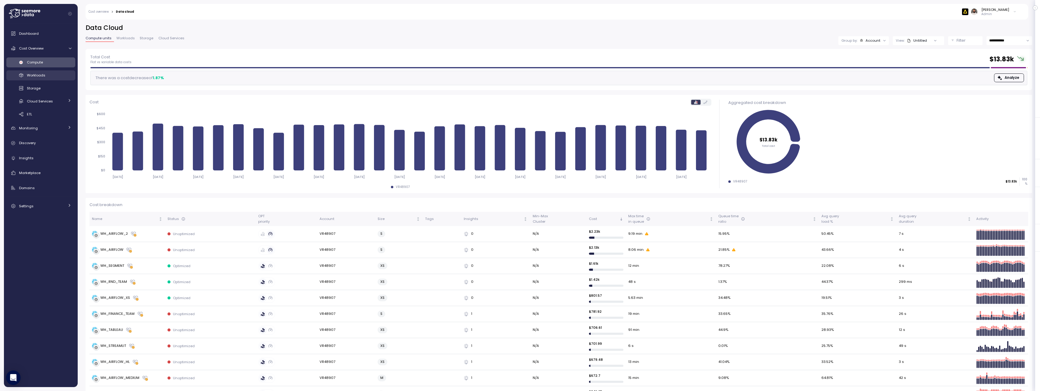
click at [59, 77] on div "Workloads" at bounding box center [49, 75] width 44 height 6
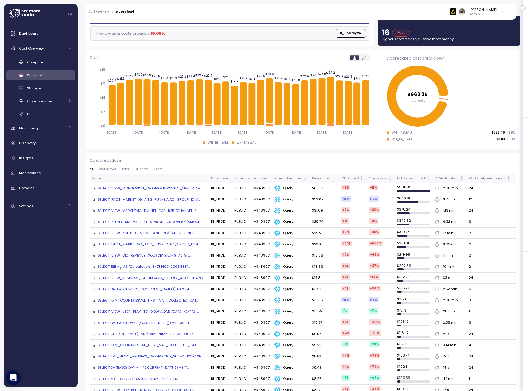
click at [186, 200] on div "SELECT "FACT_MARKETING_AGG_FUNNEL"."AD_GROUP_ID" A..." at bounding box center [149, 199] width 102 height 5
click at [253, 114] on icon at bounding box center [251, 104] width 7 height 42
click at [45, 157] on div "Insights" at bounding box center [45, 158] width 52 height 6
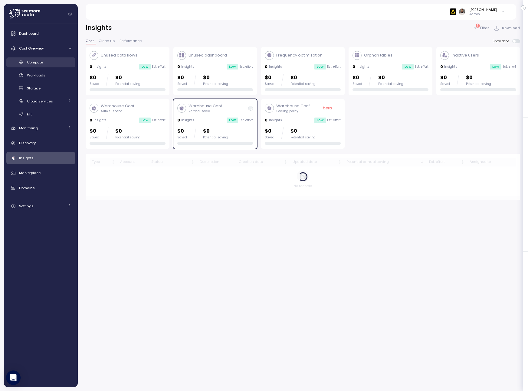
click at [48, 64] on div "Compute" at bounding box center [49, 62] width 44 height 6
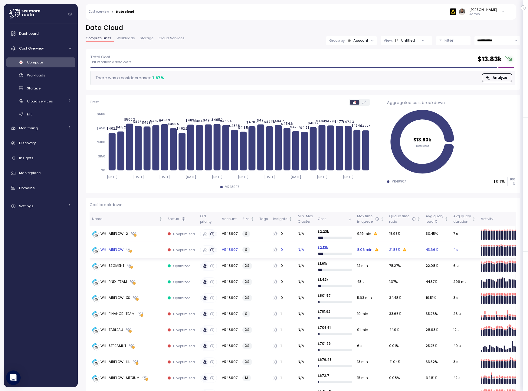
click at [157, 255] on td "WH_AIRFLOW" at bounding box center [127, 250] width 76 height 16
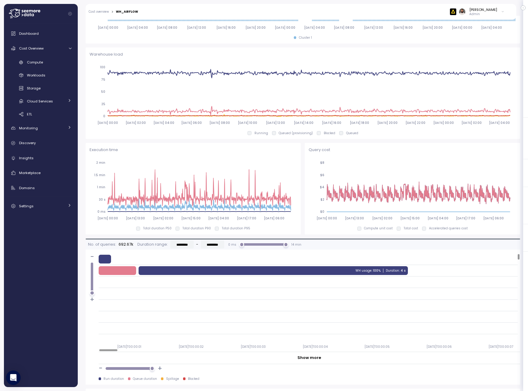
scroll to position [360, 0]
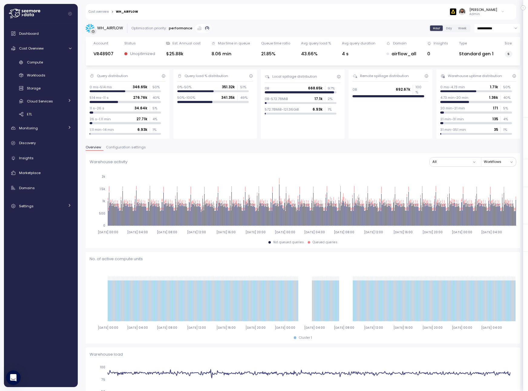
click at [129, 151] on div "Overview Configuration settings" at bounding box center [303, 150] width 434 height 8
click at [129, 146] on span "Configuration settings" at bounding box center [126, 147] width 40 height 3
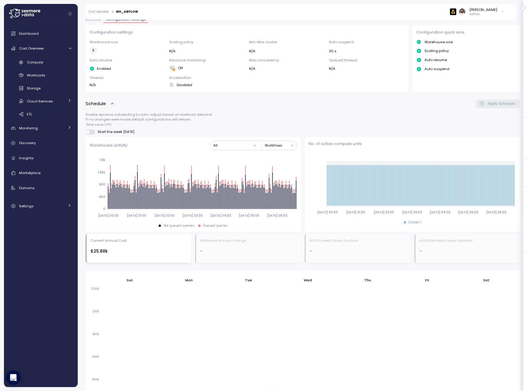
scroll to position [302, 0]
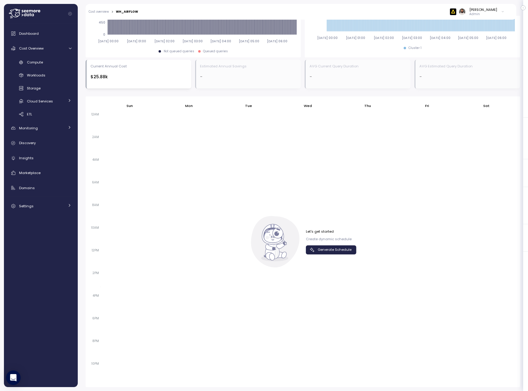
click at [330, 248] on span "Generate Schedule" at bounding box center [334, 250] width 34 height 8
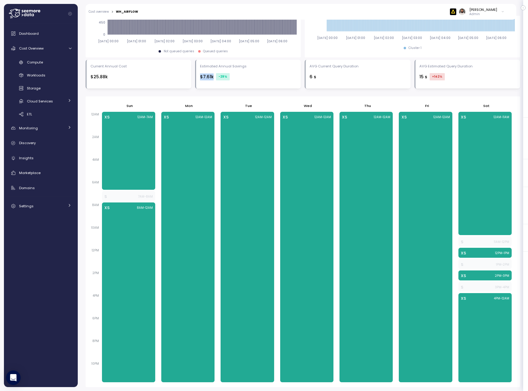
drag, startPoint x: 199, startPoint y: 76, endPoint x: 247, endPoint y: 76, distance: 47.5
click at [247, 76] on div "Estimated Annual Savings $7.61k -29 %" at bounding box center [248, 74] width 106 height 29
click at [247, 76] on div "$7.61k -29 %" at bounding box center [248, 76] width 97 height 7
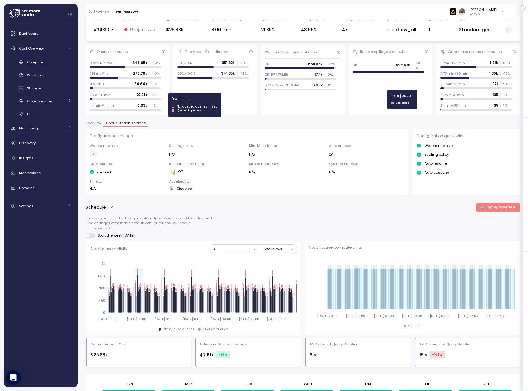
scroll to position [0, 0]
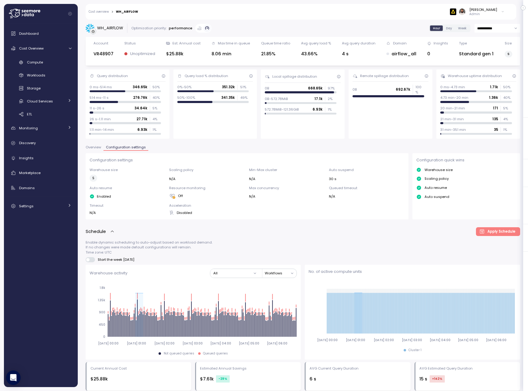
click at [96, 150] on button "Overview" at bounding box center [95, 148] width 18 height 5
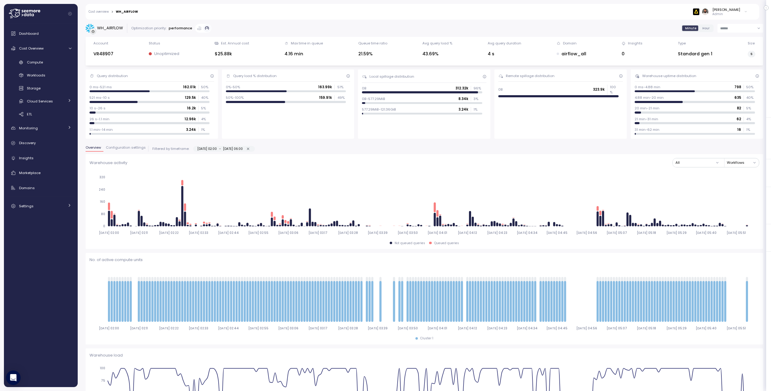
scroll to position [7, 0]
